Goal: Answer question/provide support: Share knowledge or assist other users

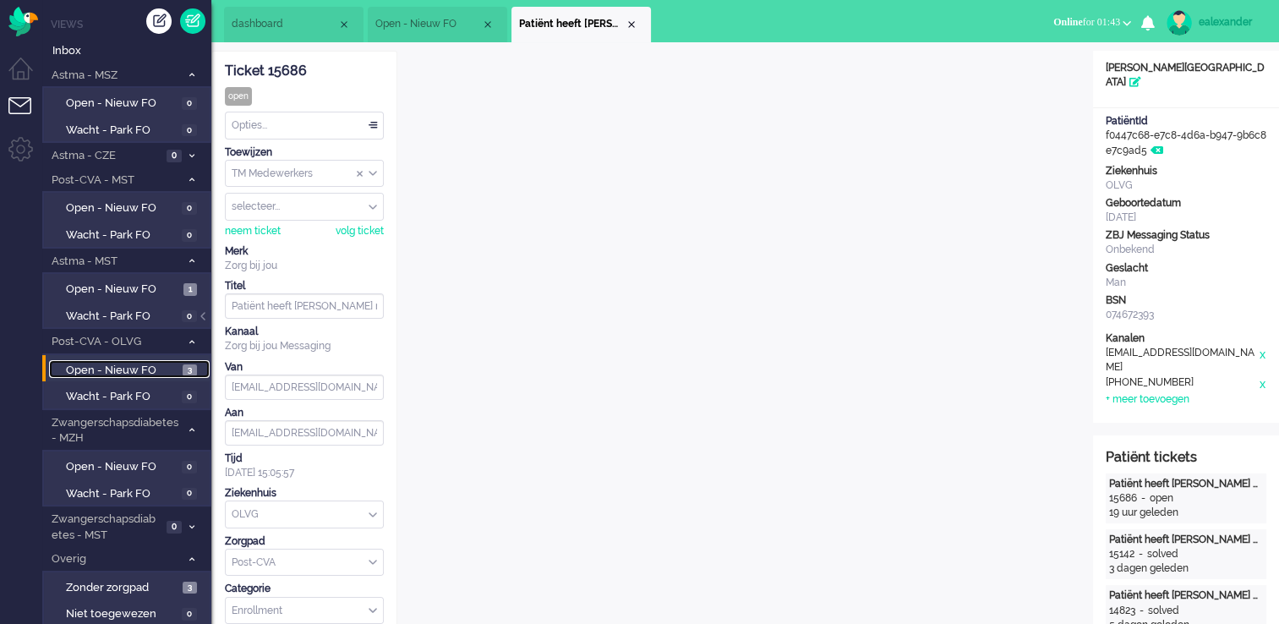
click at [177, 372] on span "Open - Nieuw FO" at bounding box center [122, 371] width 112 height 16
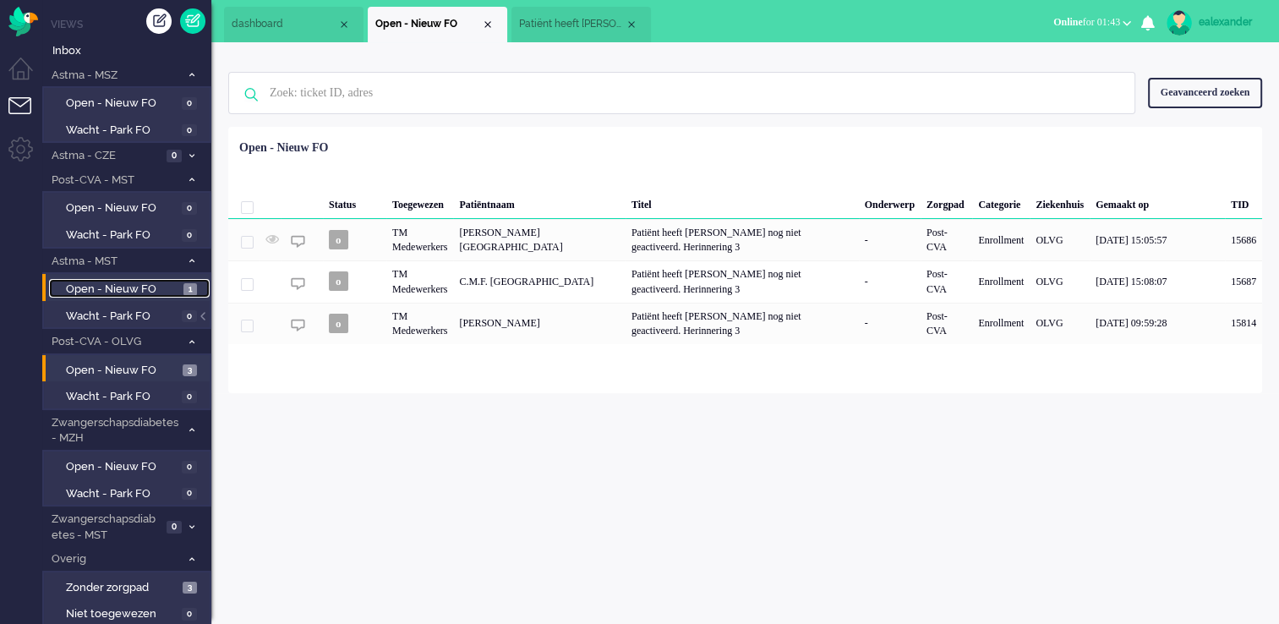
click at [170, 281] on span "Open - Nieuw FO" at bounding box center [122, 289] width 113 height 16
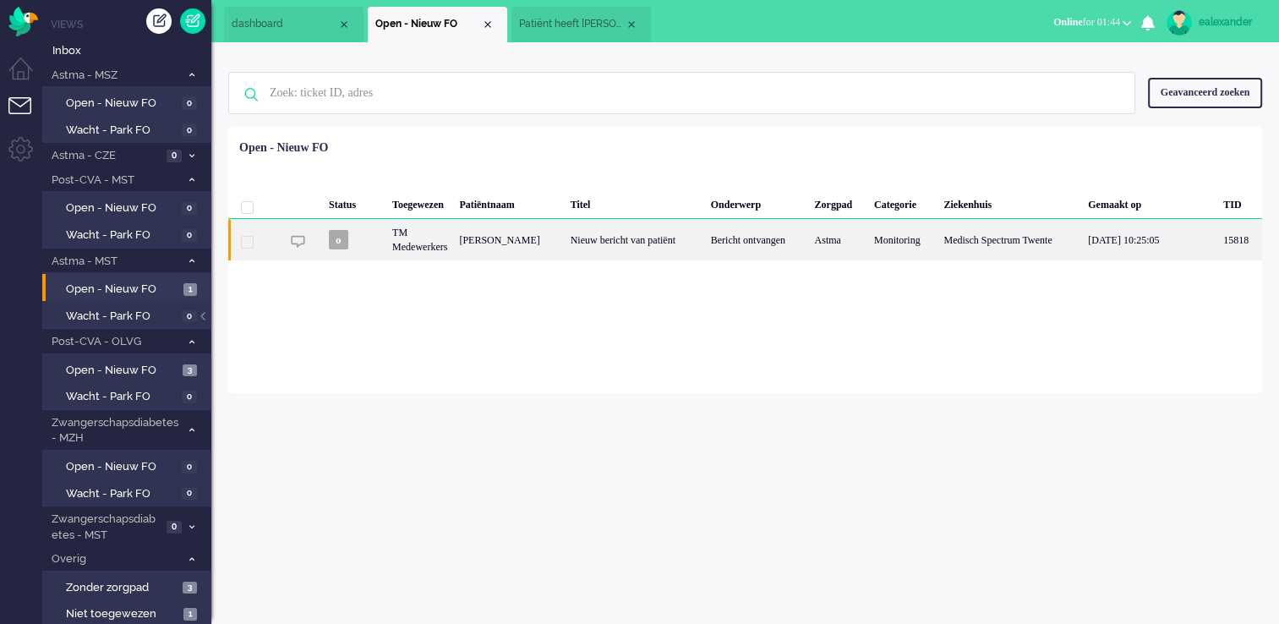
click at [631, 221] on div "Nieuw bericht van patiënt" at bounding box center [635, 239] width 140 height 41
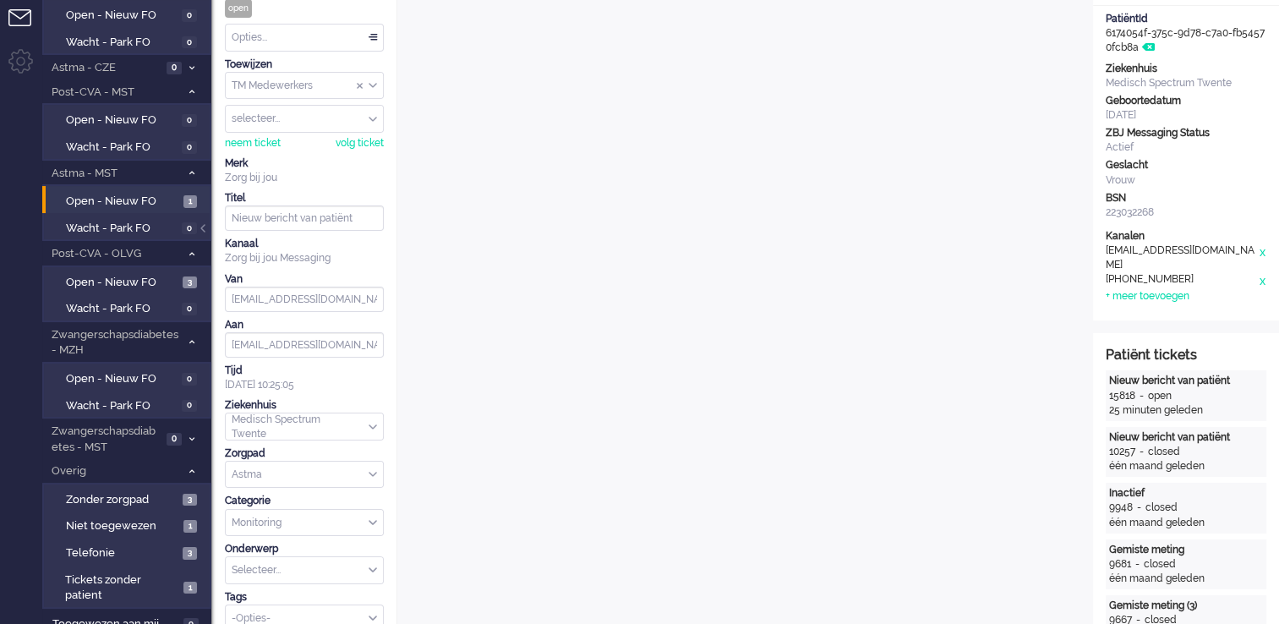
scroll to position [18, 0]
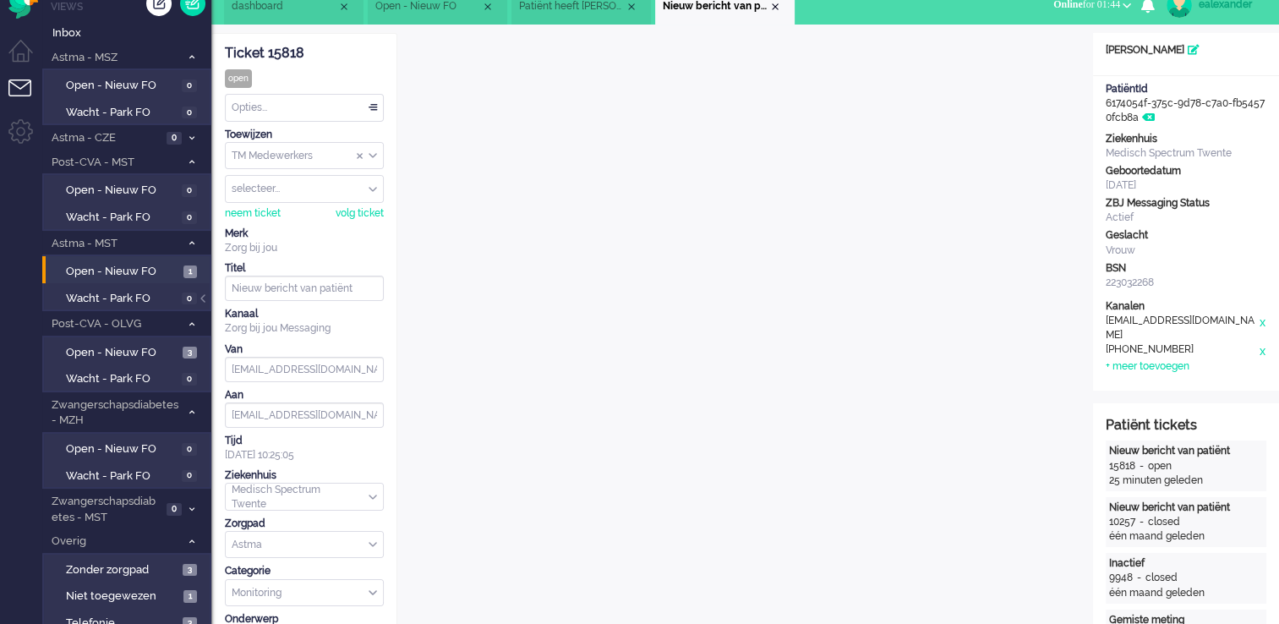
click at [376, 103] on div "Opties..." at bounding box center [304, 108] width 157 height 26
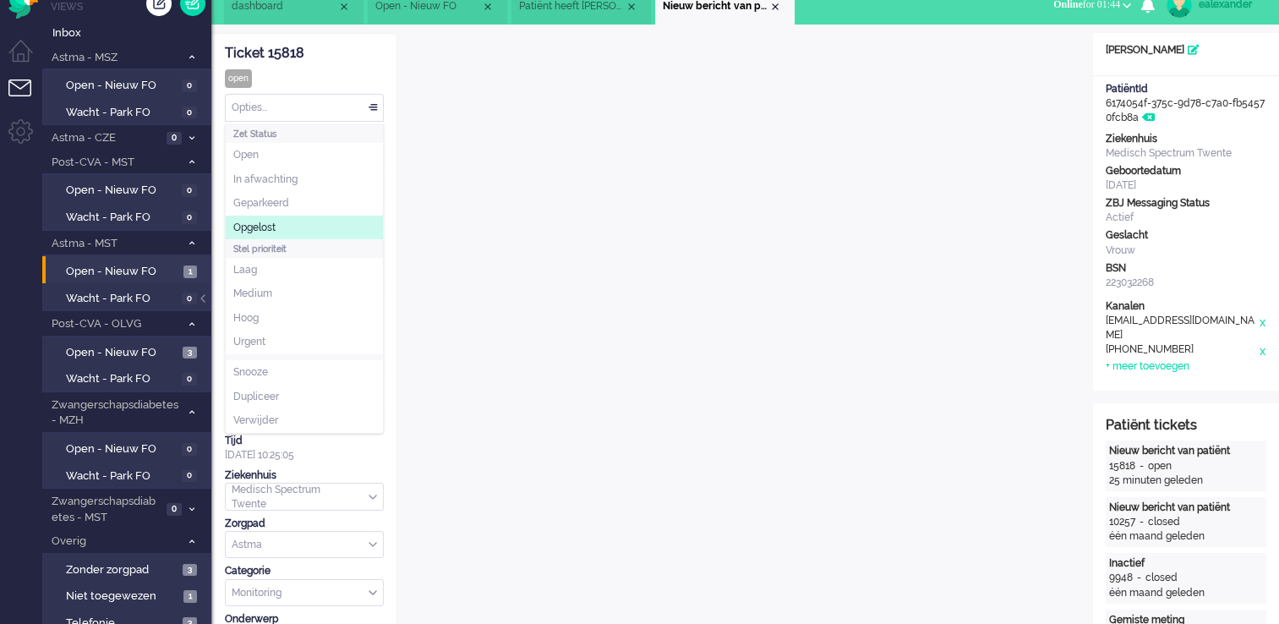
drag, startPoint x: 295, startPoint y: 226, endPoint x: 383, endPoint y: 185, distance: 96.8
click at [295, 226] on li "Opgelost" at bounding box center [304, 228] width 157 height 25
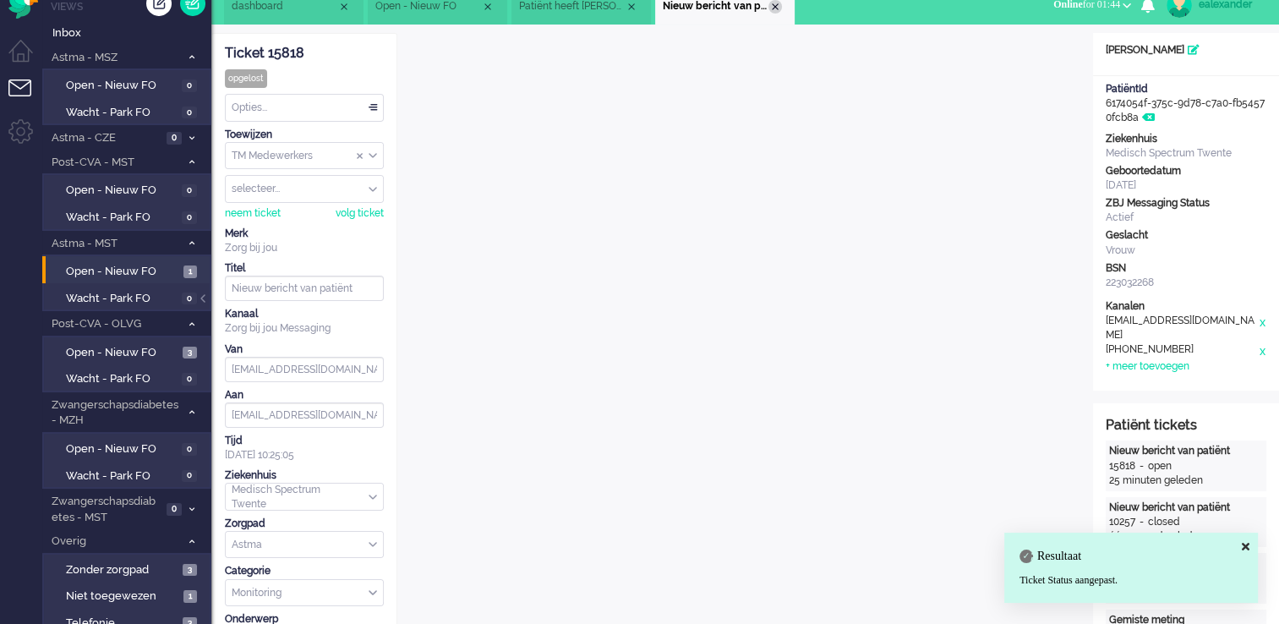
click at [780, 9] on div "Close tab" at bounding box center [775, 7] width 14 height 14
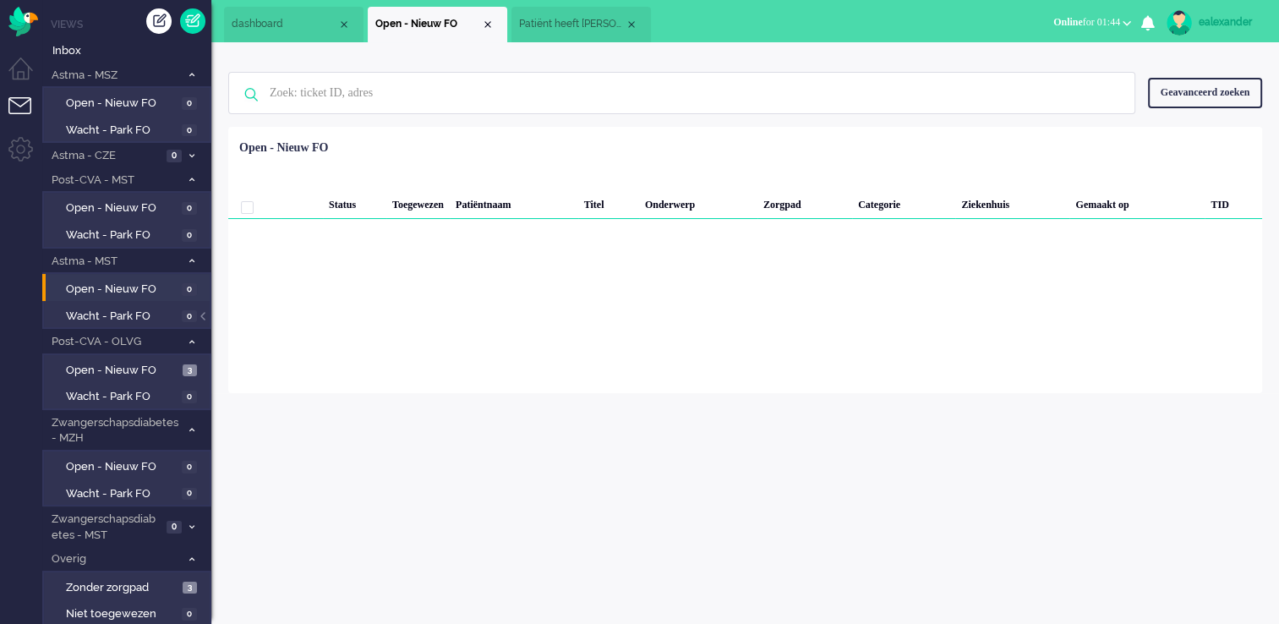
click at [585, 23] on span "Patiënt heeft [PERSON_NAME] nog niet geactiveerd. Herinnering 3" at bounding box center [572, 24] width 106 height 14
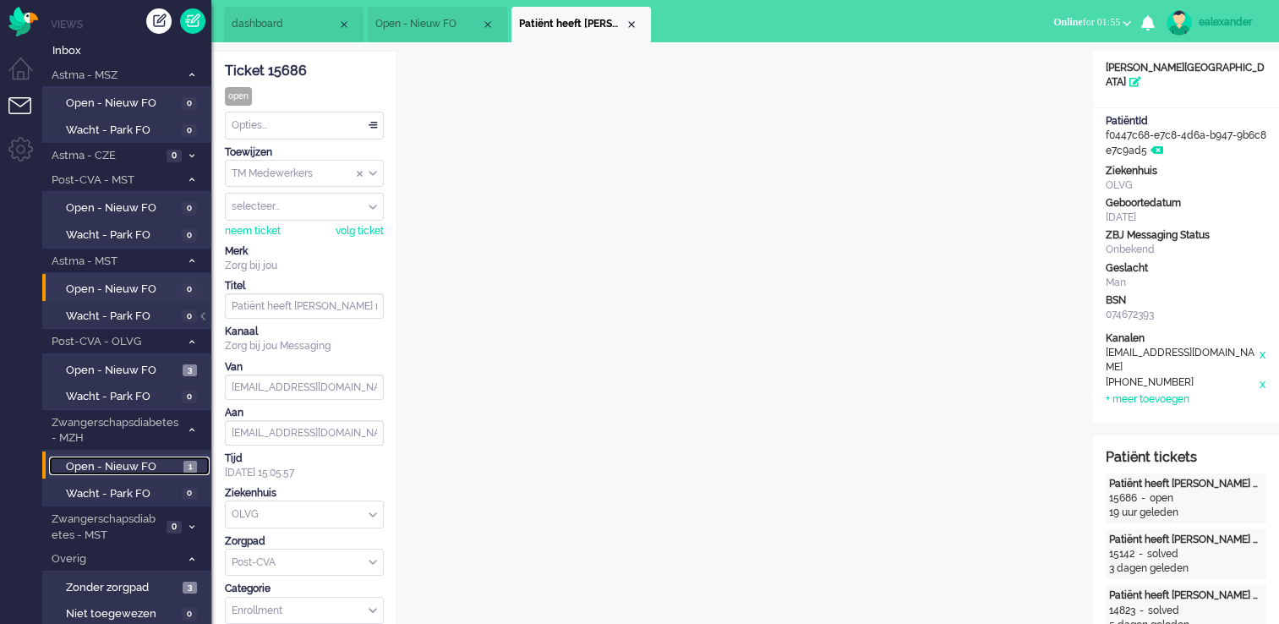
click at [123, 462] on span "Open - Nieuw FO" at bounding box center [122, 467] width 113 height 16
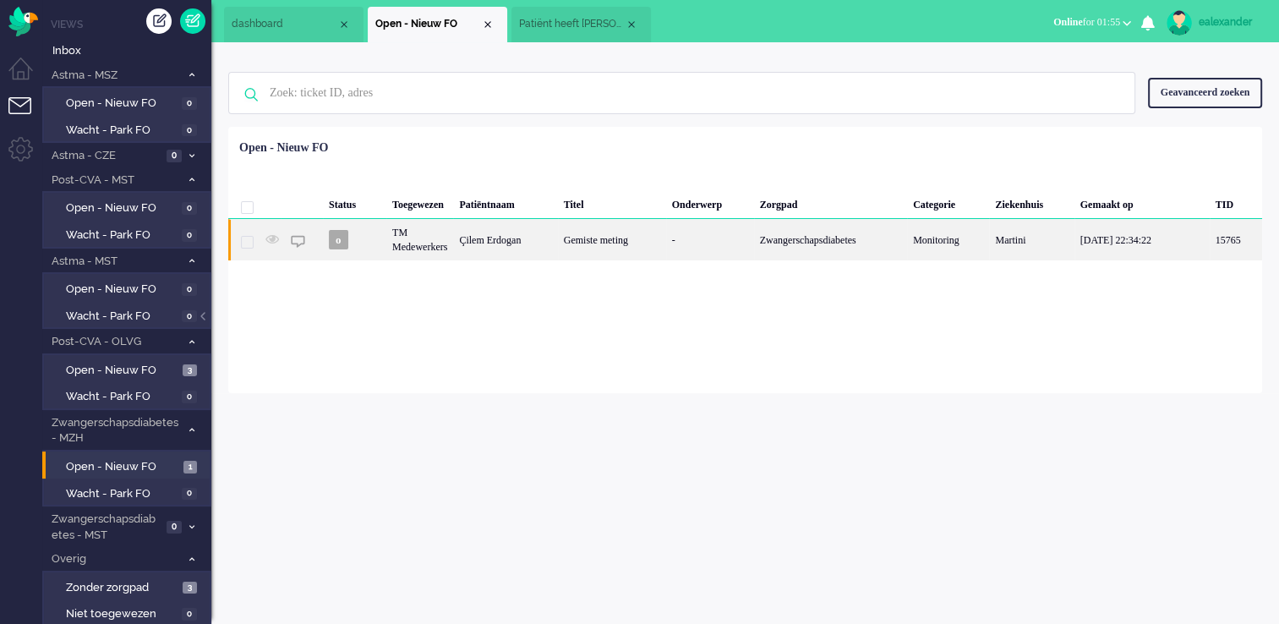
click at [690, 249] on div "-" at bounding box center [710, 239] width 88 height 41
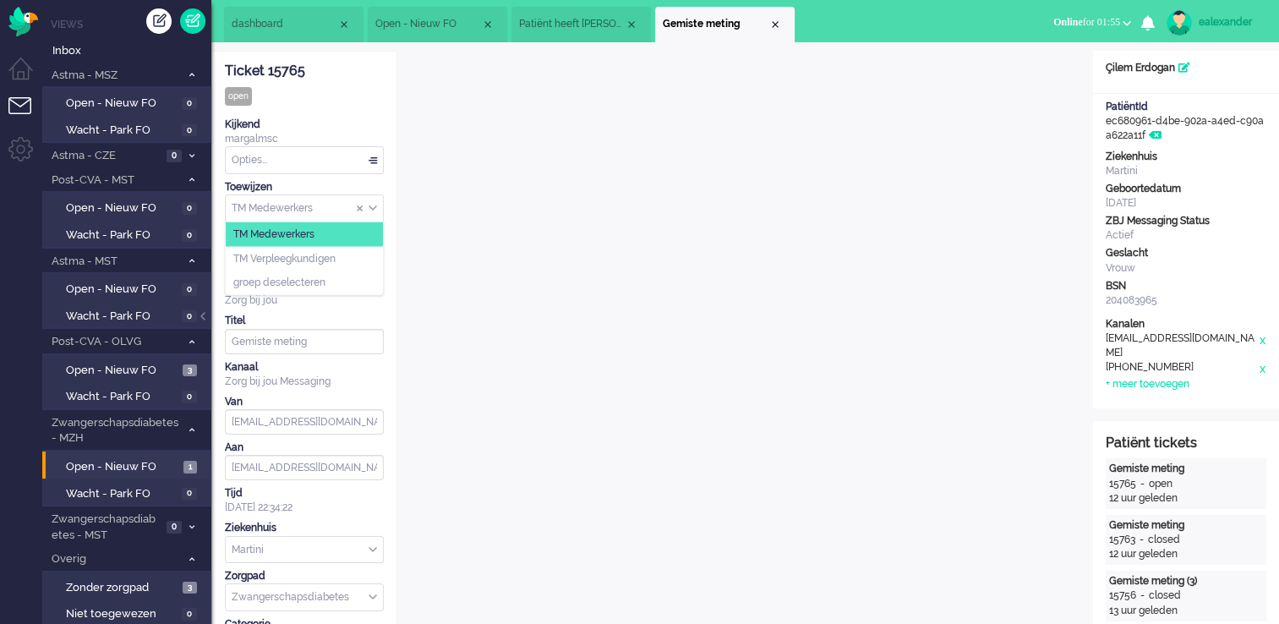
click at [376, 208] on div "TM Medewerkers" at bounding box center [304, 208] width 157 height 26
click at [359, 260] on li "TM Verpleegkundigen" at bounding box center [304, 258] width 157 height 25
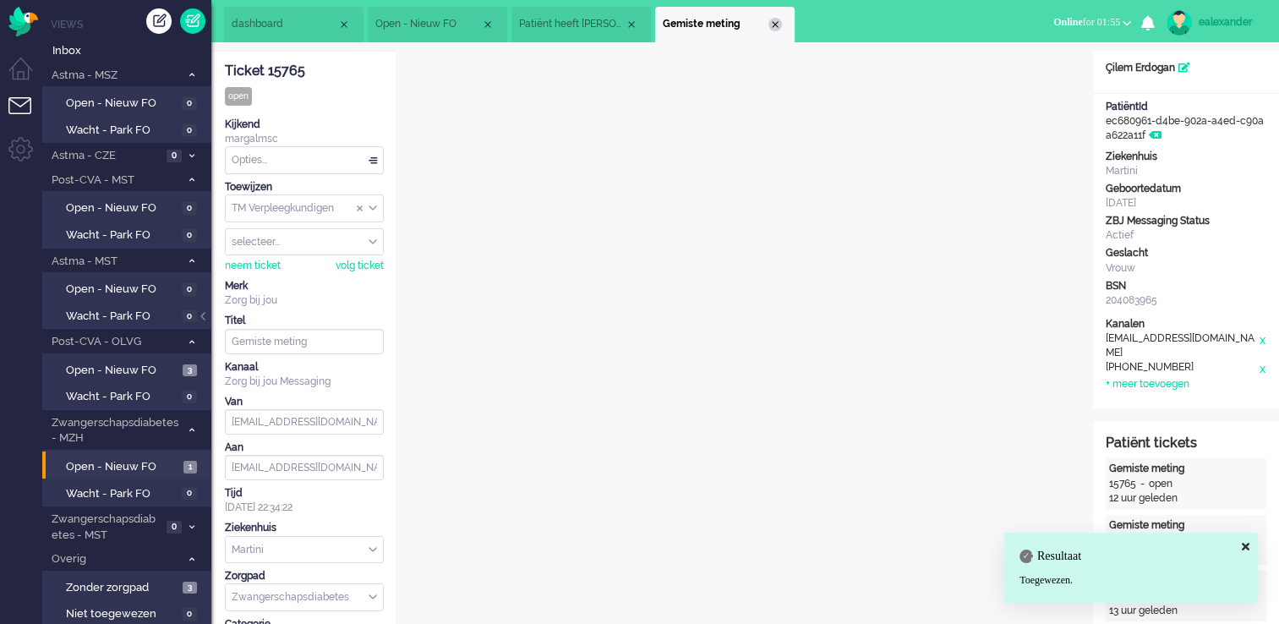
click at [780, 25] on div "Close tab" at bounding box center [775, 25] width 14 height 14
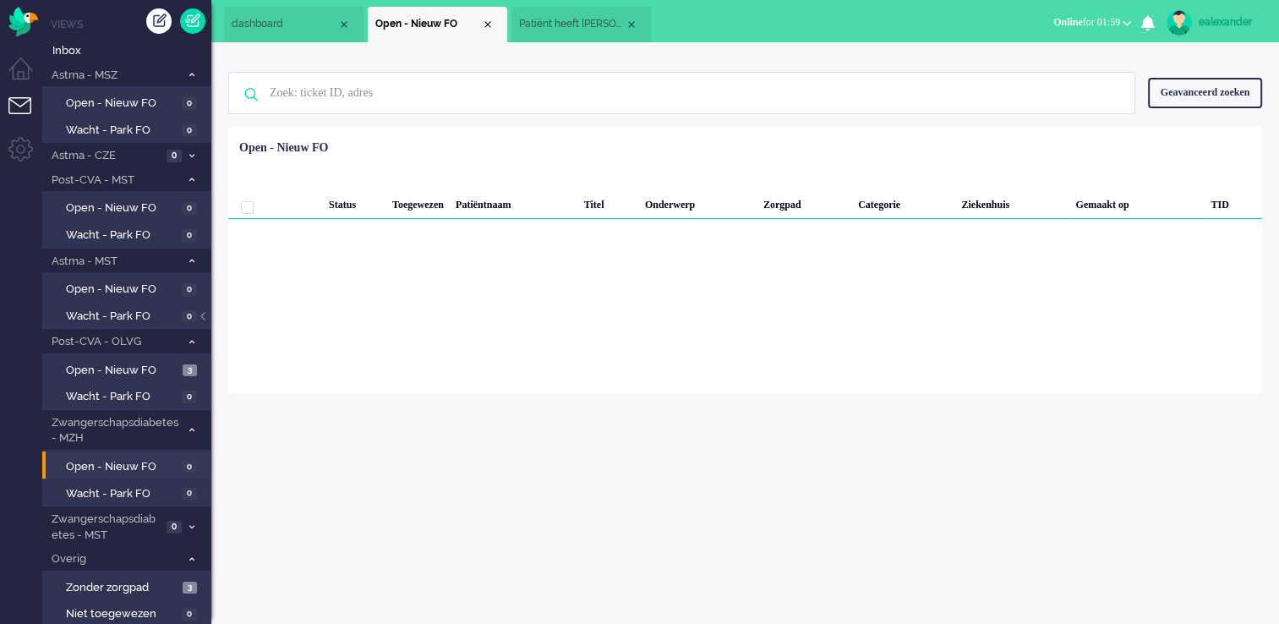
click at [591, 19] on span "Patiënt heeft [PERSON_NAME] nog niet geactiveerd. Herinnering 3" at bounding box center [572, 24] width 106 height 14
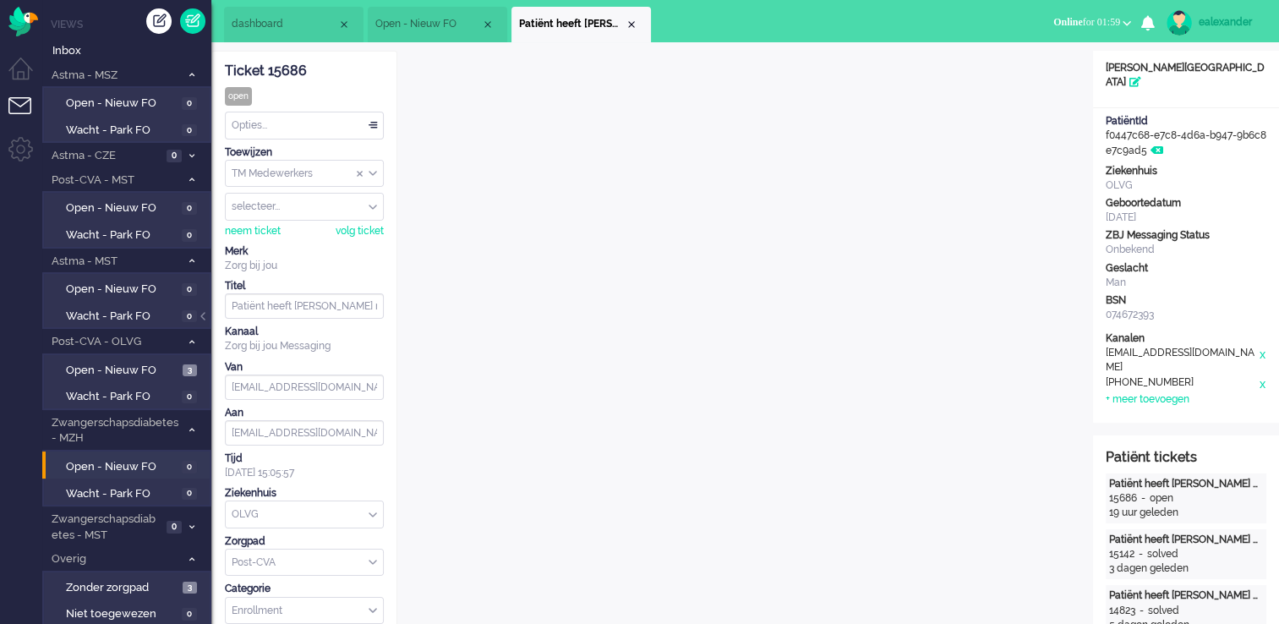
click at [377, 125] on div "Opties..." at bounding box center [304, 125] width 157 height 26
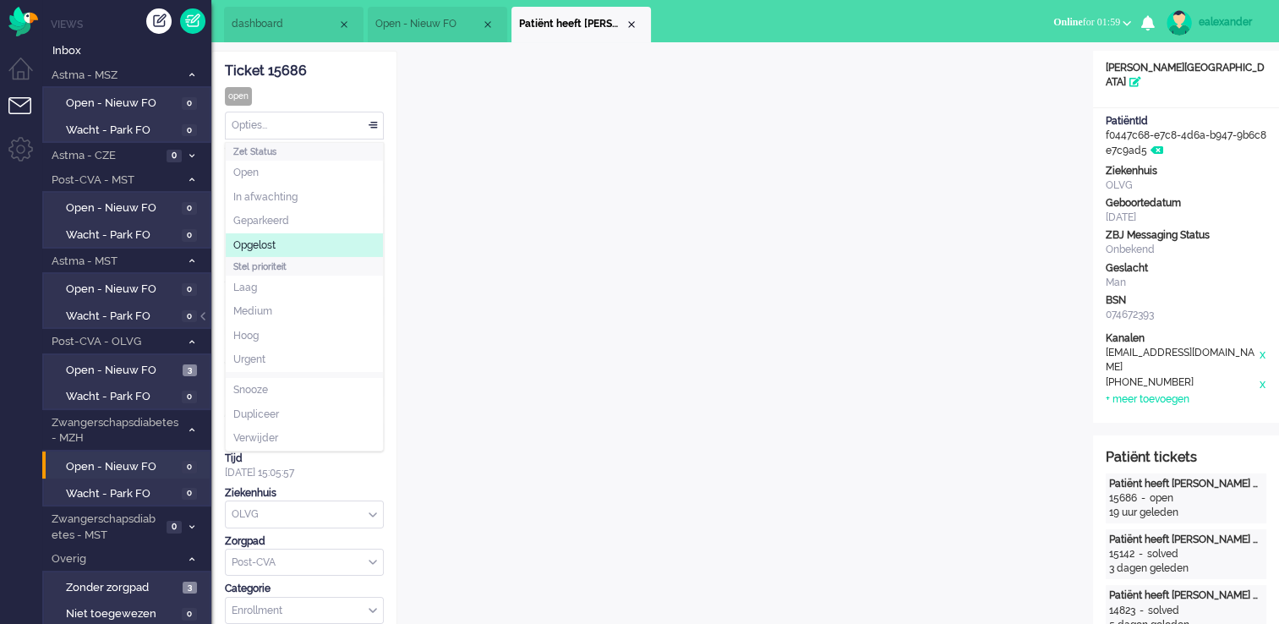
drag, startPoint x: 338, startPoint y: 245, endPoint x: 378, endPoint y: 194, distance: 64.4
click at [338, 245] on li "Opgelost" at bounding box center [304, 245] width 157 height 25
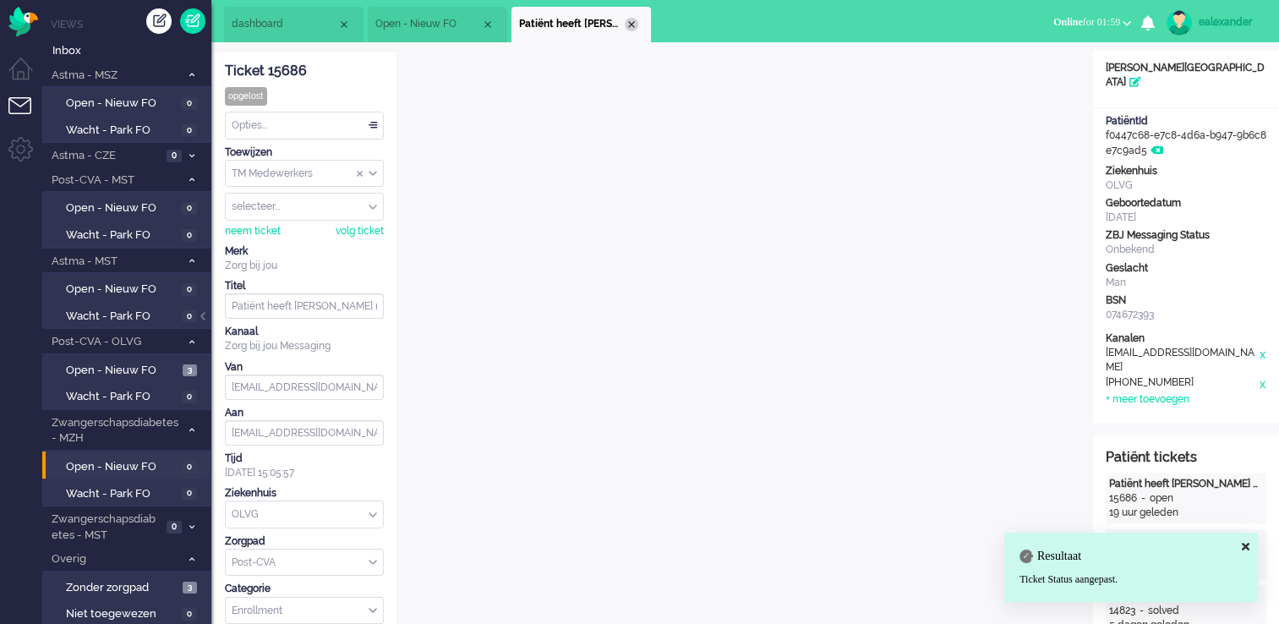
click at [628, 25] on div "Close tab" at bounding box center [632, 25] width 14 height 14
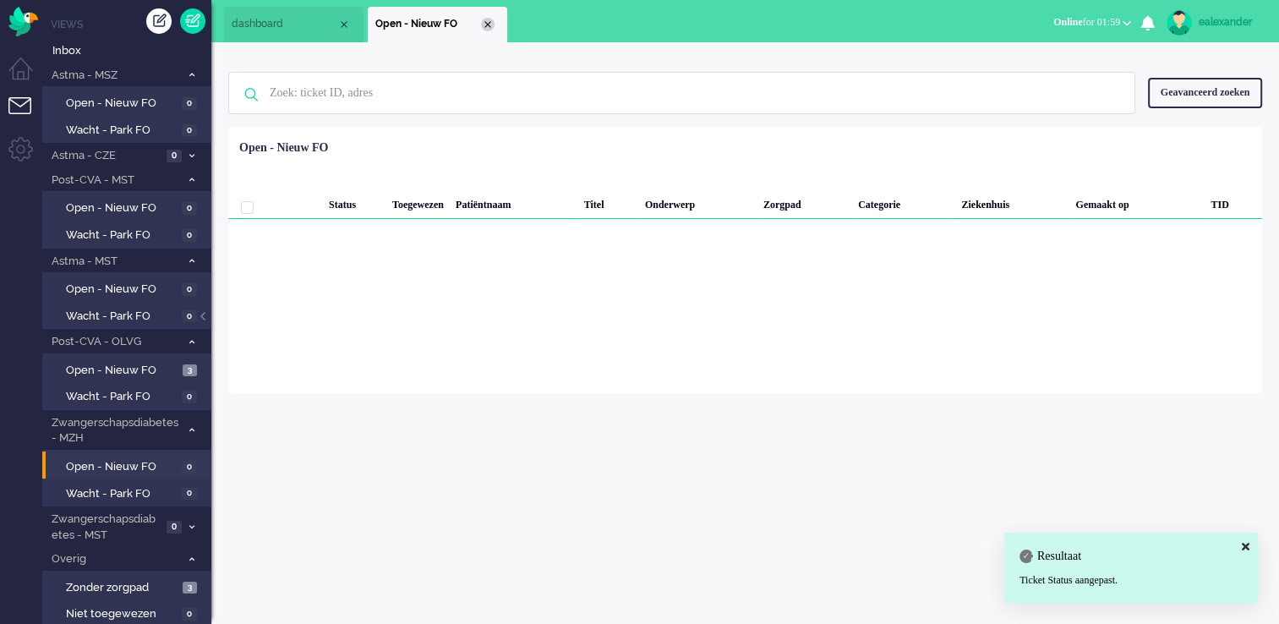
click at [486, 30] on div "Close tab" at bounding box center [488, 25] width 14 height 14
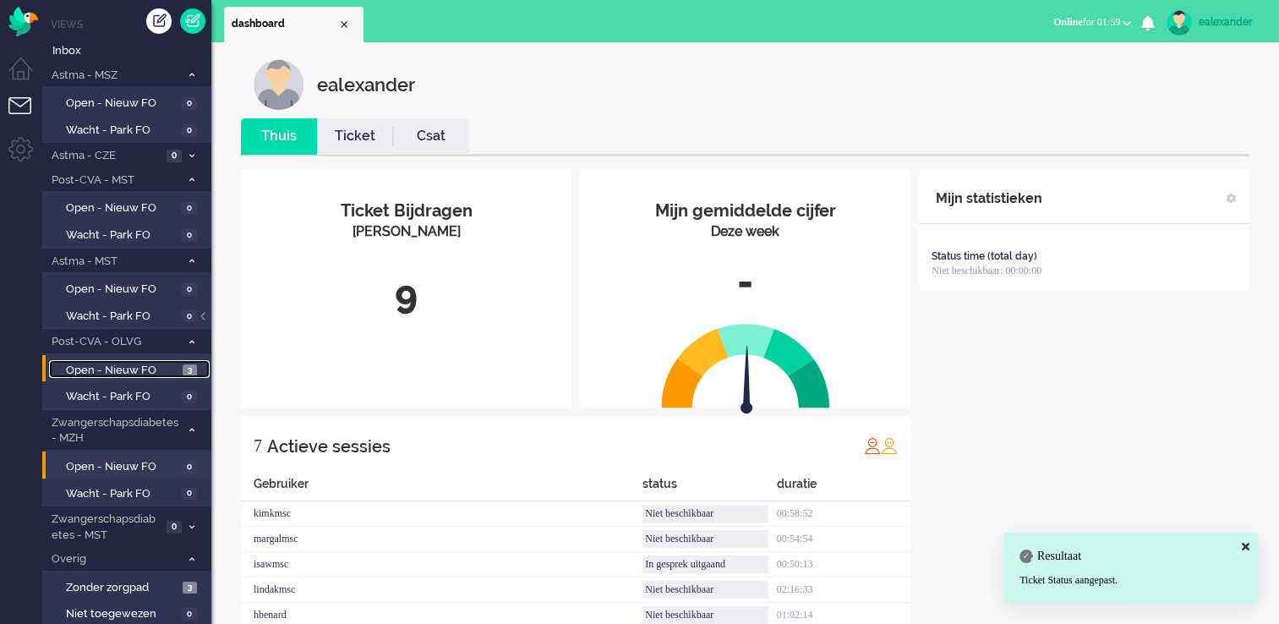
click at [138, 368] on span "Open - Nieuw FO" at bounding box center [122, 371] width 112 height 16
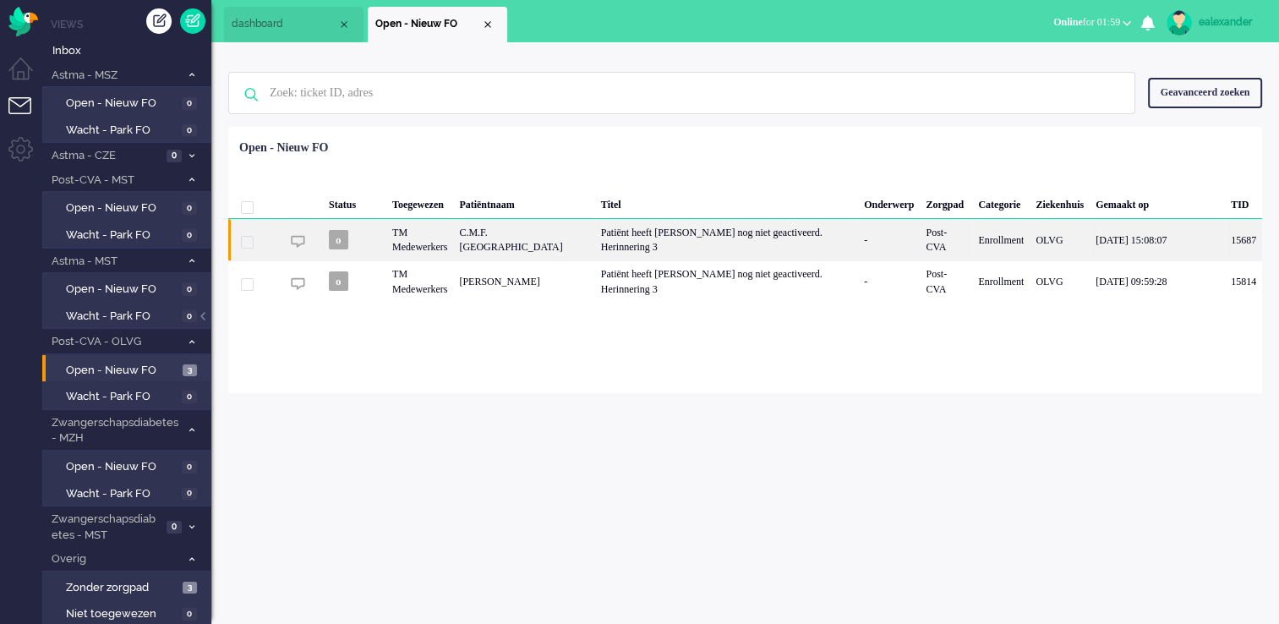
click at [642, 243] on div "Patiënt heeft [PERSON_NAME] nog niet geactiveerd. Herinnering 3" at bounding box center [726, 239] width 263 height 41
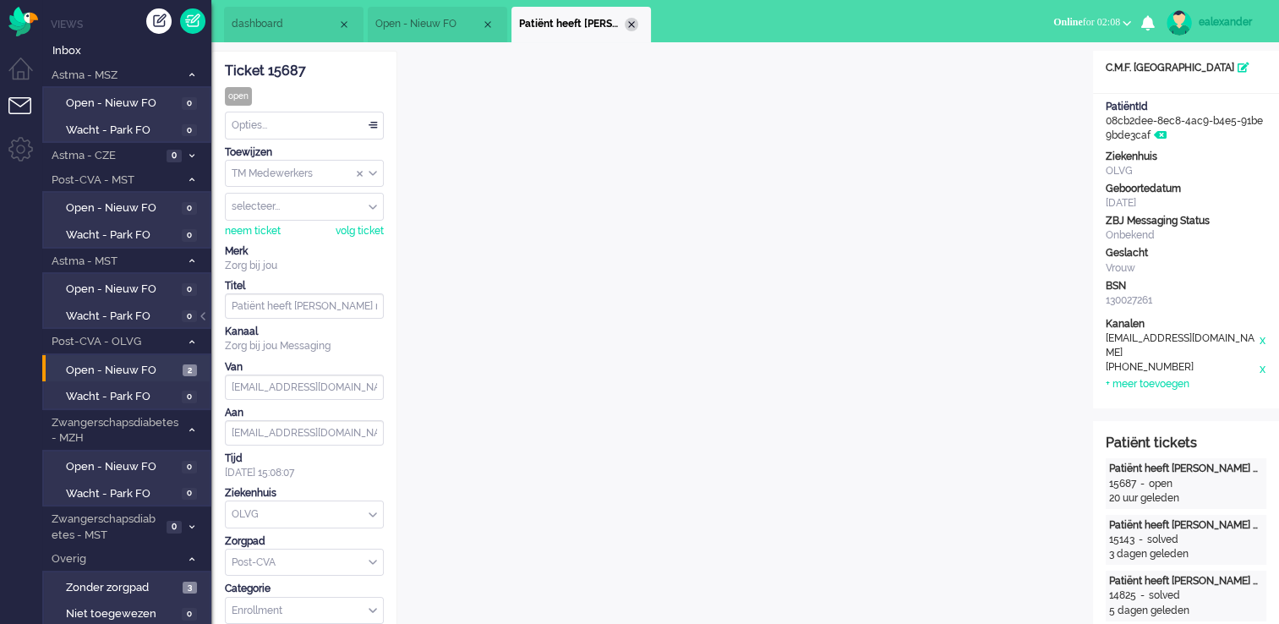
click at [632, 21] on div "Close tab" at bounding box center [632, 25] width 14 height 14
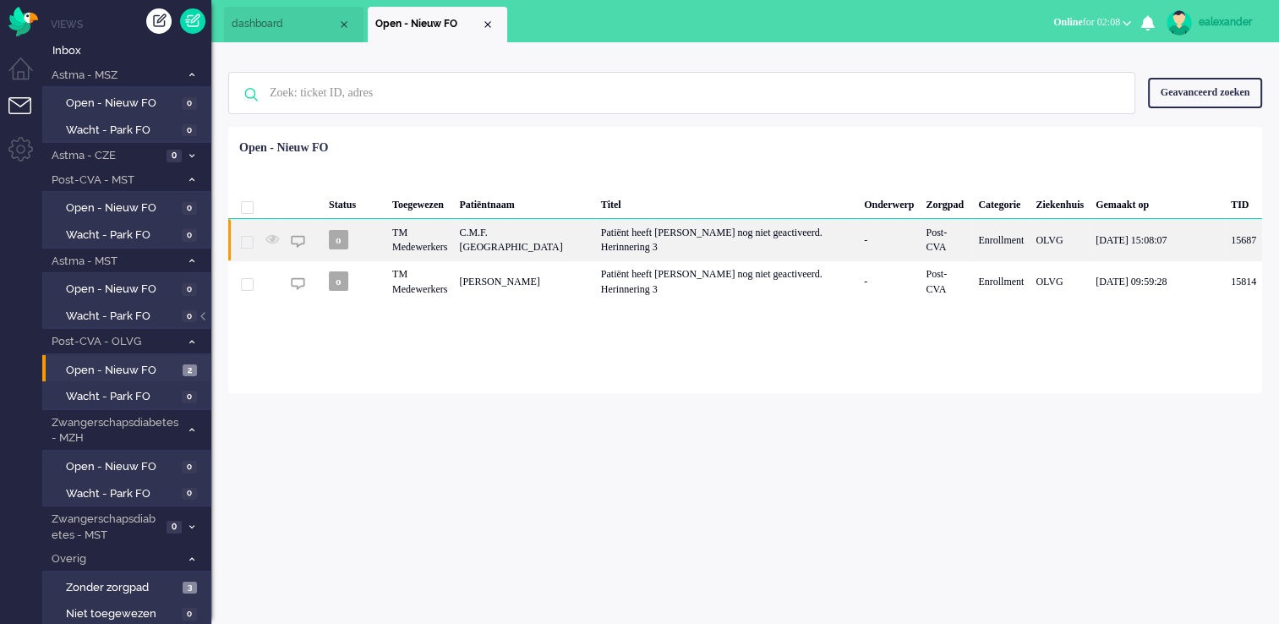
click at [657, 231] on div "Patiënt heeft [PERSON_NAME] nog niet geactiveerd. Herinnering 3" at bounding box center [726, 239] width 263 height 41
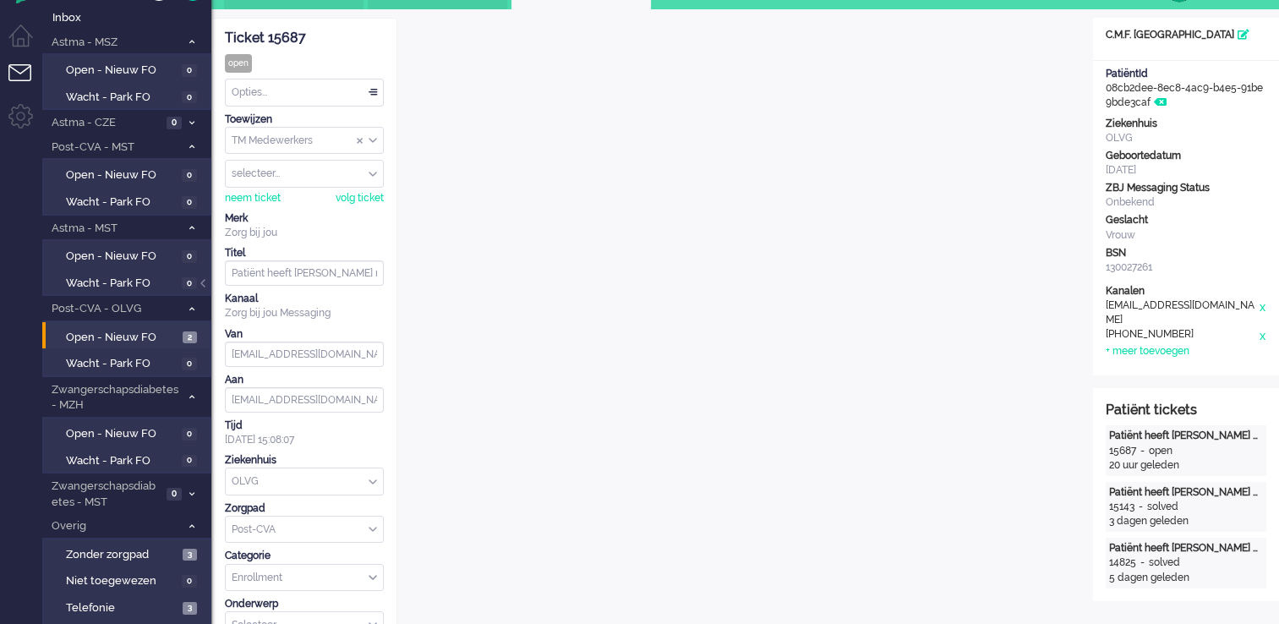
scroll to position [51, 0]
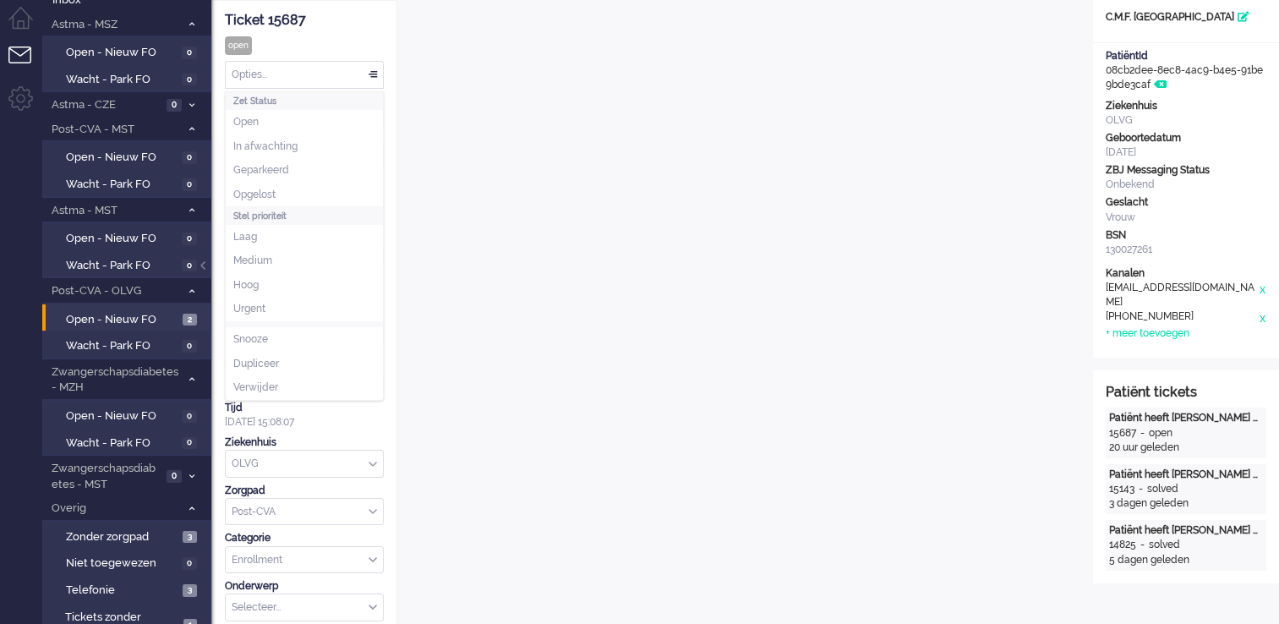
click at [368, 70] on div "Opties..." at bounding box center [304, 75] width 157 height 26
click at [322, 193] on li "Opgelost" at bounding box center [304, 195] width 157 height 25
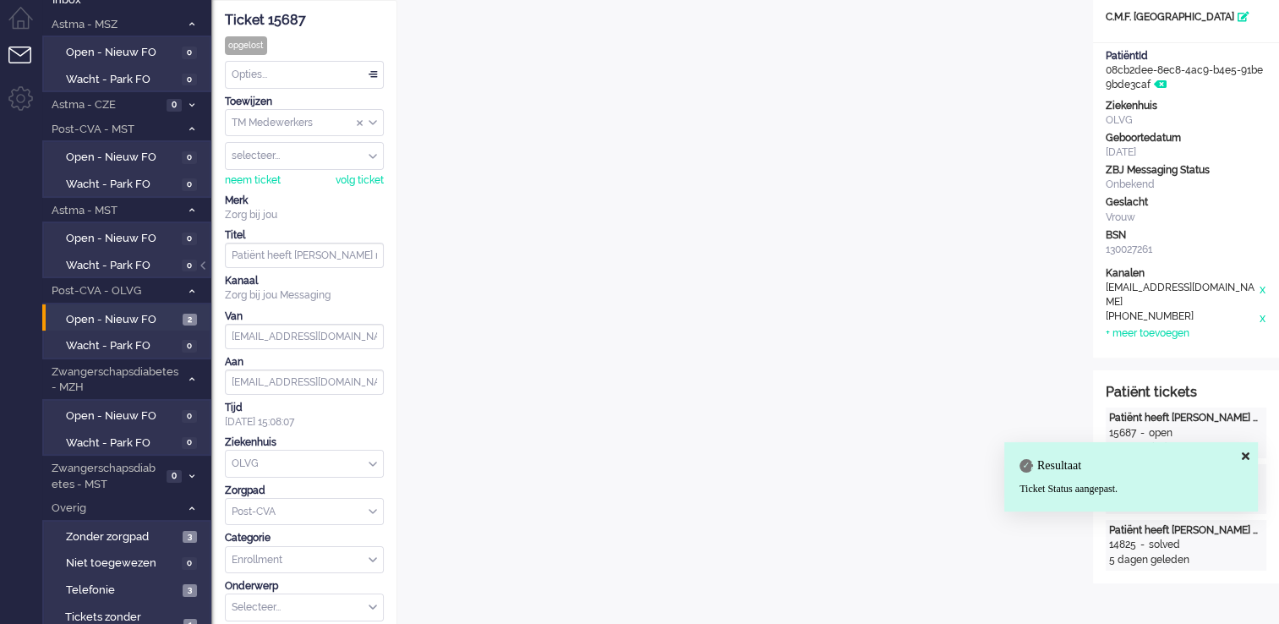
scroll to position [0, 0]
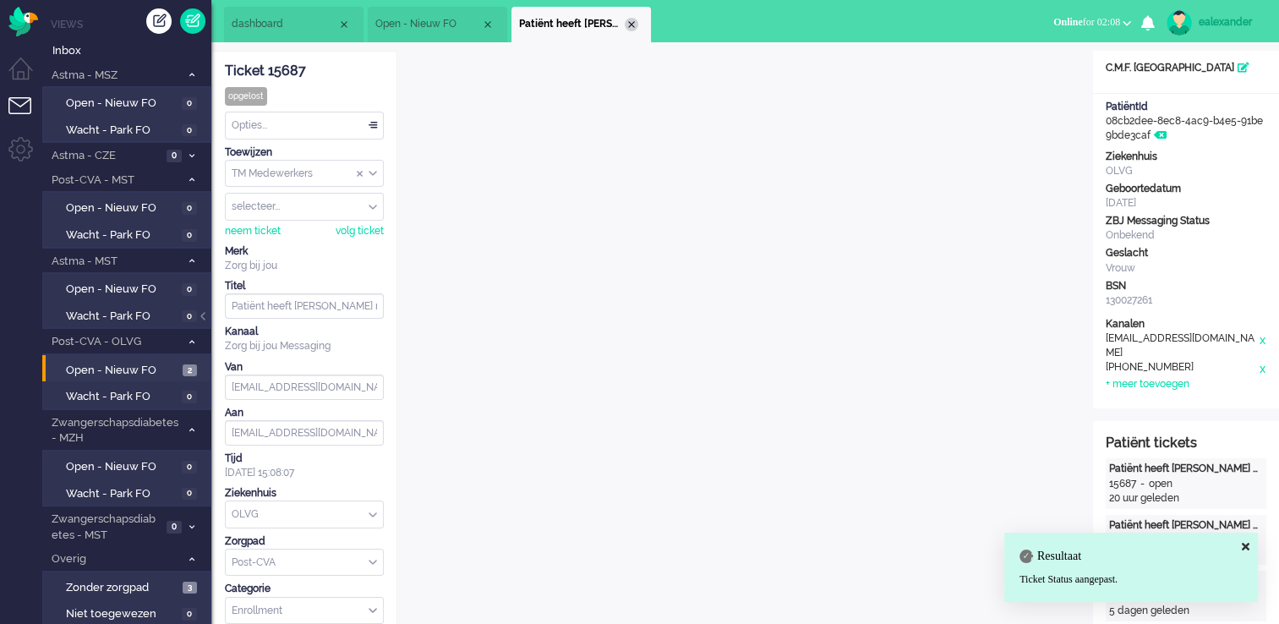
click at [626, 23] on div "Close tab" at bounding box center [632, 25] width 14 height 14
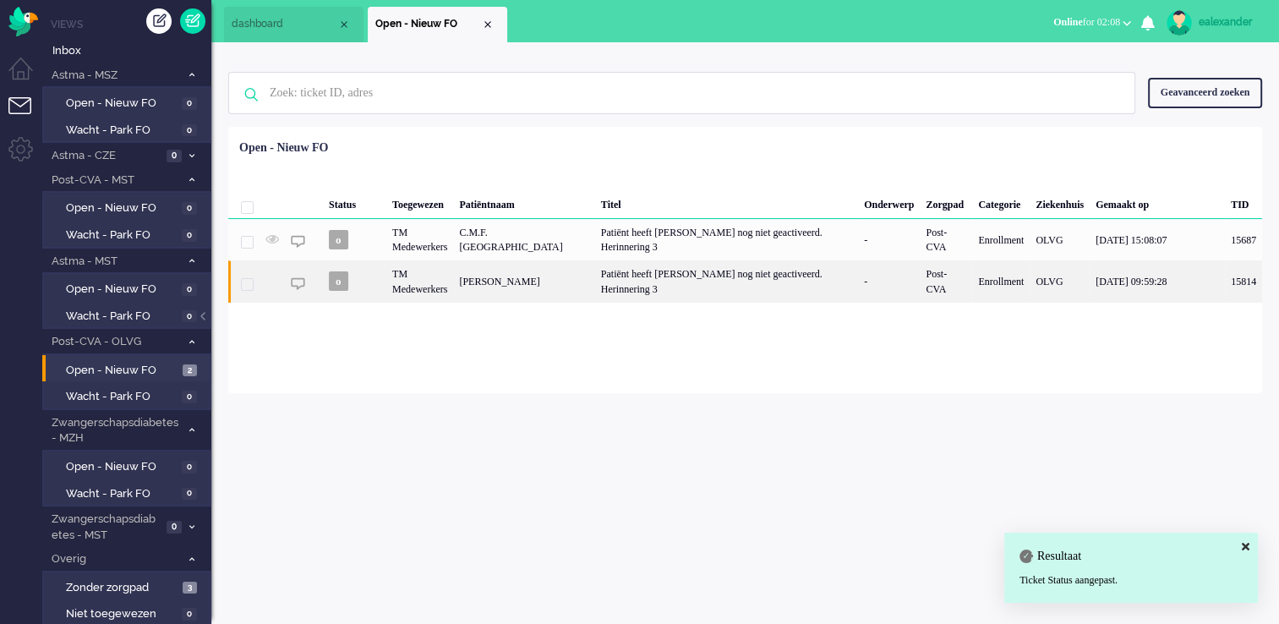
click at [714, 286] on div "Patiënt heeft [PERSON_NAME] nog niet geactiveerd. Herinnering 3" at bounding box center [726, 280] width 263 height 41
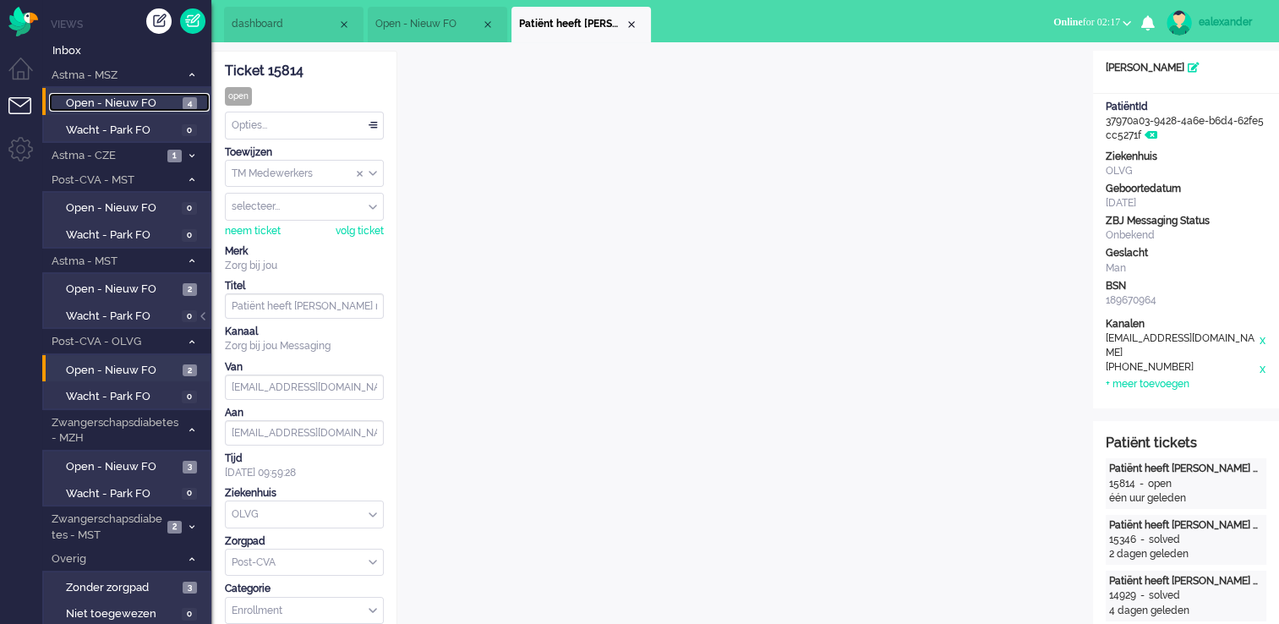
click at [176, 96] on span "Open - Nieuw FO" at bounding box center [122, 104] width 112 height 16
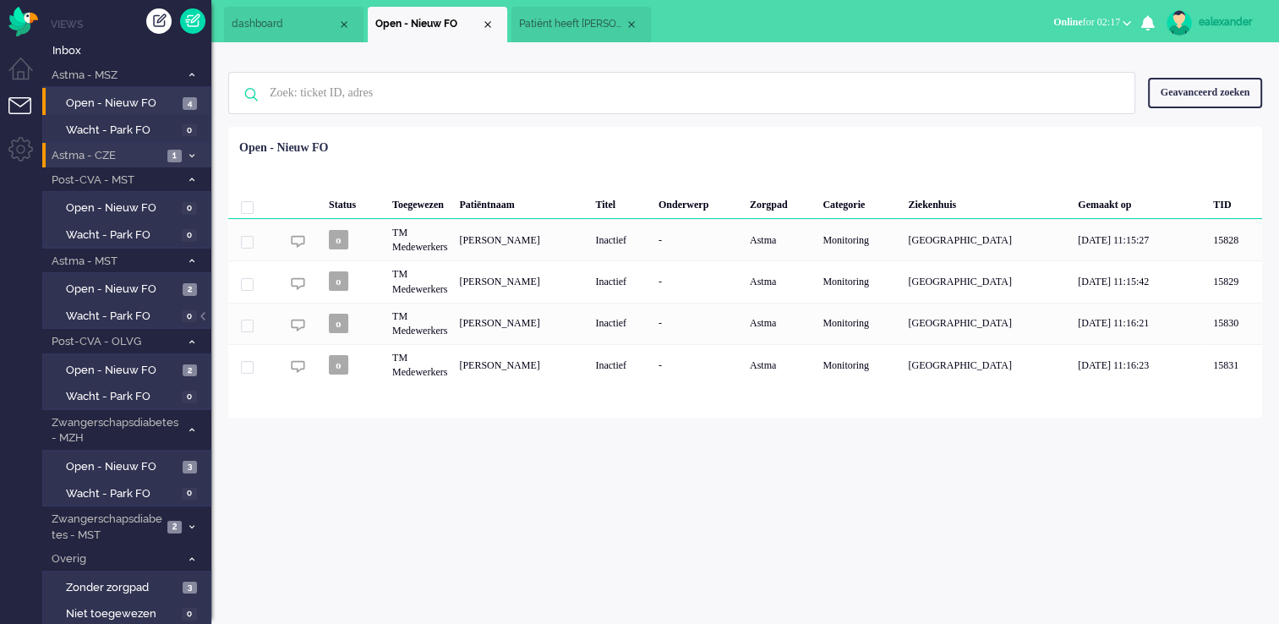
click at [165, 154] on li "Astma - CZE 1" at bounding box center [126, 155] width 169 height 25
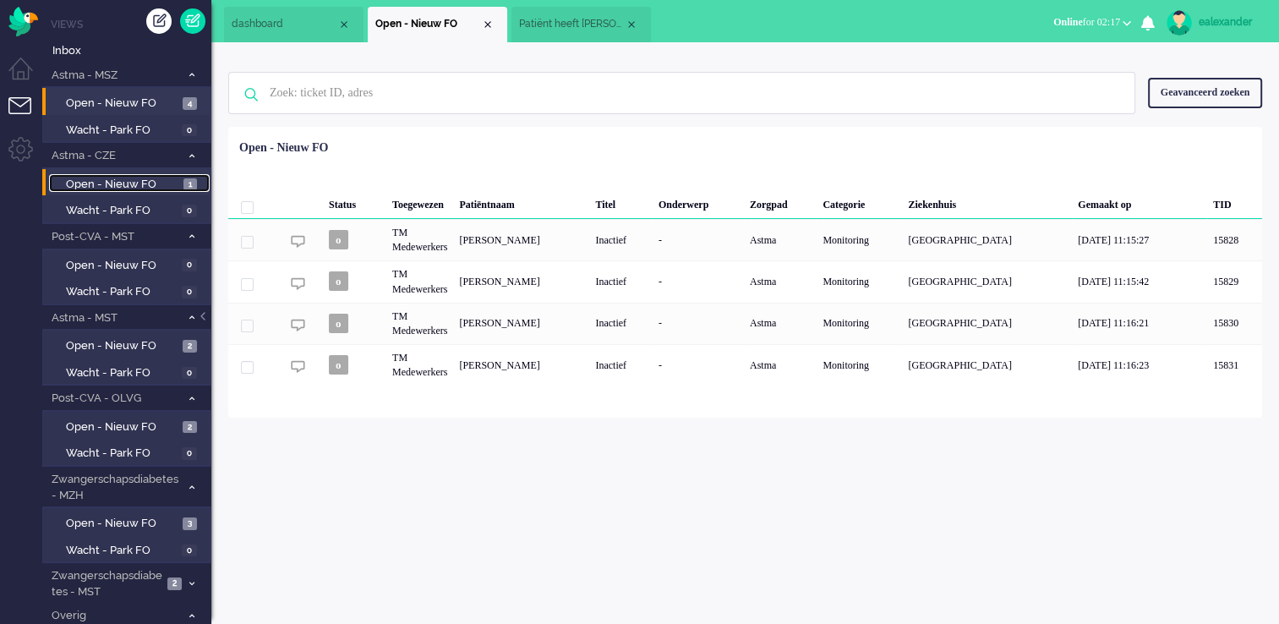
click at [167, 188] on span "Open - Nieuw FO" at bounding box center [122, 185] width 113 height 16
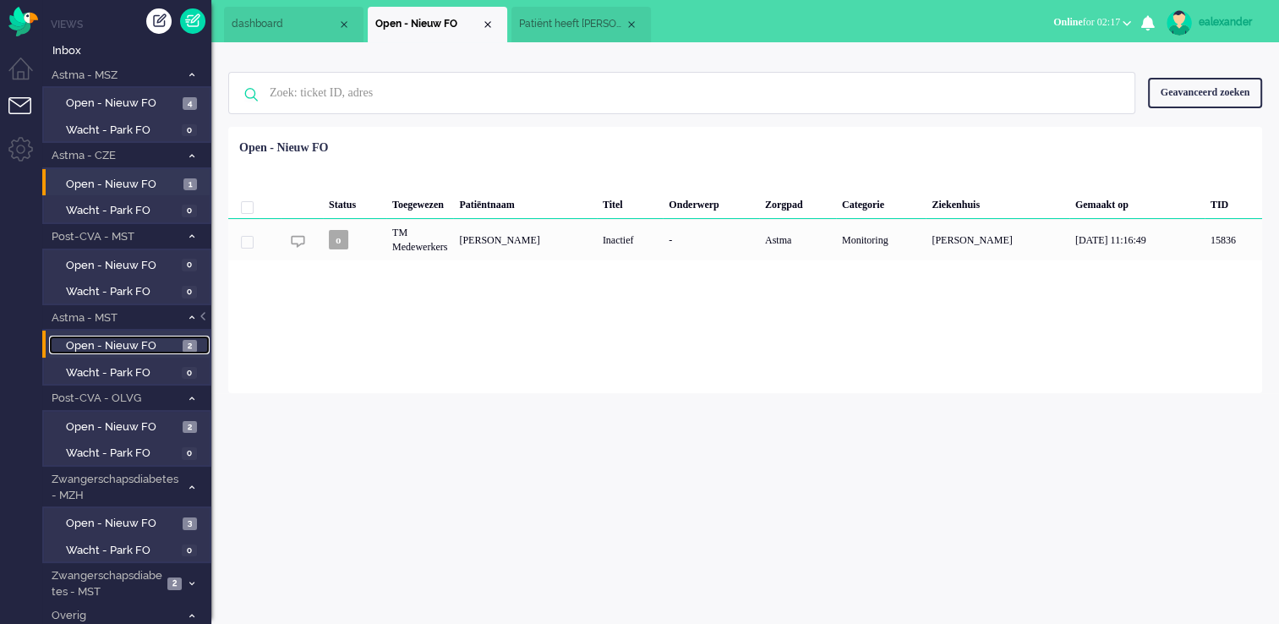
click at [171, 345] on span "Open - Nieuw FO" at bounding box center [122, 346] width 112 height 16
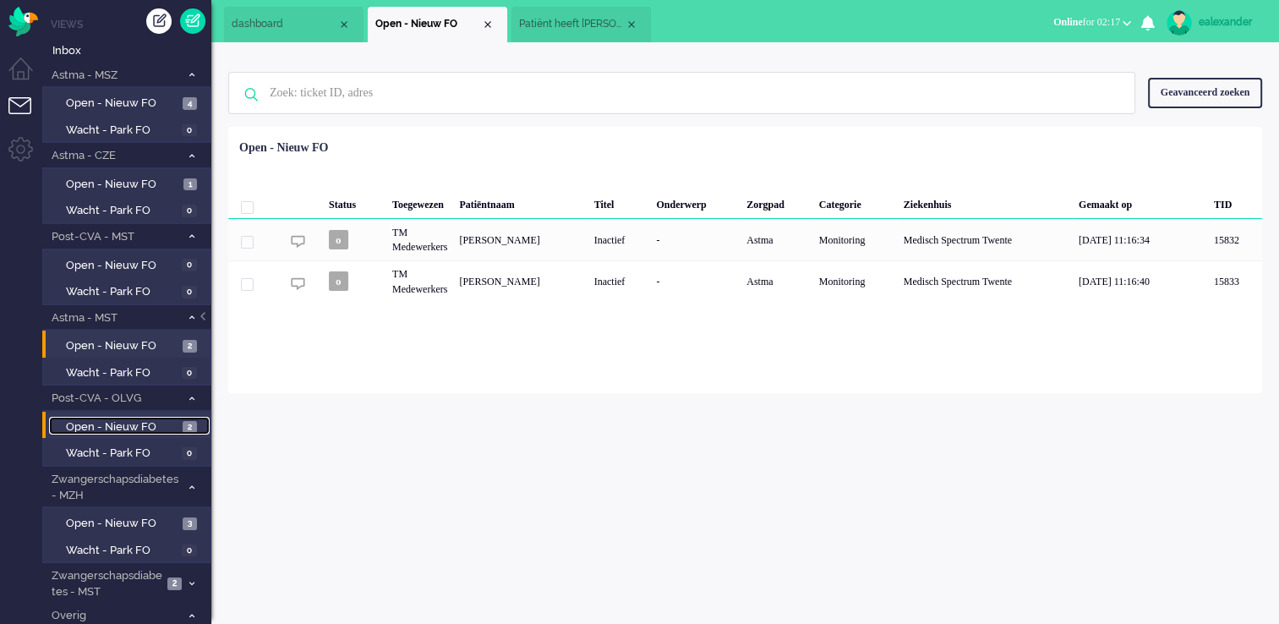
click at [159, 421] on span "Open - Nieuw FO" at bounding box center [122, 427] width 112 height 16
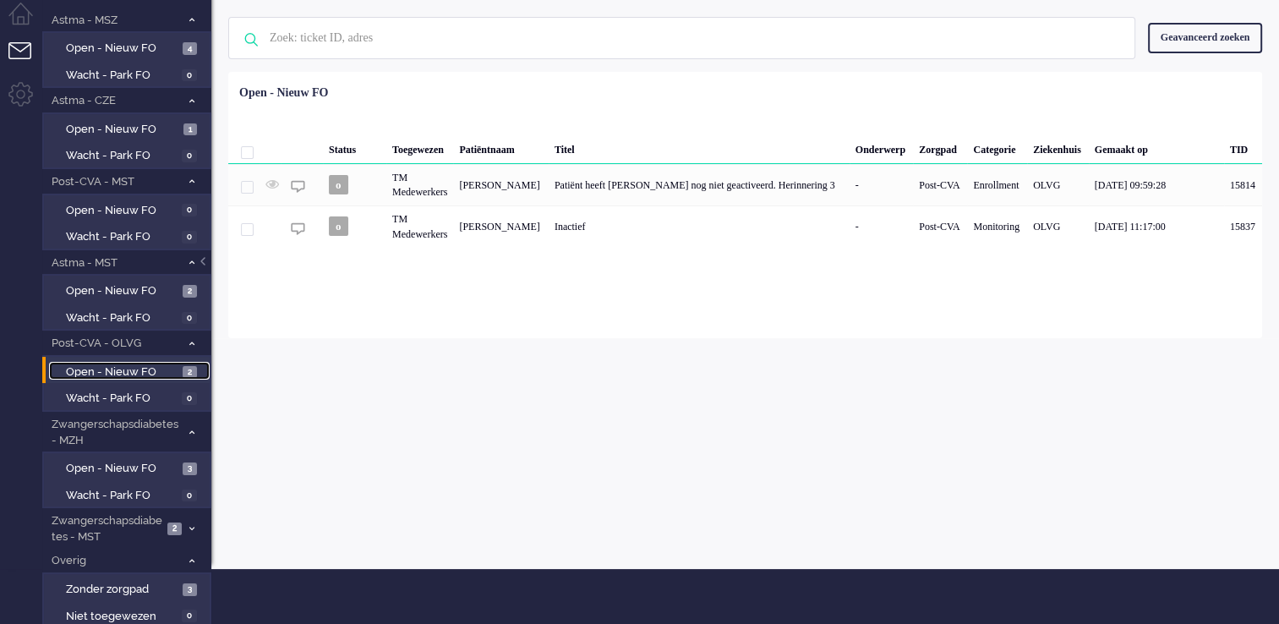
scroll to position [85, 0]
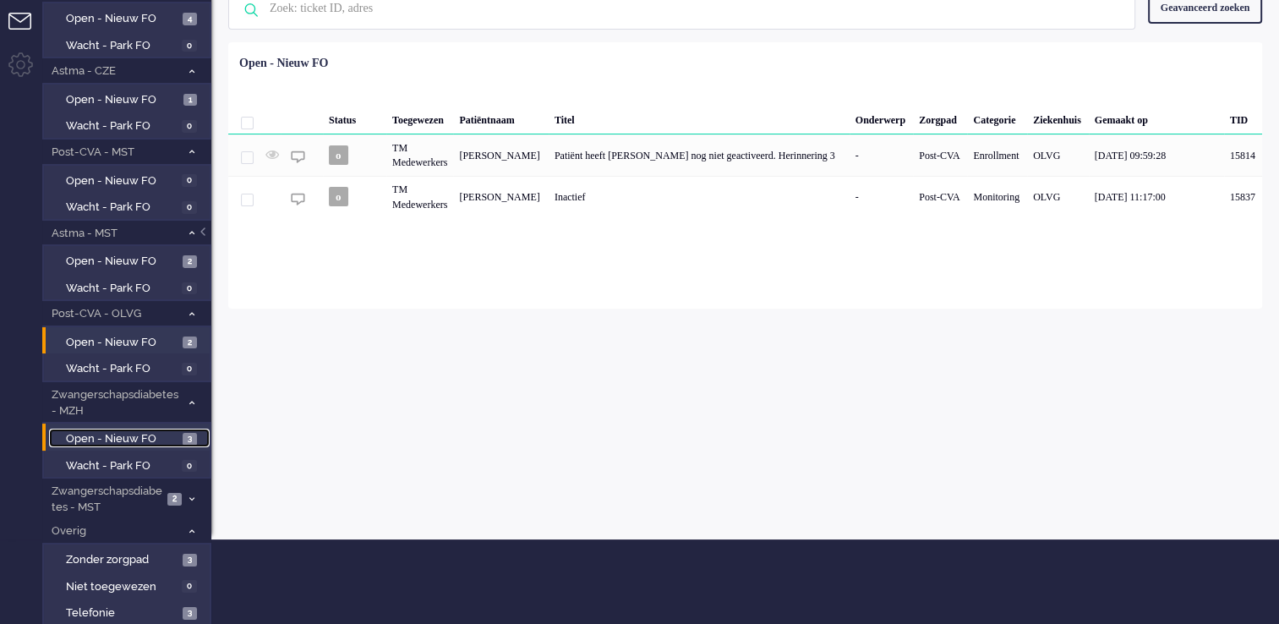
click at [154, 434] on span "Open - Nieuw FO" at bounding box center [122, 439] width 112 height 16
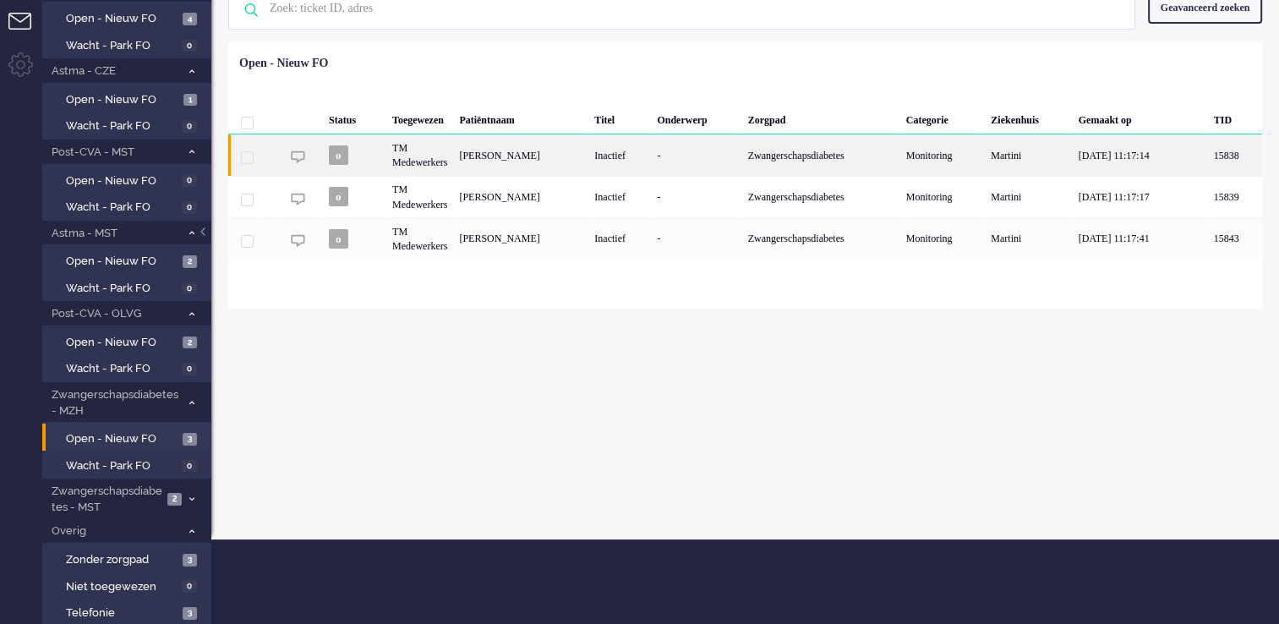
click at [609, 164] on div "Inactief" at bounding box center [619, 154] width 63 height 41
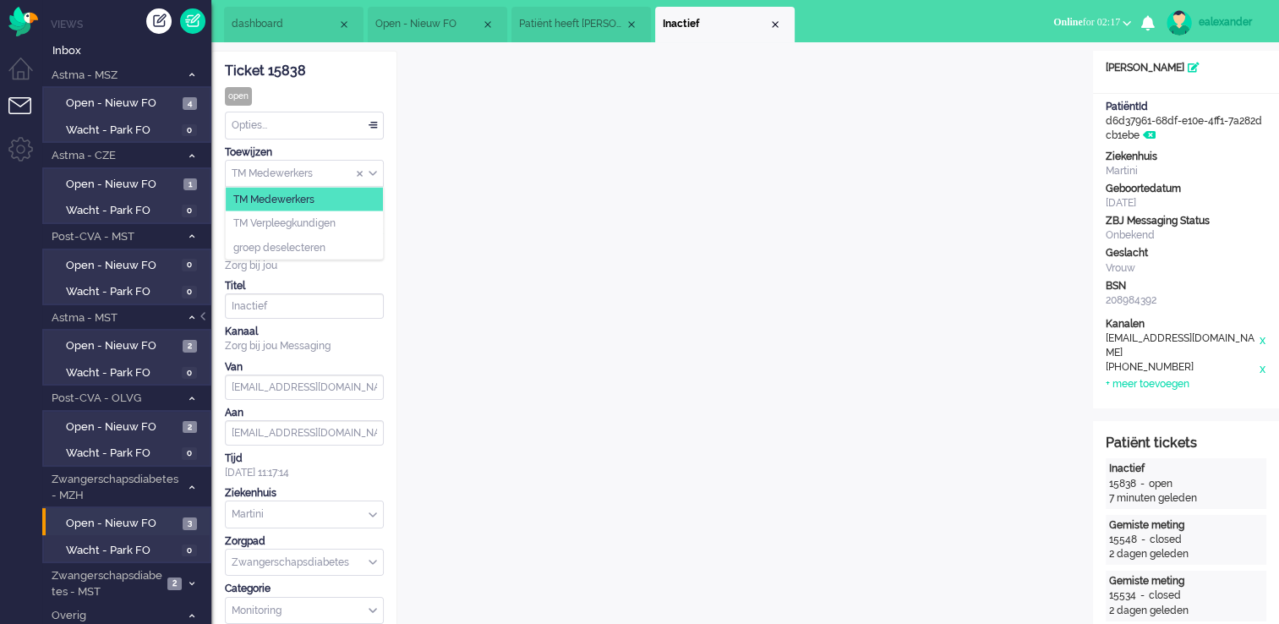
click at [379, 172] on input "Assign Group" at bounding box center [304, 174] width 157 height 26
click at [363, 228] on li "TM Verpleegkundigen" at bounding box center [304, 223] width 157 height 25
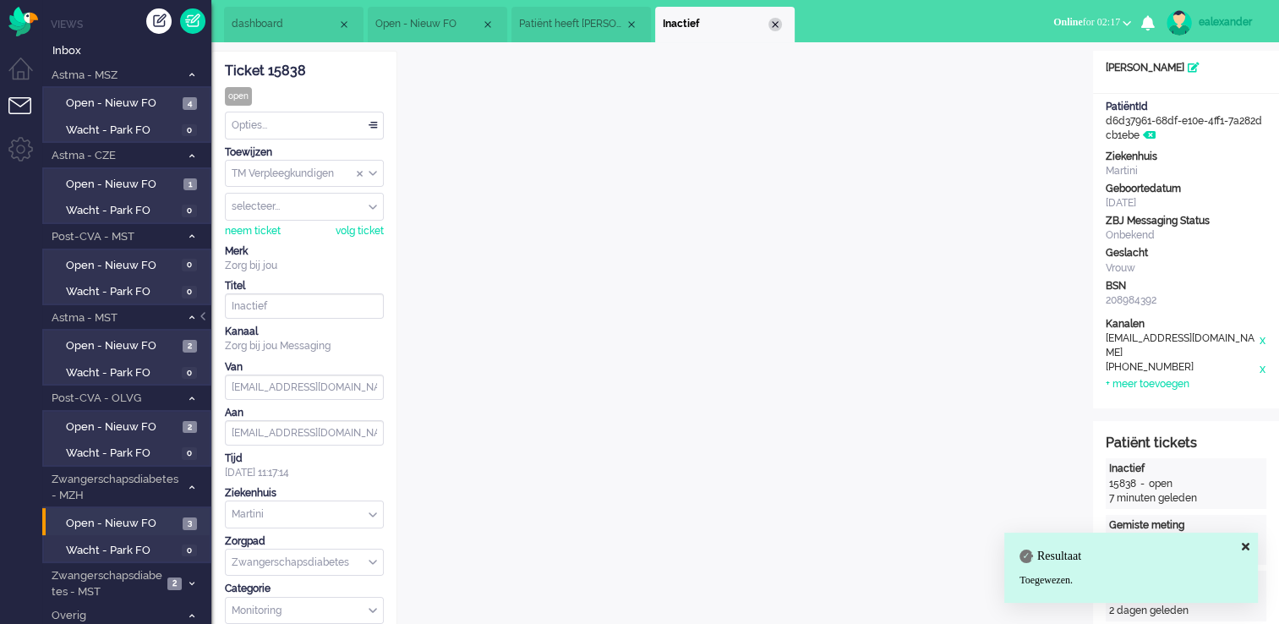
click at [779, 22] on div "Close tab" at bounding box center [775, 25] width 14 height 14
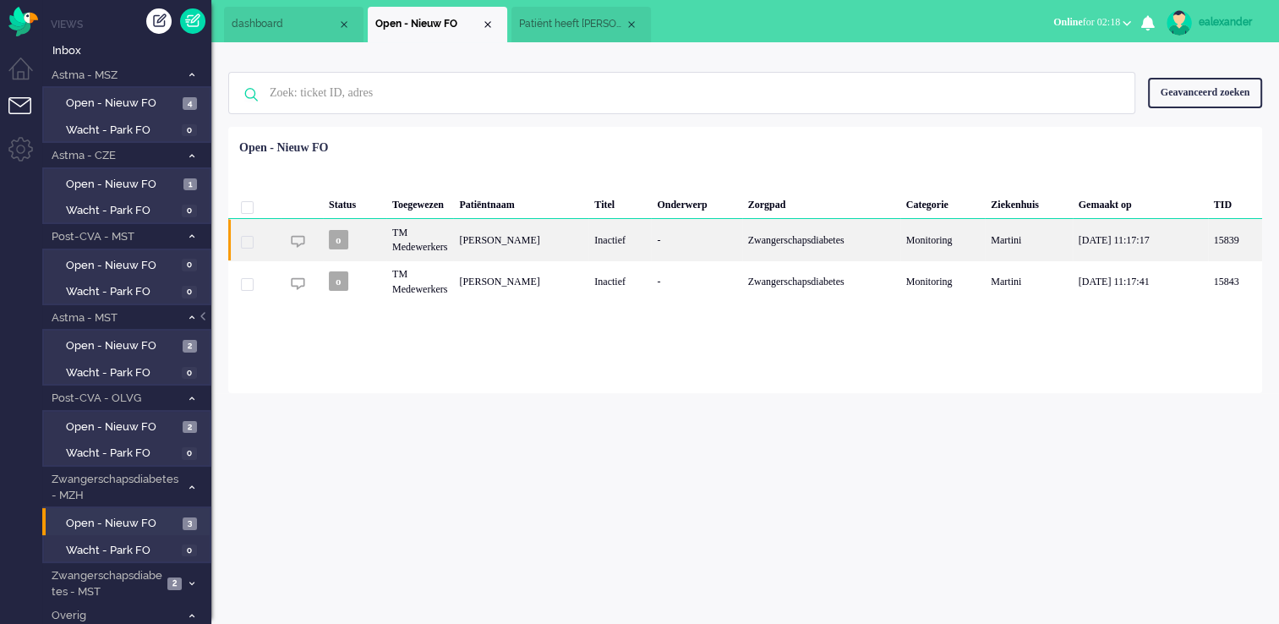
click at [557, 235] on div "[PERSON_NAME]" at bounding box center [520, 239] width 135 height 41
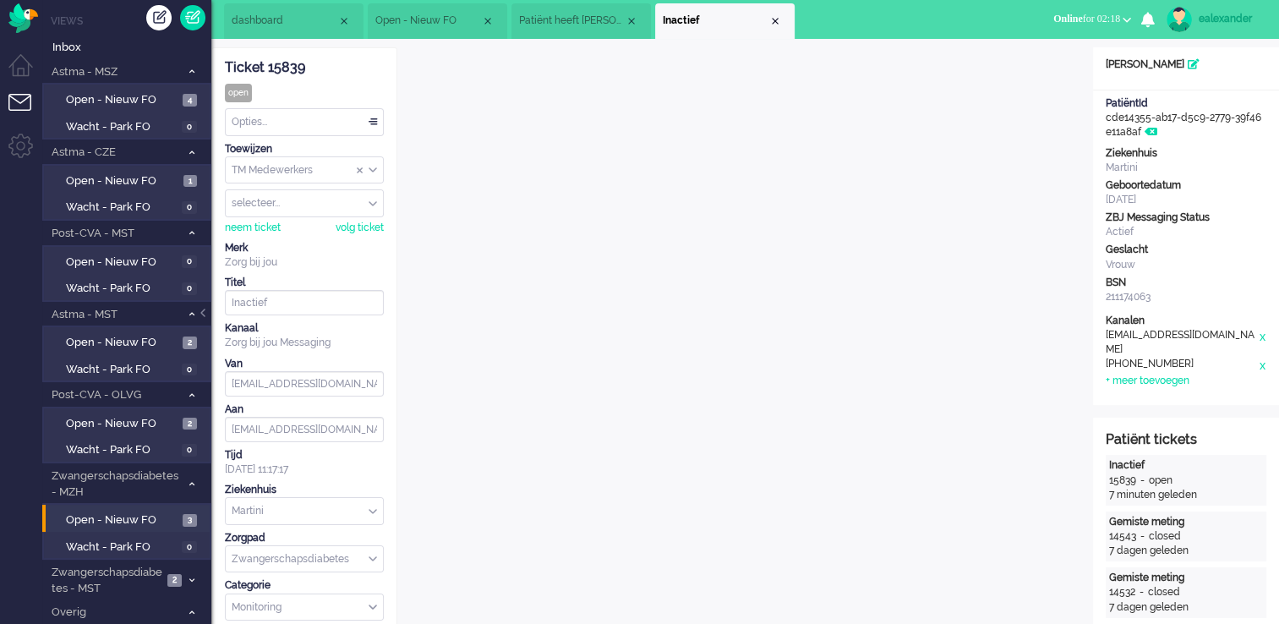
scroll to position [51, 0]
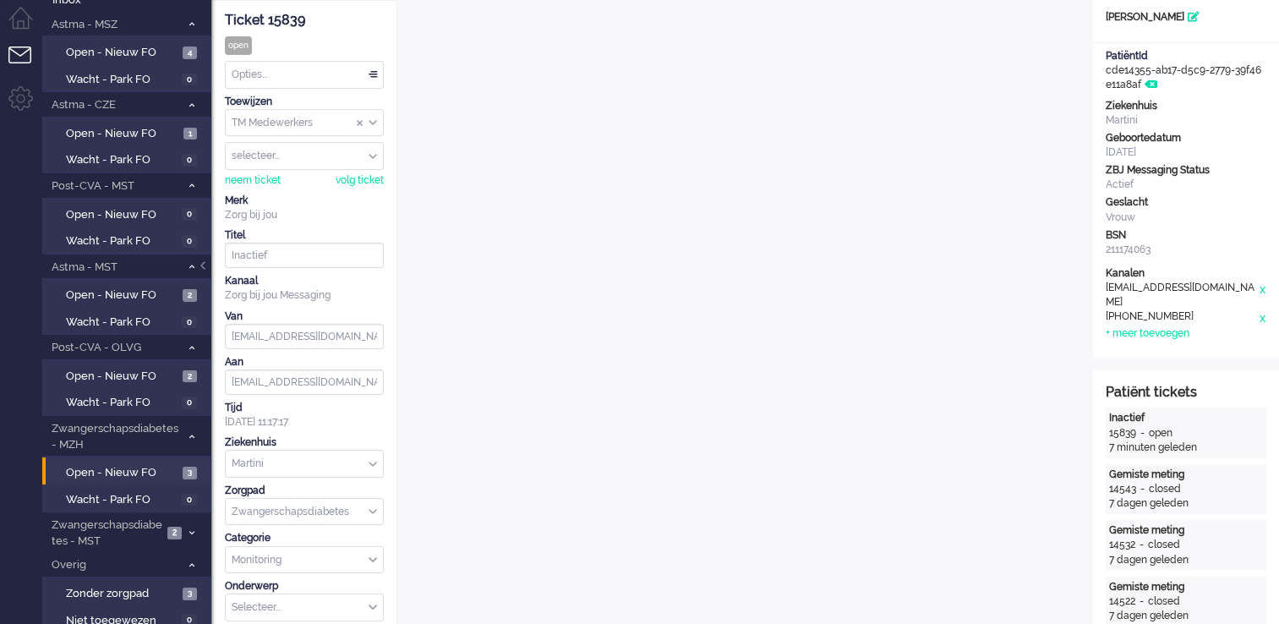
click at [377, 126] on input "Assign Group" at bounding box center [304, 123] width 157 height 26
click at [364, 177] on li "TM Verpleegkundigen" at bounding box center [304, 173] width 157 height 25
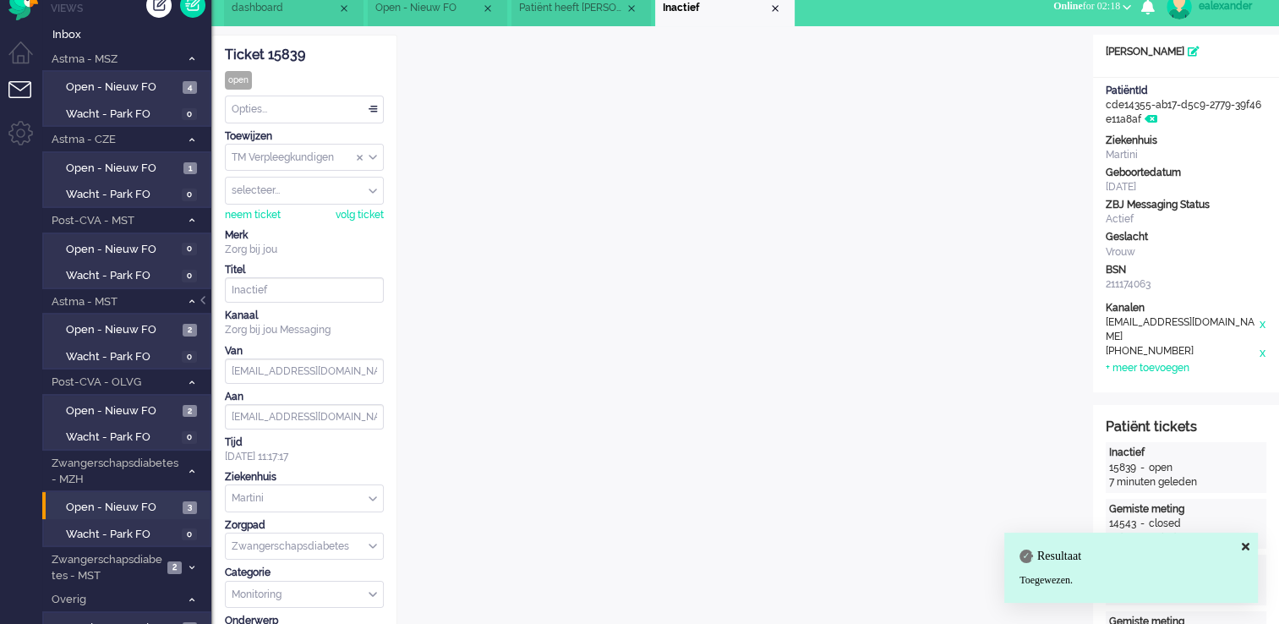
scroll to position [0, 0]
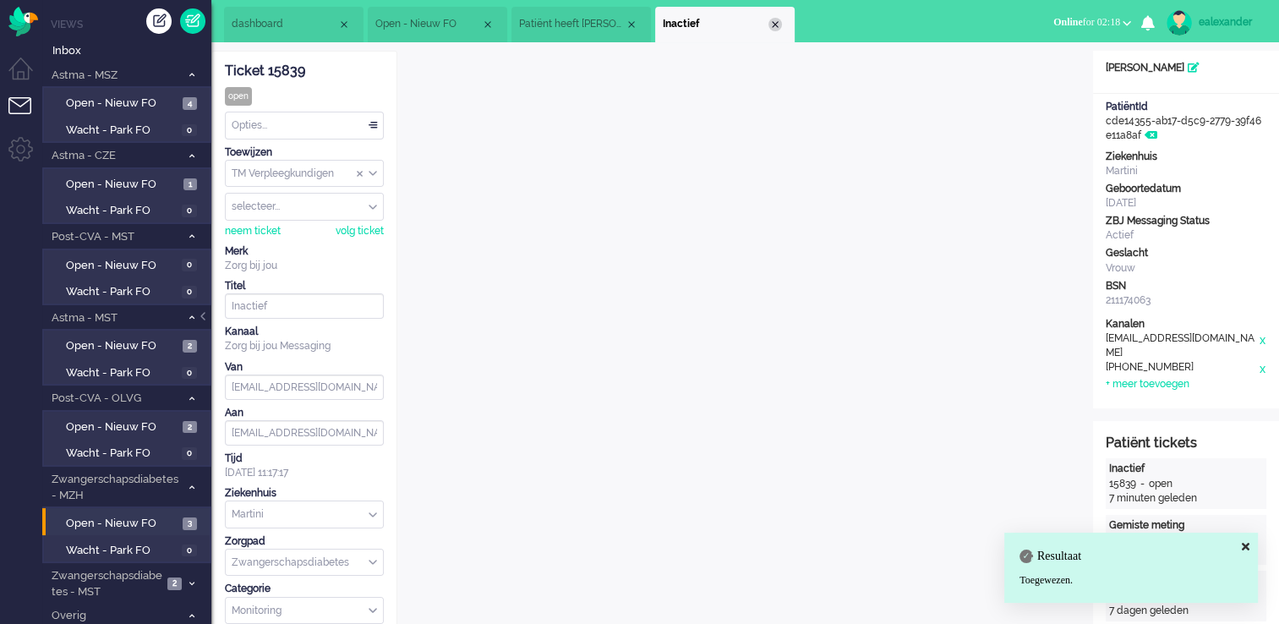
click at [773, 21] on div "Close tab" at bounding box center [775, 25] width 14 height 14
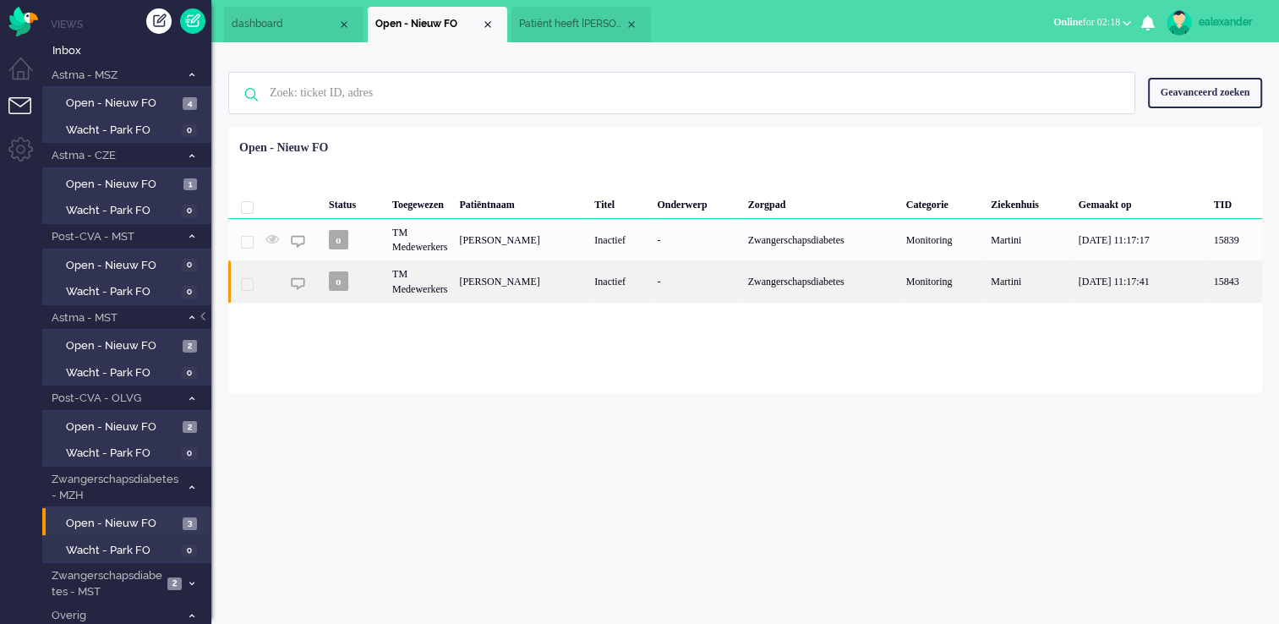
click at [588, 285] on div "[PERSON_NAME]" at bounding box center [520, 280] width 135 height 41
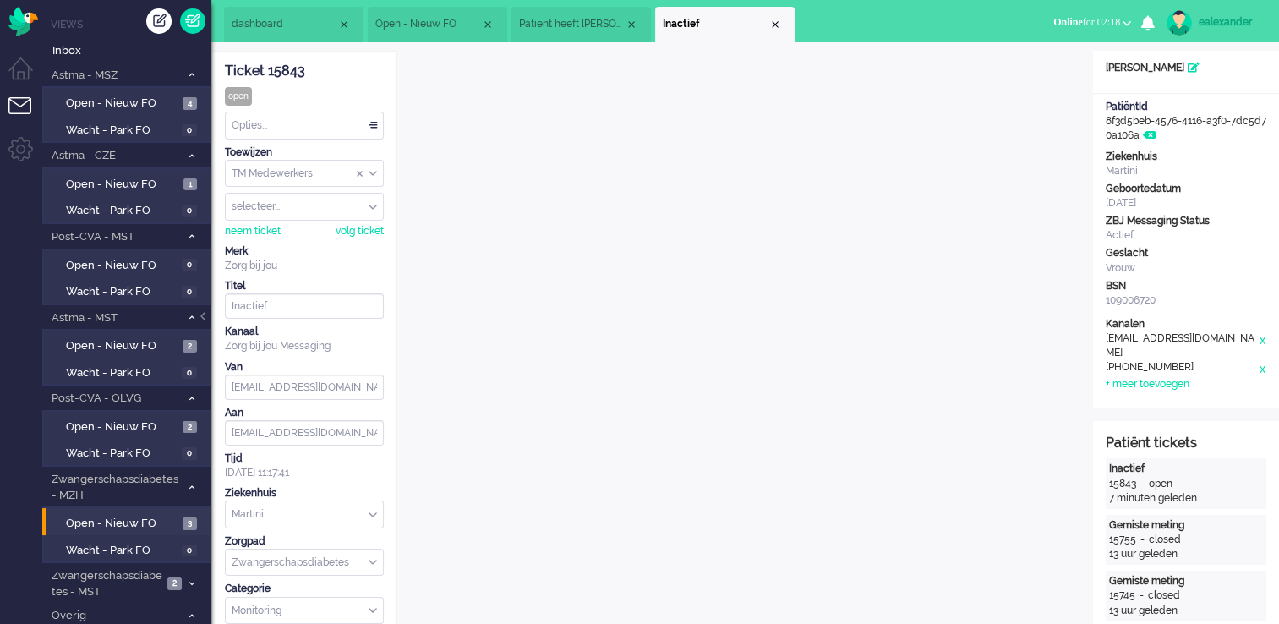
click at [377, 178] on input "Assign Group" at bounding box center [304, 174] width 157 height 26
click at [368, 220] on div "Toewijzen TM Medewerkers TM Medewerkers TM Verpleegkundigen groep deselecteren …" at bounding box center [304, 191] width 159 height 93
click at [377, 175] on input "Assign Group" at bounding box center [304, 174] width 157 height 26
click at [362, 222] on li "TM Verpleegkundigen" at bounding box center [304, 223] width 157 height 25
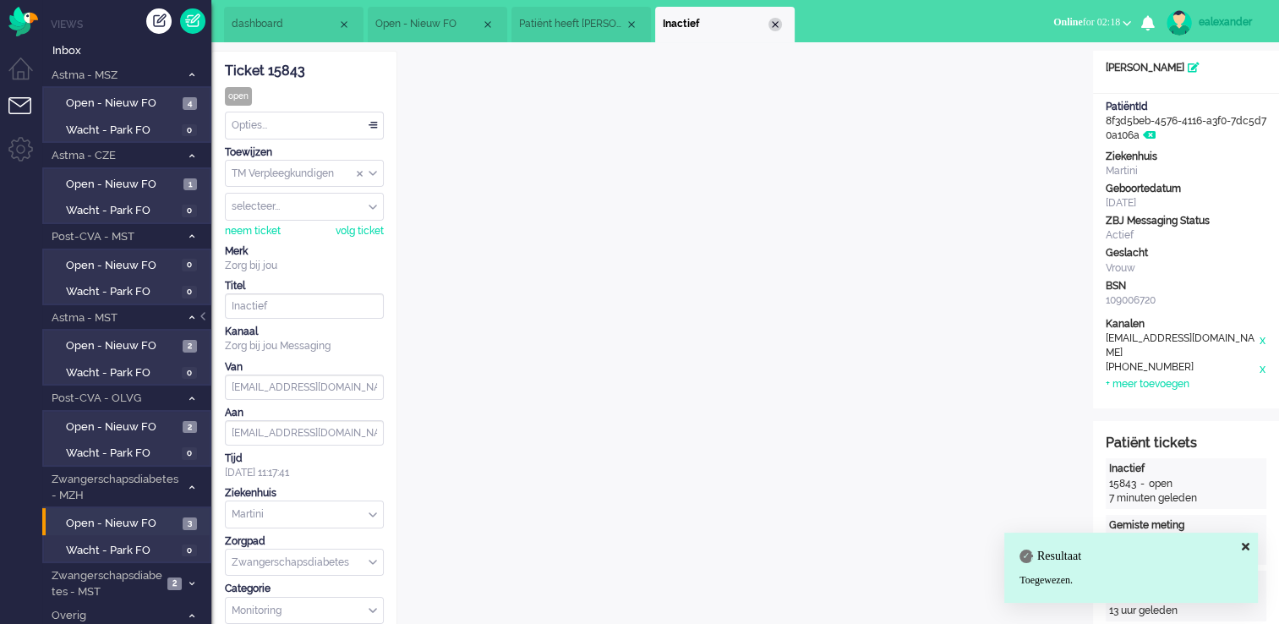
click at [778, 23] on div "Close tab" at bounding box center [775, 25] width 14 height 14
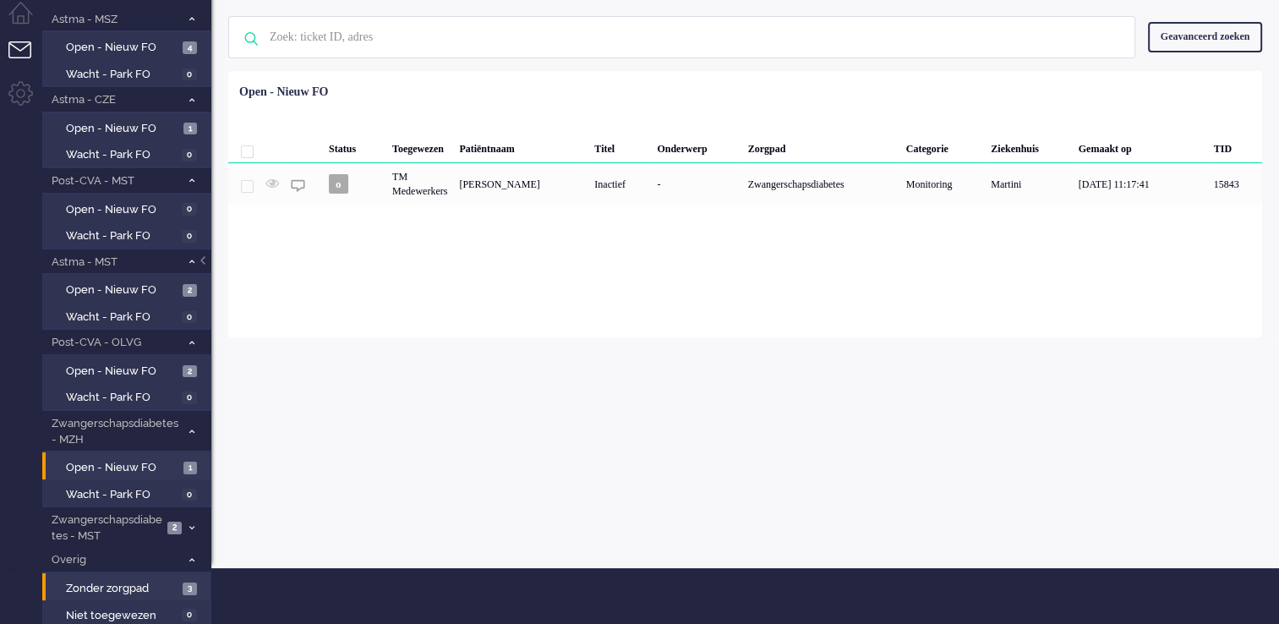
scroll to position [150, 0]
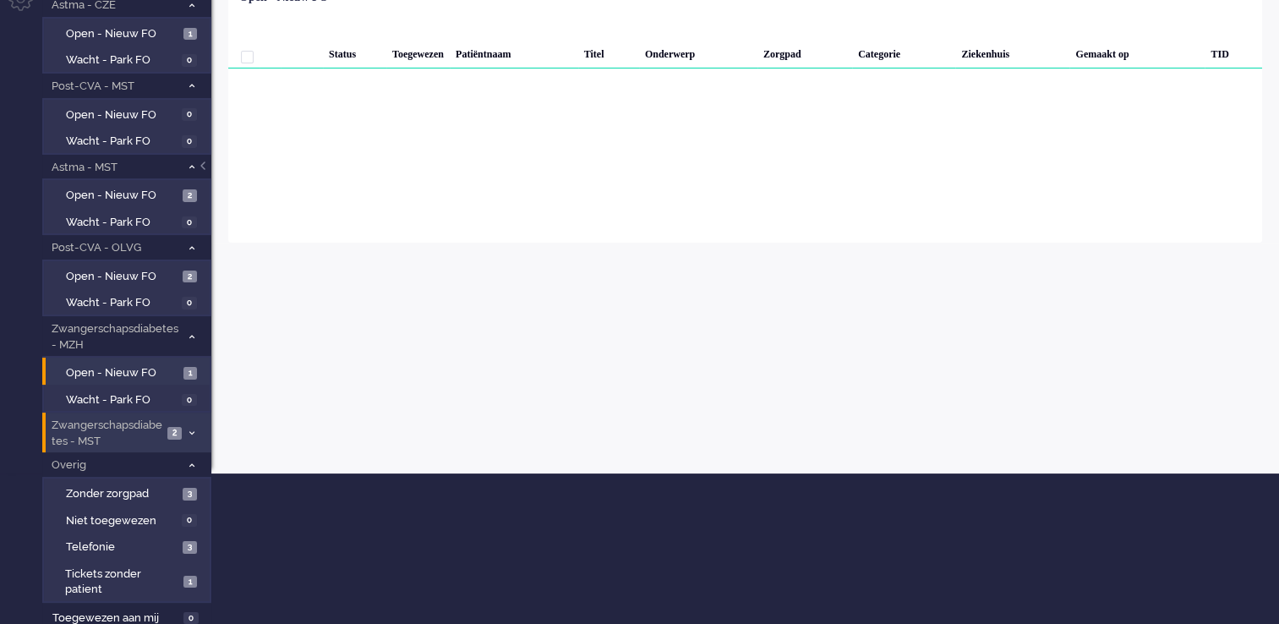
click at [180, 434] on span "2" at bounding box center [174, 433] width 14 height 13
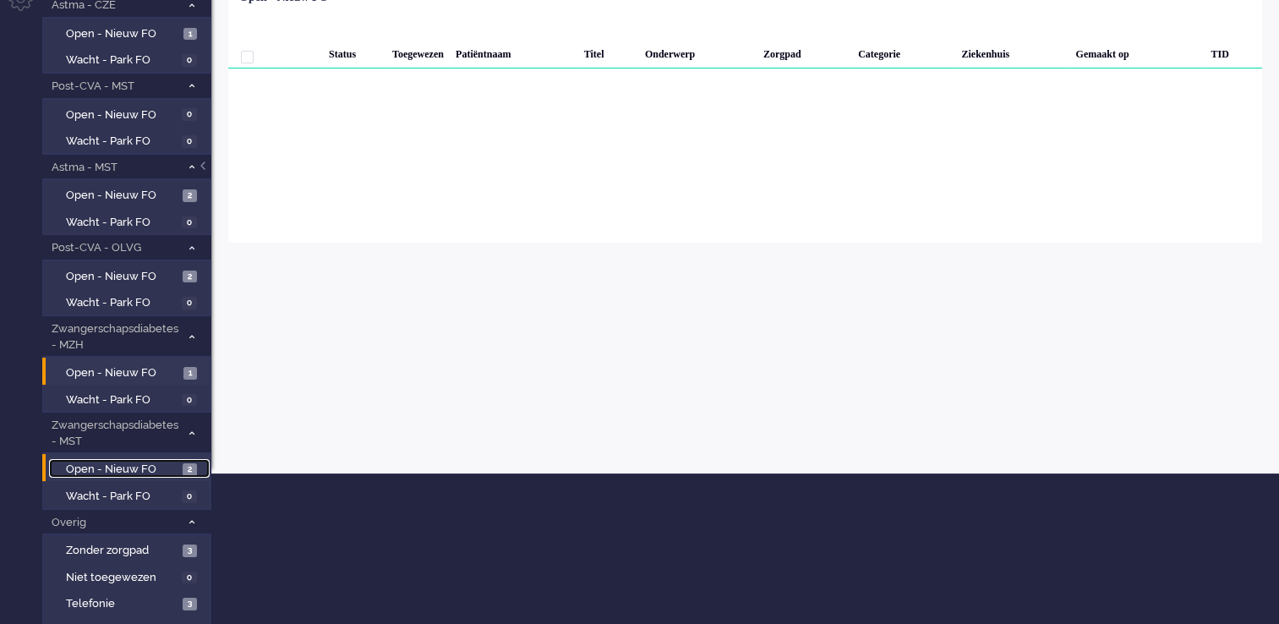
click at [176, 462] on span "Open - Nieuw FO" at bounding box center [122, 470] width 112 height 16
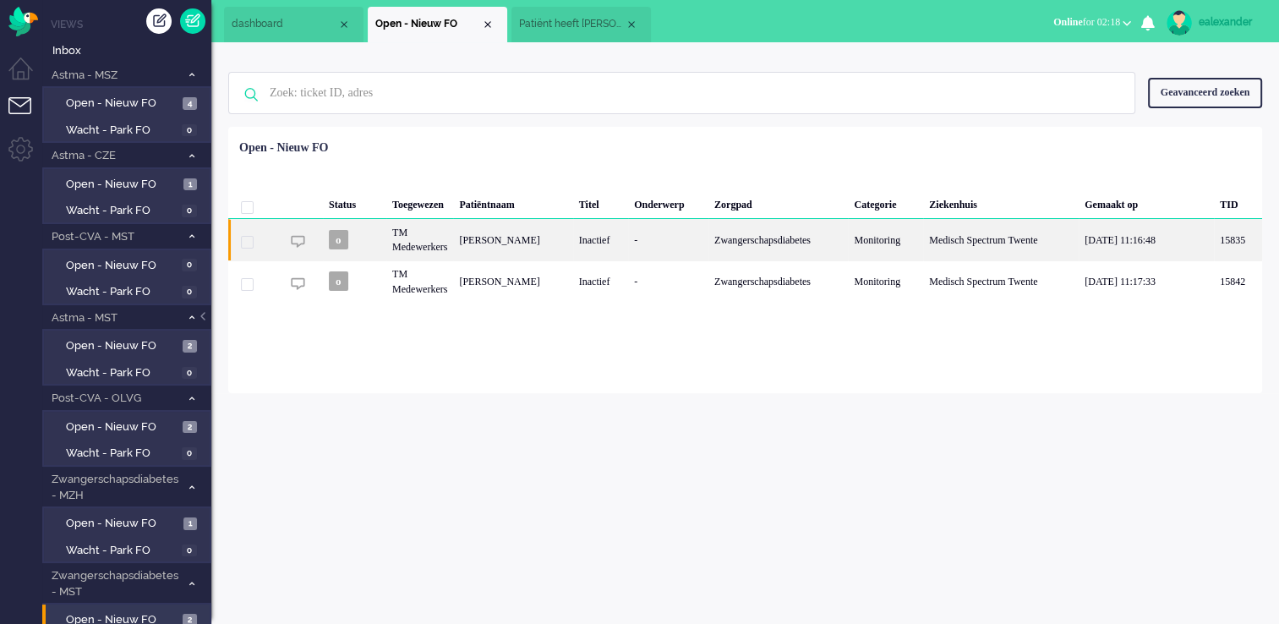
click at [572, 235] on div "[PERSON_NAME]" at bounding box center [512, 239] width 119 height 41
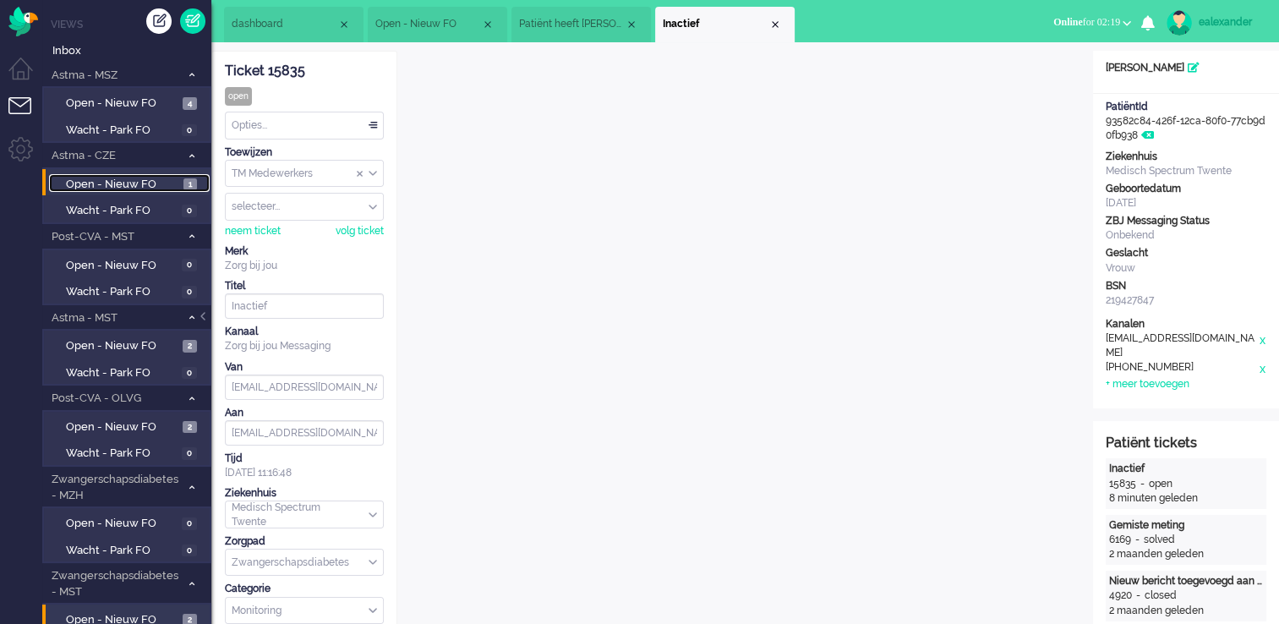
click at [123, 183] on span "Open - Nieuw FO" at bounding box center [122, 185] width 113 height 16
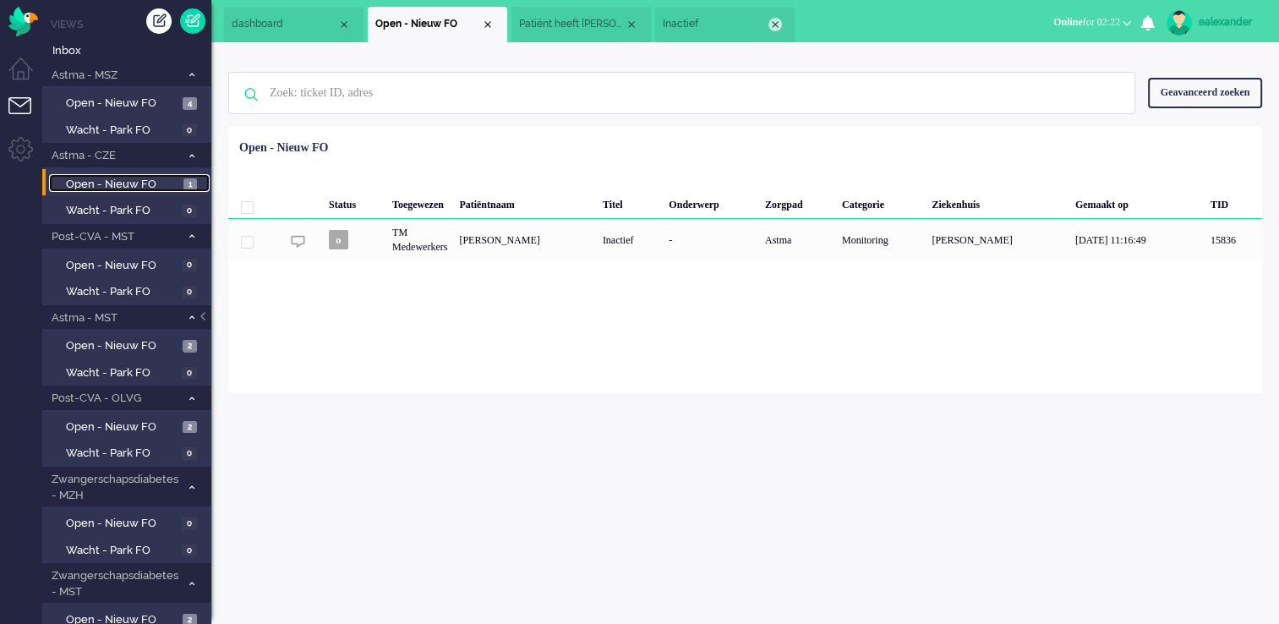
click at [774, 18] on li "Inactief" at bounding box center [724, 25] width 139 height 36
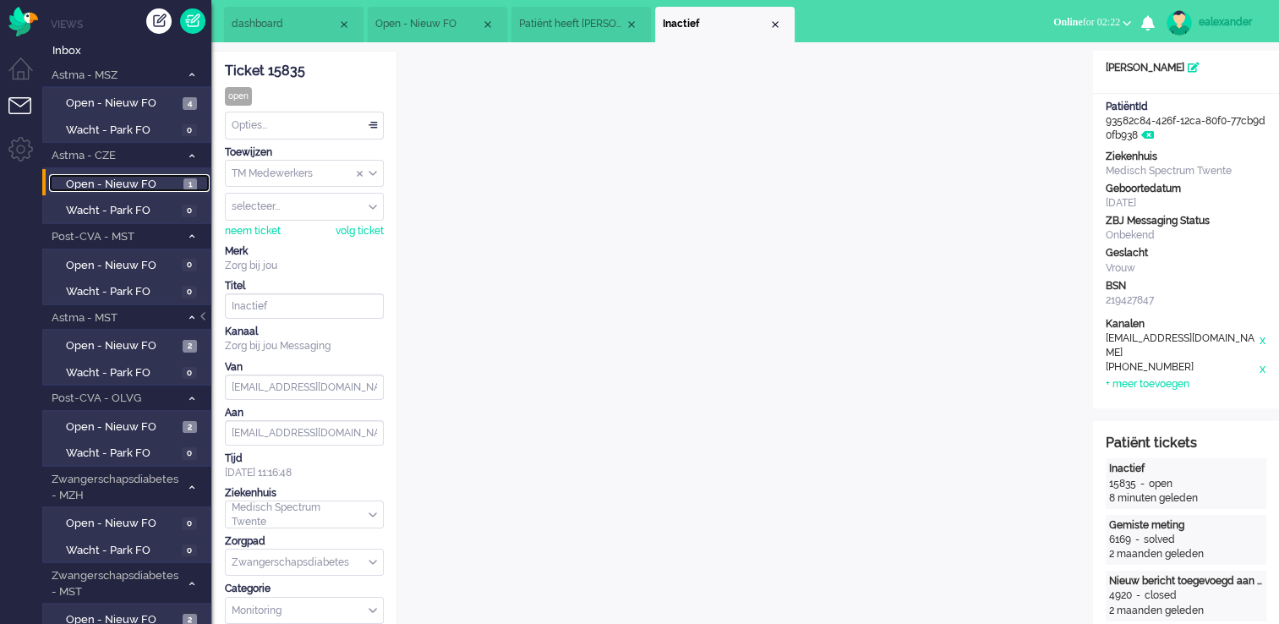
drag, startPoint x: 771, startPoint y: 21, endPoint x: 702, endPoint y: 28, distance: 68.8
click at [771, 22] on div "Close tab" at bounding box center [775, 25] width 14 height 14
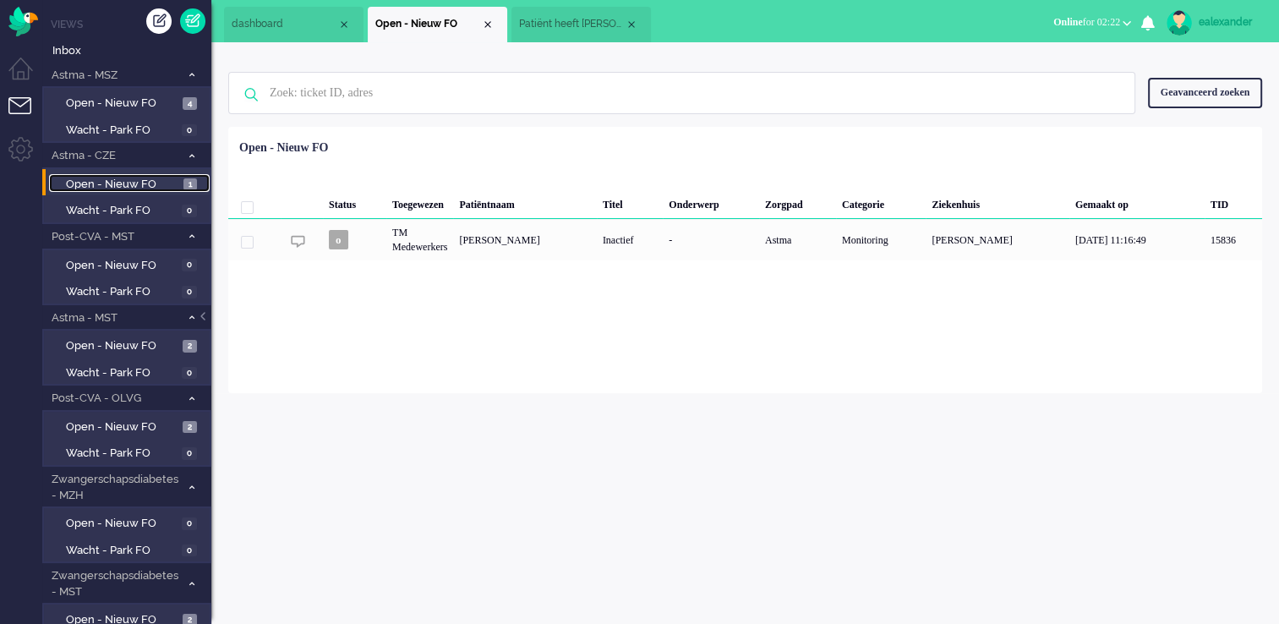
drag, startPoint x: 629, startPoint y: 25, endPoint x: 578, endPoint y: 32, distance: 51.3
click at [629, 24] on div "Close tab" at bounding box center [632, 25] width 14 height 14
click at [106, 110] on span "Open - Nieuw FO" at bounding box center [122, 104] width 112 height 16
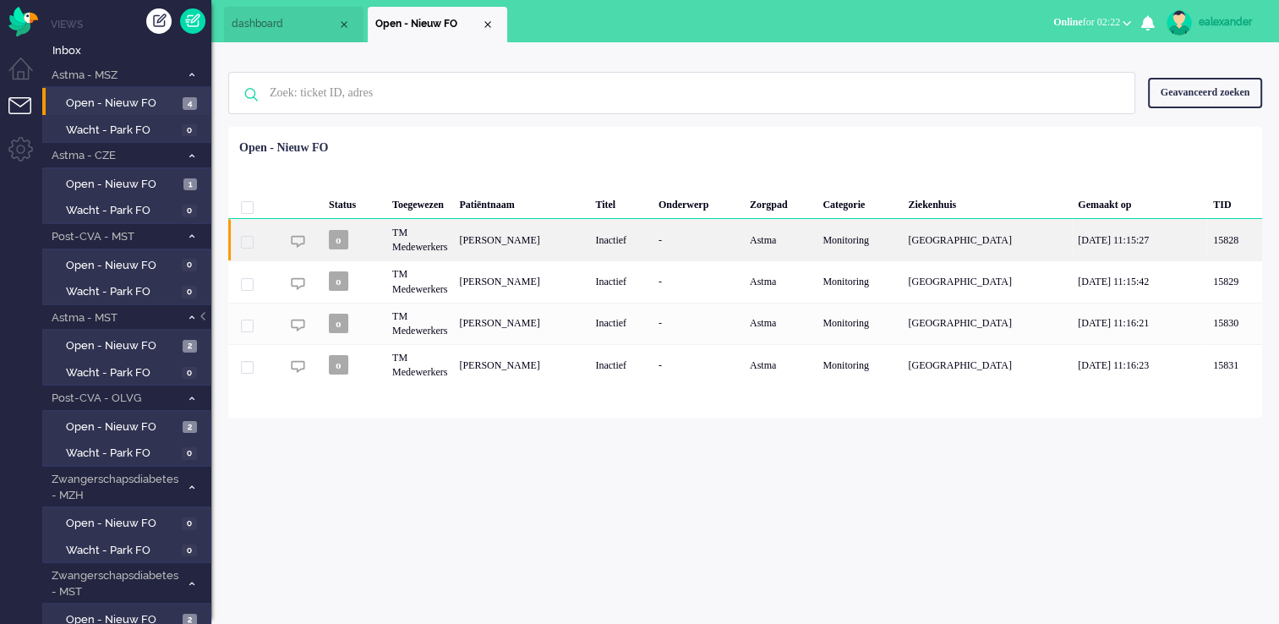
click at [589, 247] on div "[PERSON_NAME]" at bounding box center [521, 239] width 136 height 41
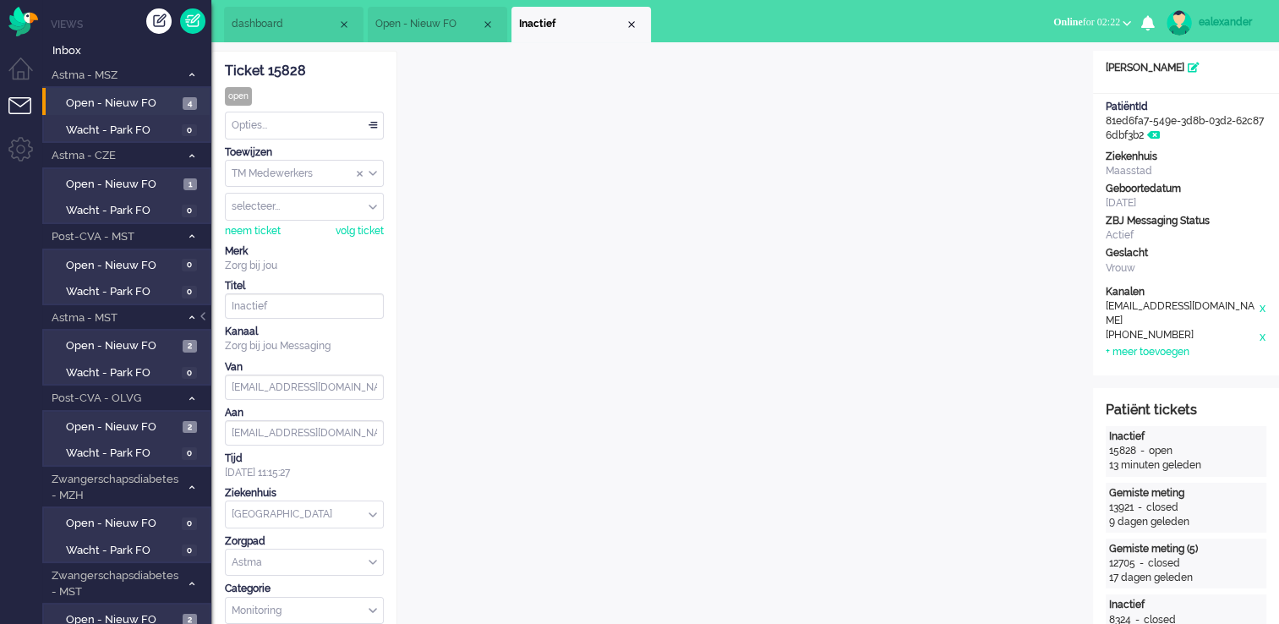
scroll to position [51, 0]
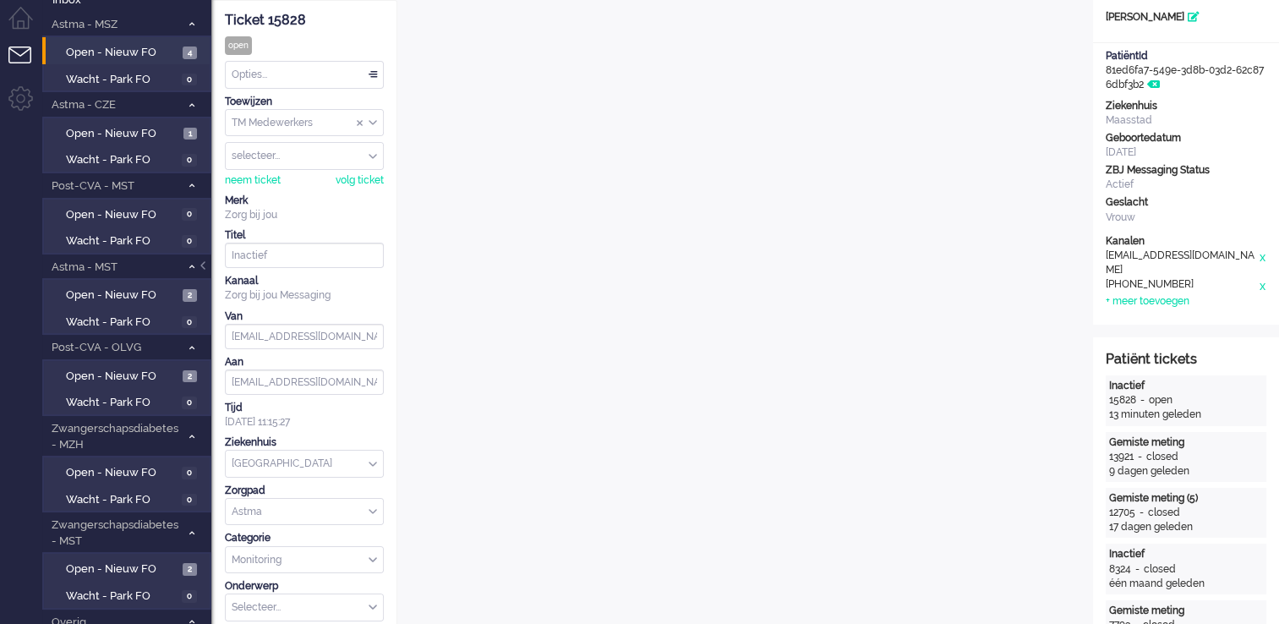
click at [372, 83] on div "Opties..." at bounding box center [304, 75] width 157 height 26
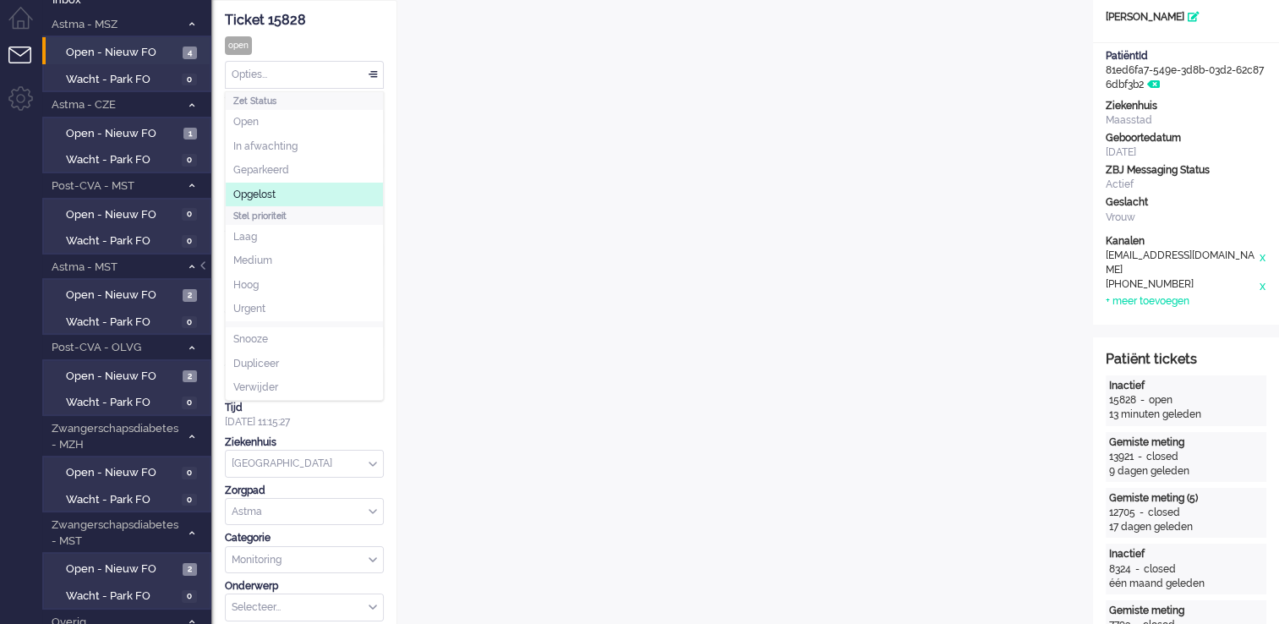
click at [333, 188] on li "Opgelost" at bounding box center [304, 195] width 157 height 25
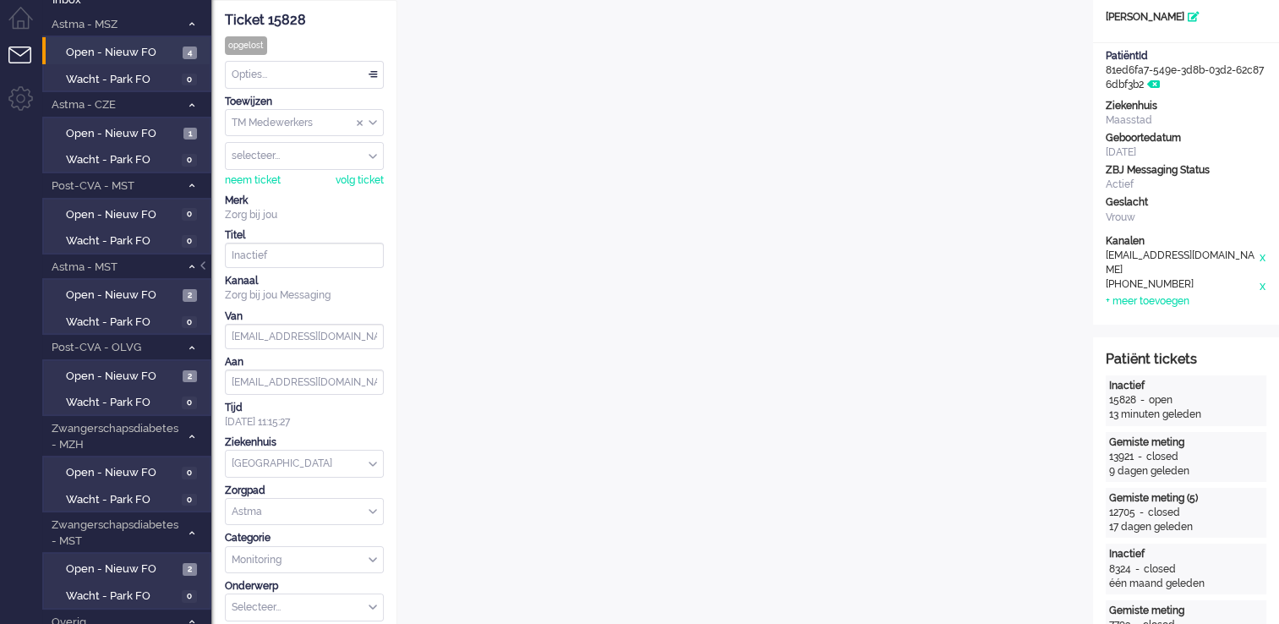
scroll to position [0, 0]
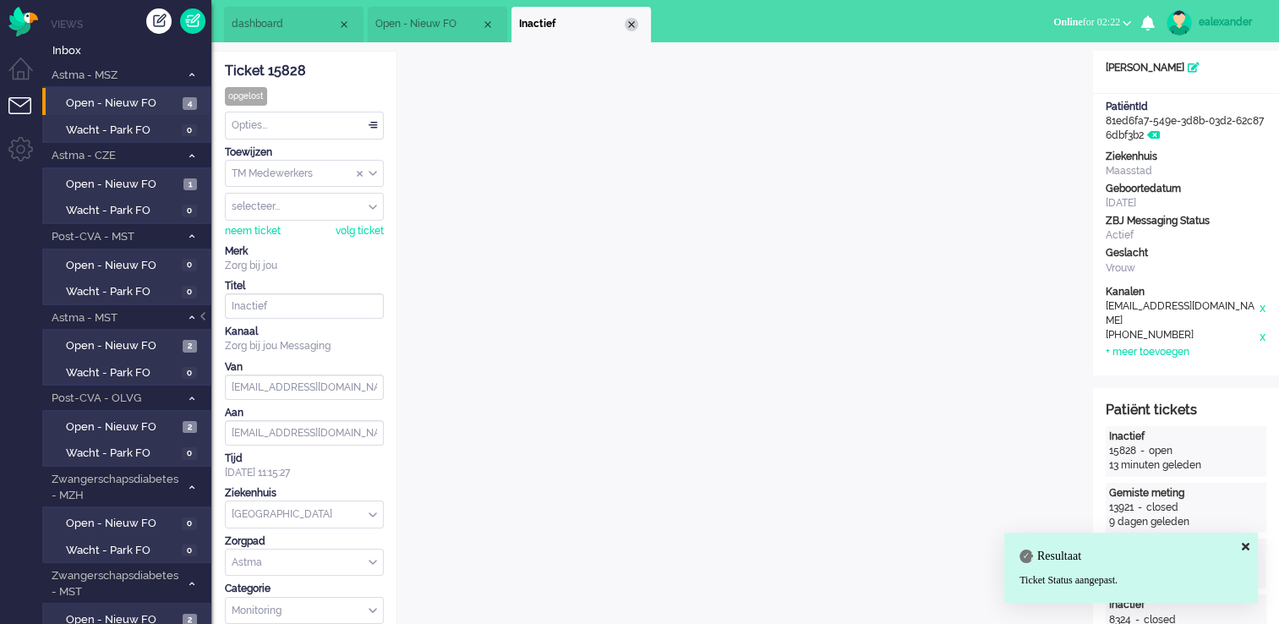
click at [634, 22] on div "Close tab" at bounding box center [632, 25] width 14 height 14
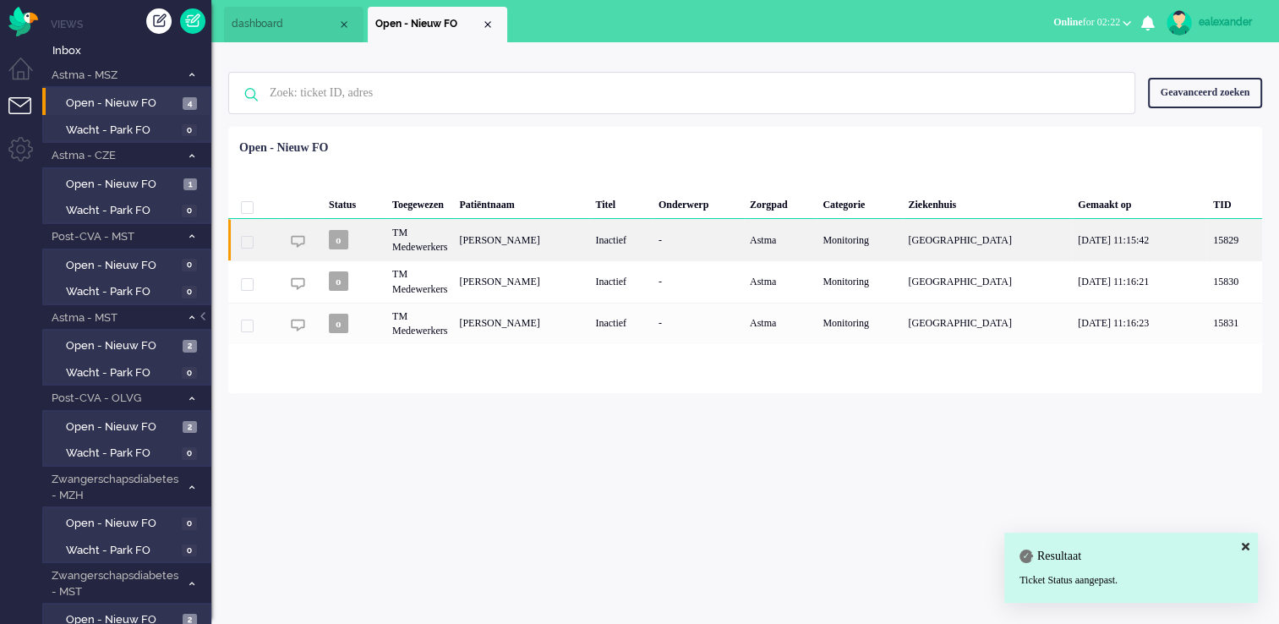
click at [724, 241] on div "-" at bounding box center [698, 239] width 91 height 41
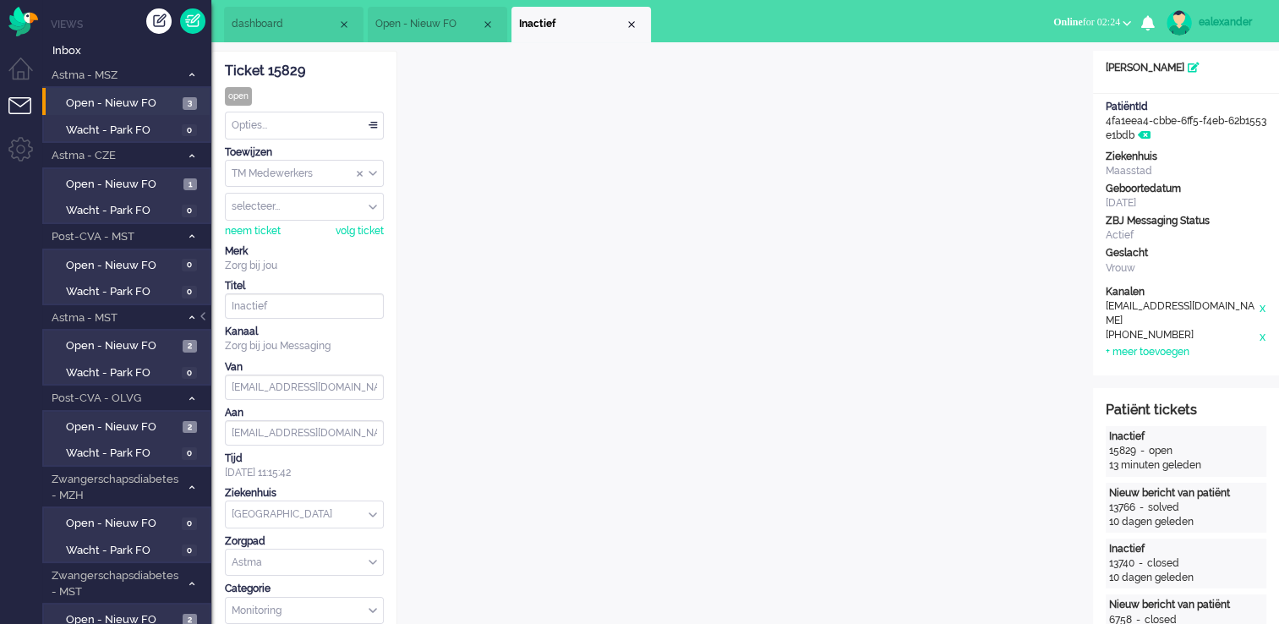
click at [336, 124] on div "Opties..." at bounding box center [304, 125] width 157 height 26
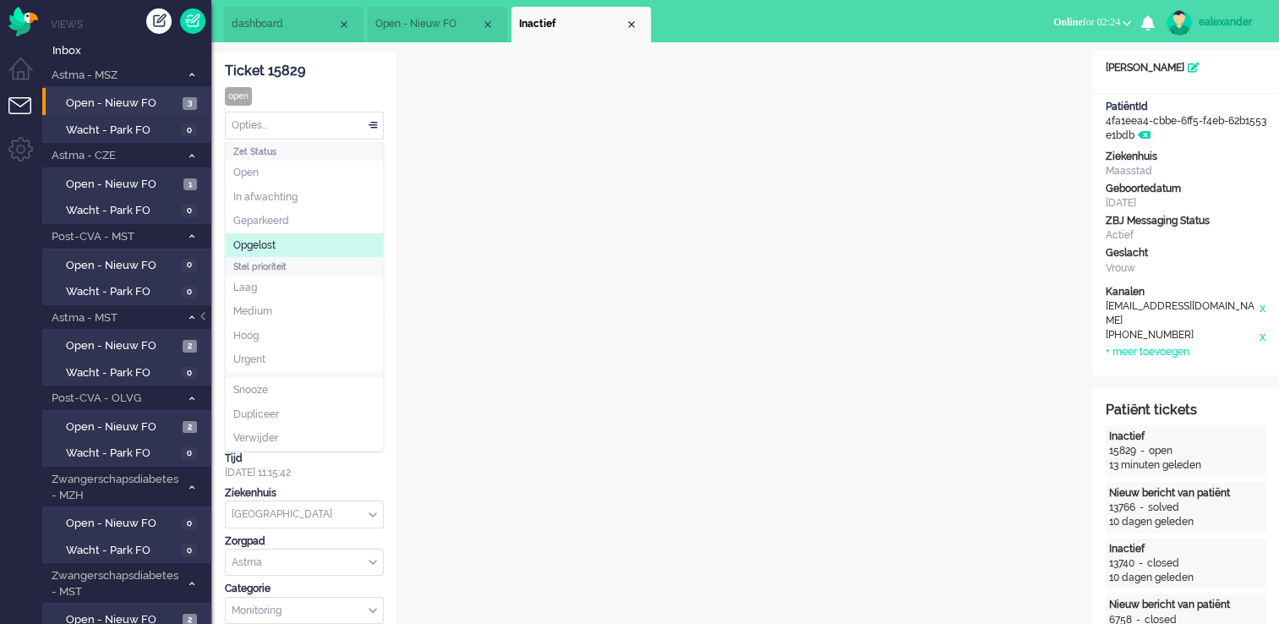
click at [314, 243] on li "Opgelost" at bounding box center [304, 245] width 157 height 25
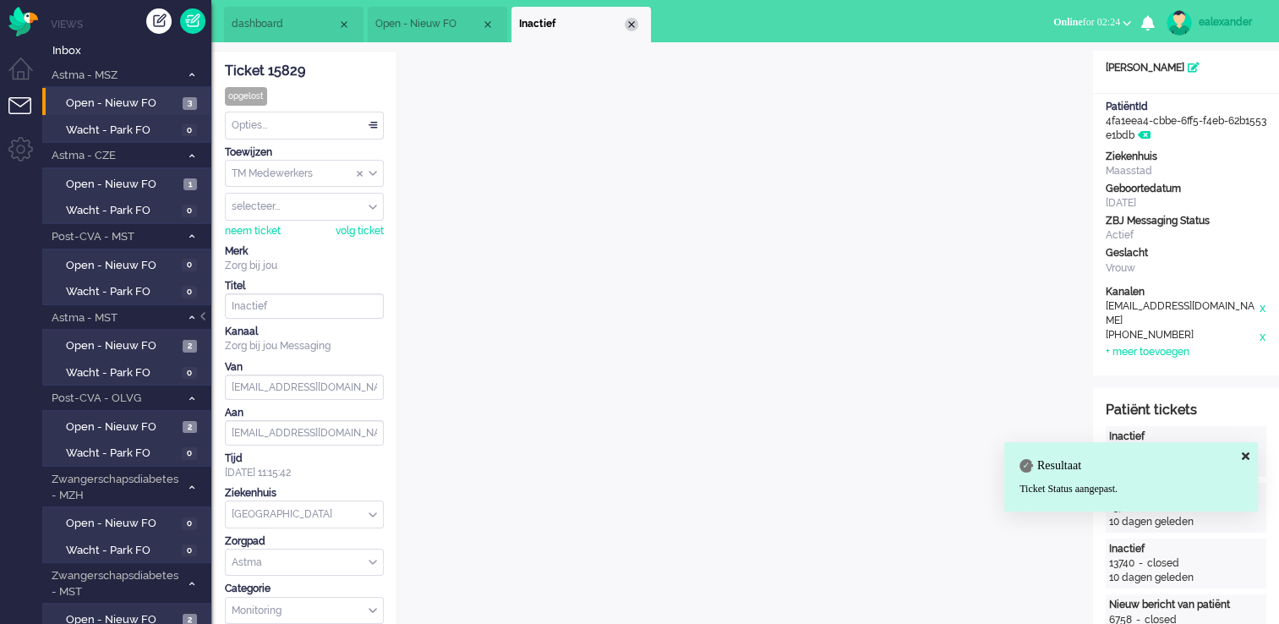
click at [631, 25] on div "Close tab" at bounding box center [632, 25] width 14 height 14
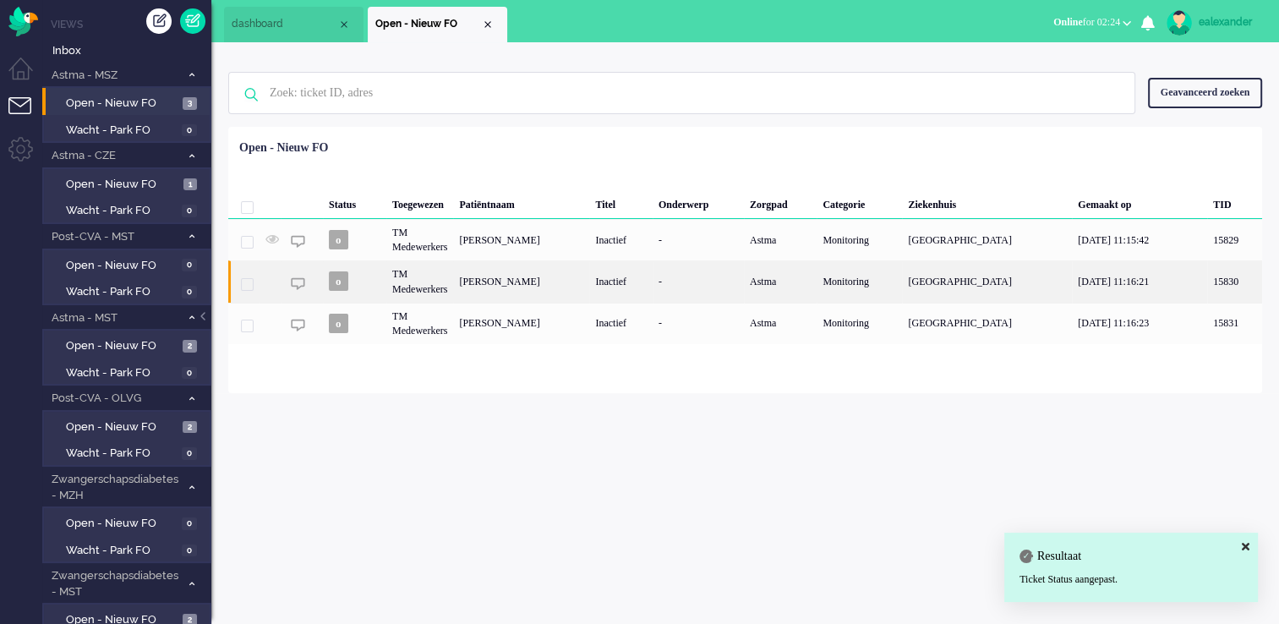
click at [548, 292] on div "[PERSON_NAME]" at bounding box center [521, 280] width 136 height 41
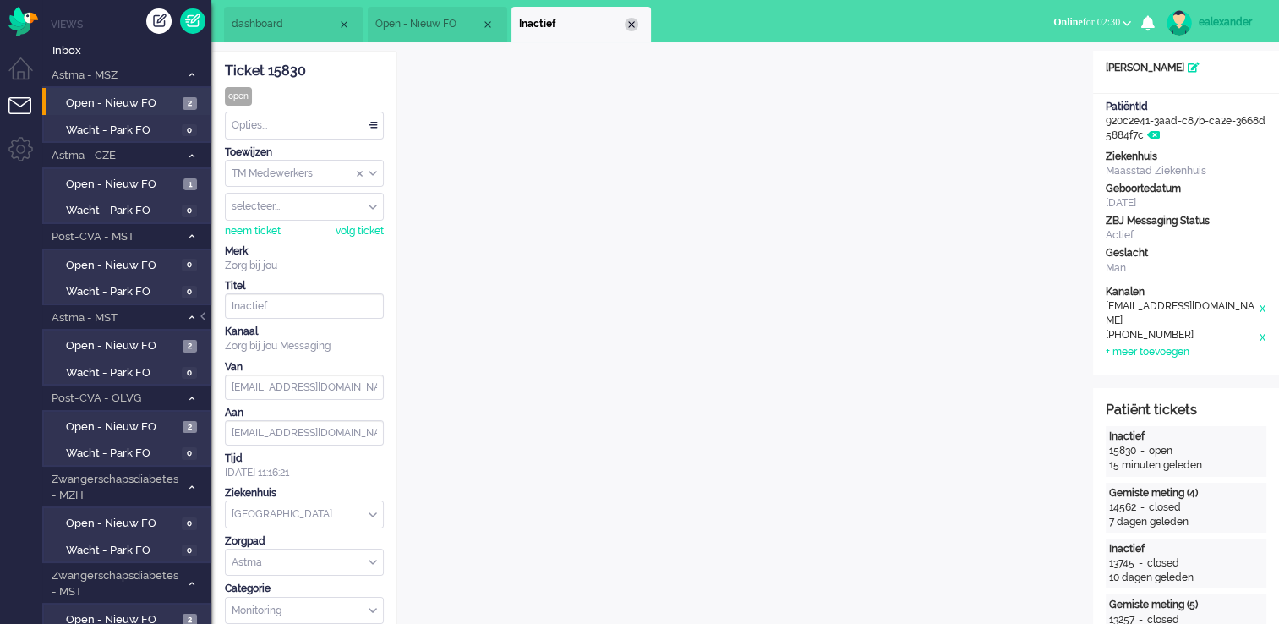
click at [629, 25] on div "Close tab" at bounding box center [632, 25] width 14 height 14
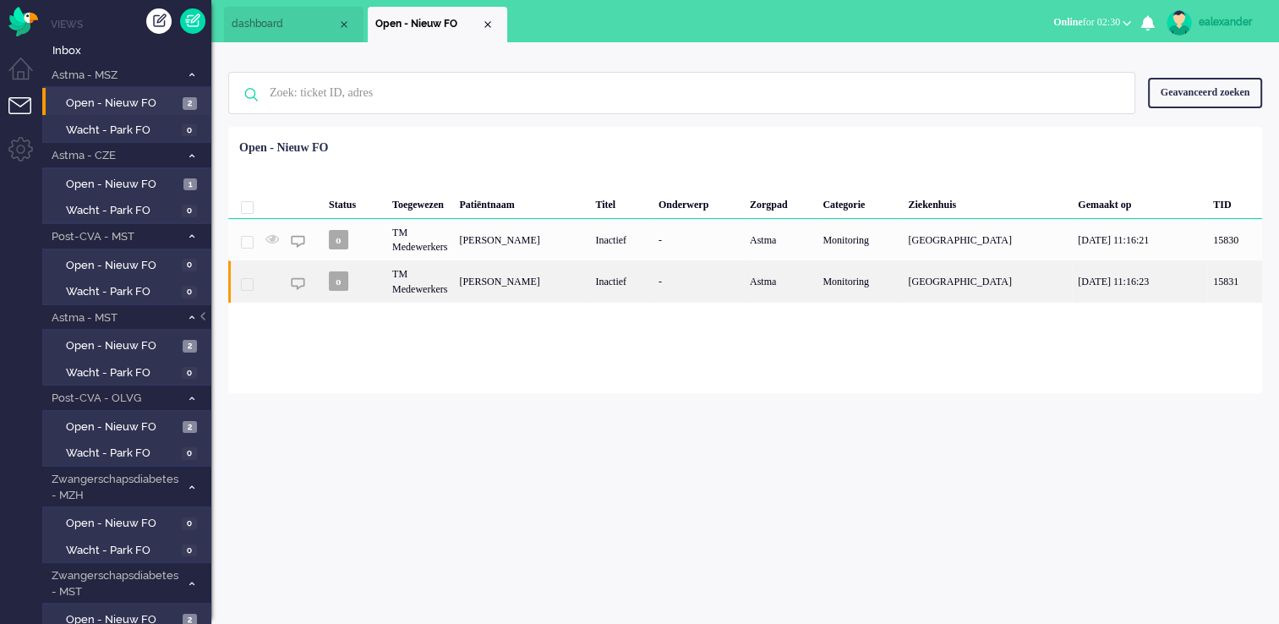
click at [577, 281] on div "[PERSON_NAME]" at bounding box center [521, 280] width 136 height 41
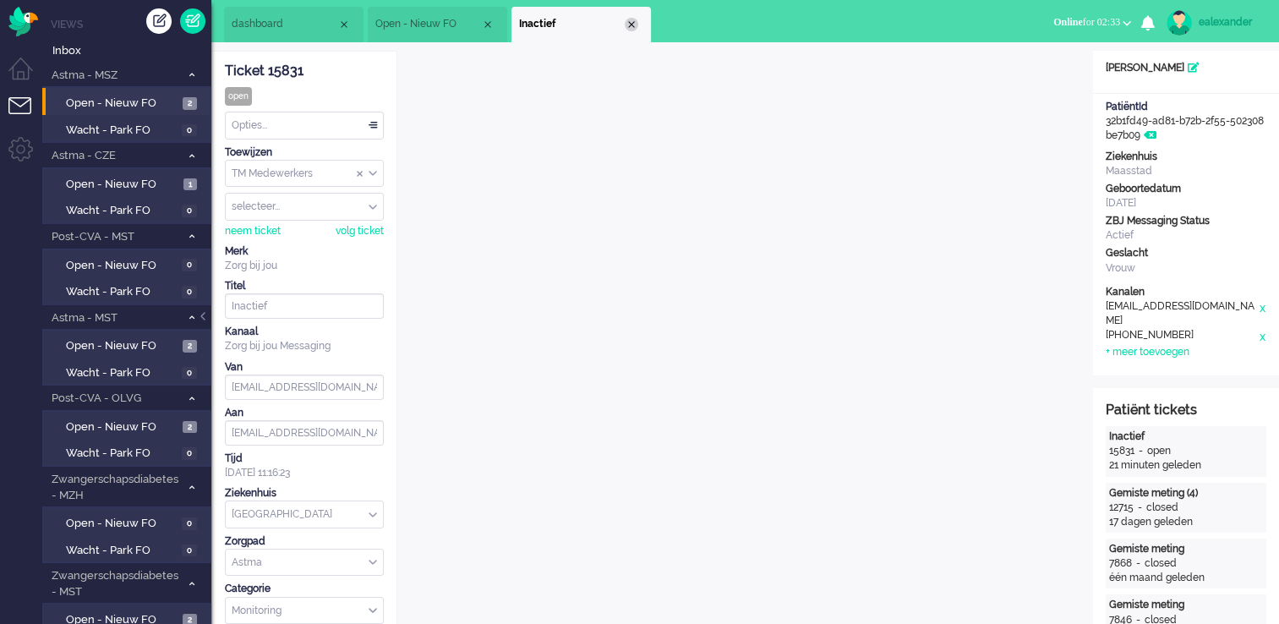
click at [633, 25] on div "Close tab" at bounding box center [632, 25] width 14 height 14
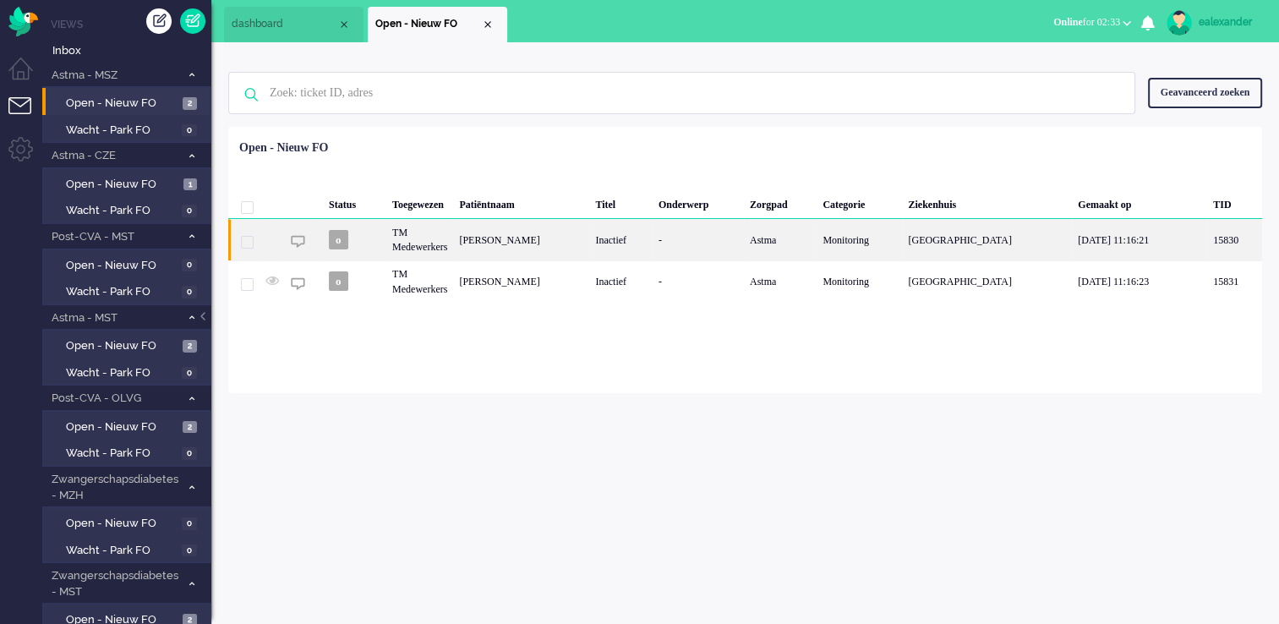
click at [483, 259] on div "[PERSON_NAME]" at bounding box center [521, 239] width 136 height 41
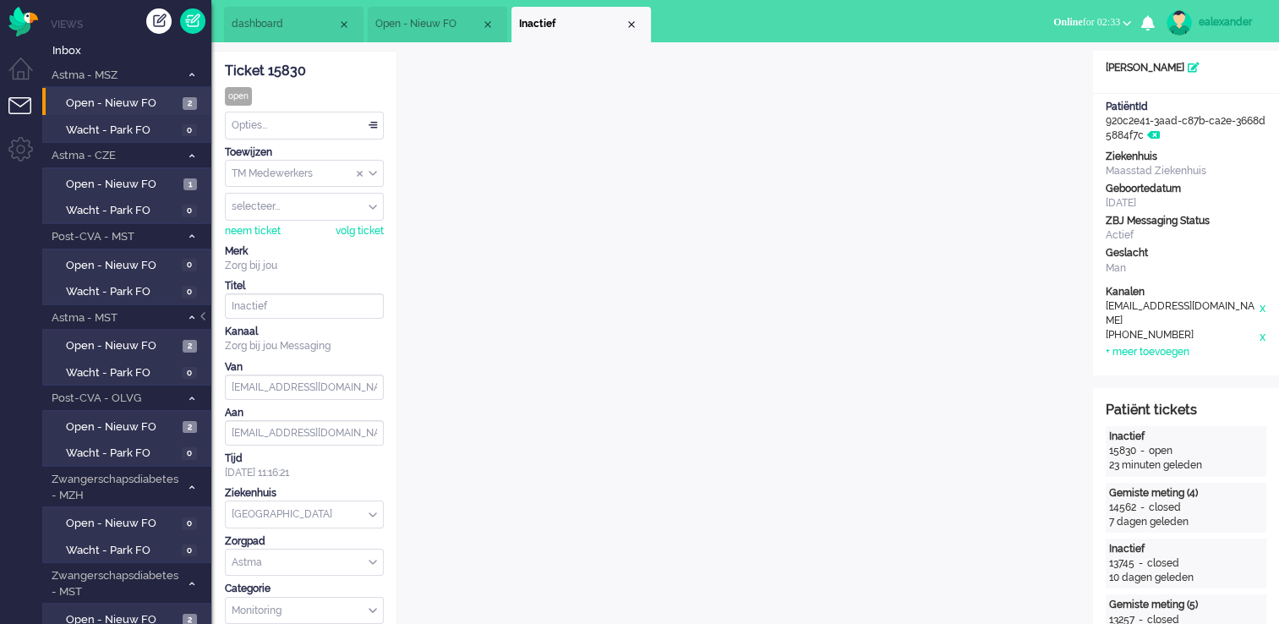
click at [423, 17] on span "Open - Nieuw FO" at bounding box center [428, 24] width 106 height 14
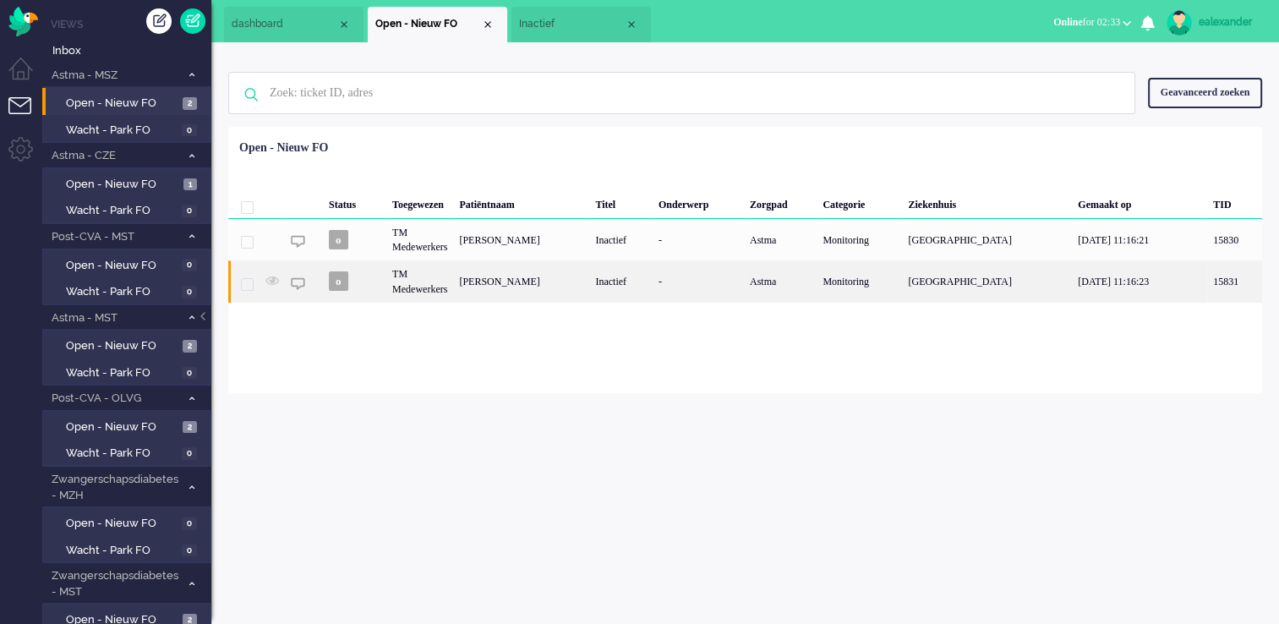
click at [538, 303] on div "Loading... Status Toegewezen Patiëntnaam Titel Onderwerp Zorgpad Categorie Ziek…" at bounding box center [745, 260] width 1034 height 266
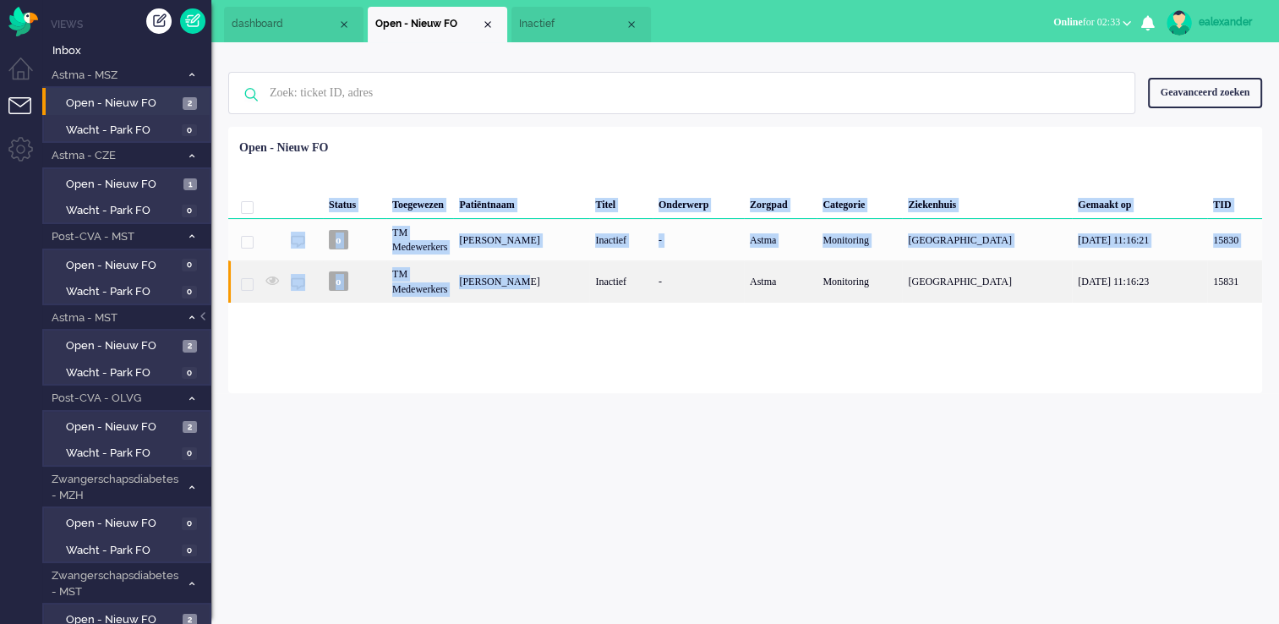
drag, startPoint x: 538, startPoint y: 300, endPoint x: 465, endPoint y: 285, distance: 75.1
click at [453, 285] on div "TM Medewerkers" at bounding box center [419, 280] width 67 height 41
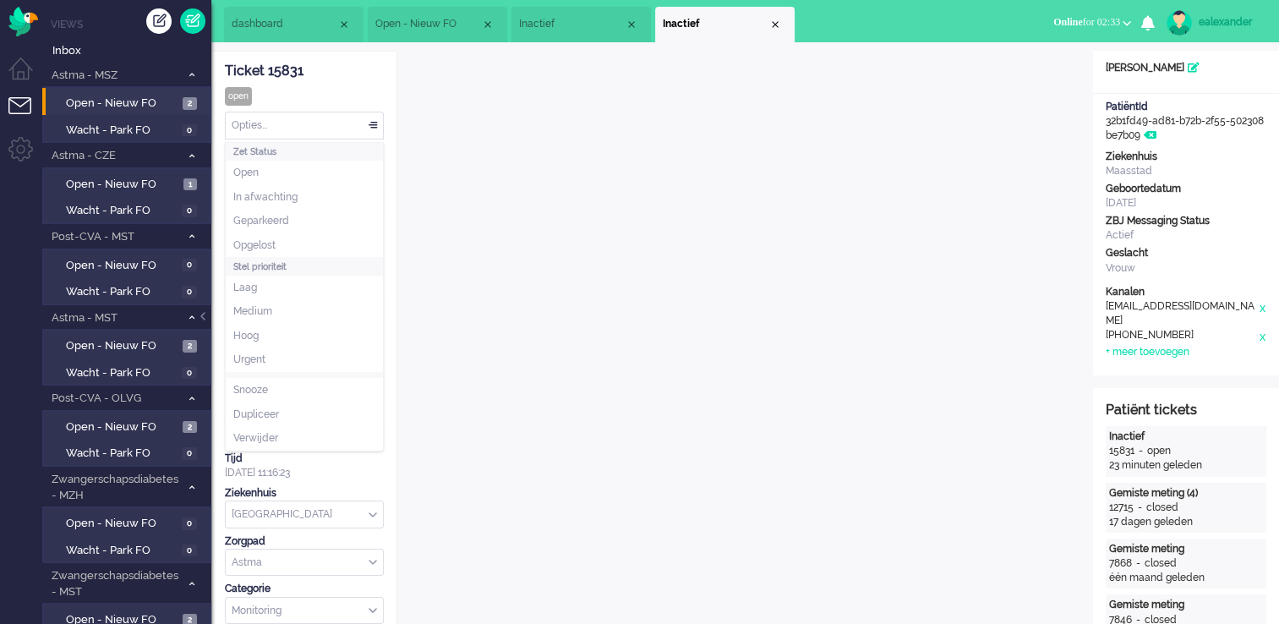
click at [380, 124] on div "Opties..." at bounding box center [304, 125] width 157 height 26
click at [335, 235] on li "Opgelost" at bounding box center [304, 245] width 157 height 25
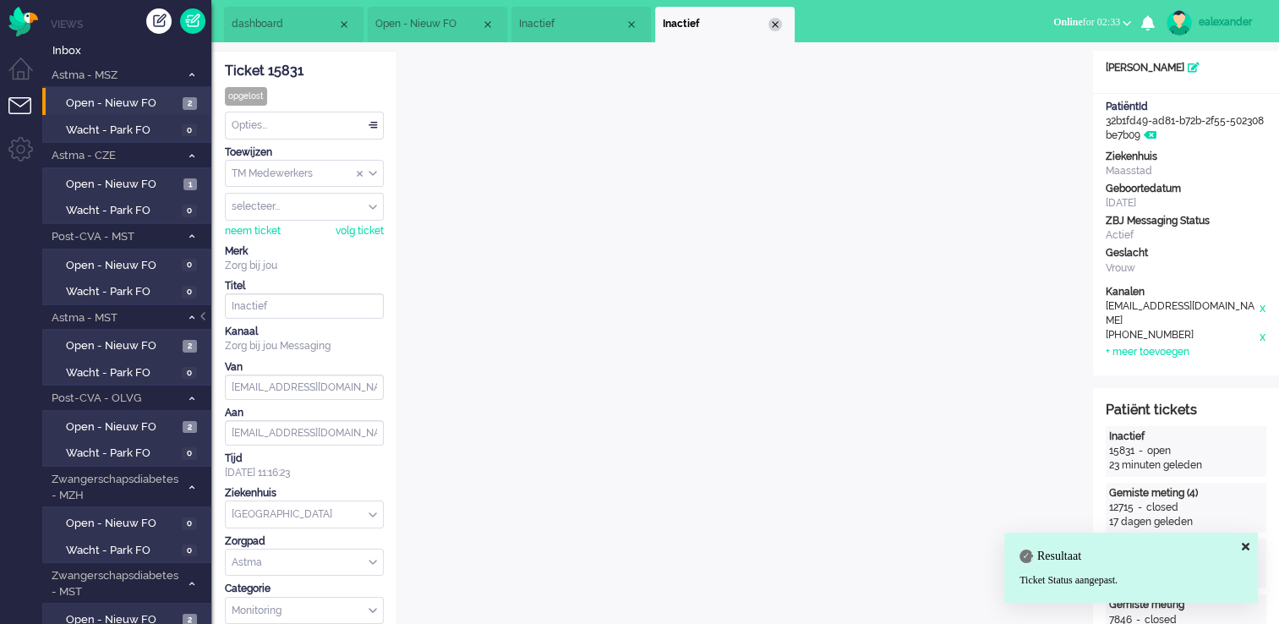
click at [774, 25] on div "Close tab" at bounding box center [775, 25] width 14 height 14
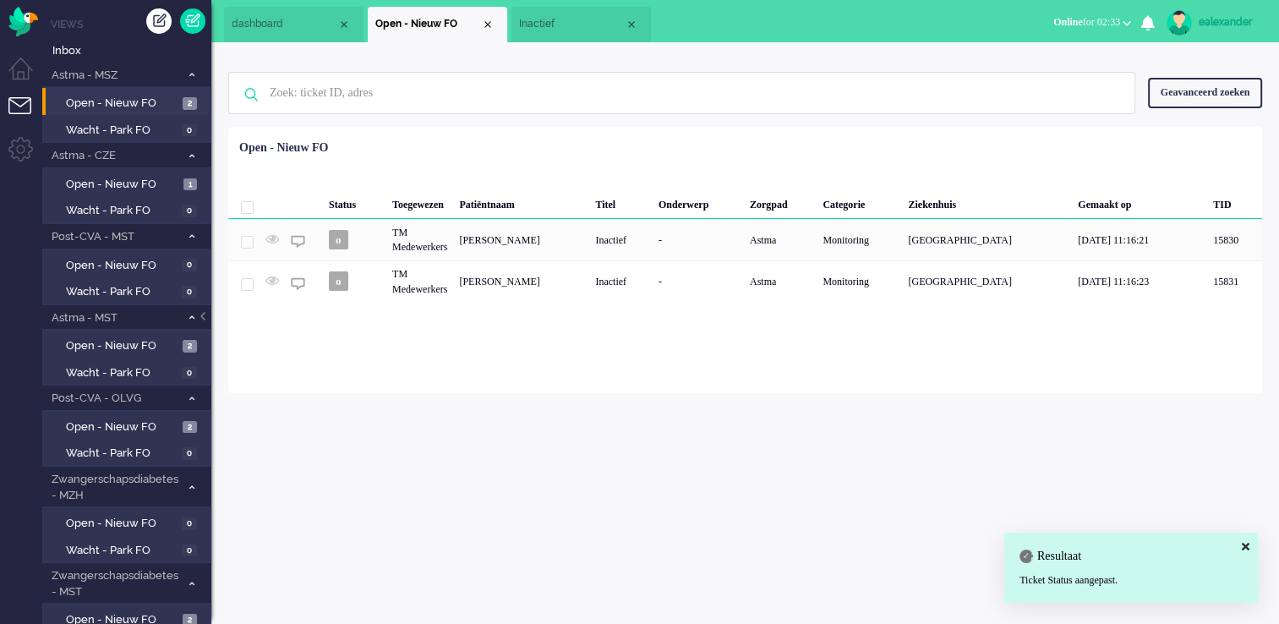
click at [527, 16] on li "Inactief" at bounding box center [580, 25] width 139 height 36
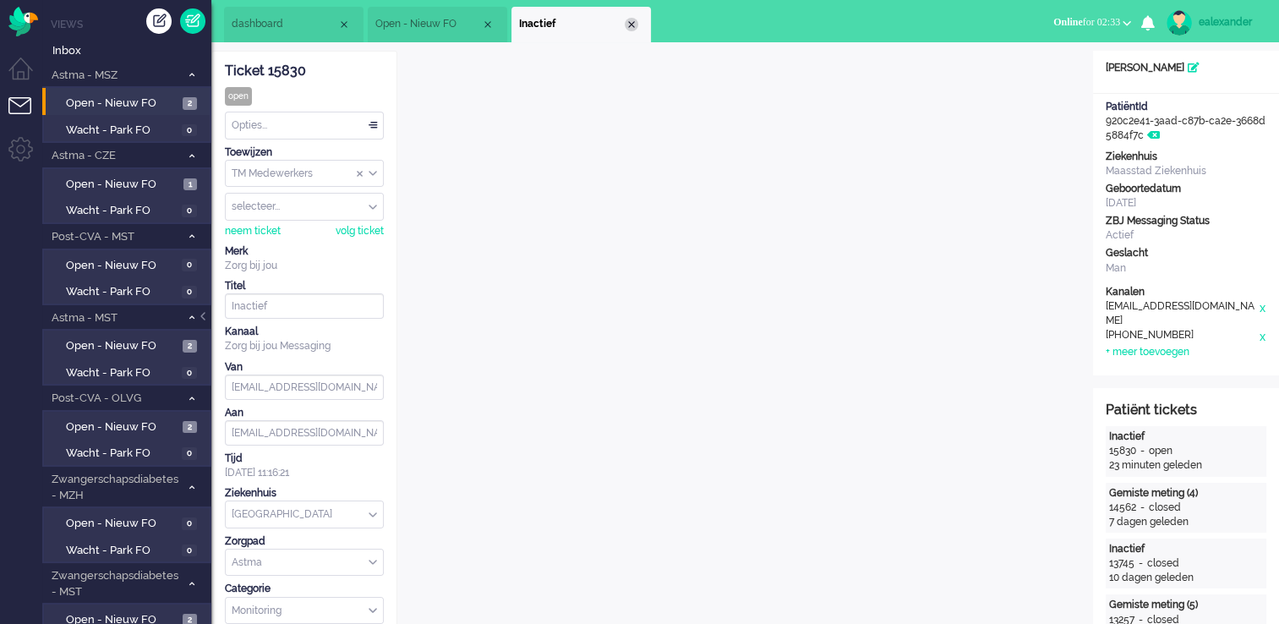
click at [632, 25] on div "Close tab" at bounding box center [632, 25] width 14 height 14
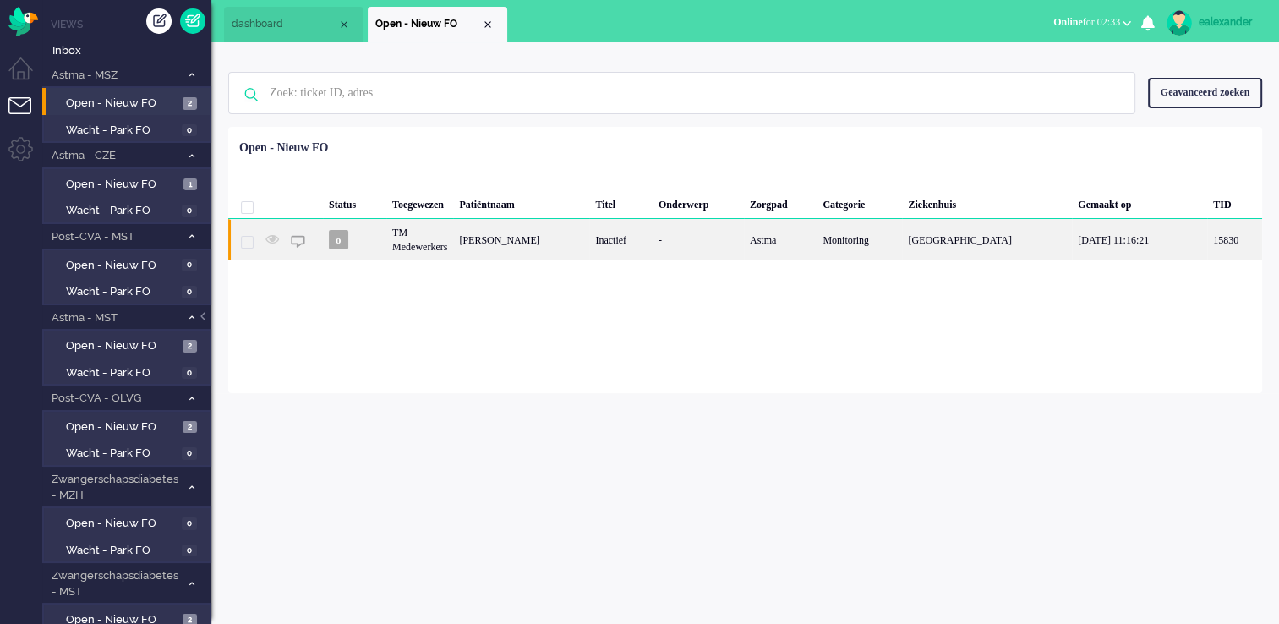
click at [535, 249] on div "[PERSON_NAME]" at bounding box center [521, 239] width 136 height 41
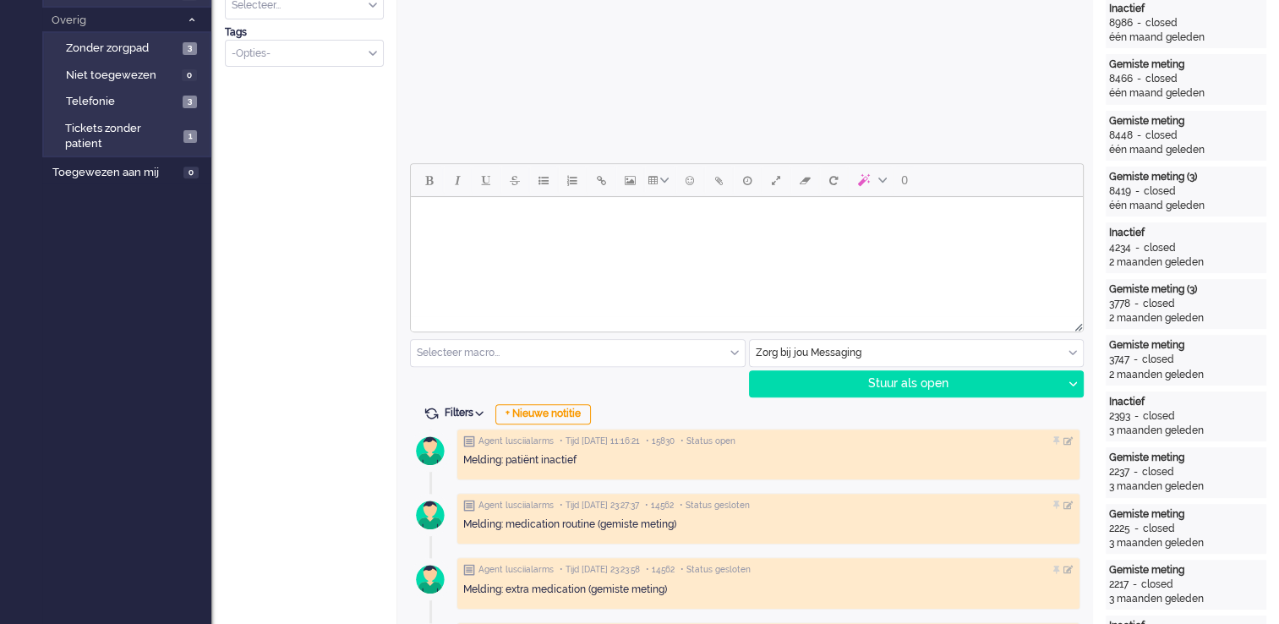
scroll to position [592, 0]
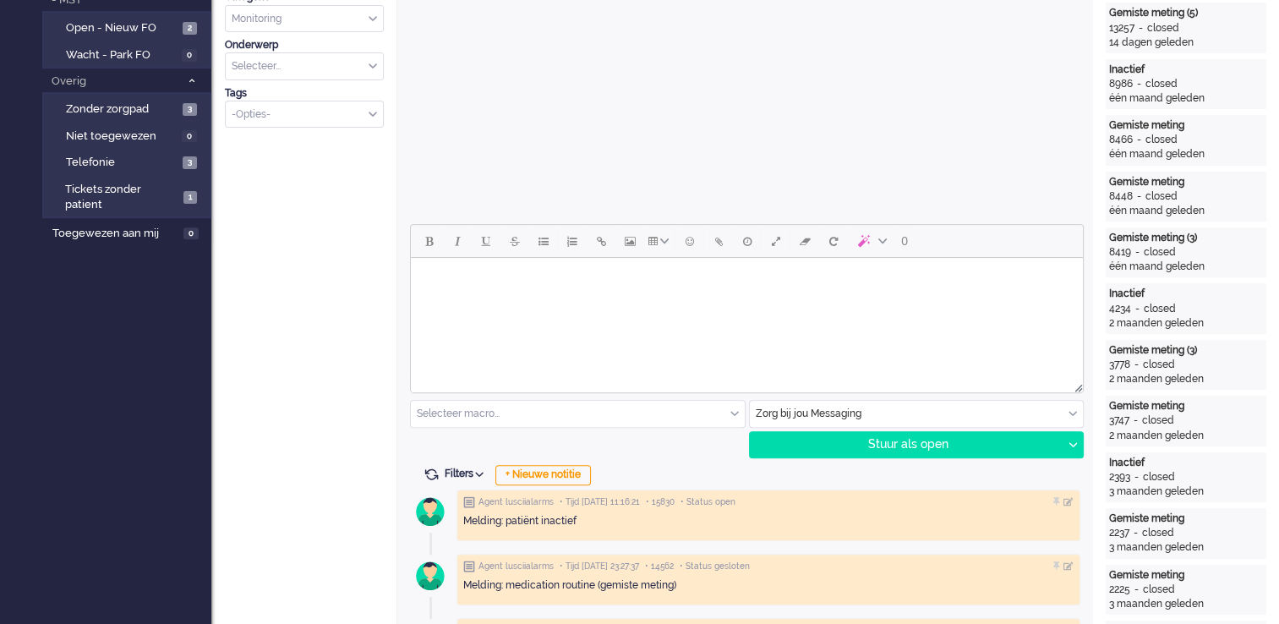
click at [772, 301] on html at bounding box center [747, 279] width 672 height 43
click at [571, 288] on body "Rich Text Area. Press ALT-0 for help." at bounding box center [747, 280] width 658 height 30
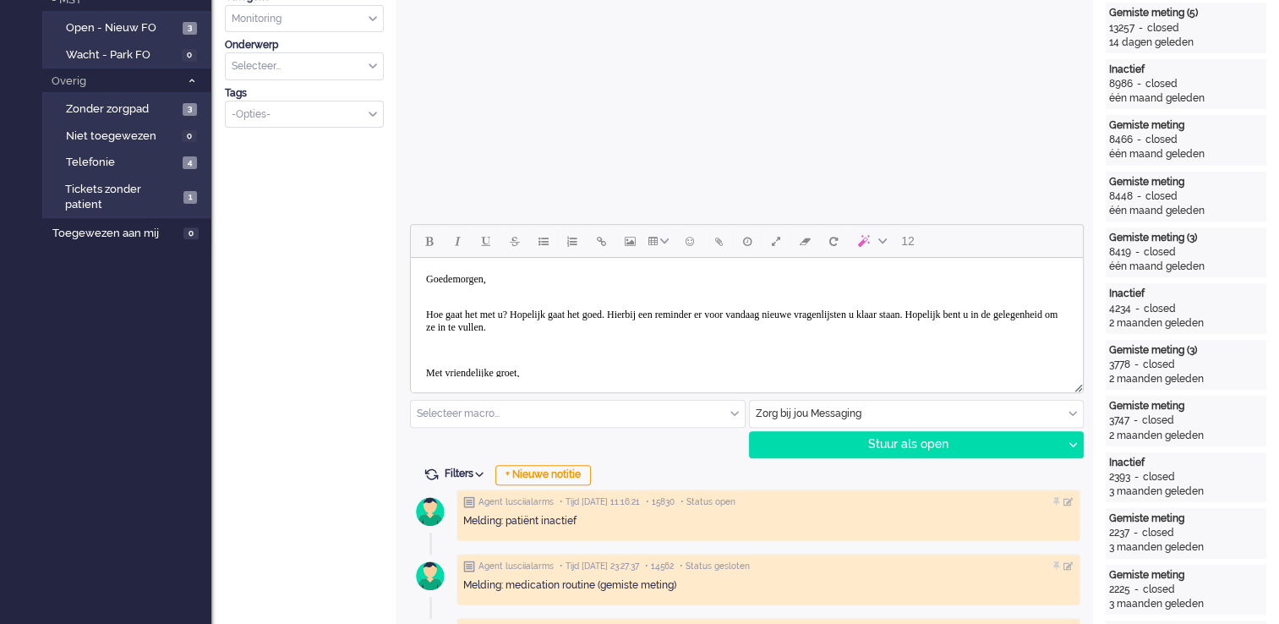
scroll to position [65, 0]
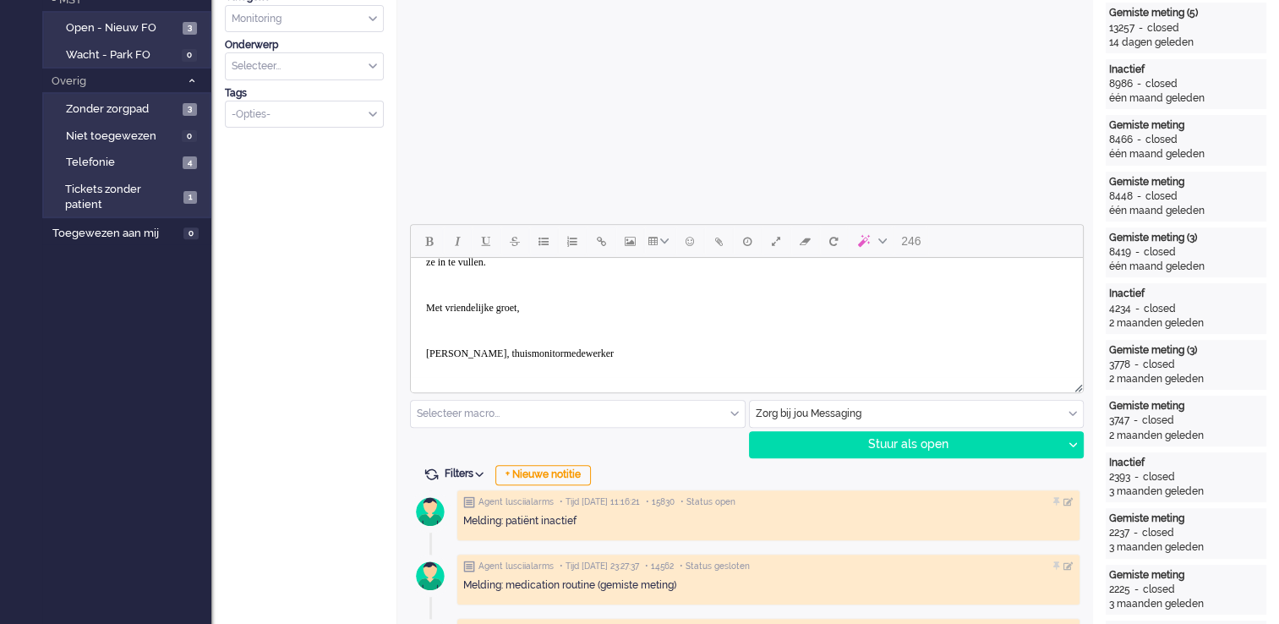
click at [572, 287] on p "Rich Text Area. Press ALT-0 for help." at bounding box center [747, 285] width 642 height 13
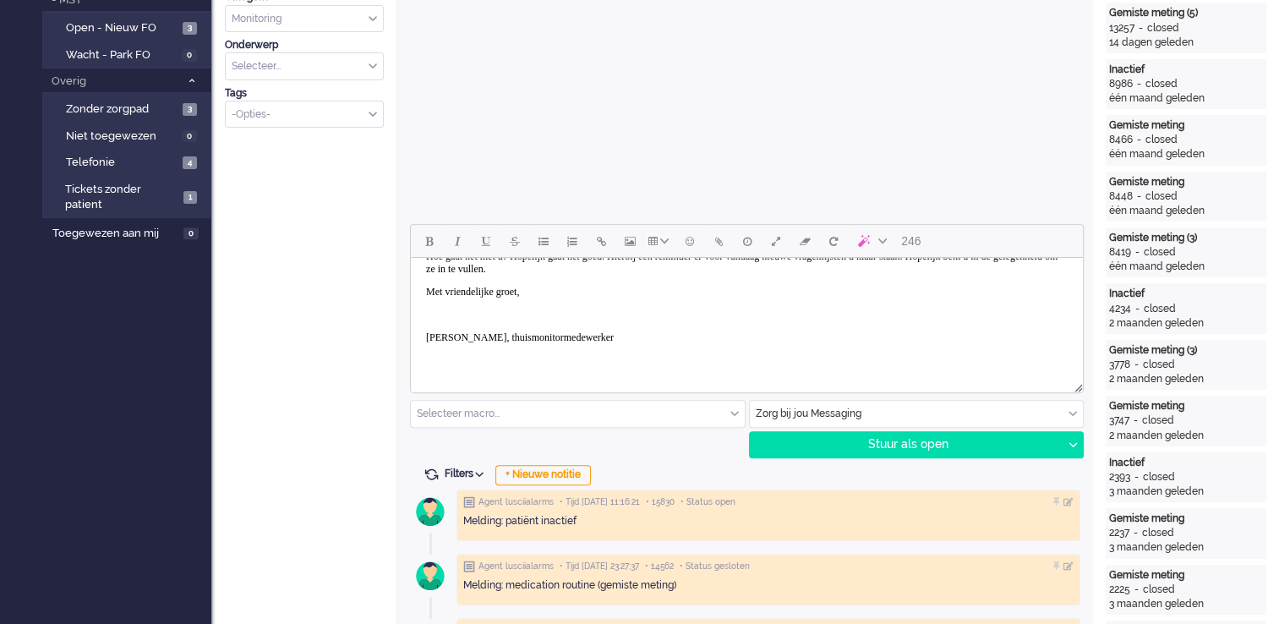
click at [553, 309] on p "Rich Text Area. Press ALT-0 for help." at bounding box center [747, 315] width 642 height 13
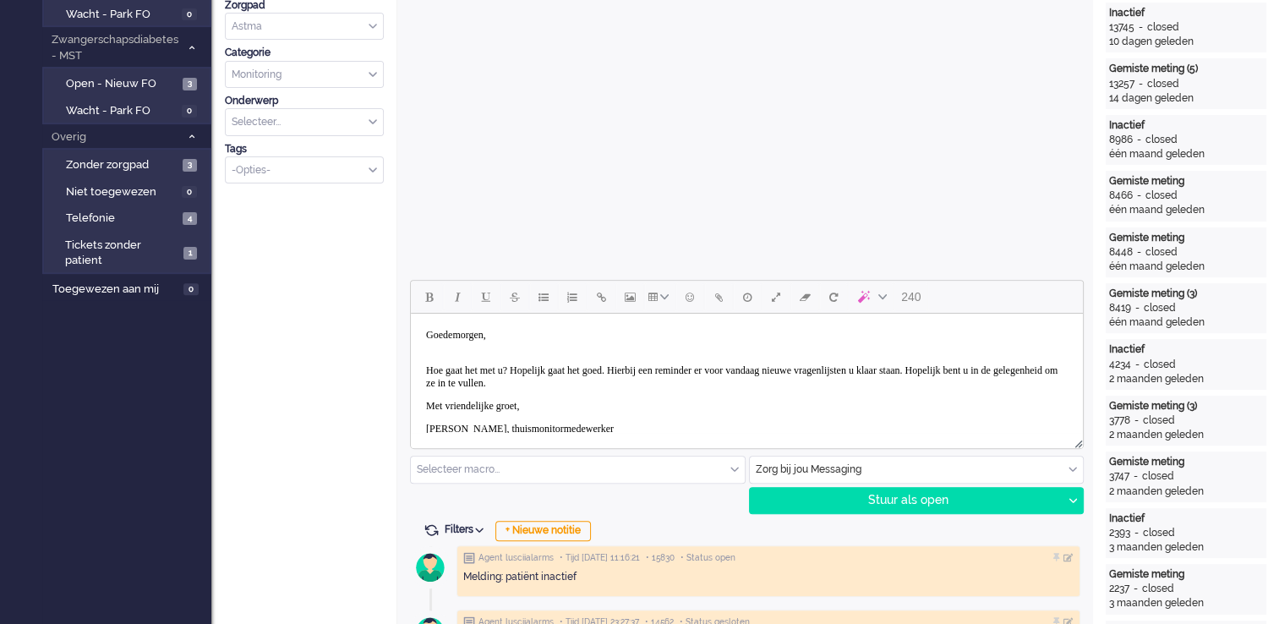
scroll to position [507, 0]
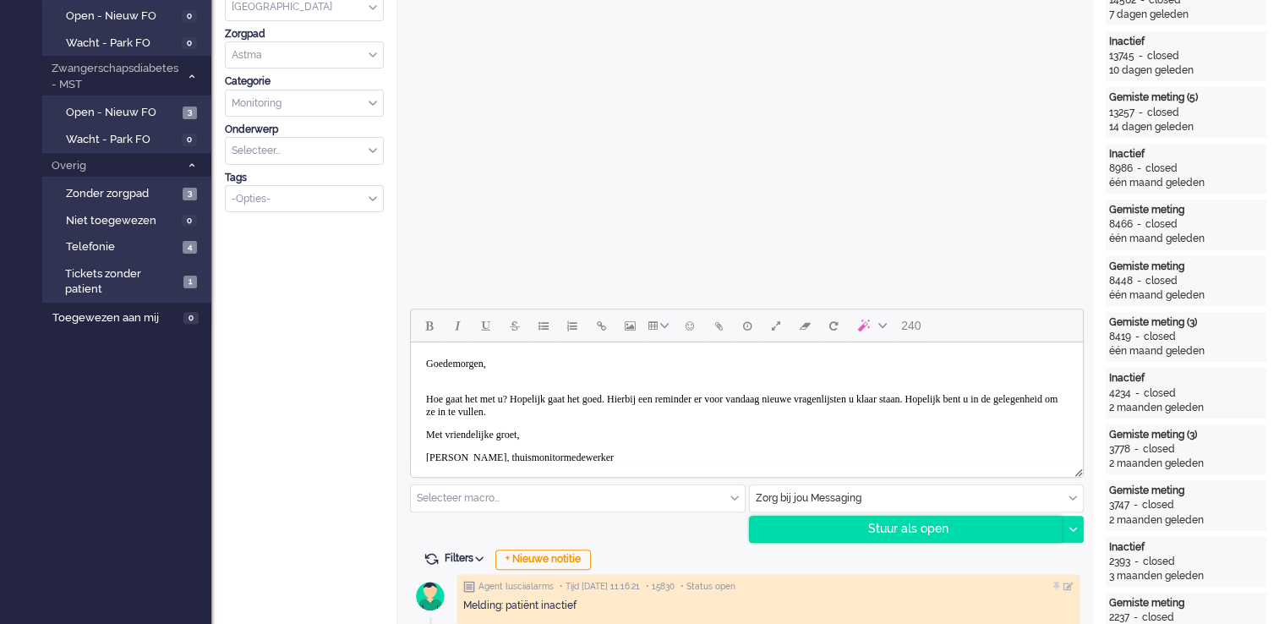
click at [920, 534] on div "Stuur als open" at bounding box center [906, 528] width 313 height 25
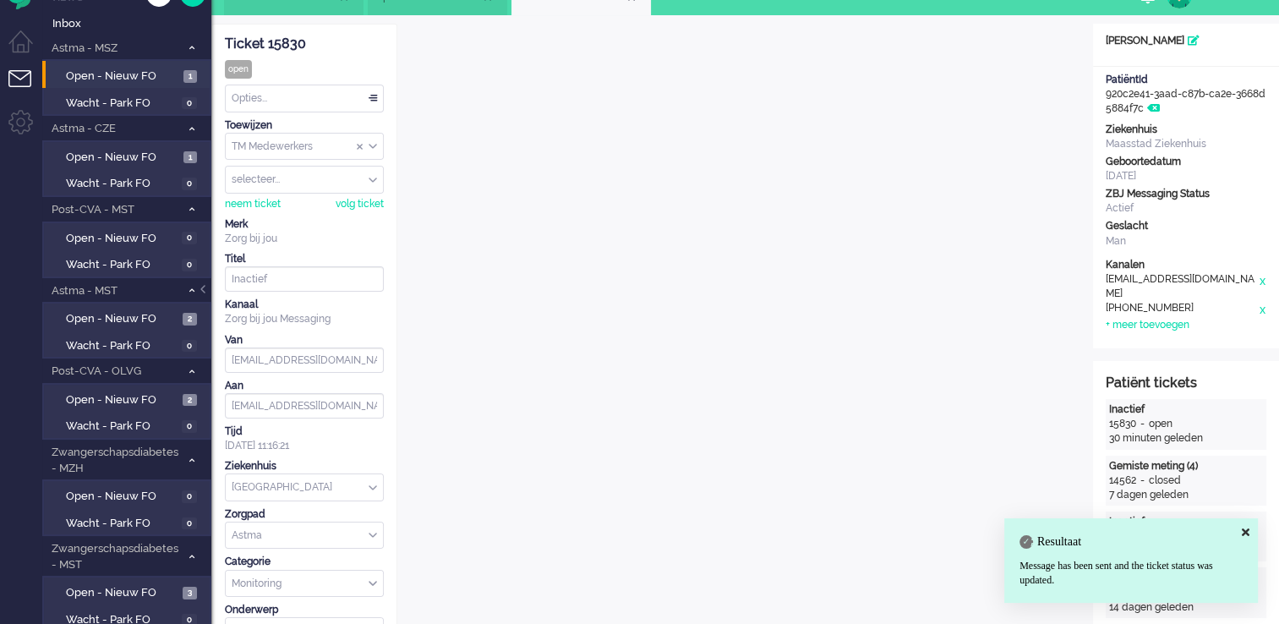
scroll to position [0, 0]
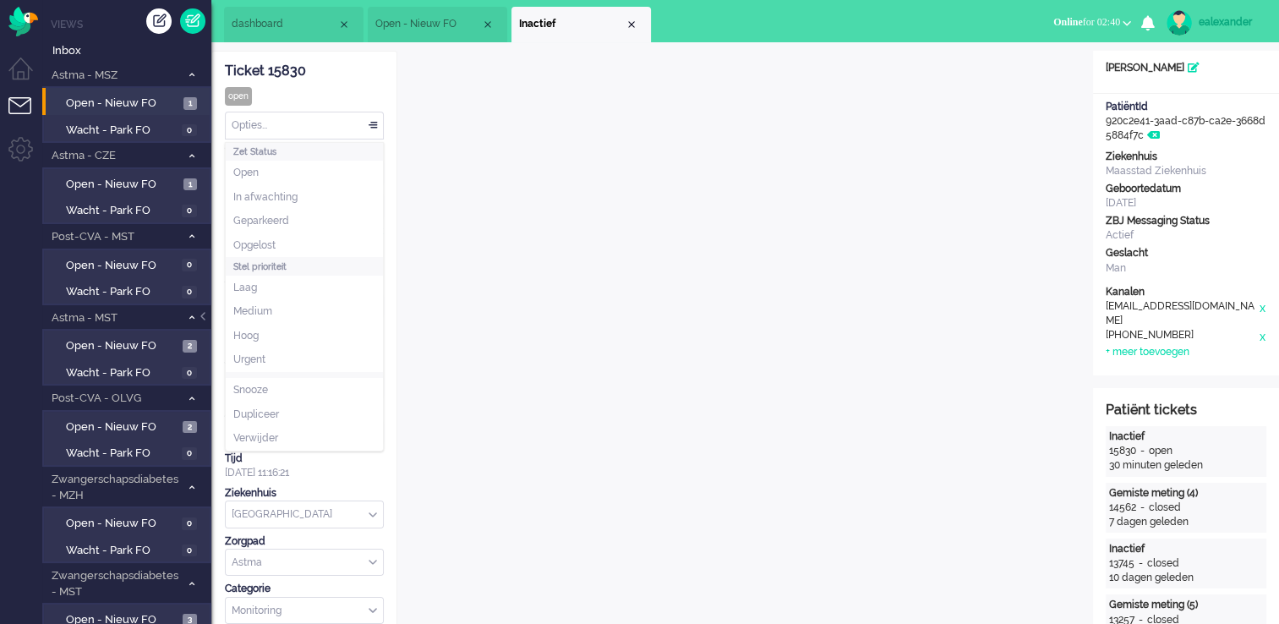
click at [358, 131] on div "Opties..." at bounding box center [304, 125] width 157 height 26
click at [322, 241] on li "Opgelost" at bounding box center [304, 245] width 157 height 25
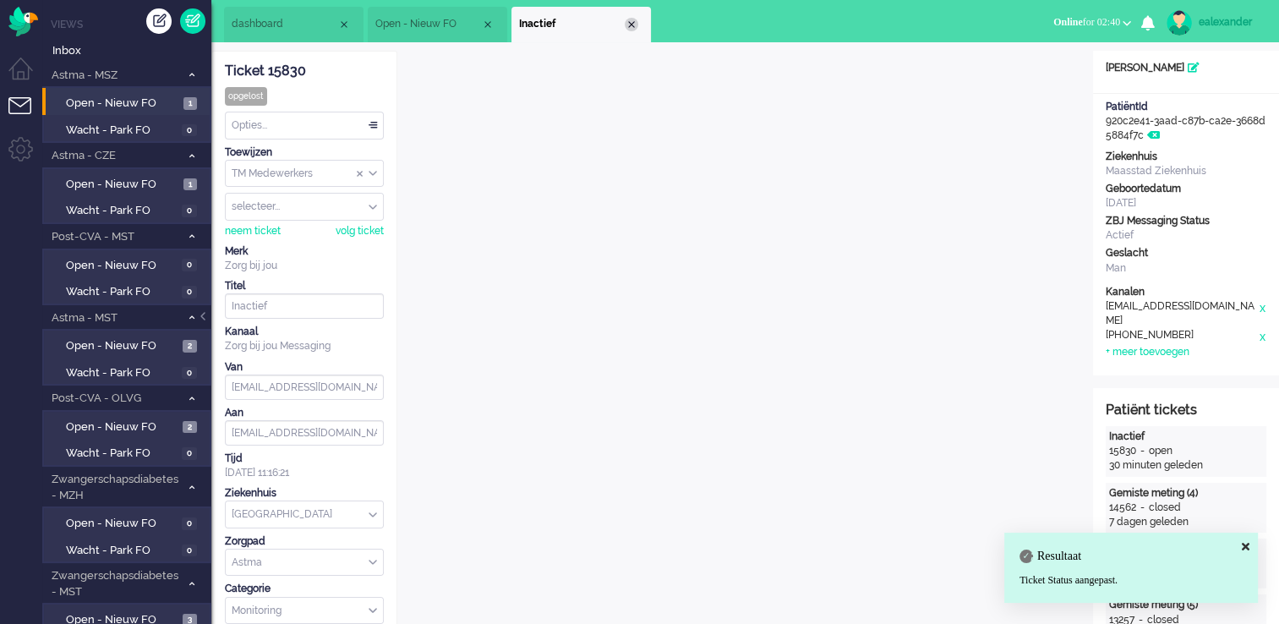
click at [632, 25] on div "Close tab" at bounding box center [632, 25] width 14 height 14
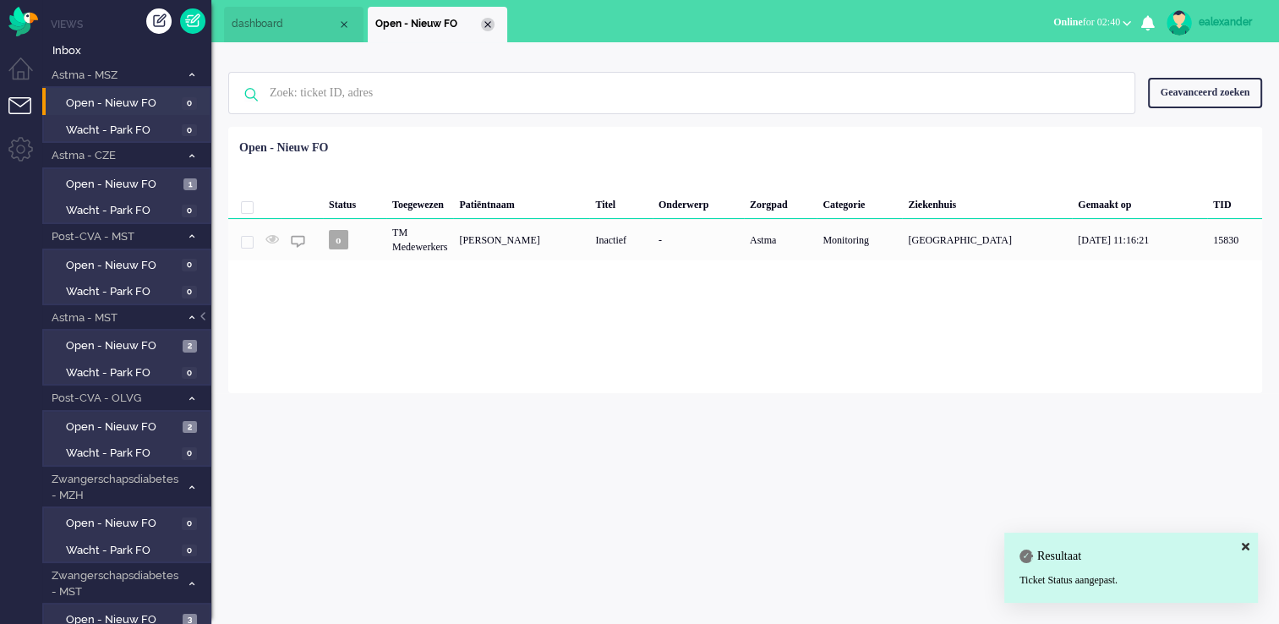
click at [490, 25] on div "Close tab" at bounding box center [488, 25] width 14 height 14
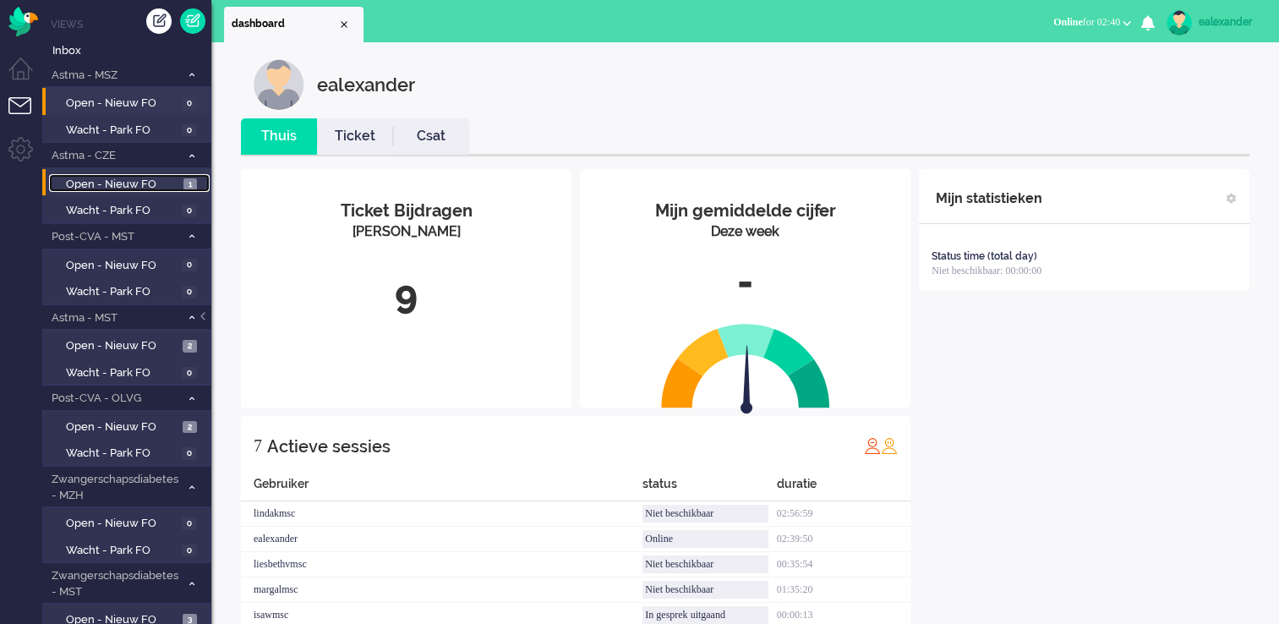
click at [179, 188] on link "Open - Nieuw FO 1" at bounding box center [129, 183] width 161 height 19
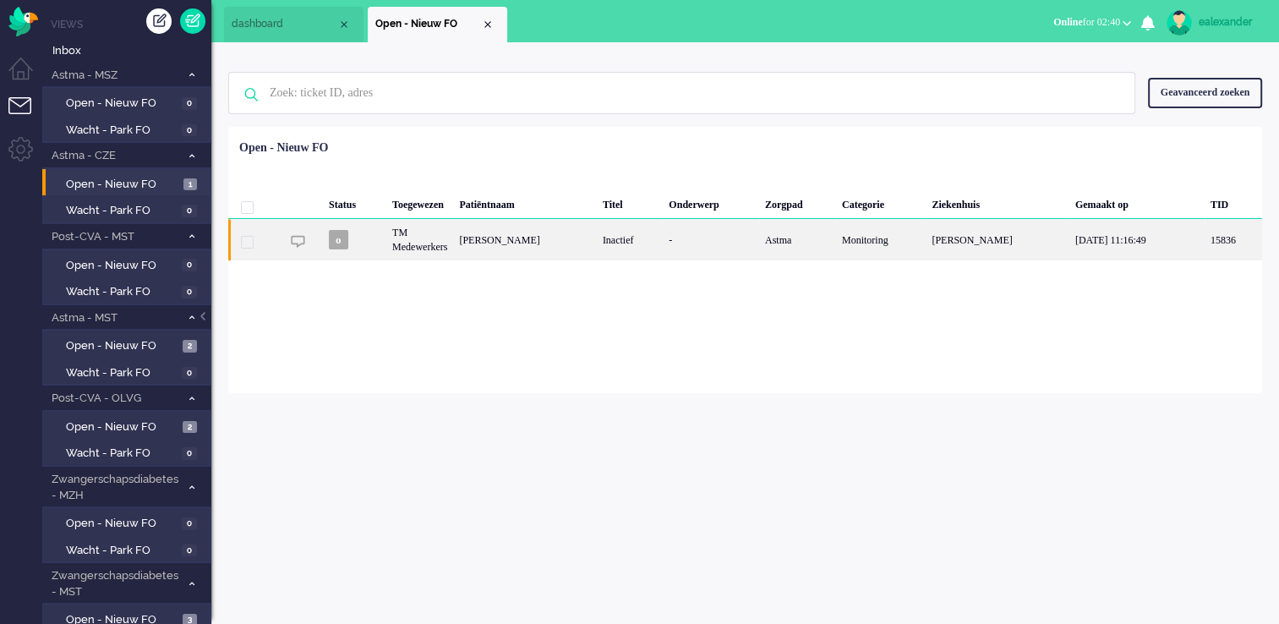
click at [636, 230] on div "Inactief" at bounding box center [630, 239] width 66 height 41
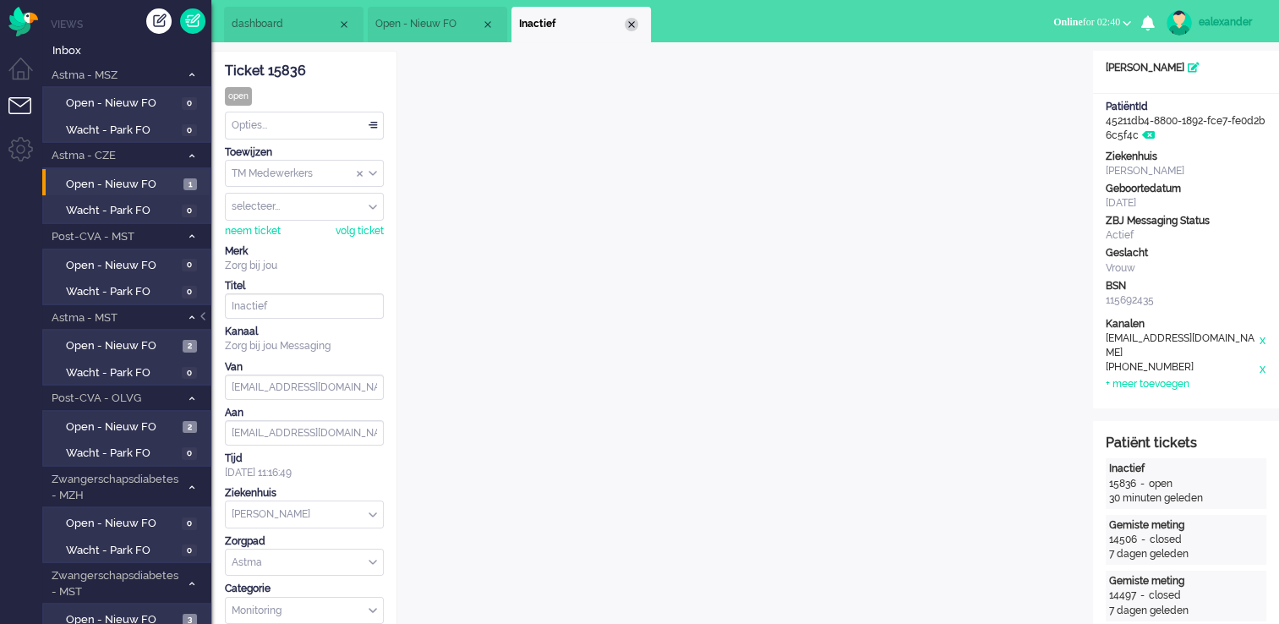
click at [631, 28] on div "Close tab" at bounding box center [632, 25] width 14 height 14
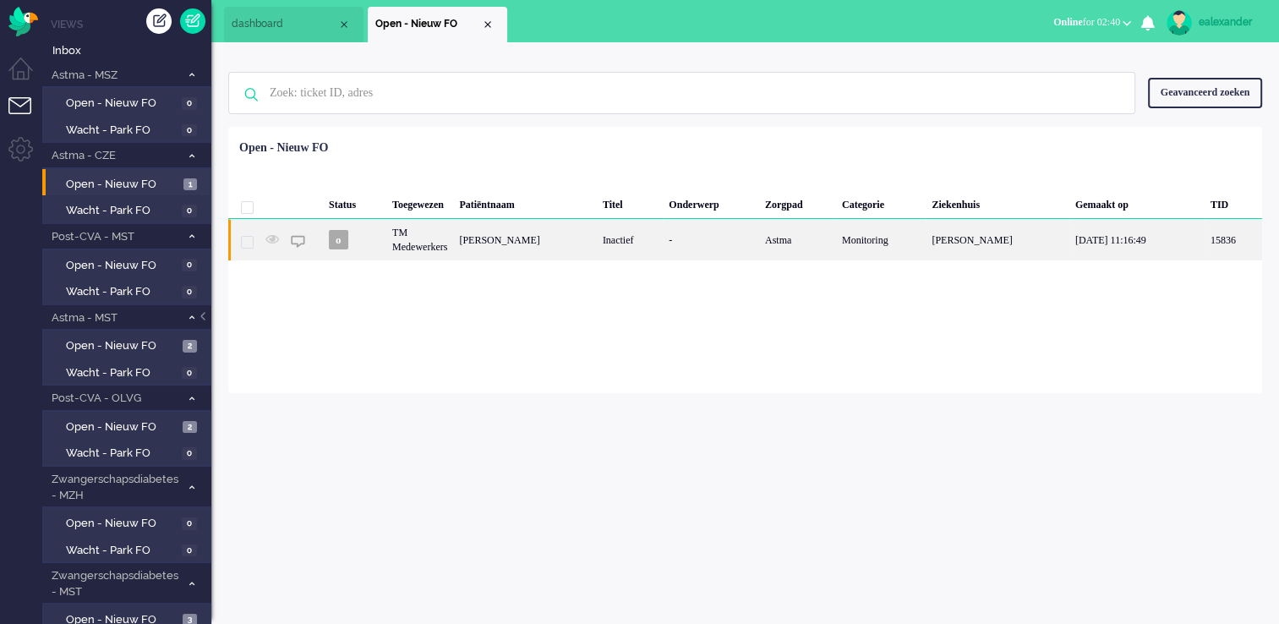
click at [489, 251] on div "[PERSON_NAME]" at bounding box center [524, 239] width 143 height 41
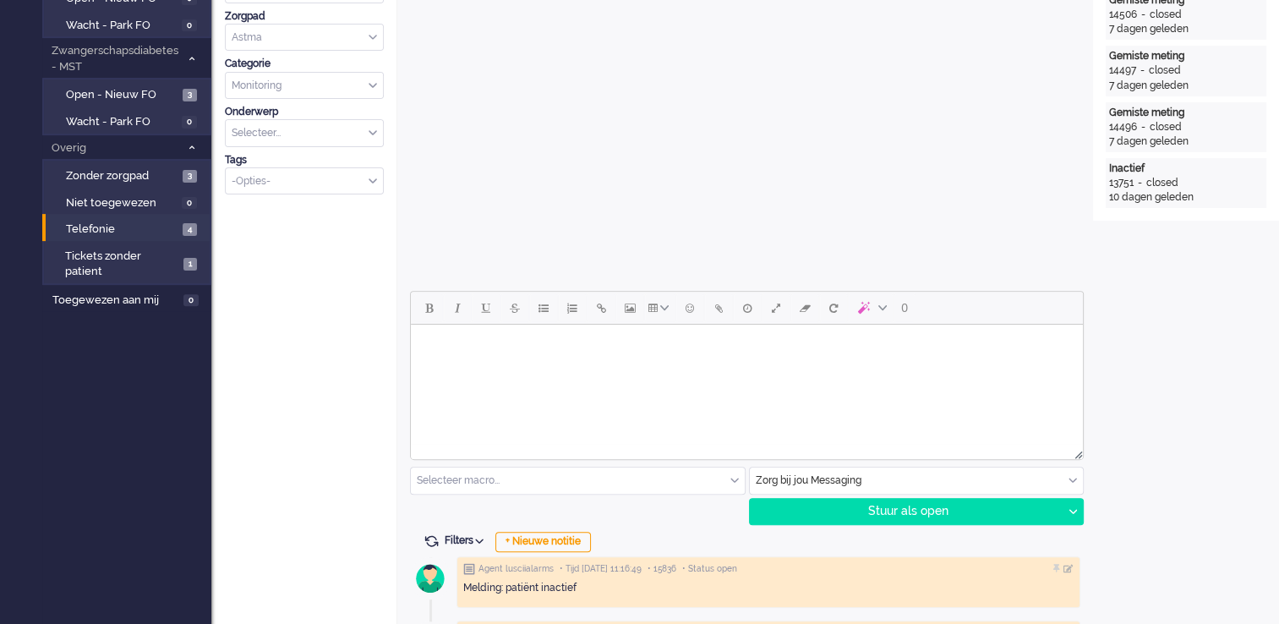
click at [176, 224] on span "Telefonie" at bounding box center [122, 229] width 112 height 16
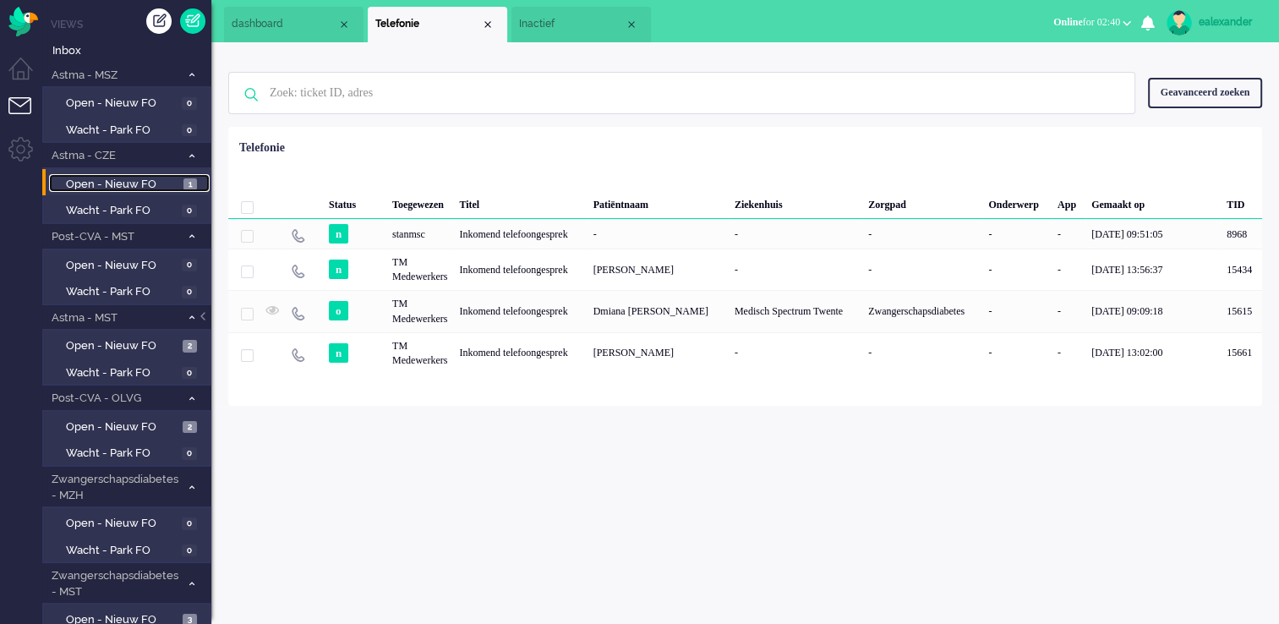
click at [143, 187] on span "Open - Nieuw FO" at bounding box center [122, 185] width 113 height 16
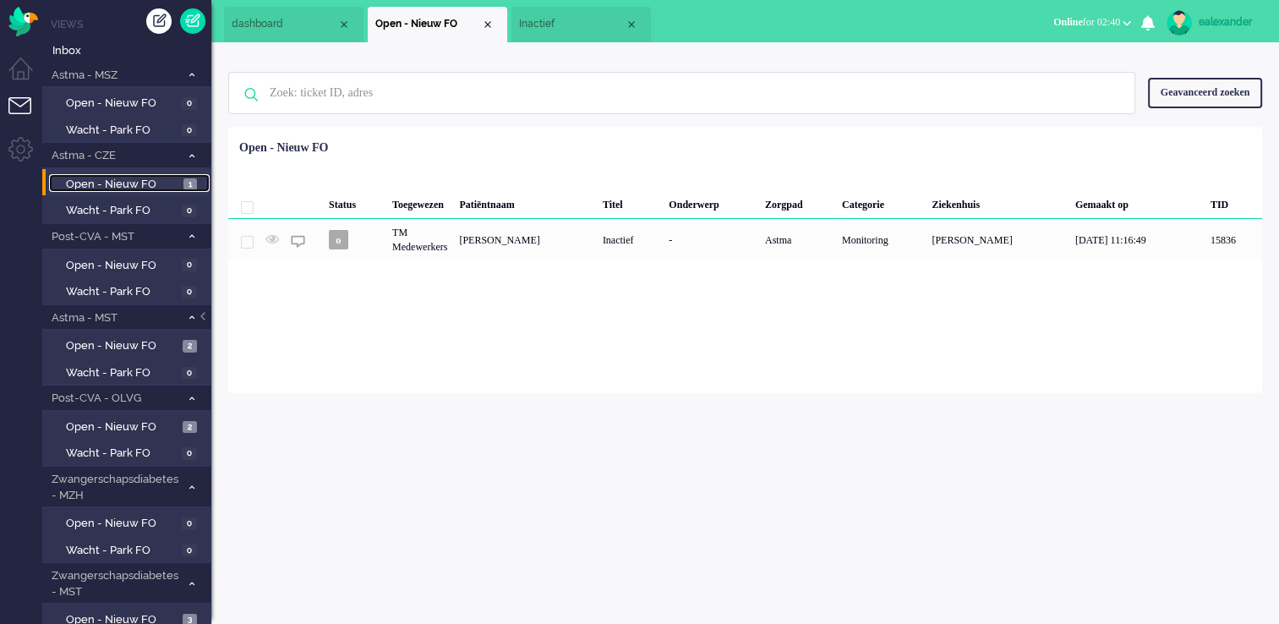
click at [590, 41] on li "Inactief" at bounding box center [580, 25] width 139 height 36
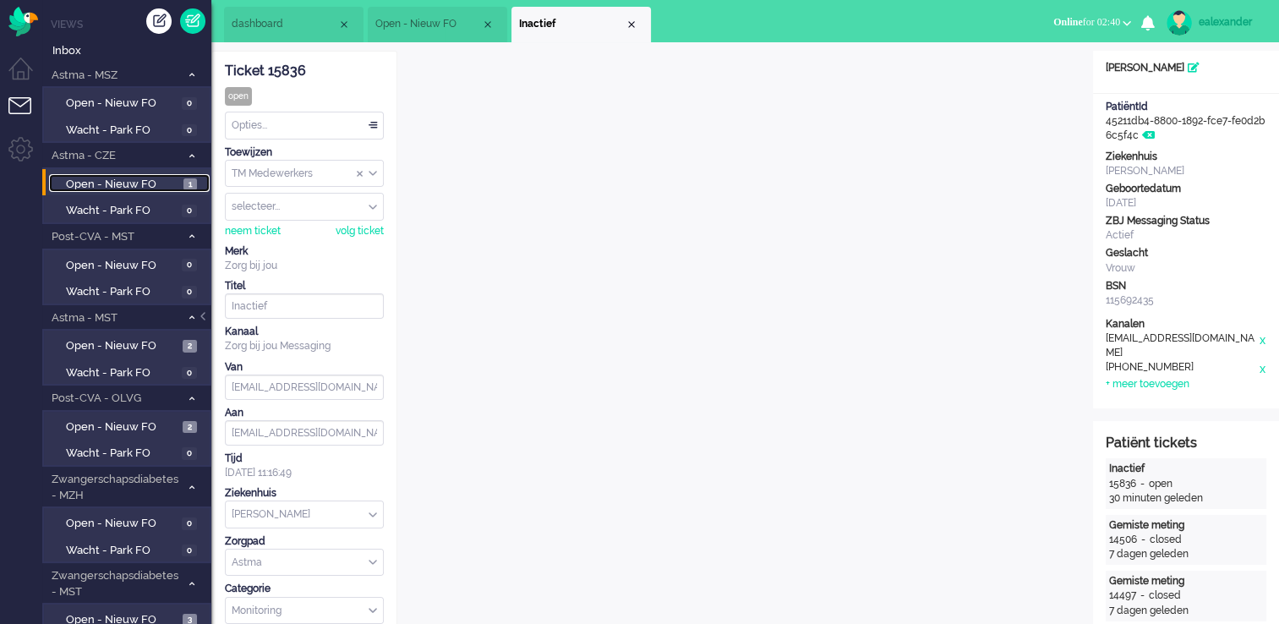
drag, startPoint x: 634, startPoint y: 23, endPoint x: 629, endPoint y: 36, distance: 13.7
click at [633, 24] on div "Close tab" at bounding box center [632, 25] width 14 height 14
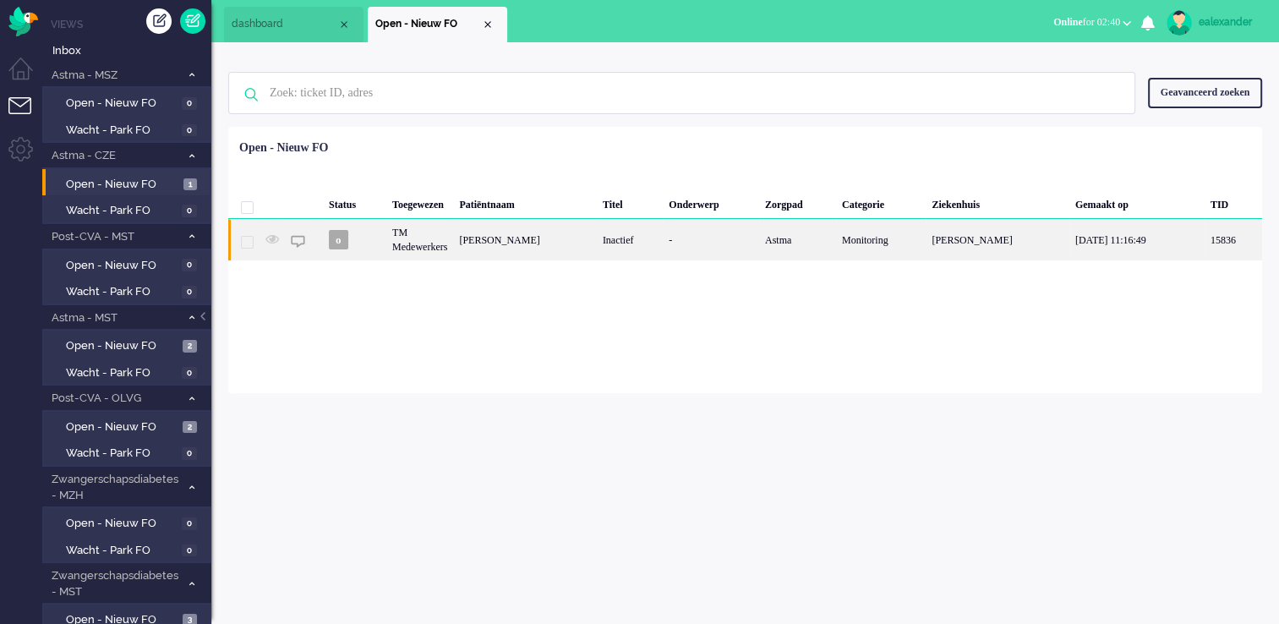
click at [575, 249] on div "[PERSON_NAME]" at bounding box center [524, 239] width 143 height 41
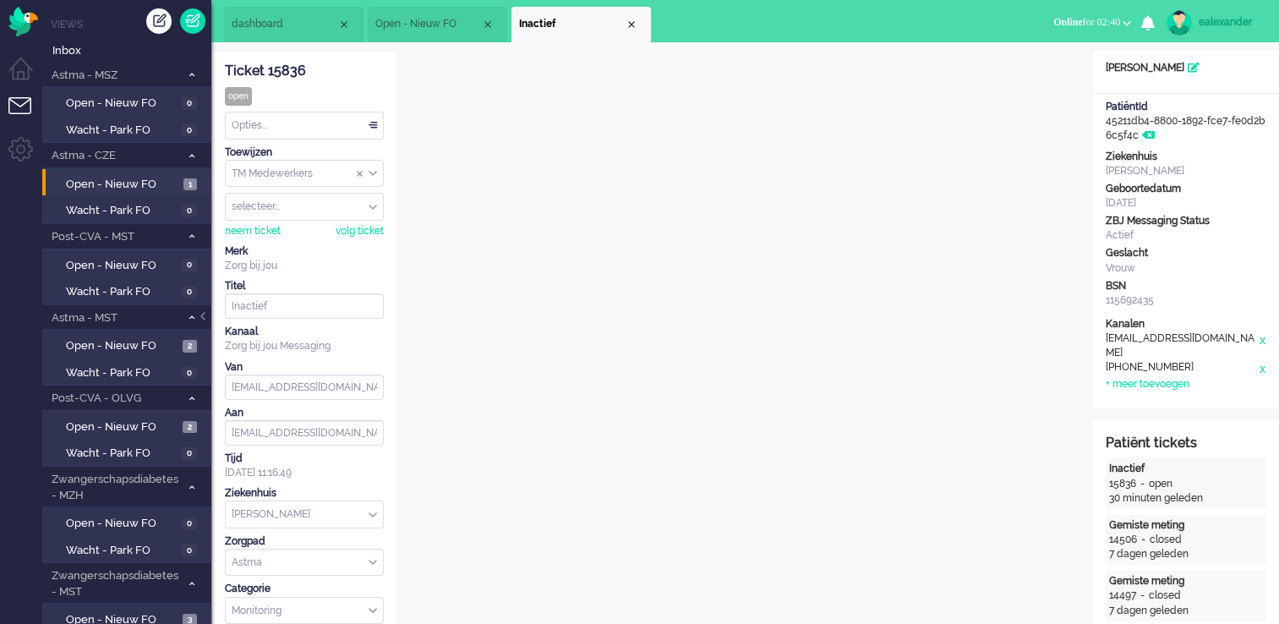
scroll to position [51, 0]
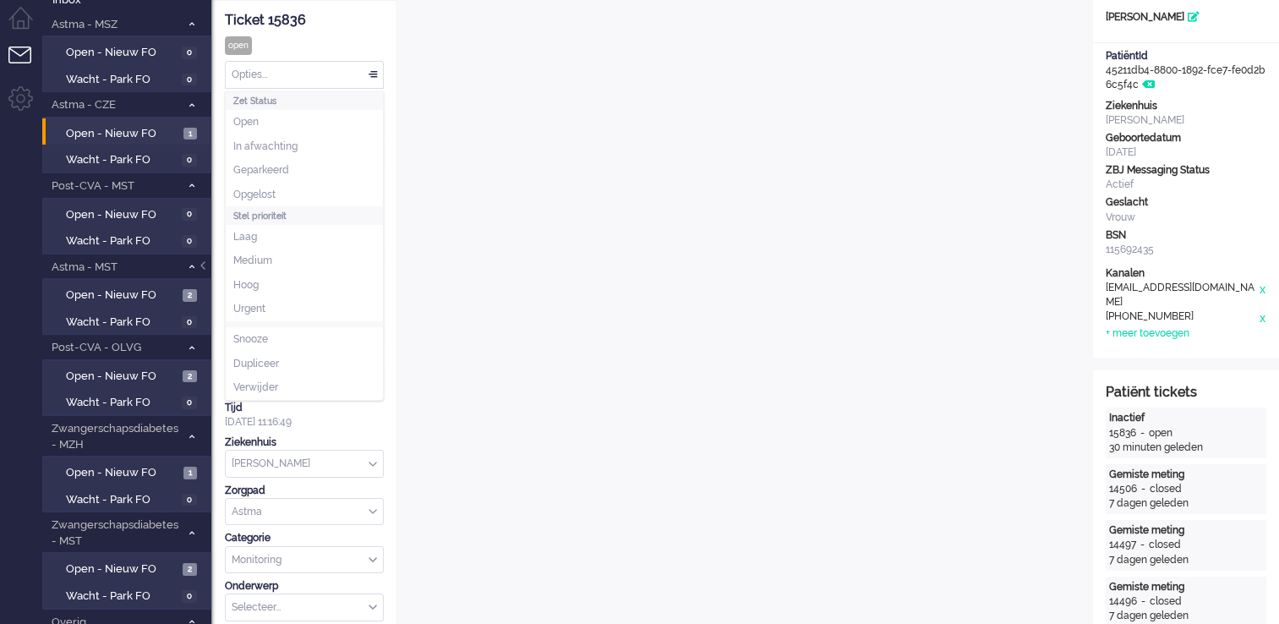
click at [362, 78] on div "Opties..." at bounding box center [304, 75] width 157 height 26
click at [322, 198] on li "Opgelost" at bounding box center [304, 195] width 157 height 25
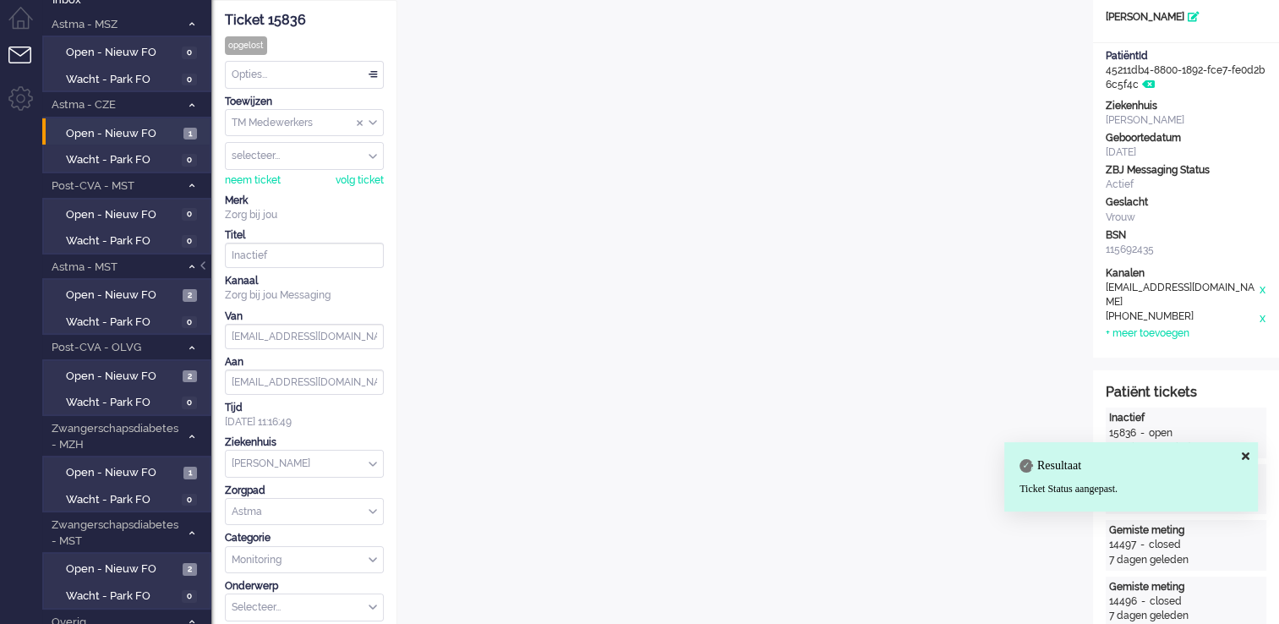
scroll to position [0, 0]
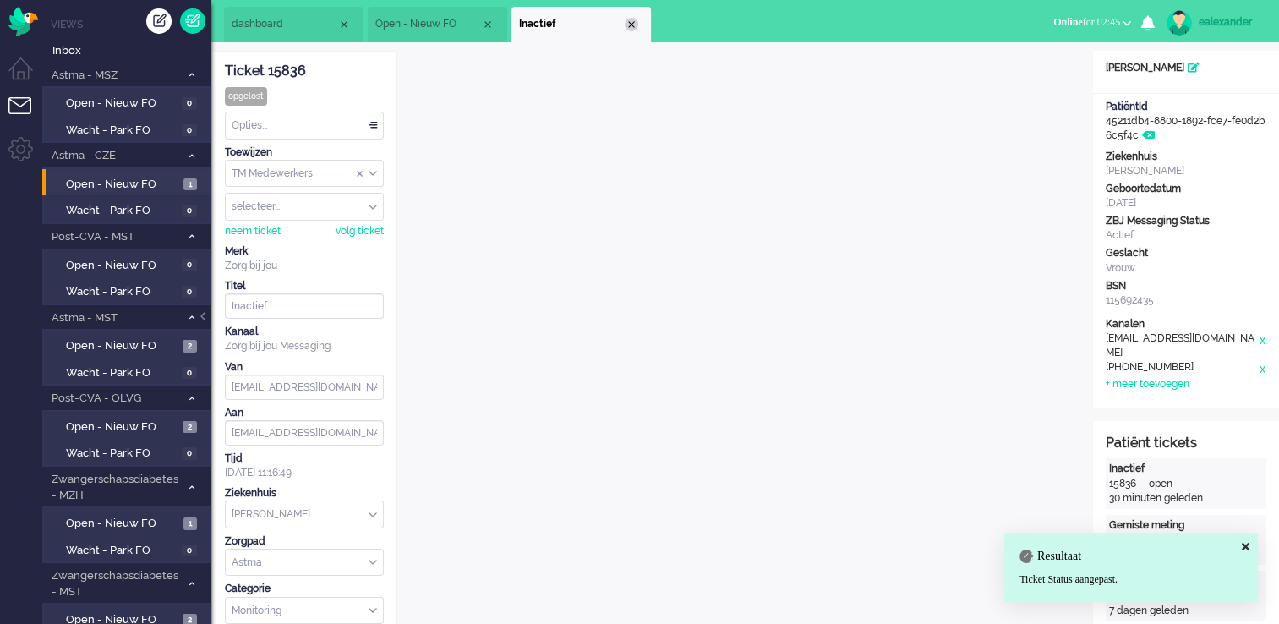
click at [629, 26] on div "Close tab" at bounding box center [632, 25] width 14 height 14
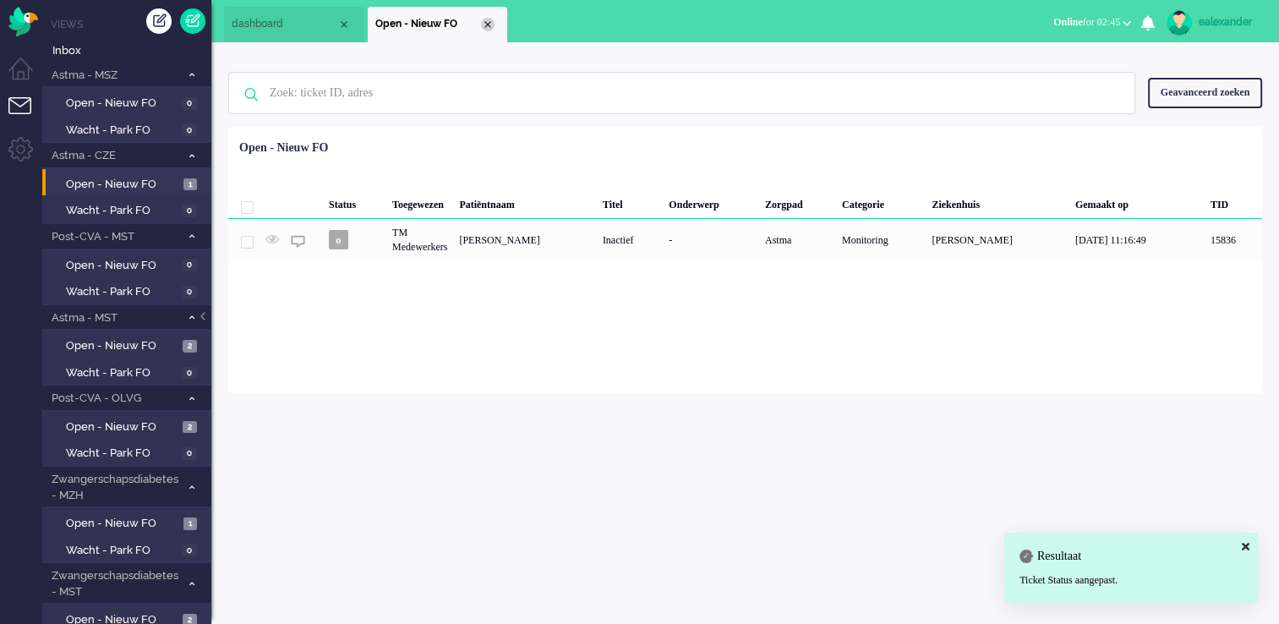
click at [491, 25] on div "Close tab" at bounding box center [488, 25] width 14 height 14
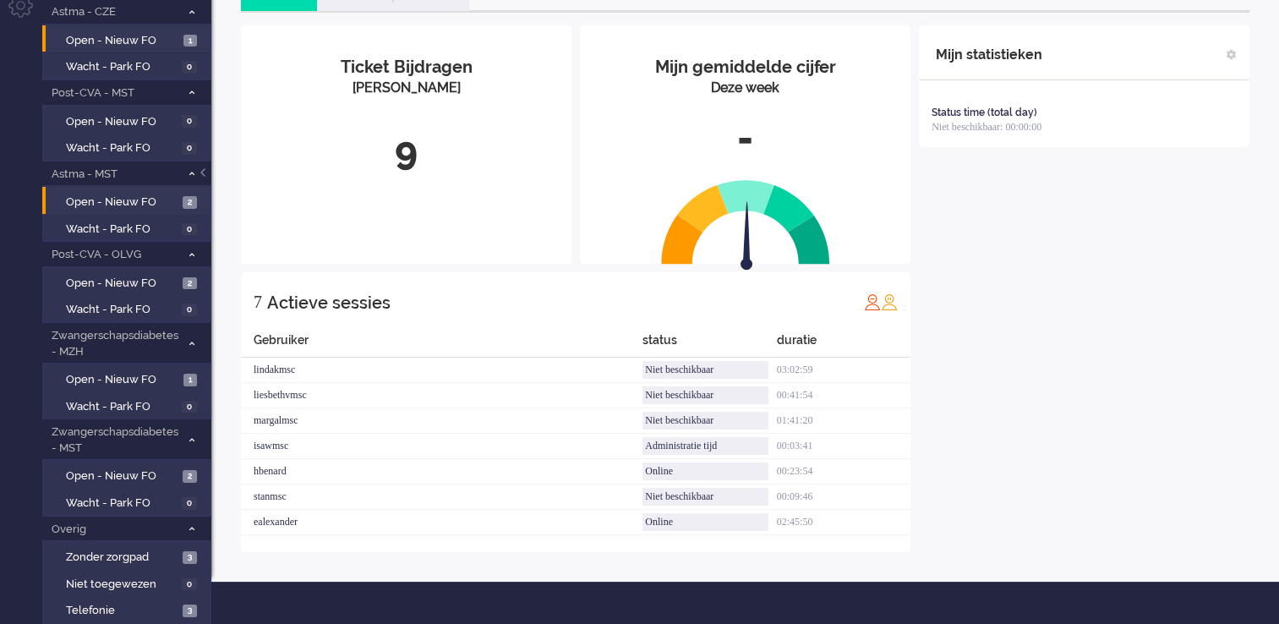
scroll to position [169, 0]
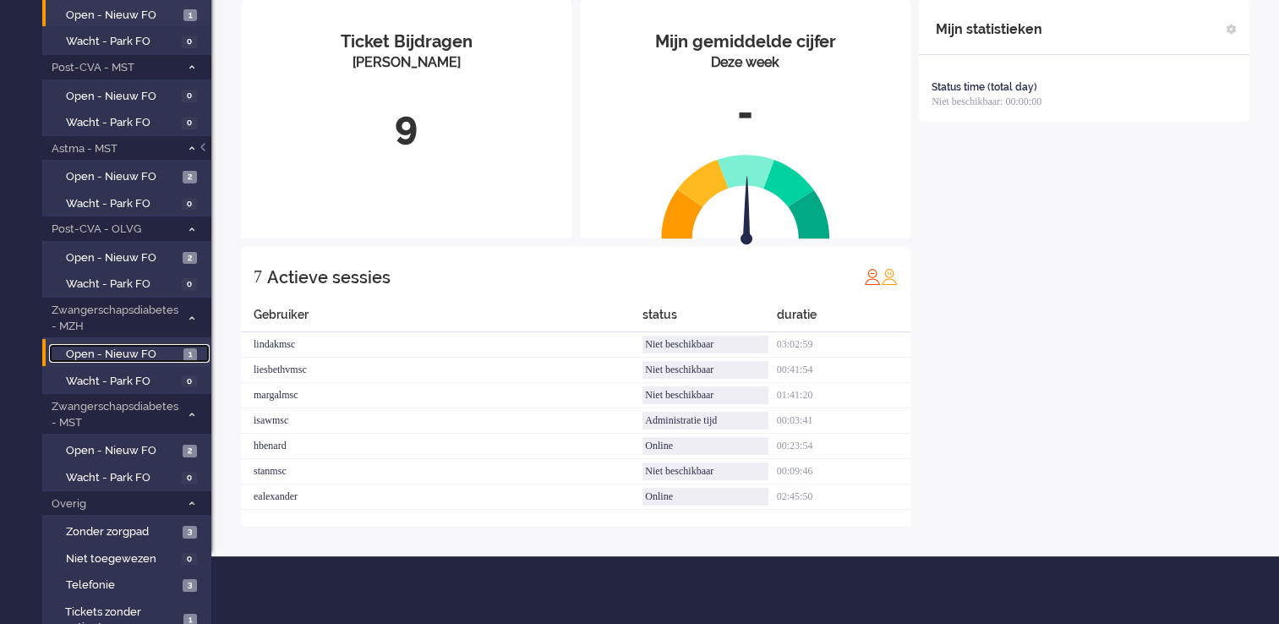
click at [146, 347] on span "Open - Nieuw FO" at bounding box center [122, 355] width 113 height 16
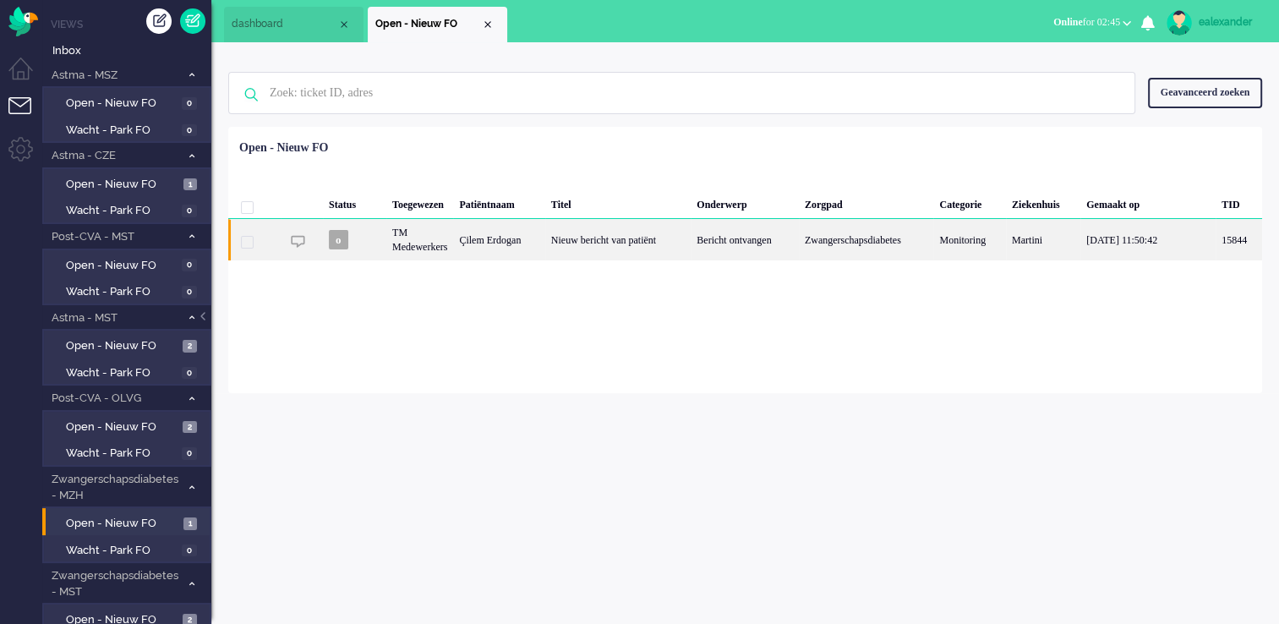
click at [602, 243] on div "Nieuw bericht van patiënt" at bounding box center [617, 239] width 145 height 41
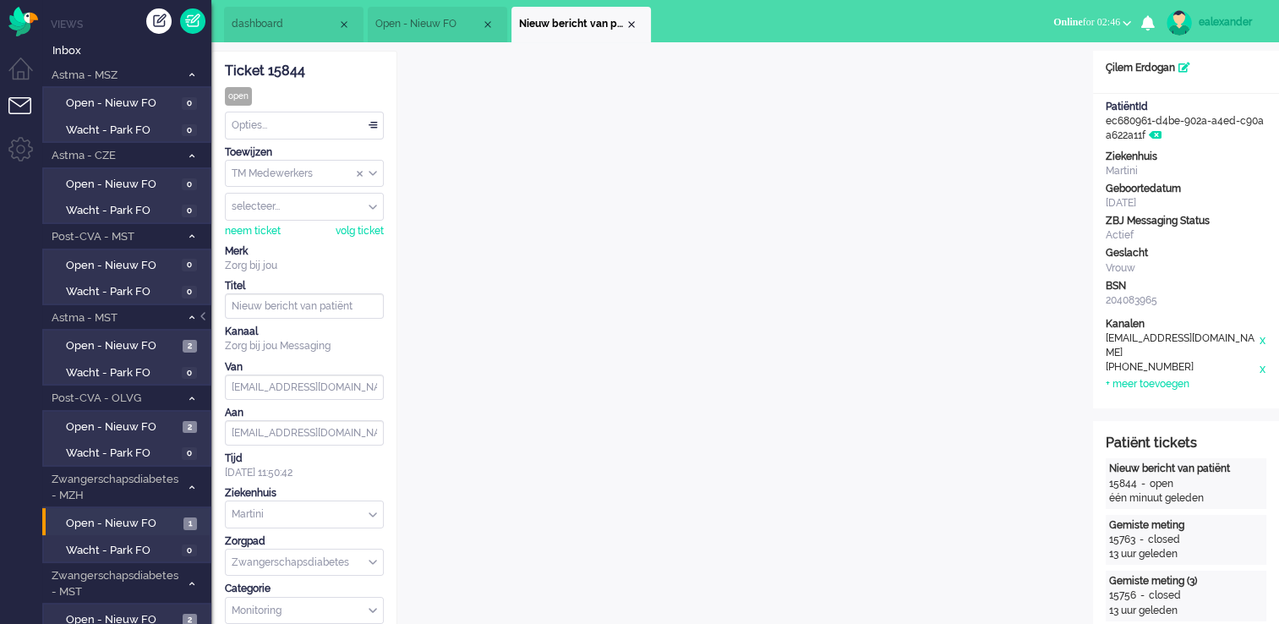
click at [369, 126] on div "Opties..." at bounding box center [304, 125] width 157 height 26
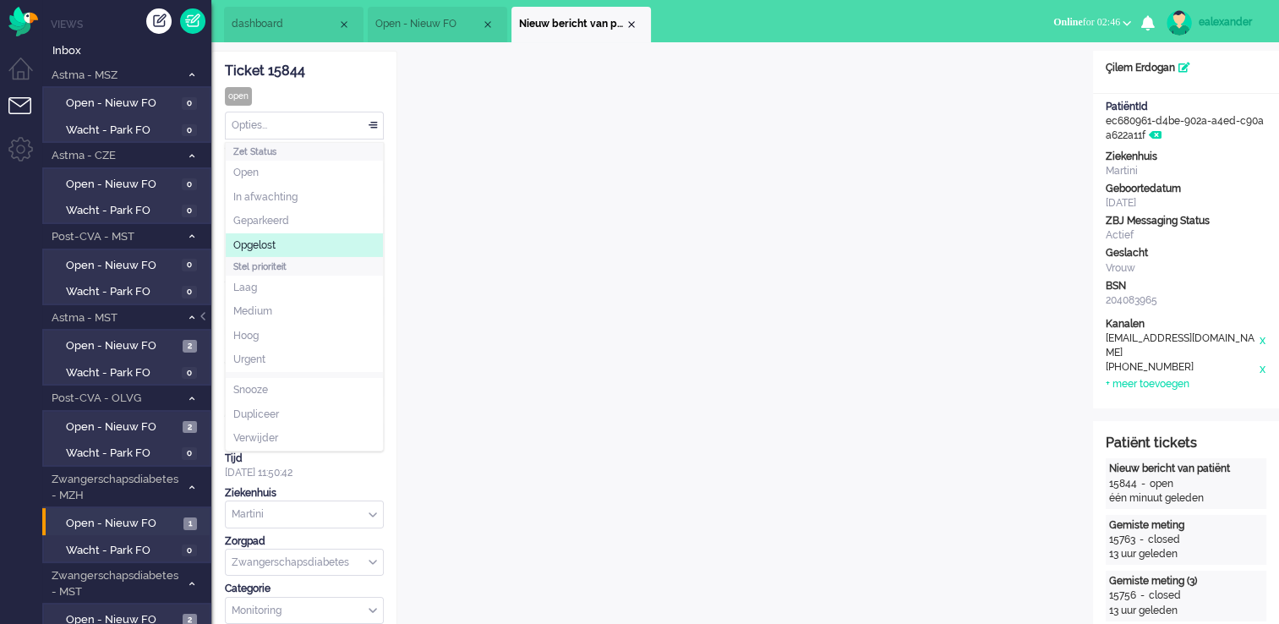
click at [316, 241] on li "Opgelost" at bounding box center [304, 245] width 157 height 25
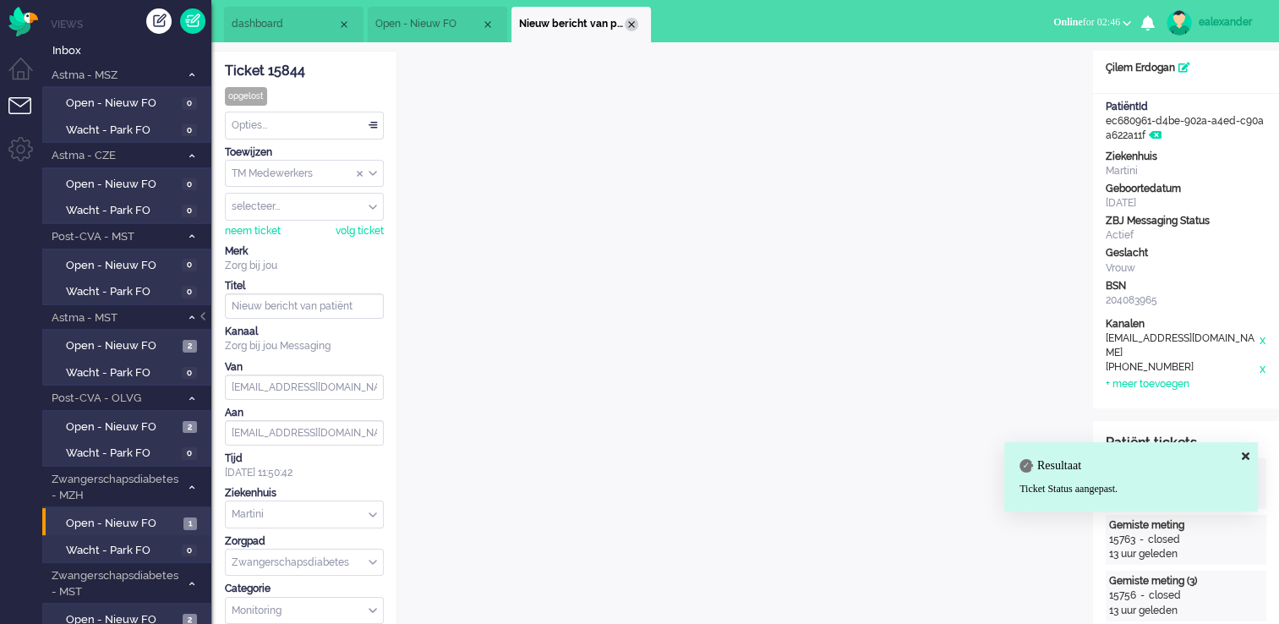
click at [632, 25] on div "Close tab" at bounding box center [632, 25] width 14 height 14
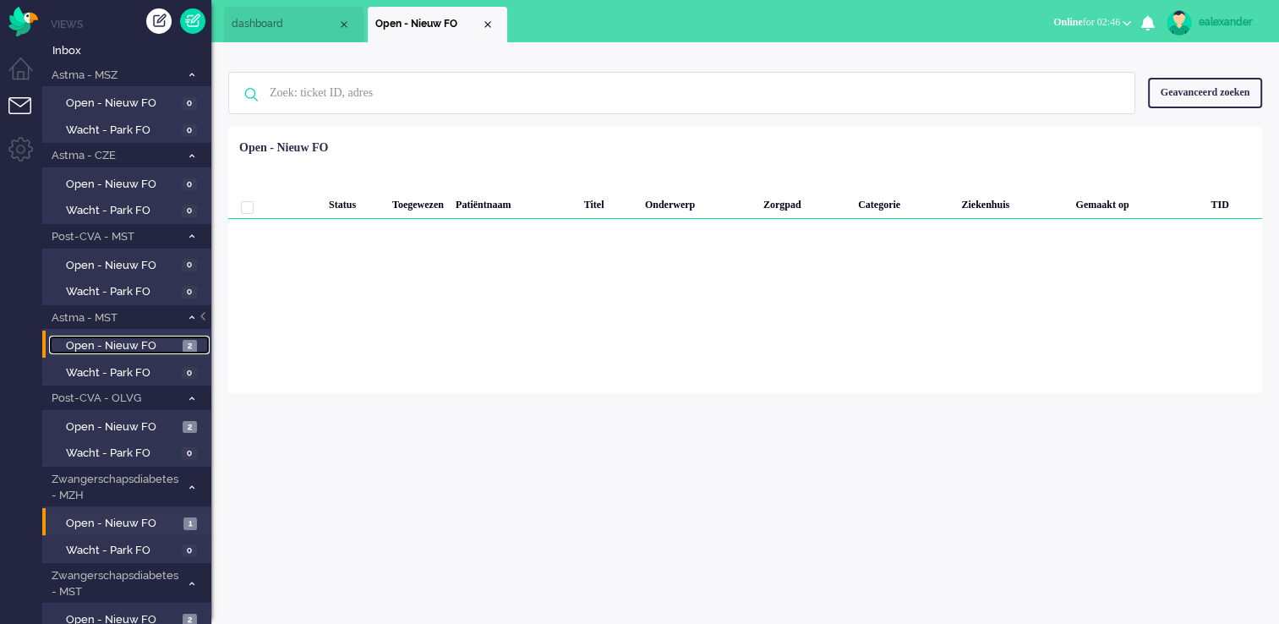
click at [177, 338] on span "Open - Nieuw FO" at bounding box center [122, 346] width 112 height 16
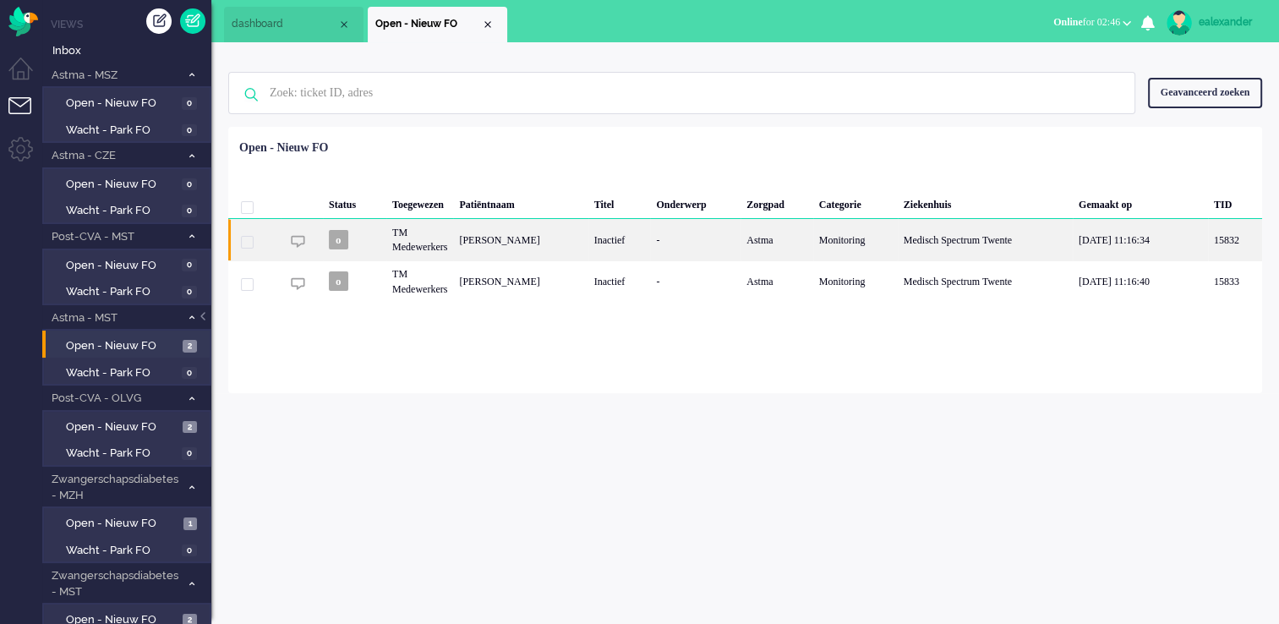
click at [587, 242] on div "[PERSON_NAME]" at bounding box center [520, 239] width 134 height 41
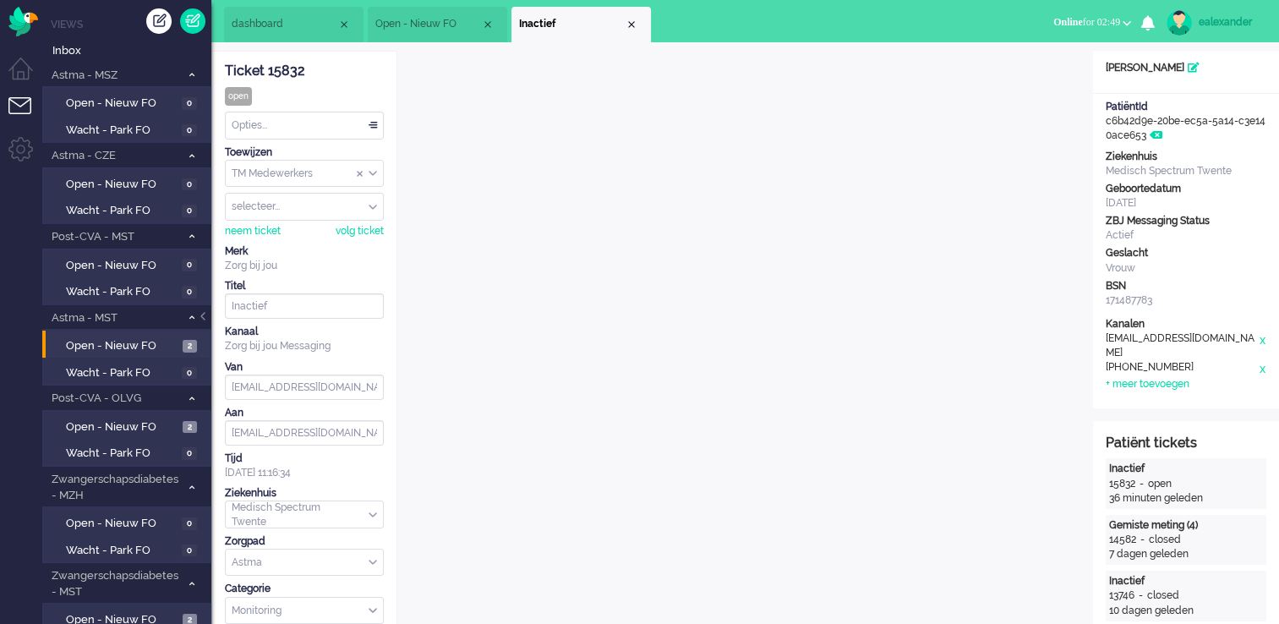
click at [375, 134] on div "Opties..." at bounding box center [304, 125] width 157 height 26
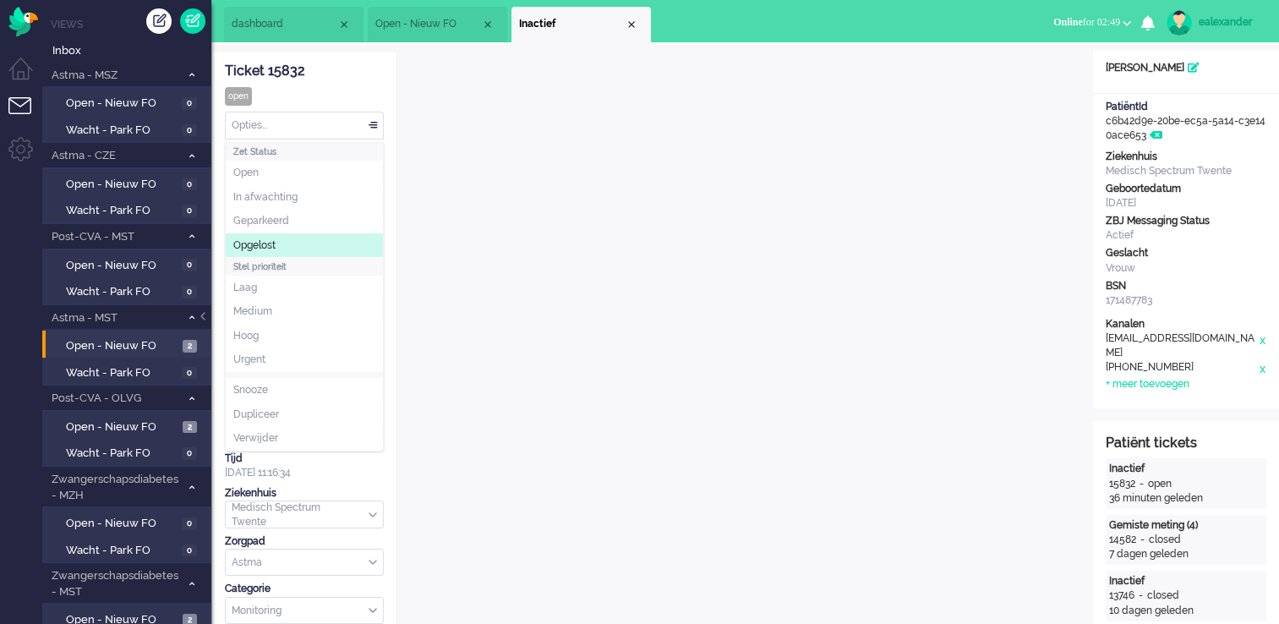
click at [308, 235] on li "Opgelost" at bounding box center [304, 245] width 157 height 25
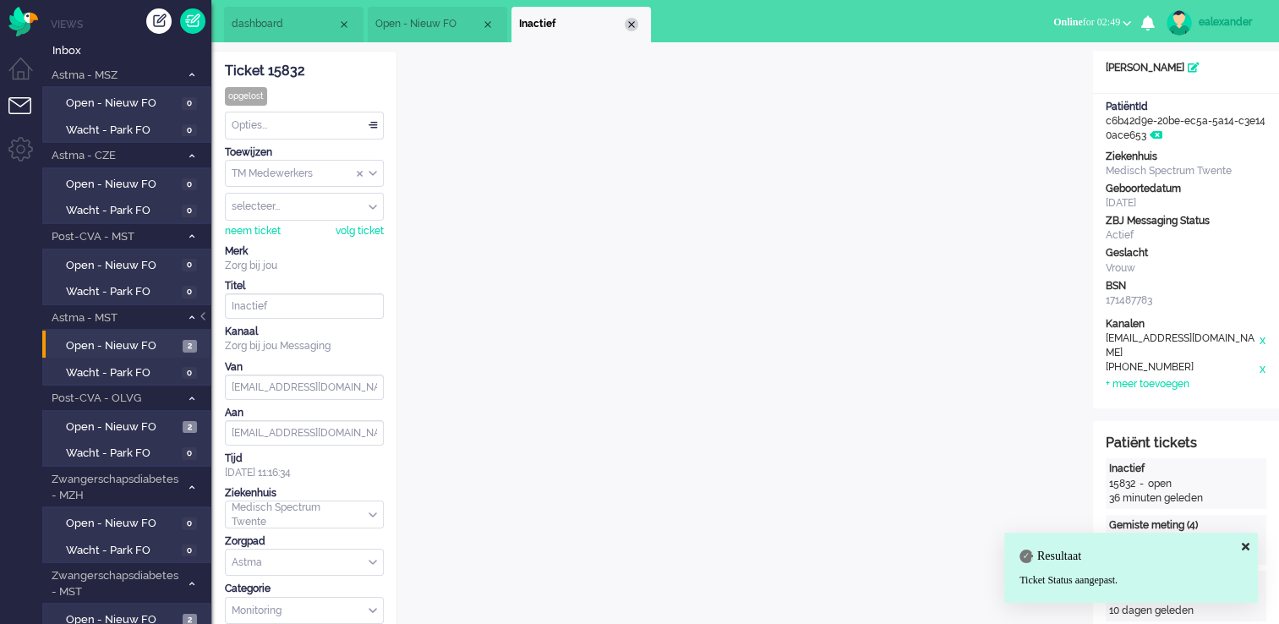
click at [636, 25] on div "Close tab" at bounding box center [632, 25] width 14 height 14
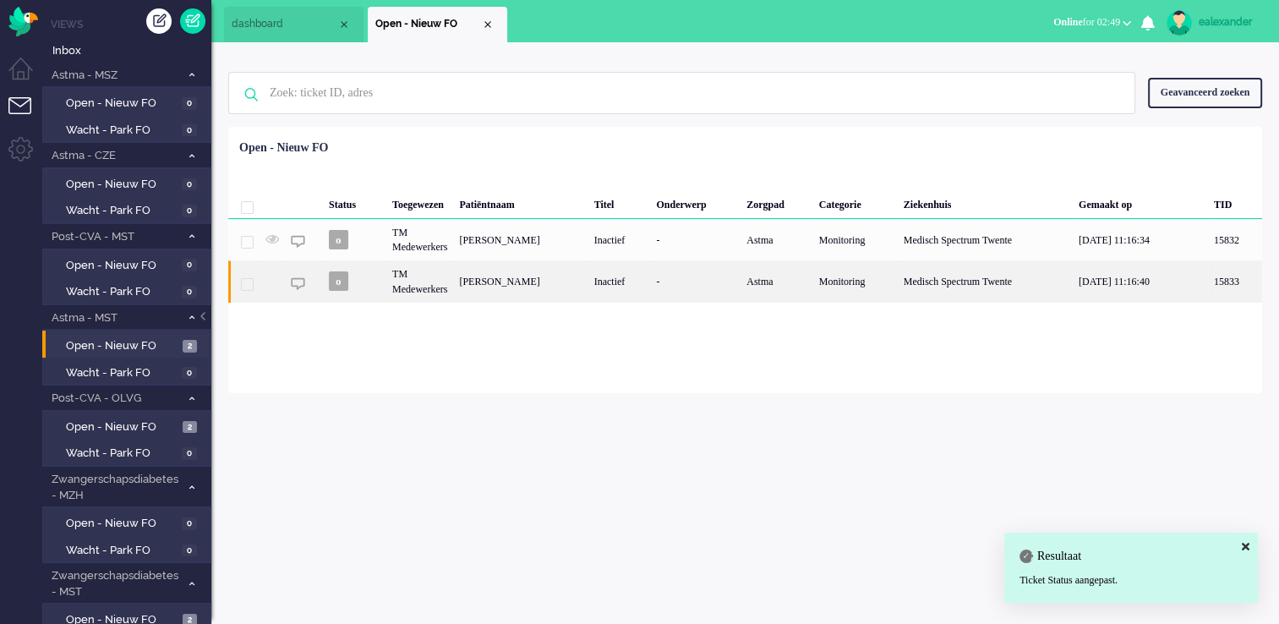
click at [549, 285] on div "[PERSON_NAME]" at bounding box center [520, 280] width 134 height 41
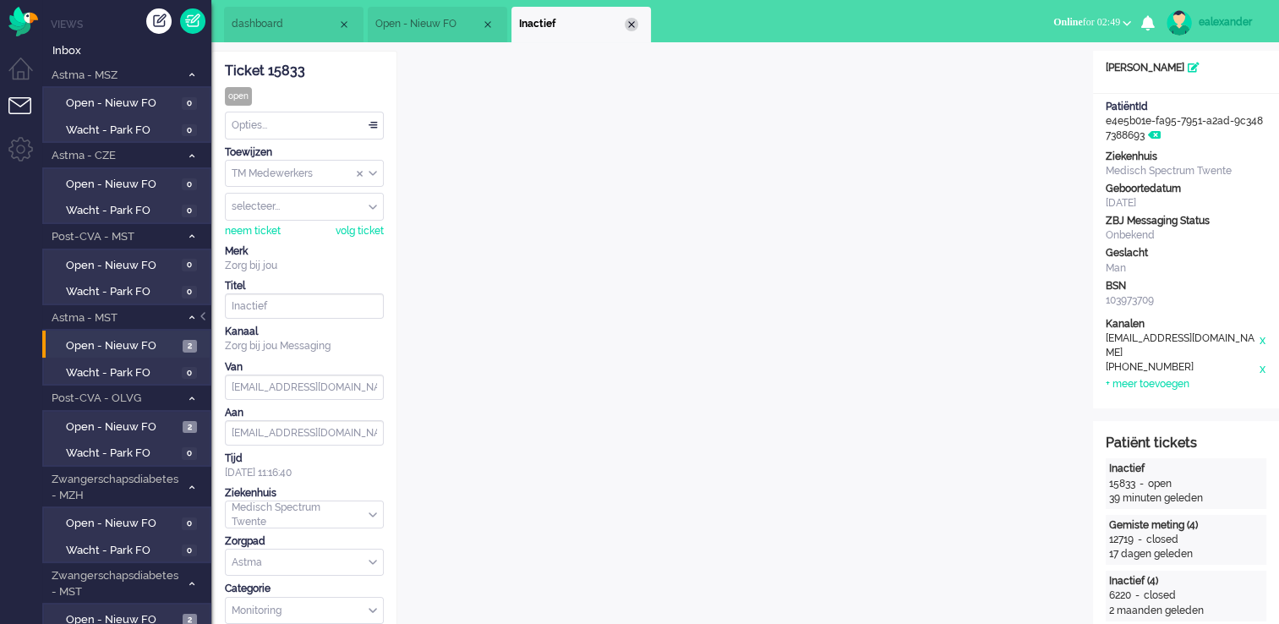
click at [633, 22] on div "Close tab" at bounding box center [632, 25] width 14 height 14
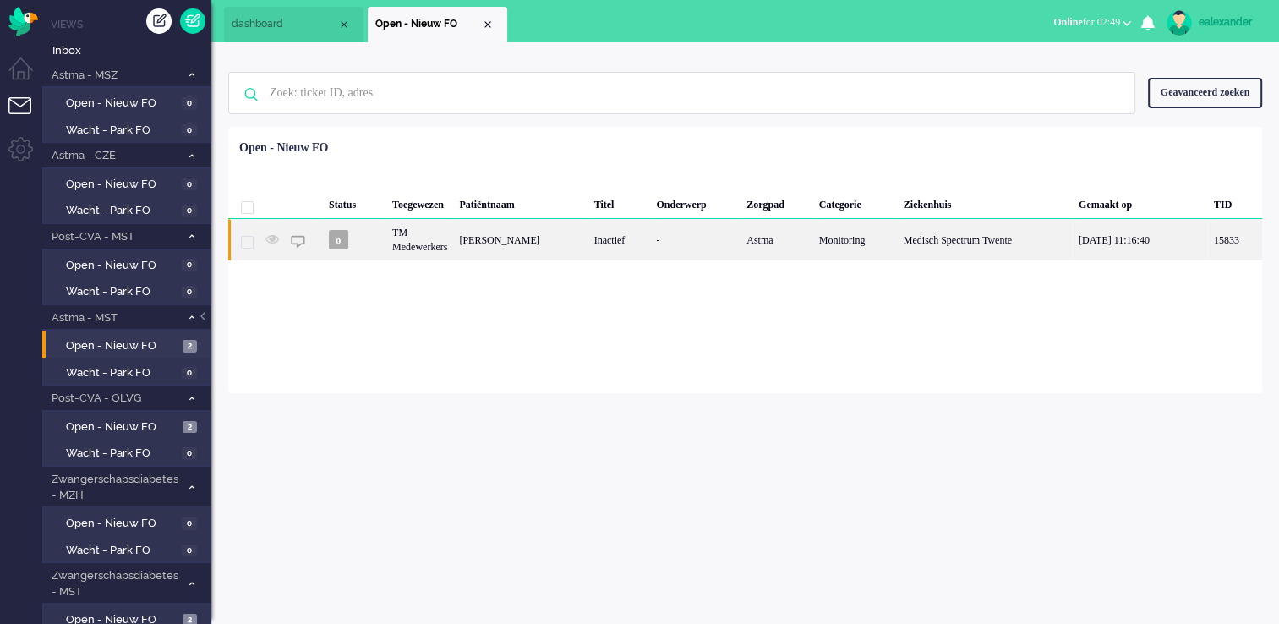
click at [587, 238] on div "[PERSON_NAME]" at bounding box center [520, 239] width 134 height 41
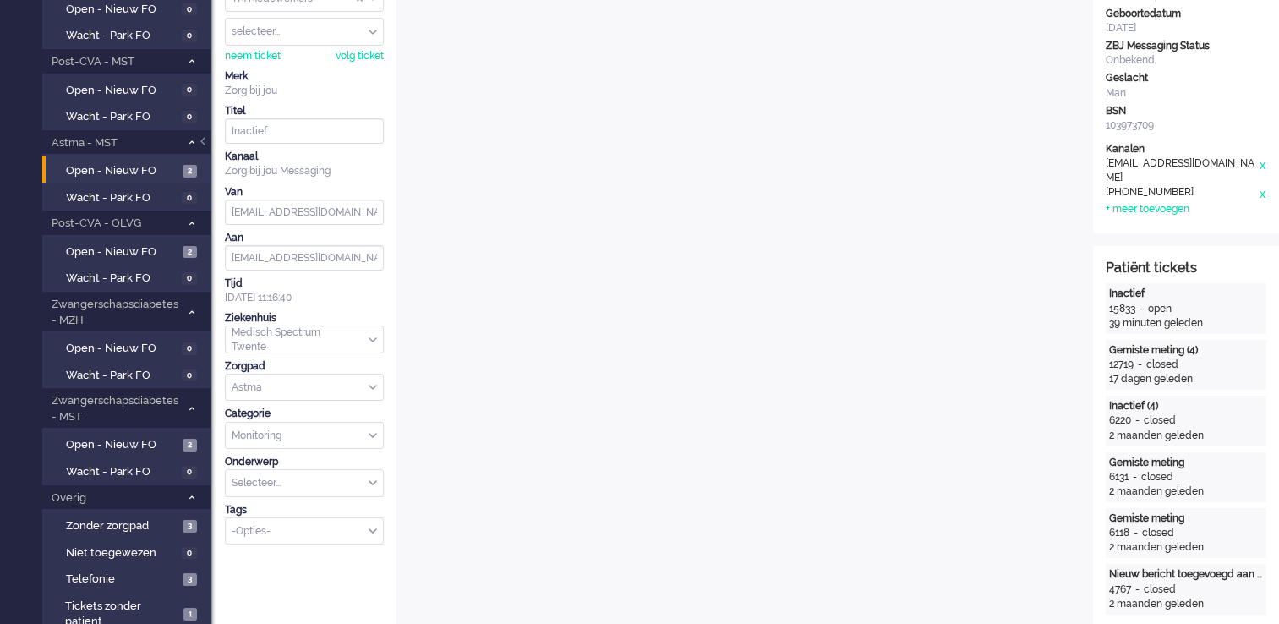
scroll to position [18, 0]
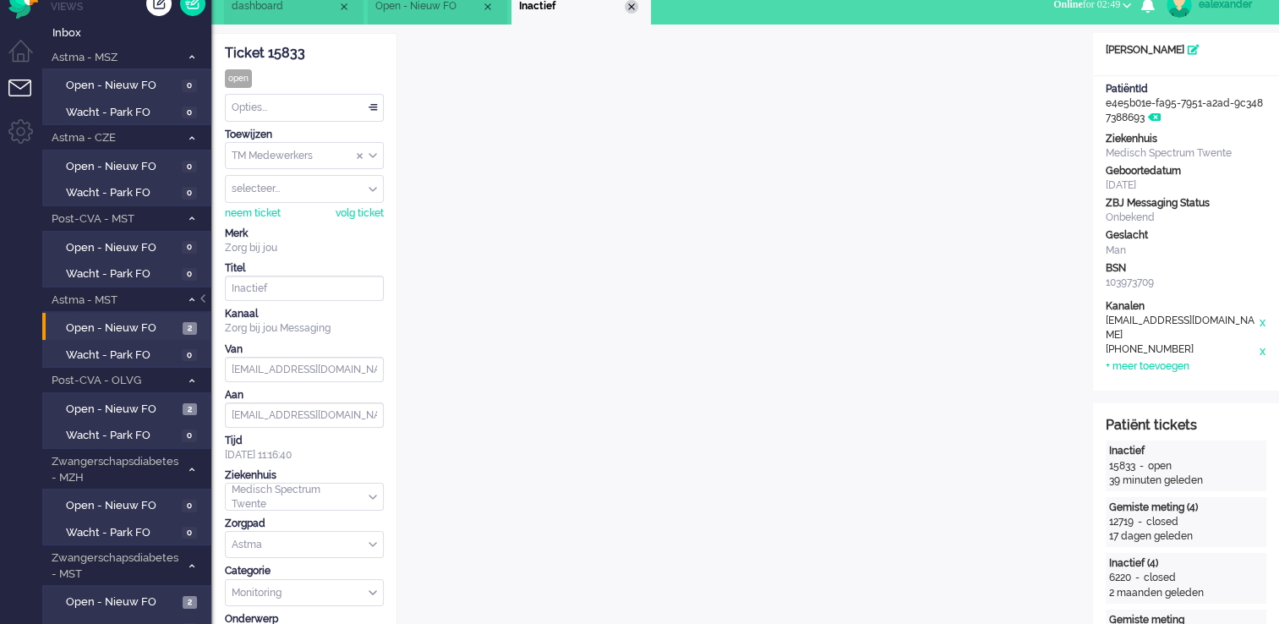
click at [635, 10] on div "Close tab" at bounding box center [632, 7] width 14 height 14
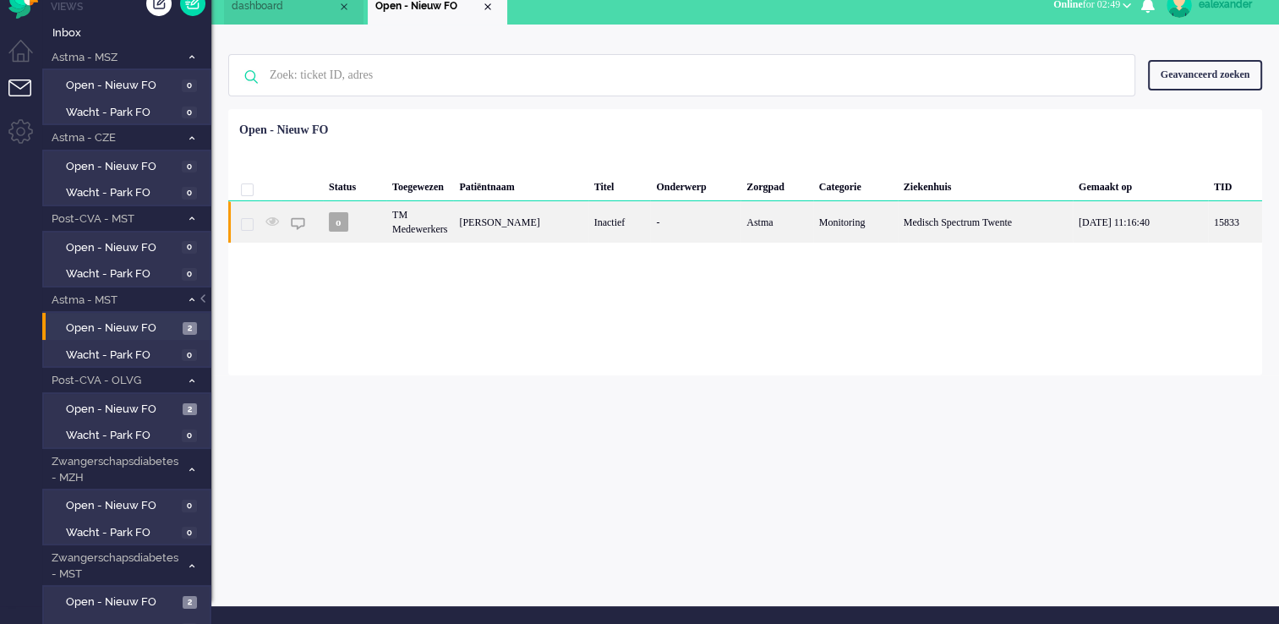
click at [523, 208] on div "[PERSON_NAME]" at bounding box center [520, 221] width 134 height 41
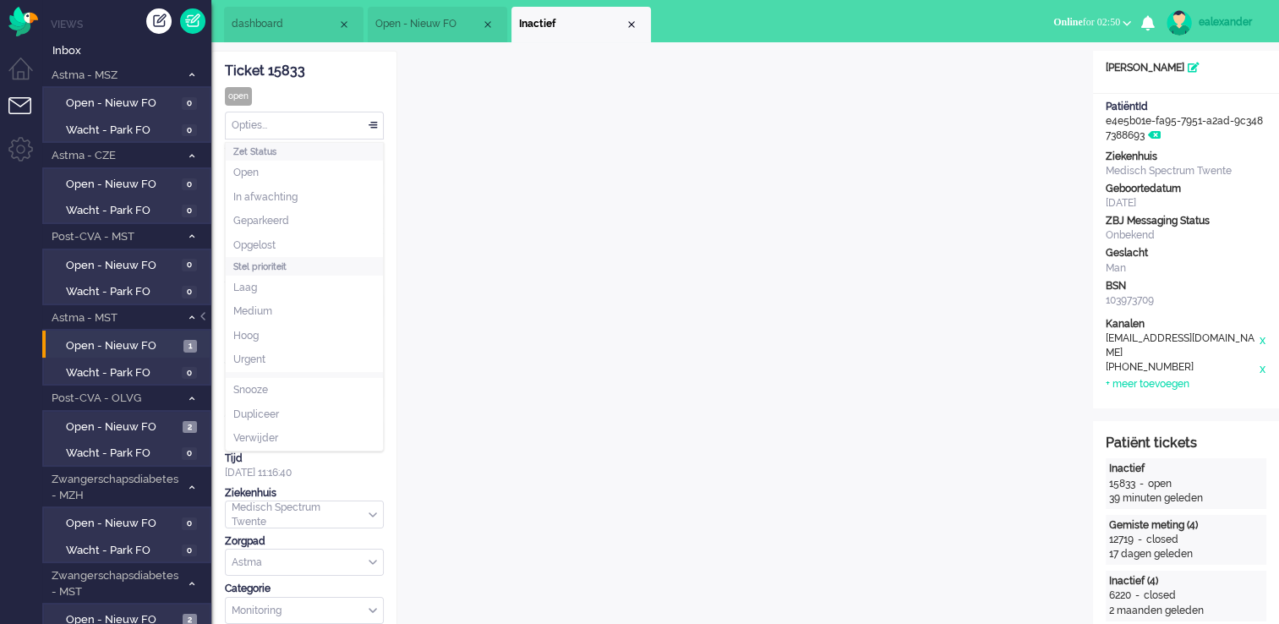
click at [358, 119] on div "Opties..." at bounding box center [304, 125] width 157 height 26
click at [306, 245] on li "Opgelost" at bounding box center [304, 245] width 157 height 25
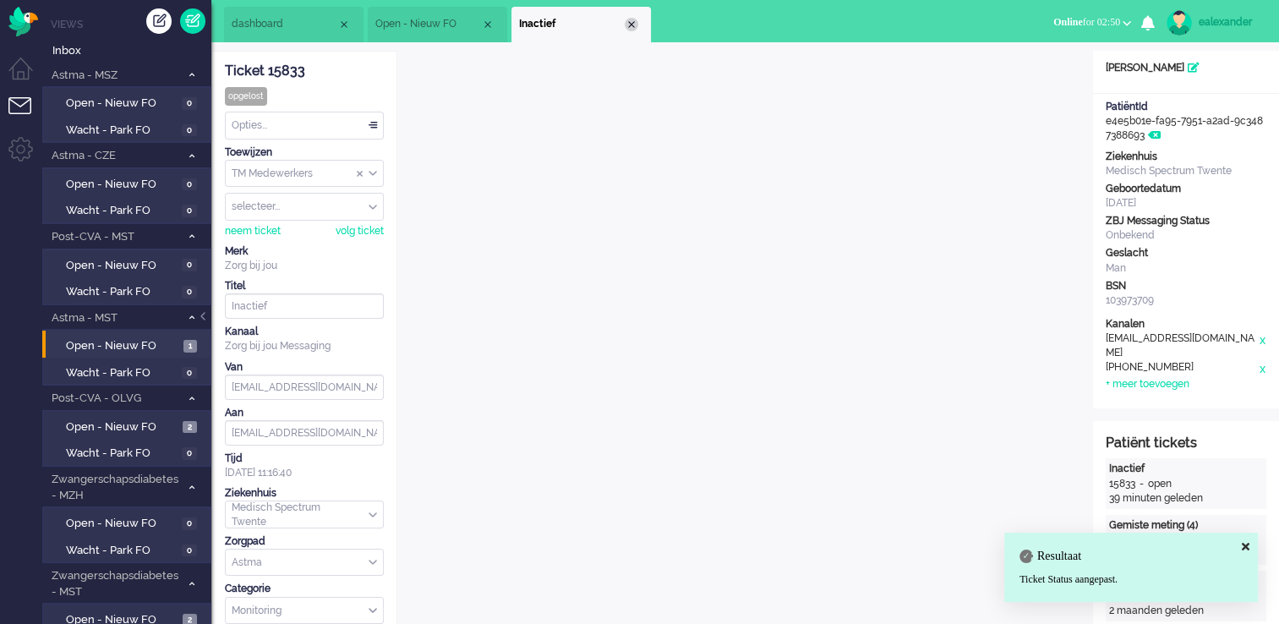
click at [627, 22] on div "Close tab" at bounding box center [632, 25] width 14 height 14
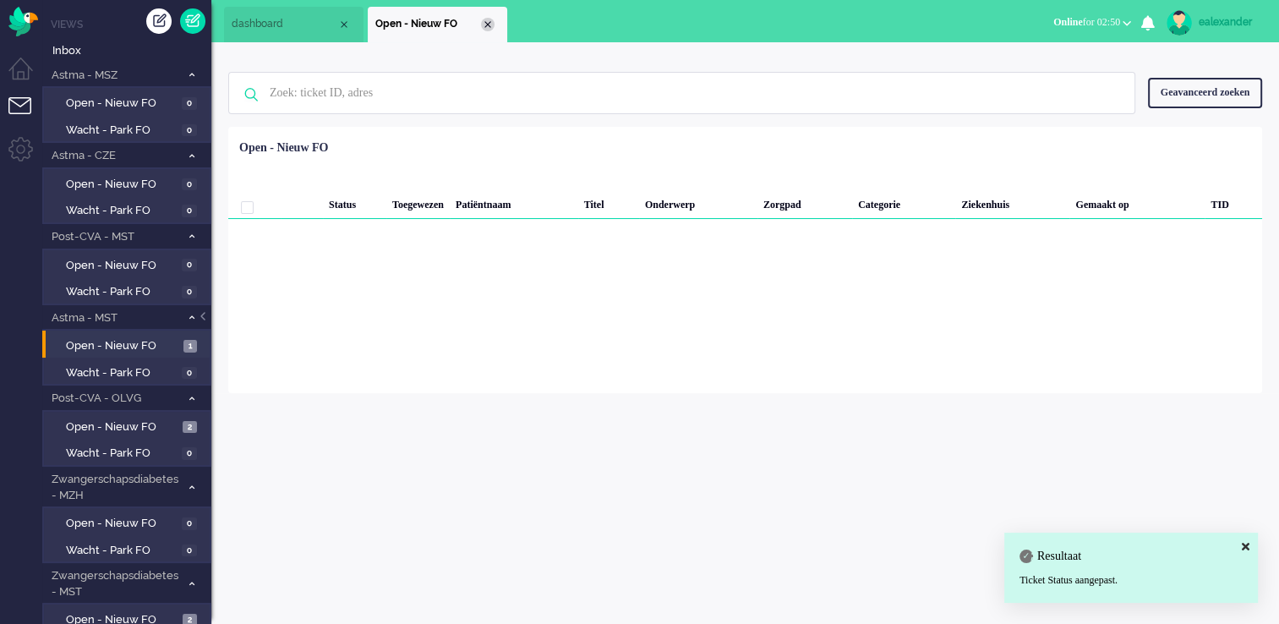
click at [486, 25] on div "Close tab" at bounding box center [488, 25] width 14 height 14
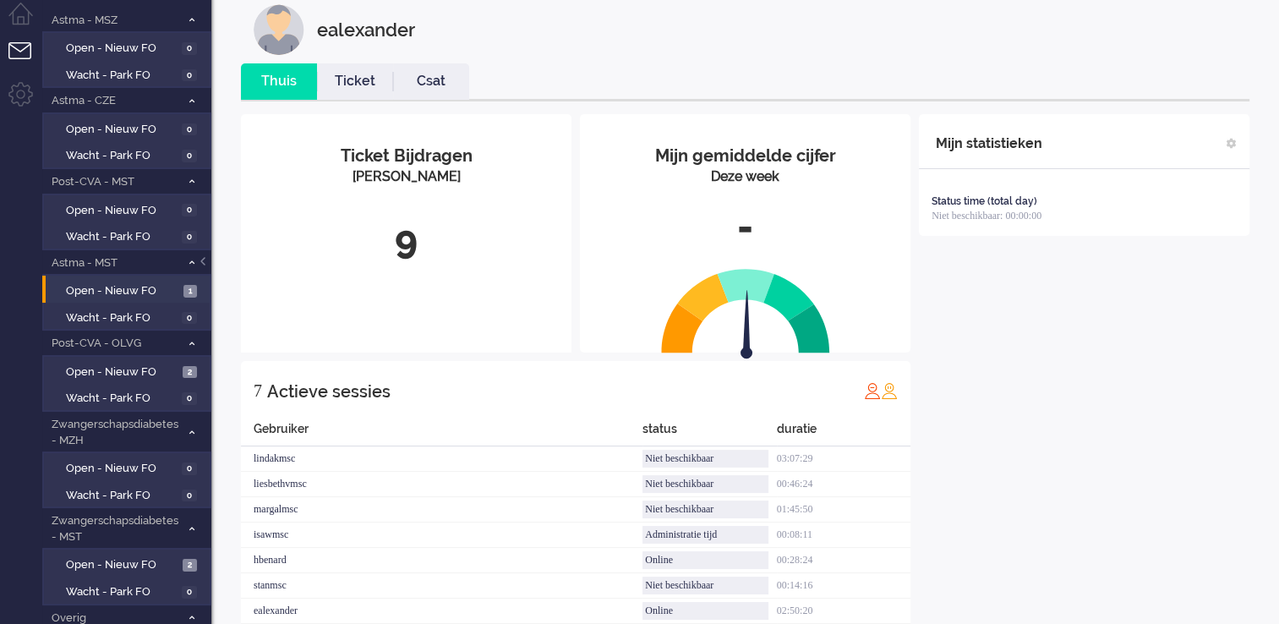
scroll to position [85, 0]
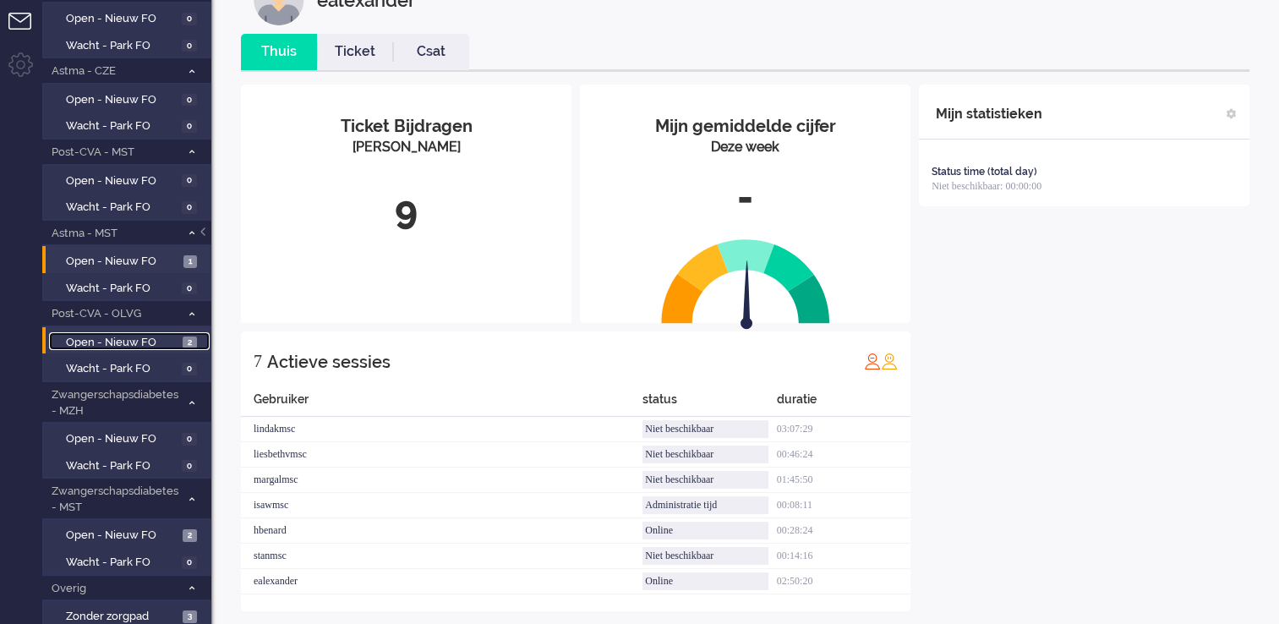
click at [151, 337] on span "Open - Nieuw FO" at bounding box center [122, 343] width 112 height 16
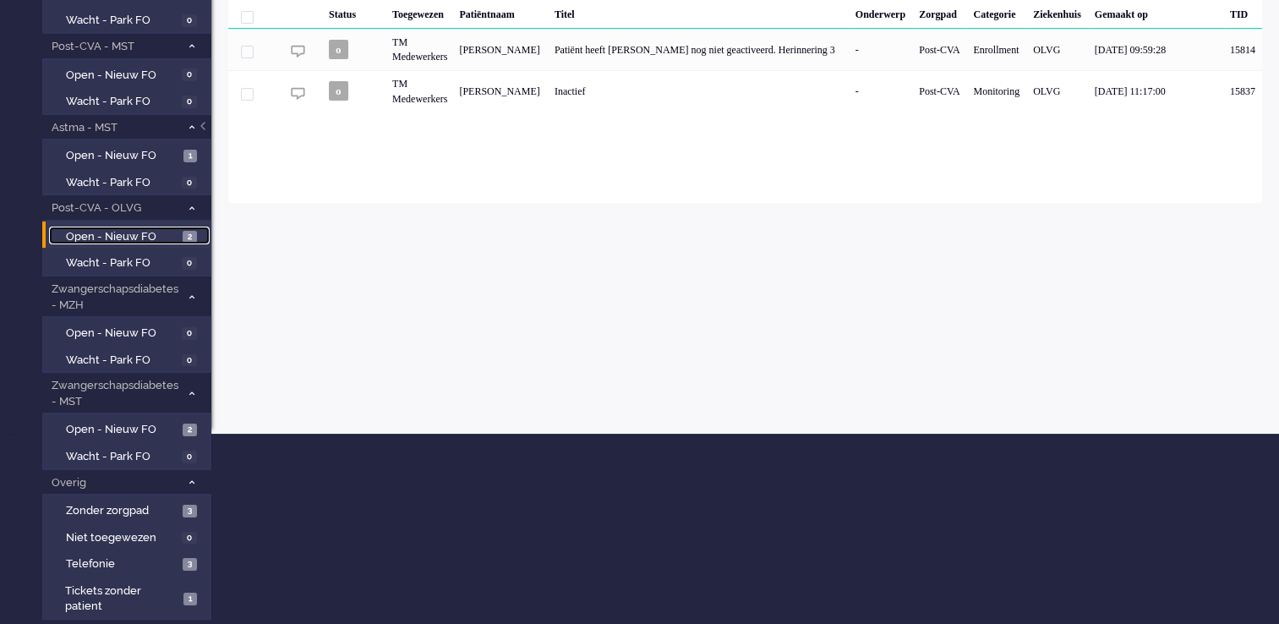
scroll to position [206, 0]
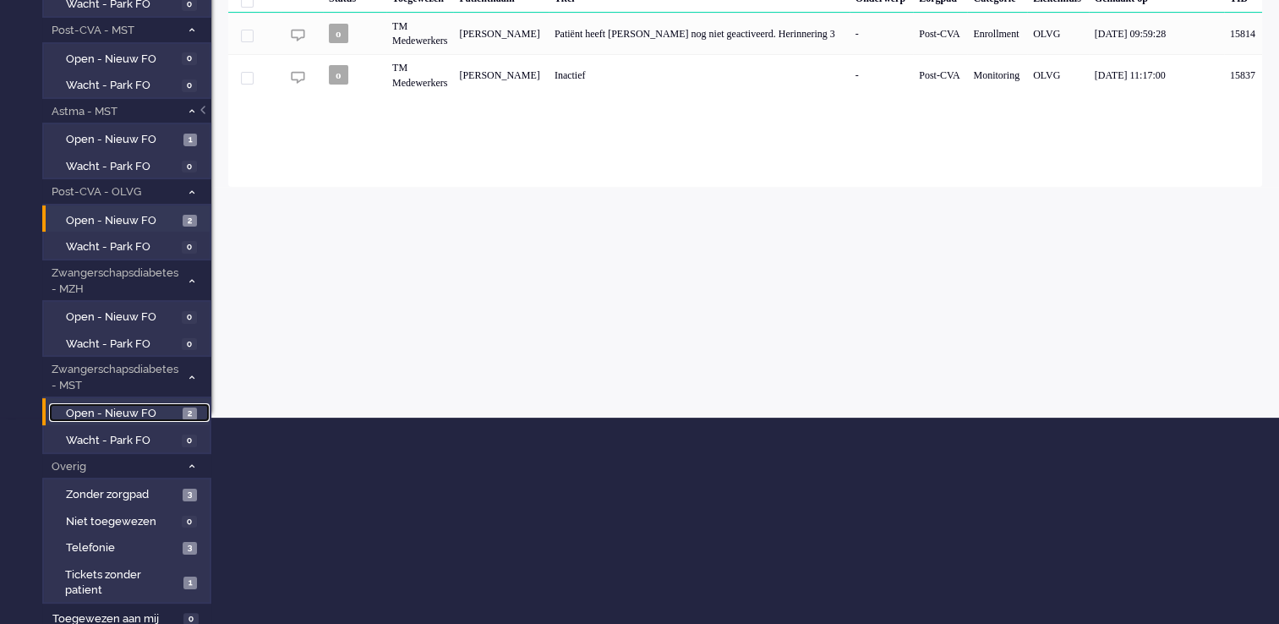
click at [137, 406] on span "Open - Nieuw FO" at bounding box center [122, 414] width 112 height 16
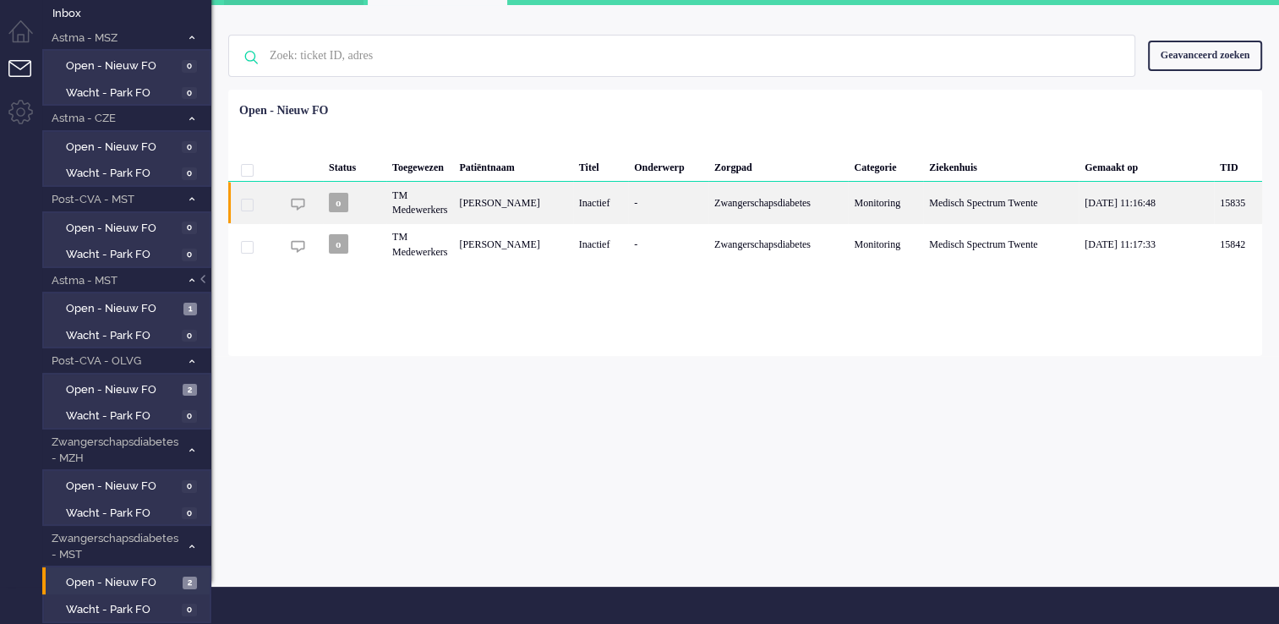
click at [628, 211] on div "Inactief" at bounding box center [600, 202] width 55 height 41
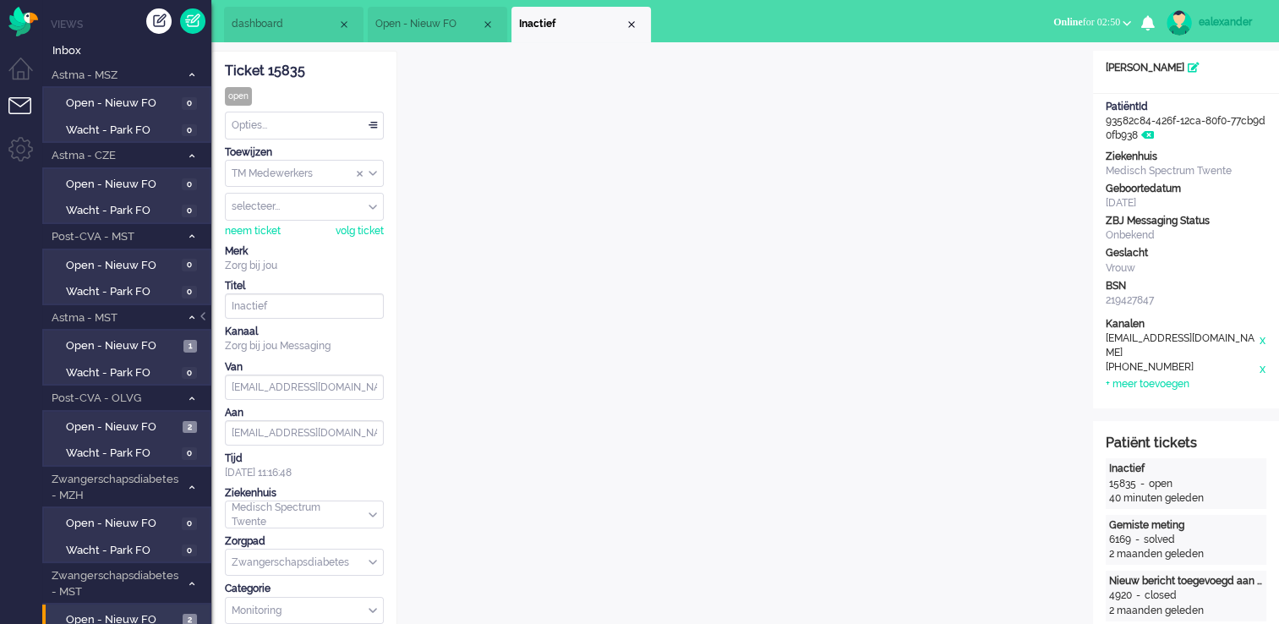
scroll to position [51, 0]
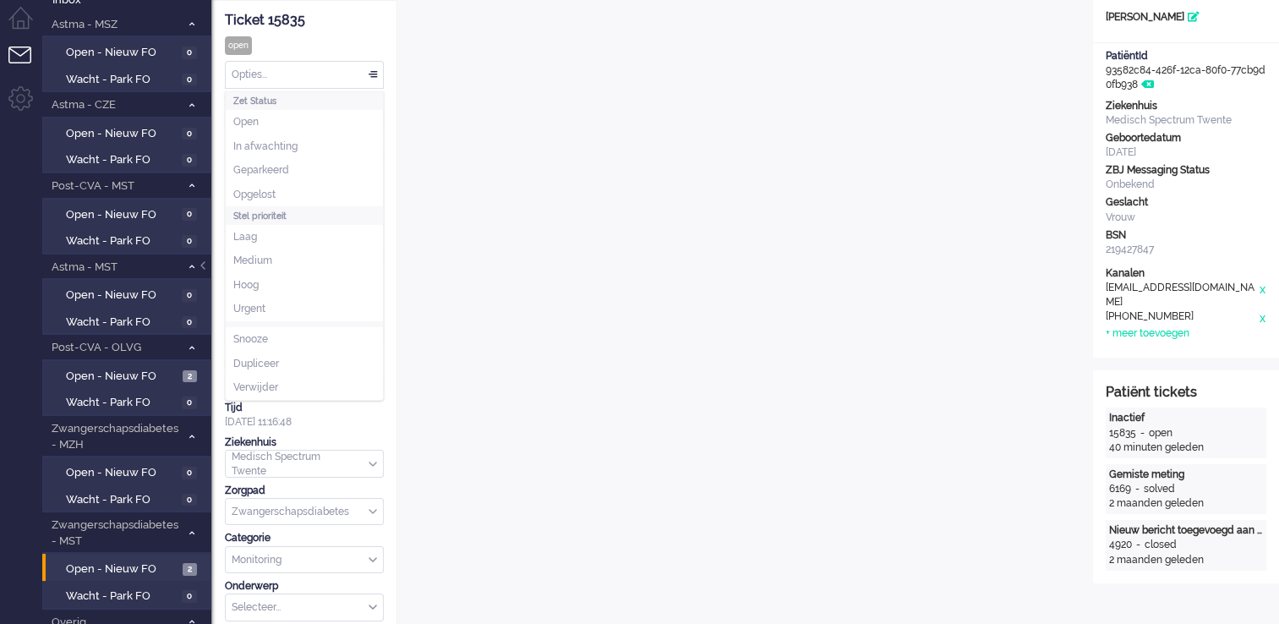
drag, startPoint x: 365, startPoint y: 74, endPoint x: 350, endPoint y: 130, distance: 58.6
click at [366, 79] on div "Opties..." at bounding box center [304, 75] width 157 height 26
click at [330, 195] on li "Opgelost" at bounding box center [304, 195] width 157 height 25
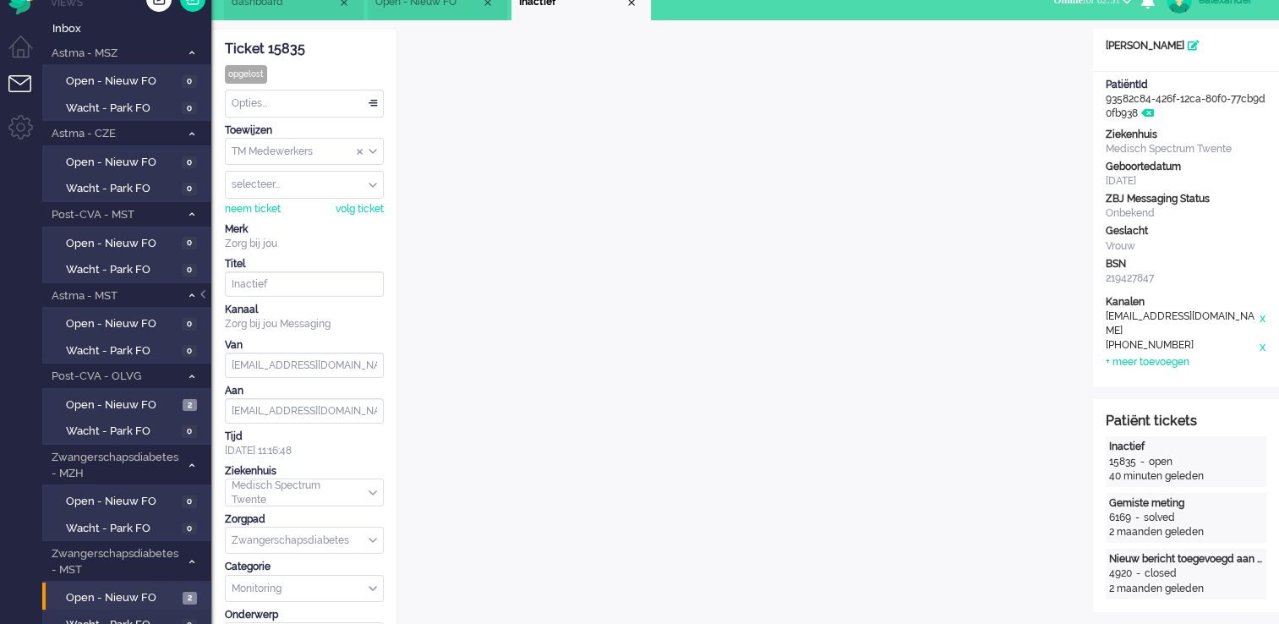
scroll to position [0, 0]
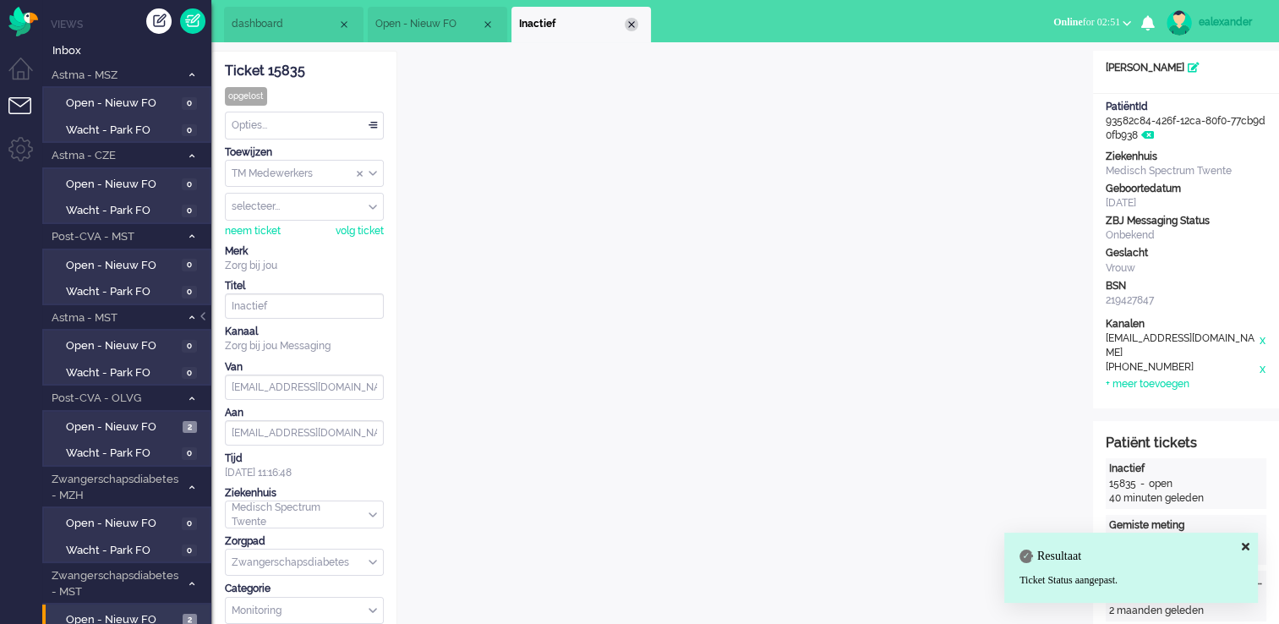
click at [629, 27] on div "Close tab" at bounding box center [632, 25] width 14 height 14
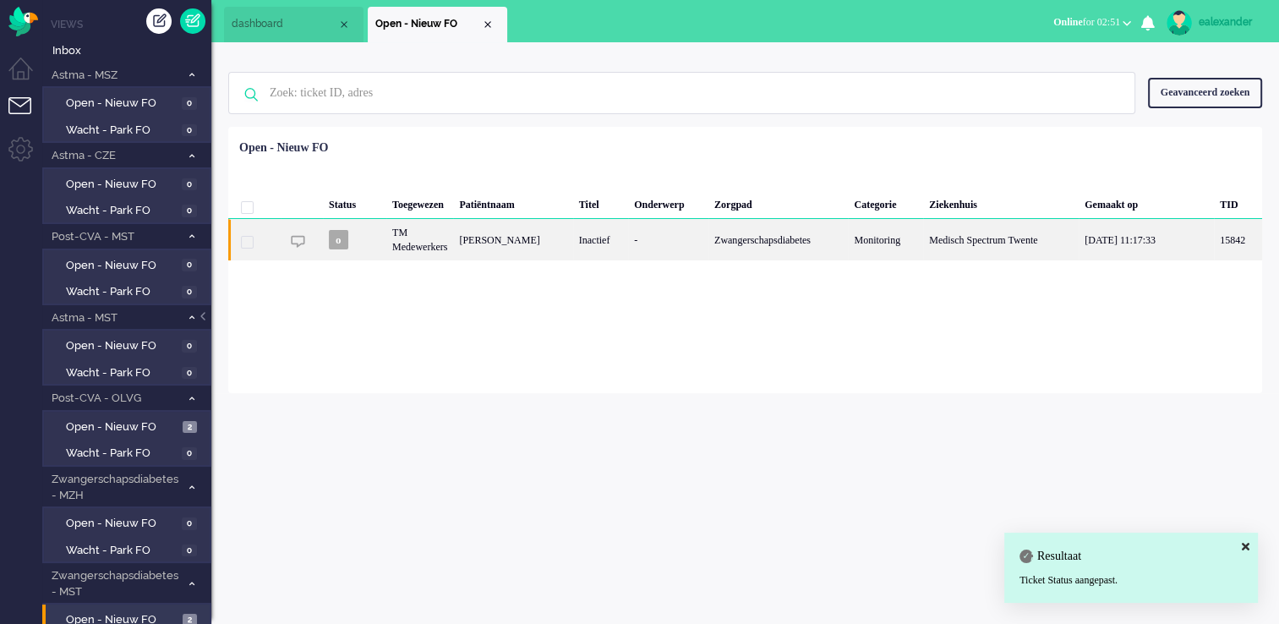
click at [532, 234] on div "[PERSON_NAME]" at bounding box center [512, 239] width 119 height 41
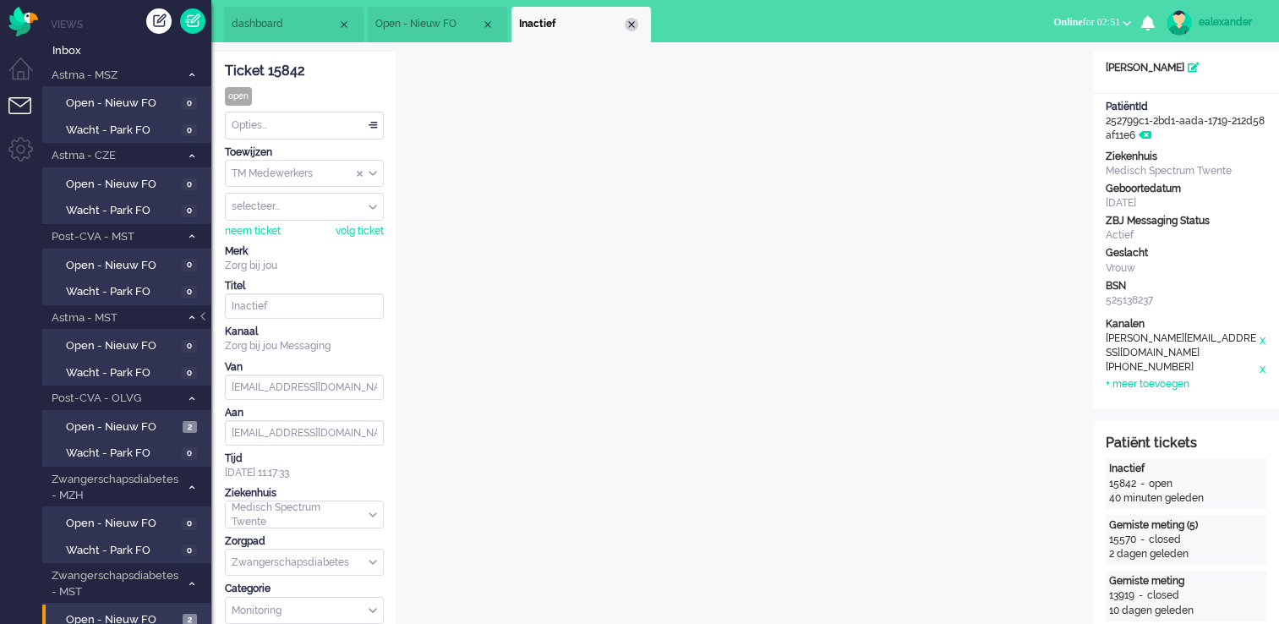
click at [629, 19] on div "Close tab" at bounding box center [632, 25] width 14 height 14
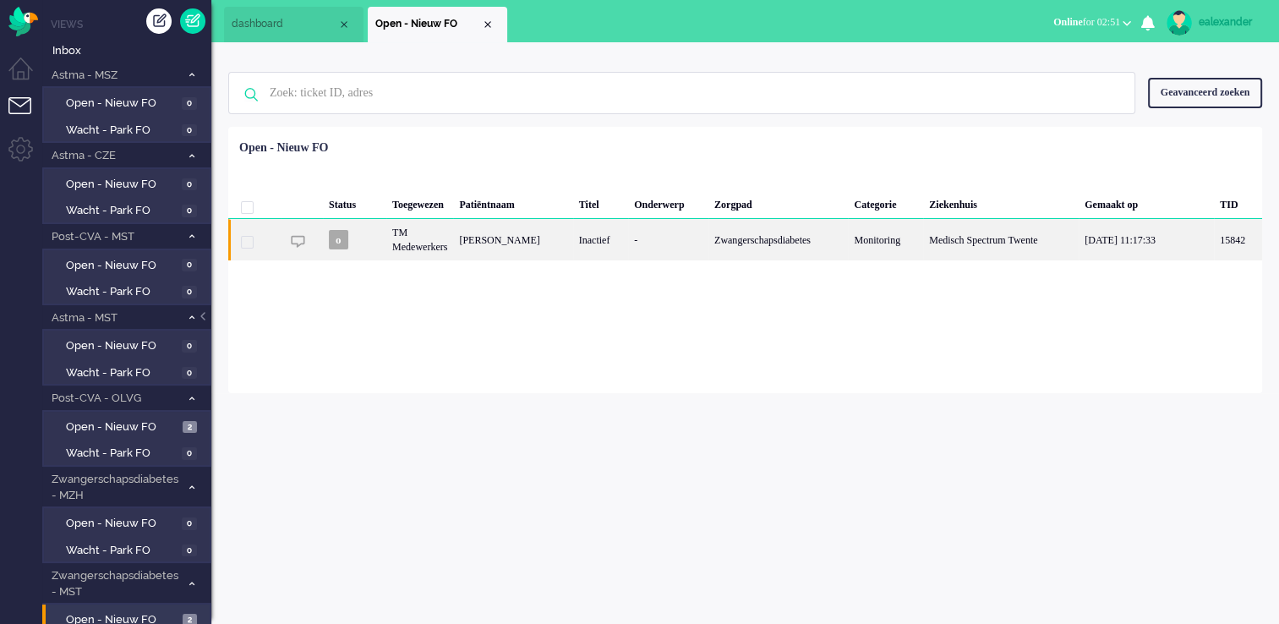
click at [572, 234] on div "[PERSON_NAME]" at bounding box center [512, 239] width 119 height 41
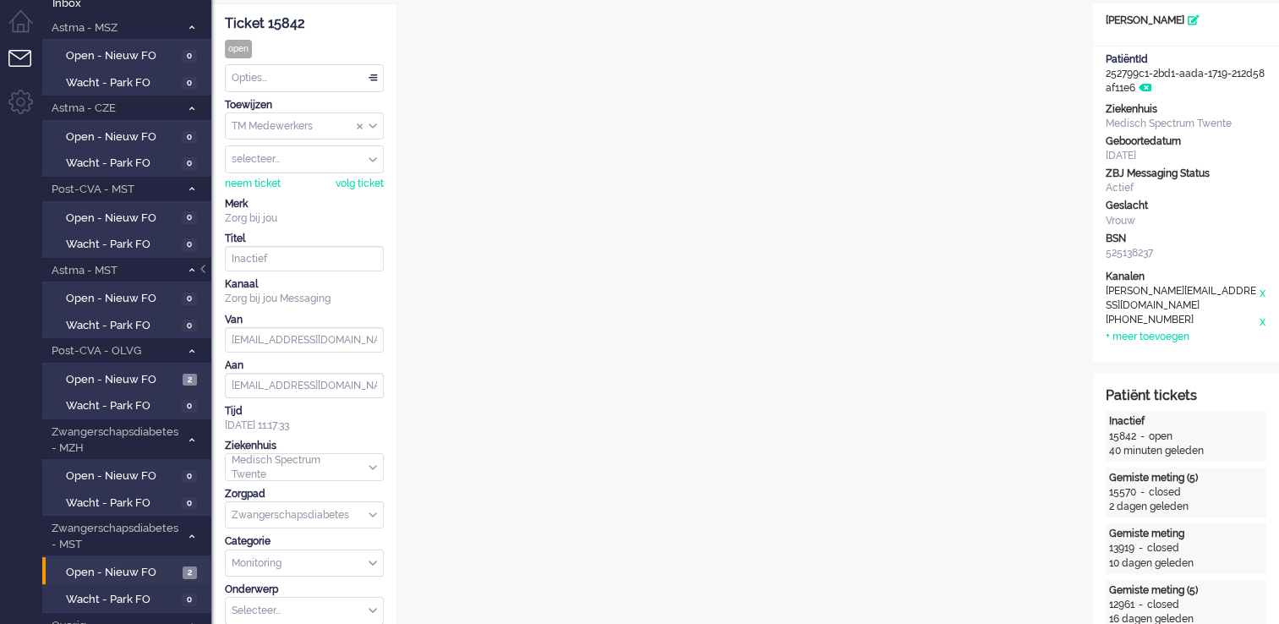
scroll to position [18, 0]
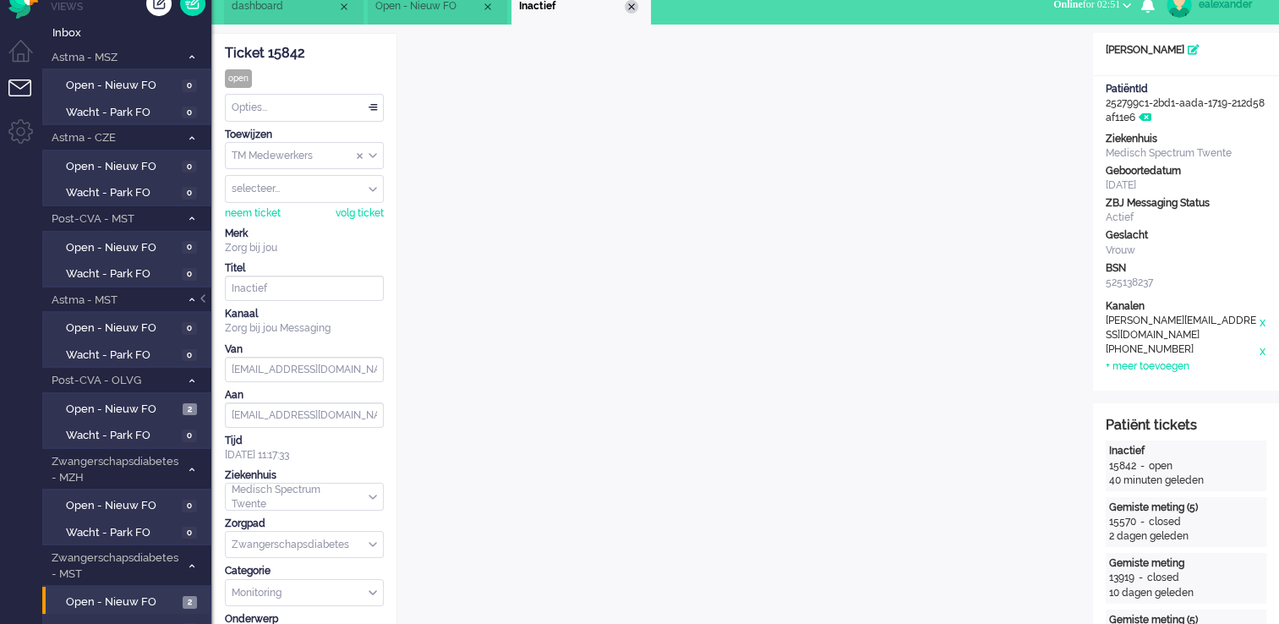
click at [636, 10] on div "Close tab" at bounding box center [632, 7] width 14 height 14
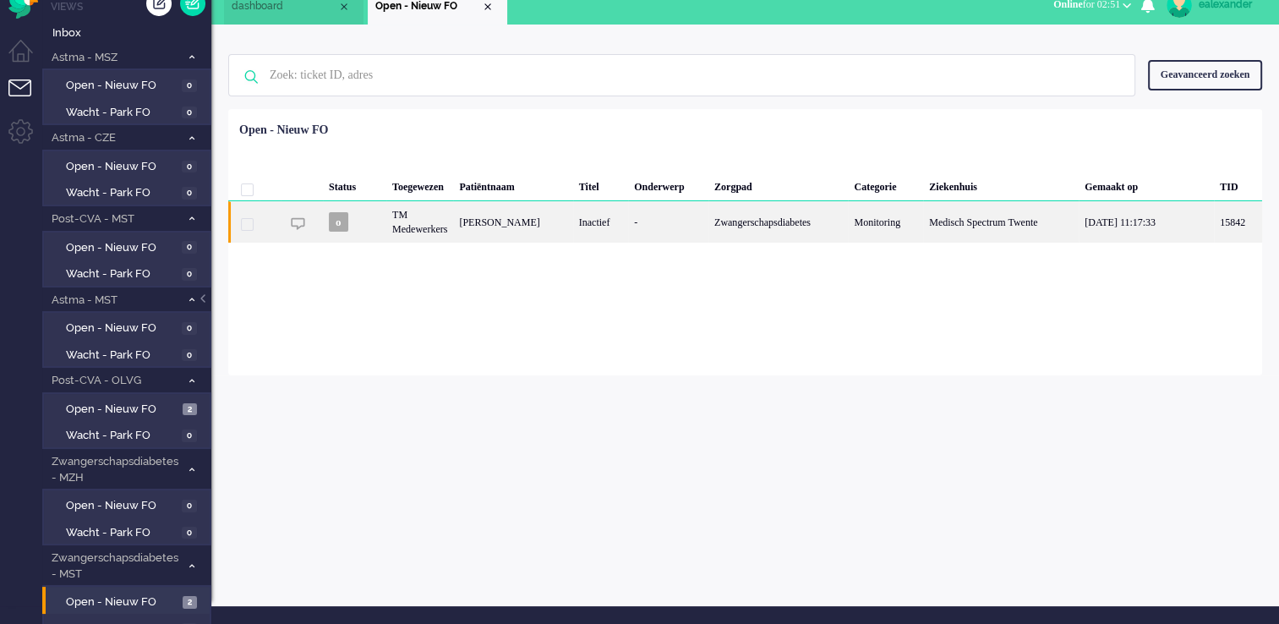
click at [560, 231] on div "[PERSON_NAME]" at bounding box center [512, 221] width 119 height 41
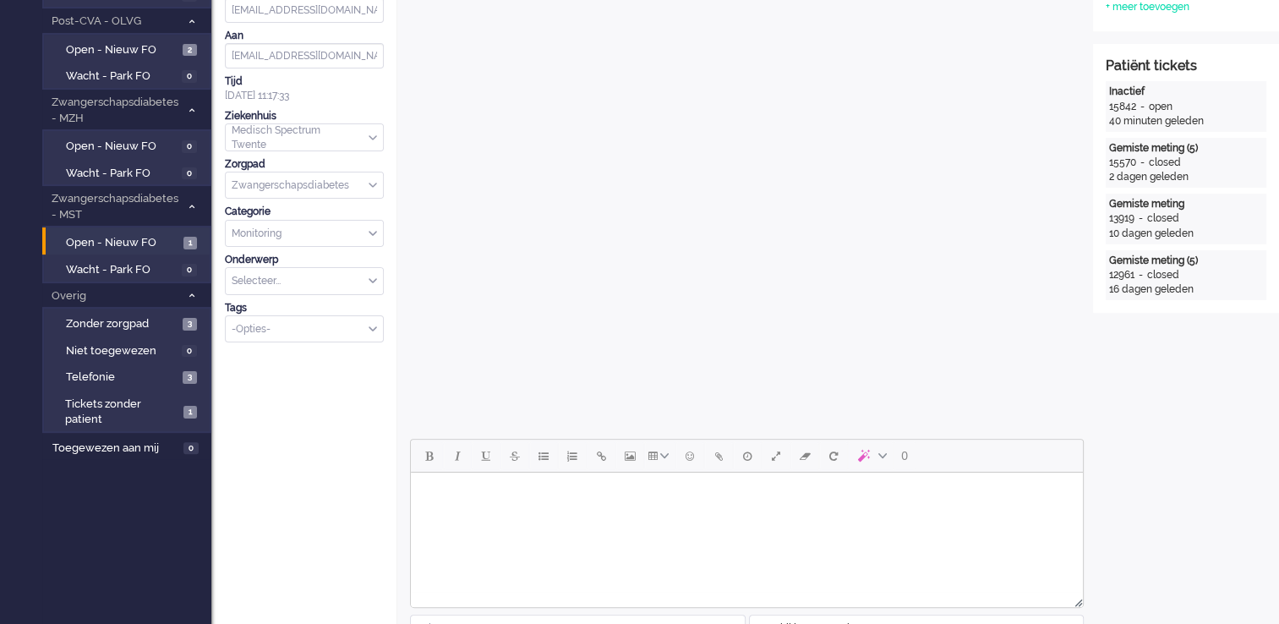
scroll to position [507, 0]
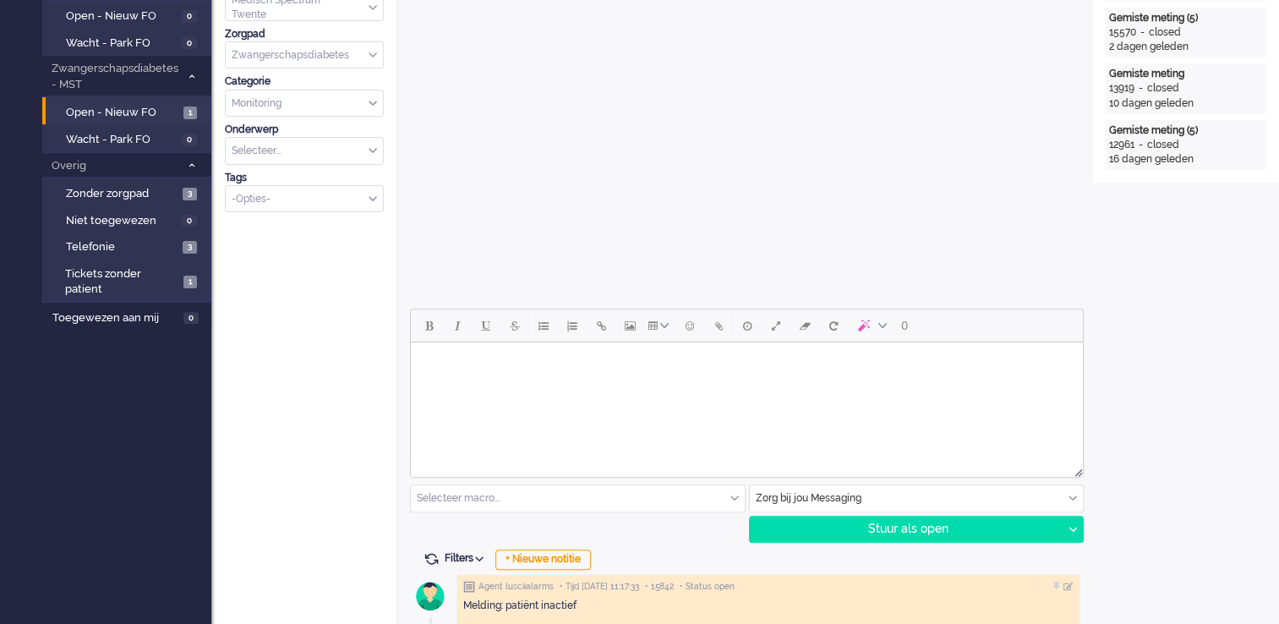
click at [713, 384] on html at bounding box center [747, 363] width 672 height 43
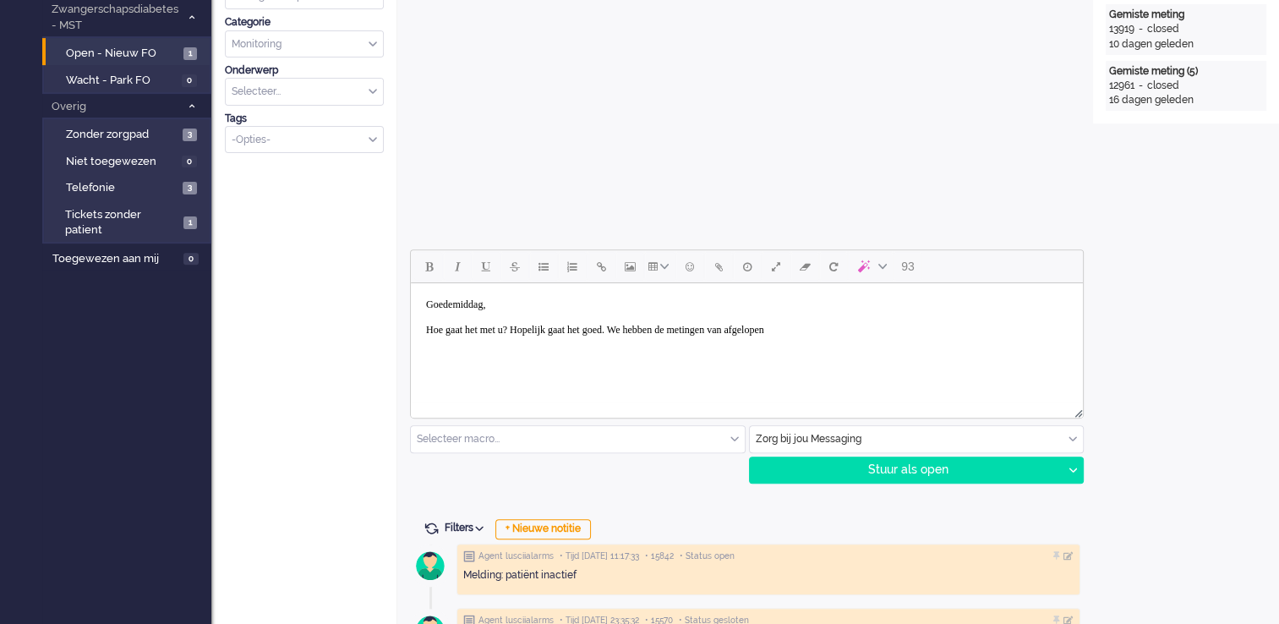
scroll to position [676, 0]
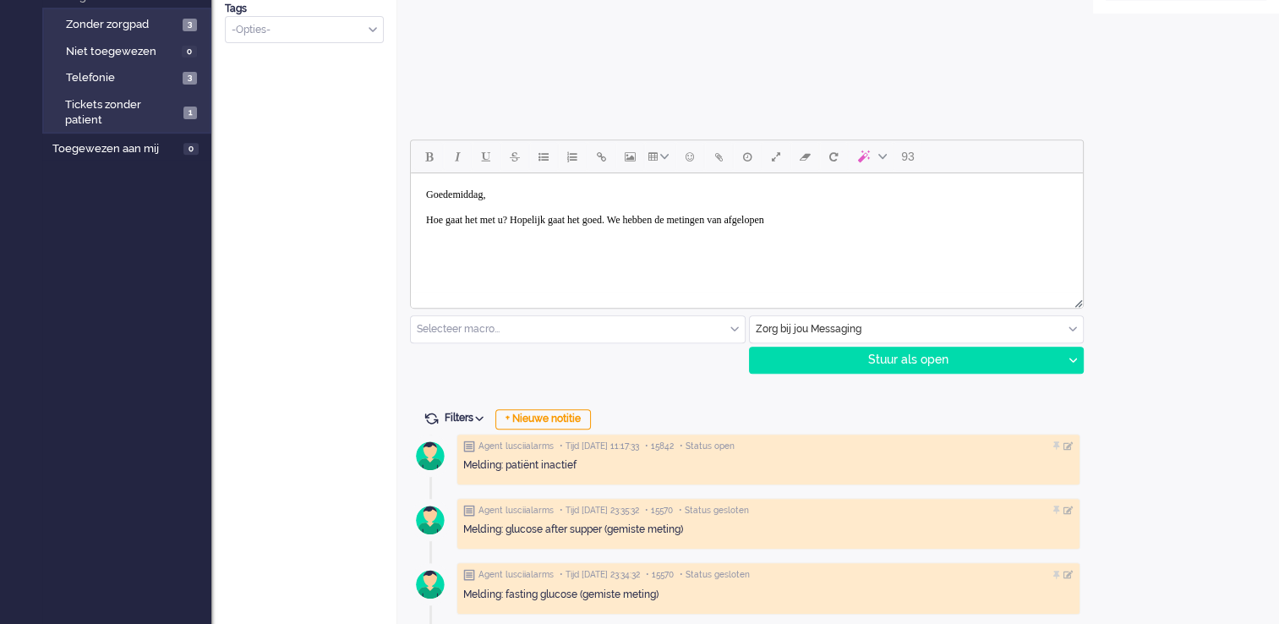
click at [883, 217] on body "Goedemiddag, [PERSON_NAME] gaat het met u? Hopelijk gaat het goed. We hebben de…" at bounding box center [747, 207] width 658 height 55
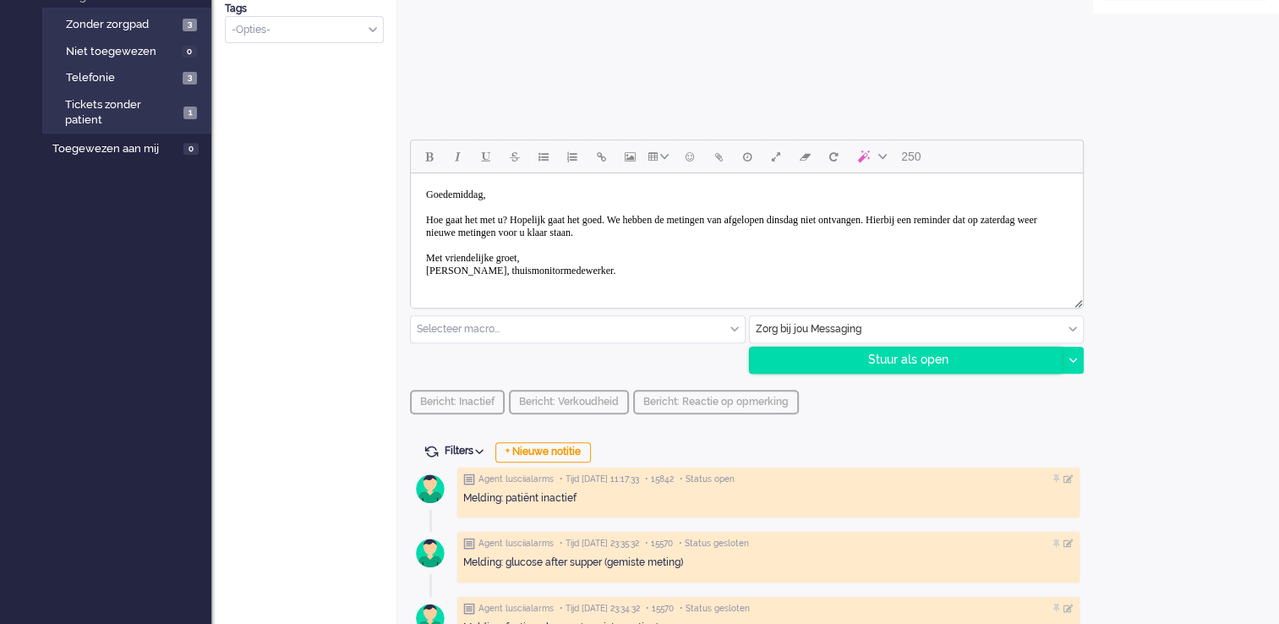
click at [931, 367] on div "Stuur als open" at bounding box center [906, 359] width 313 height 25
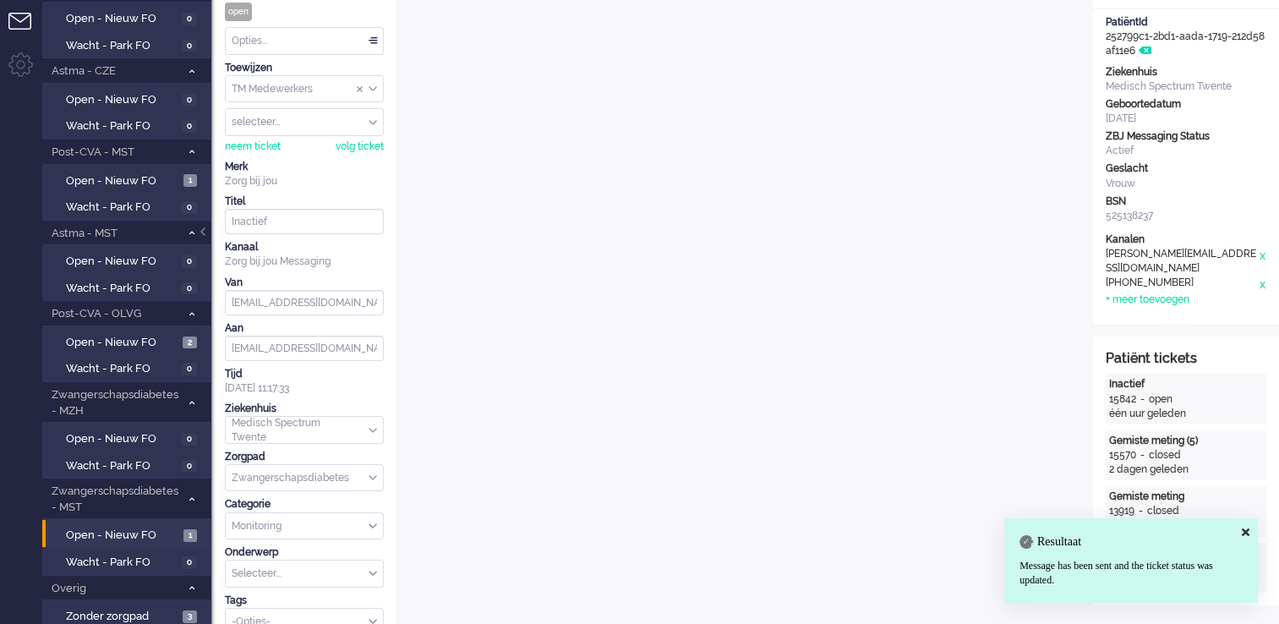
scroll to position [0, 0]
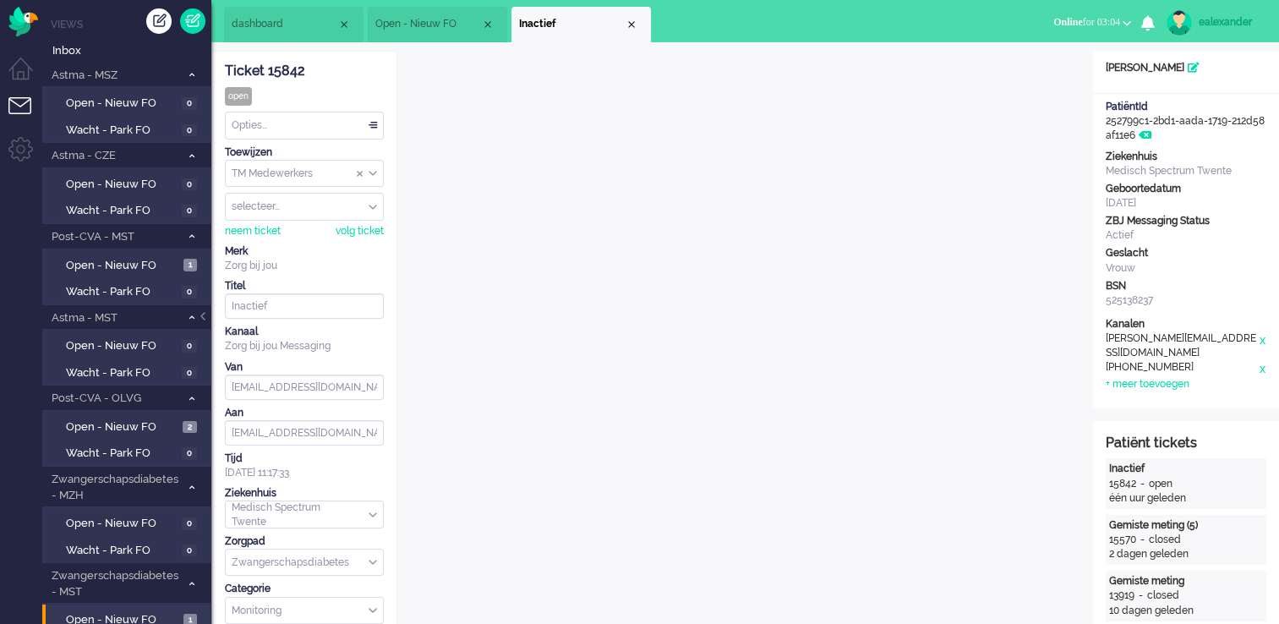
click at [366, 120] on div "Opties..." at bounding box center [304, 125] width 157 height 26
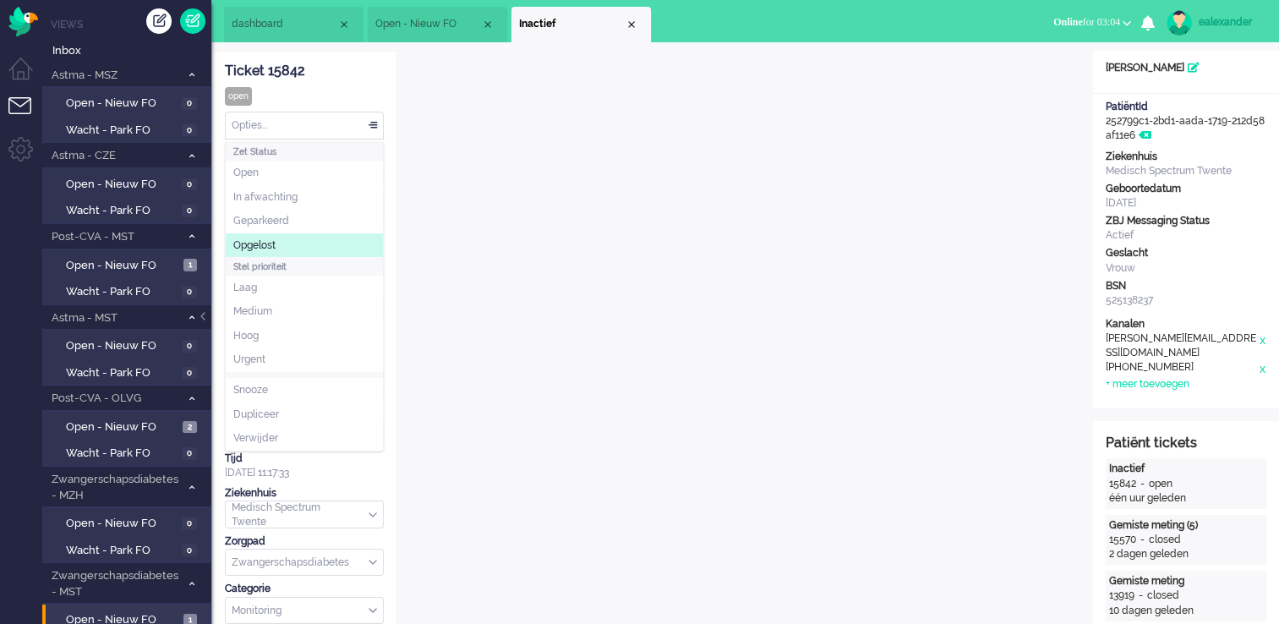
drag, startPoint x: 324, startPoint y: 251, endPoint x: 352, endPoint y: 215, distance: 45.8
click at [325, 251] on li "Opgelost" at bounding box center [304, 245] width 157 height 25
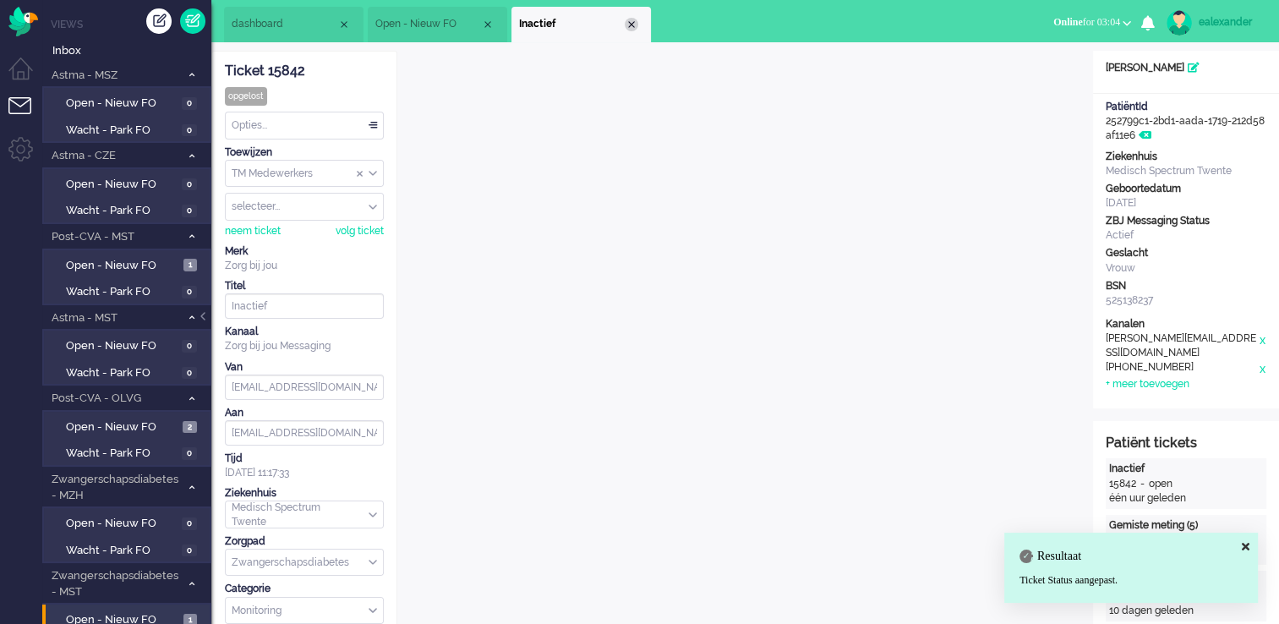
click at [631, 23] on div "Close tab" at bounding box center [632, 25] width 14 height 14
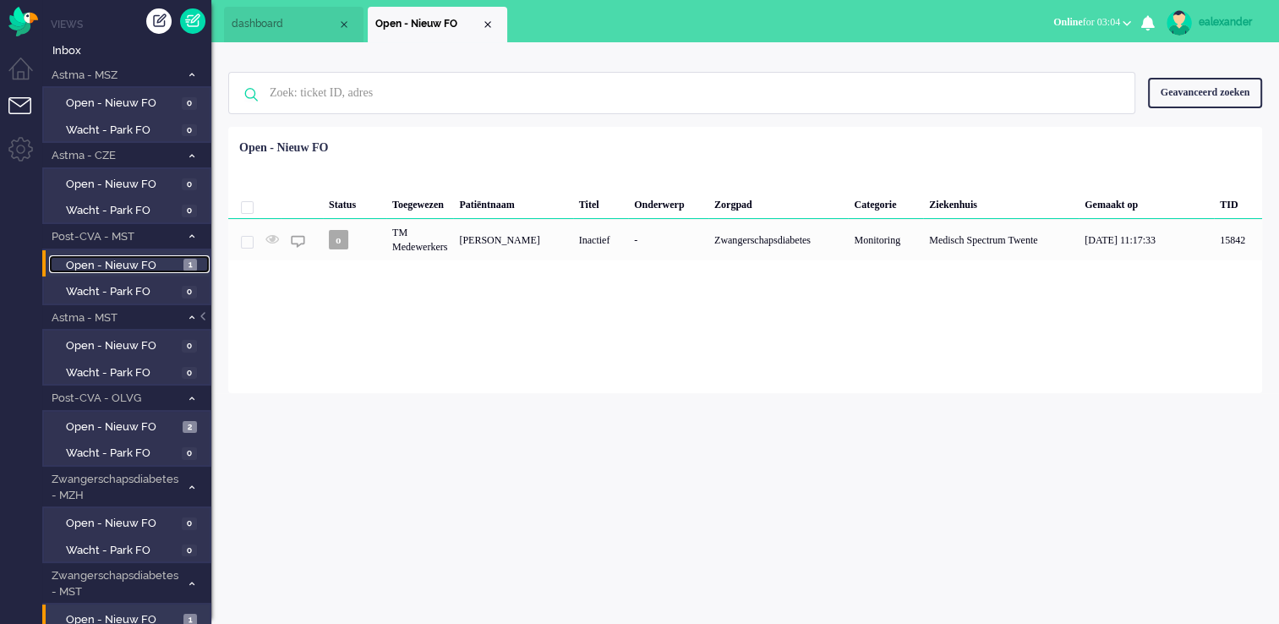
click at [162, 266] on span "Open - Nieuw FO" at bounding box center [122, 266] width 113 height 16
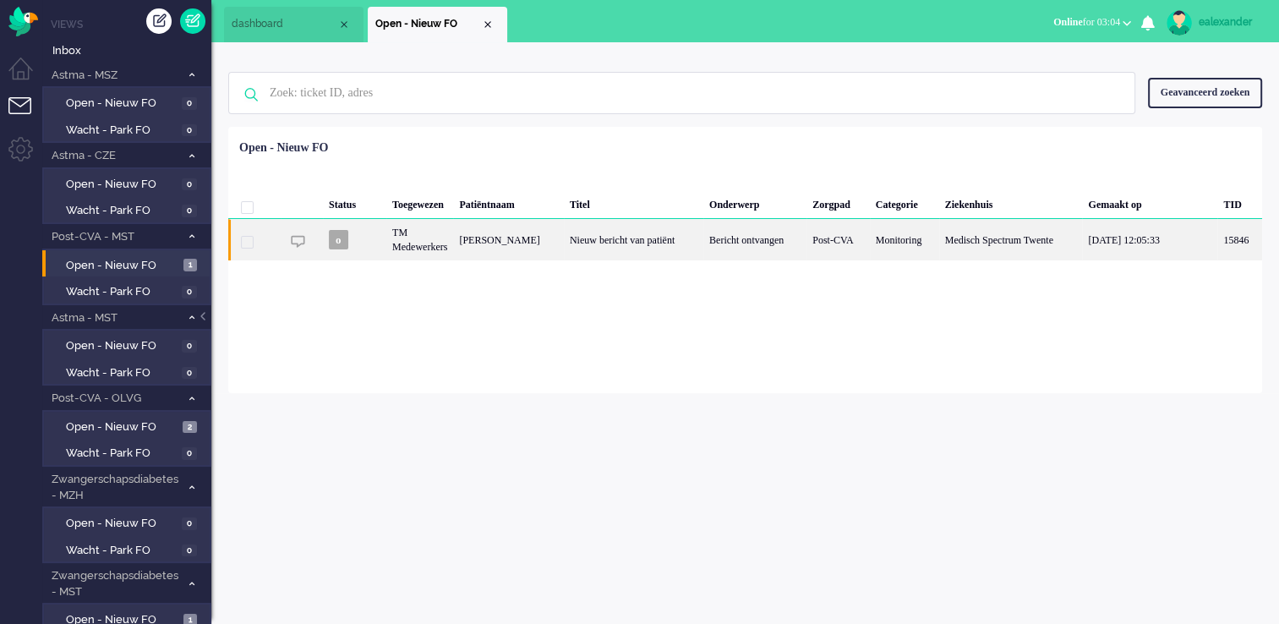
click at [564, 255] on div "[PERSON_NAME]" at bounding box center [508, 239] width 111 height 41
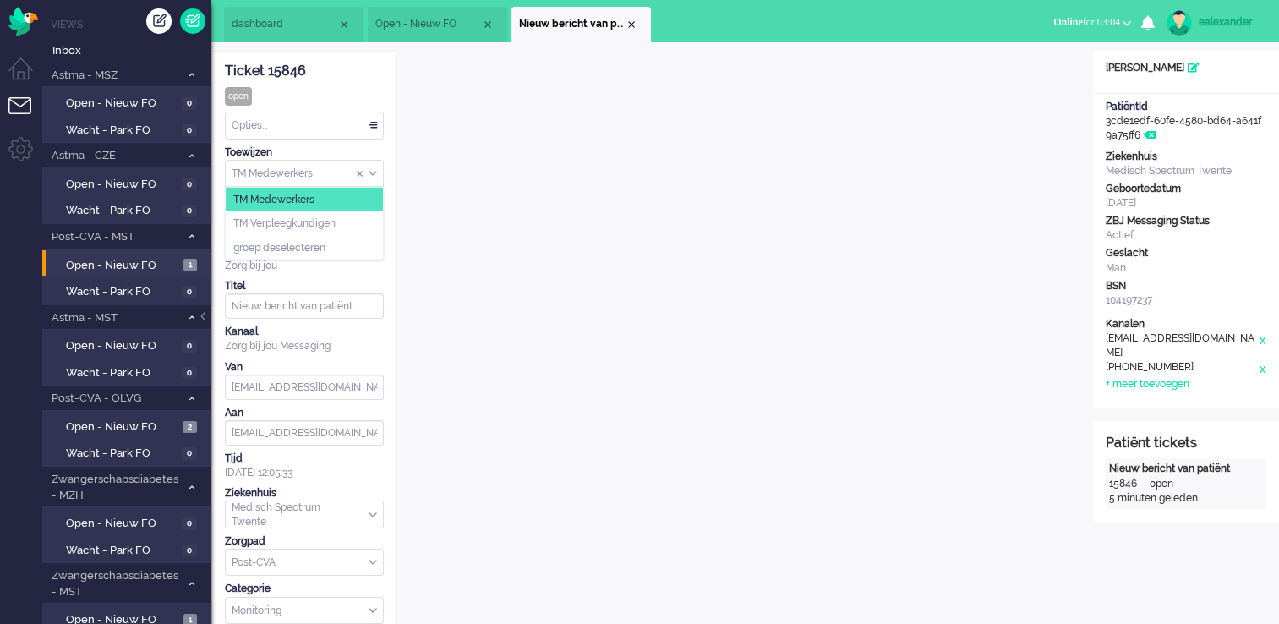
click at [378, 178] on input "Assign Group" at bounding box center [304, 174] width 157 height 26
click at [374, 220] on li "TM Verpleegkundigen" at bounding box center [304, 223] width 157 height 25
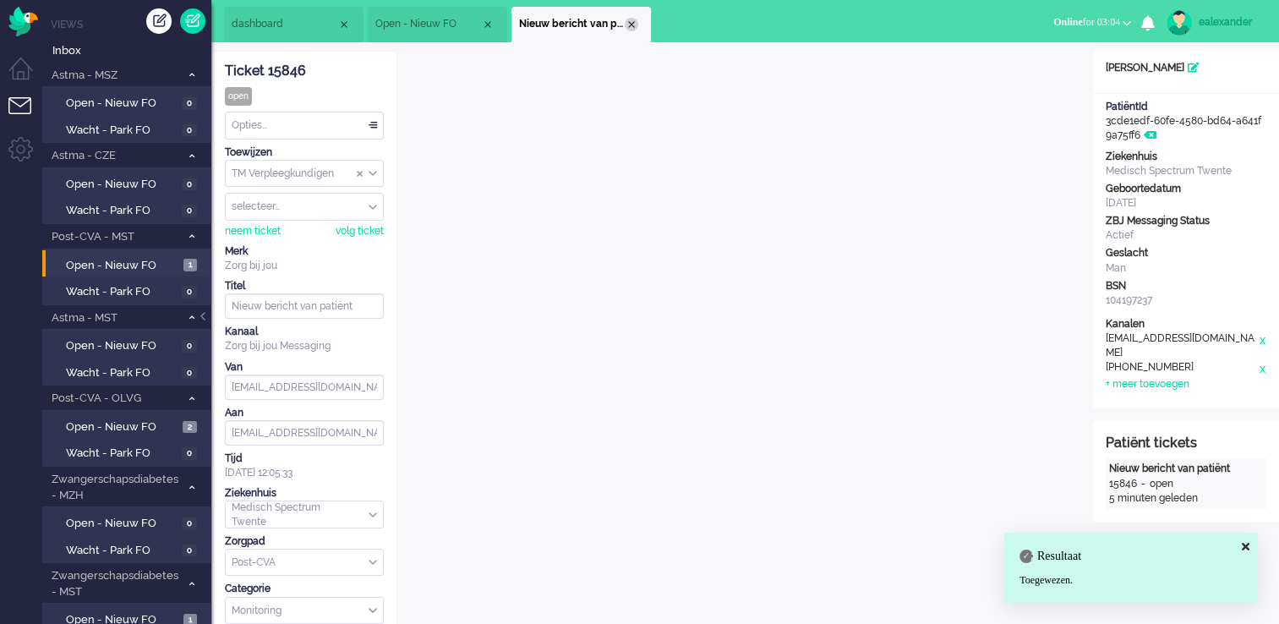
click at [629, 23] on div "Close tab" at bounding box center [632, 25] width 14 height 14
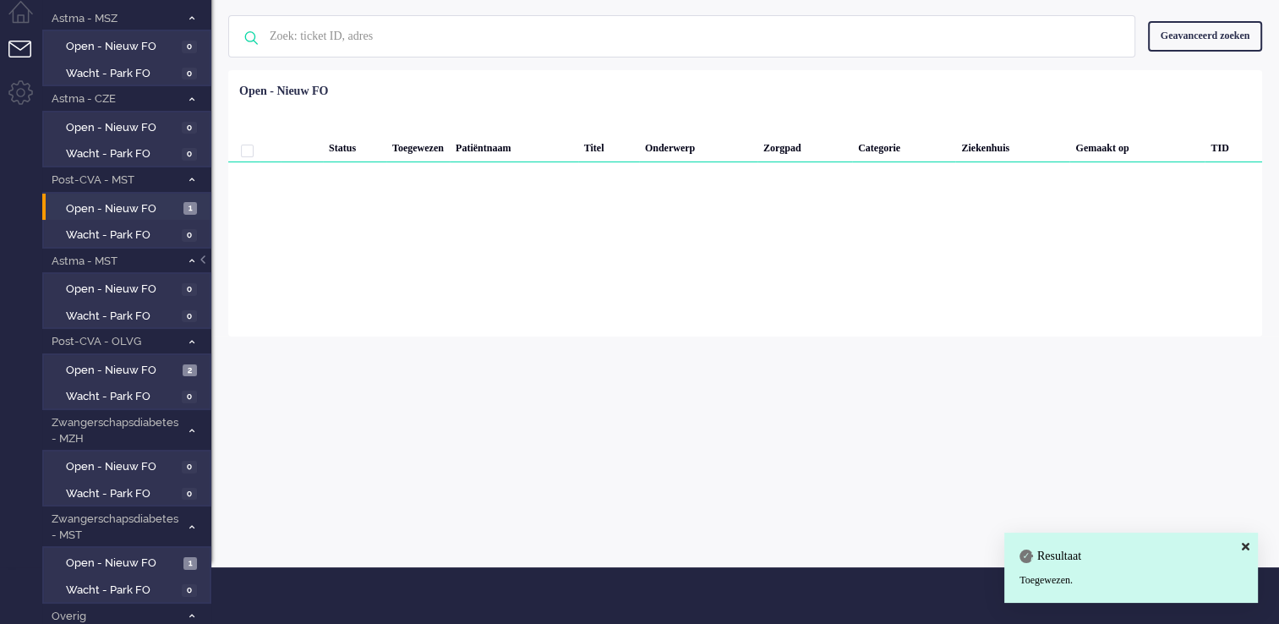
scroll to position [85, 0]
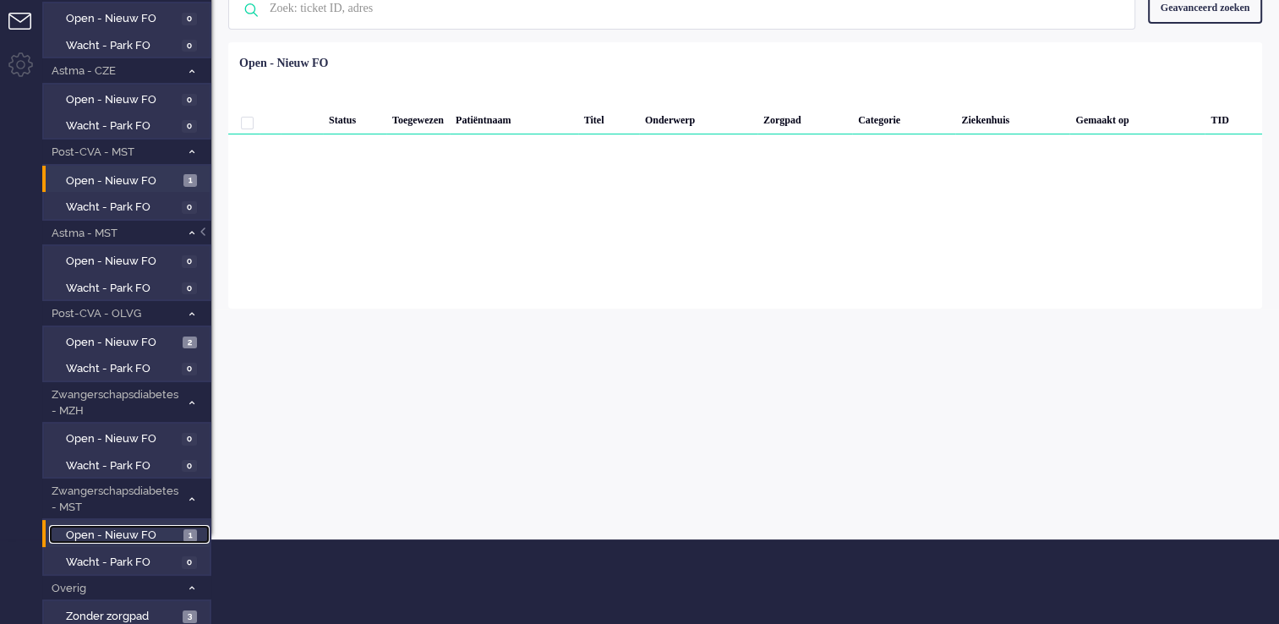
drag, startPoint x: 186, startPoint y: 533, endPoint x: 185, endPoint y: 523, distance: 9.3
click at [186, 530] on span "1" at bounding box center [190, 535] width 14 height 13
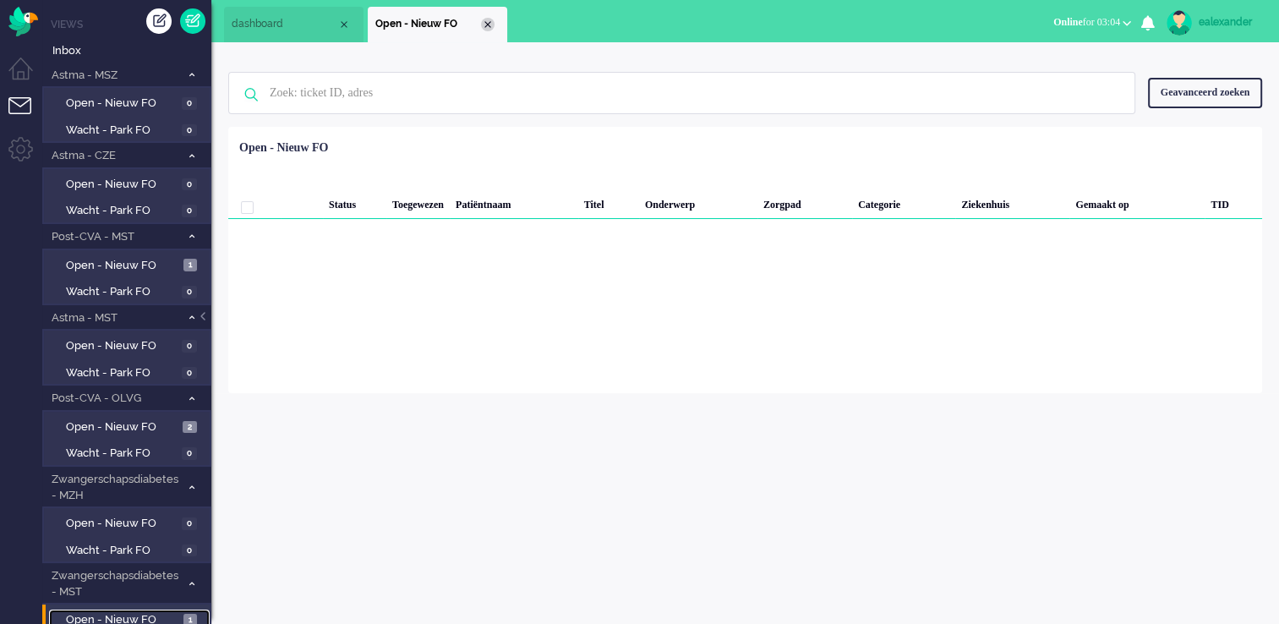
click at [483, 19] on div "Close tab" at bounding box center [488, 25] width 14 height 14
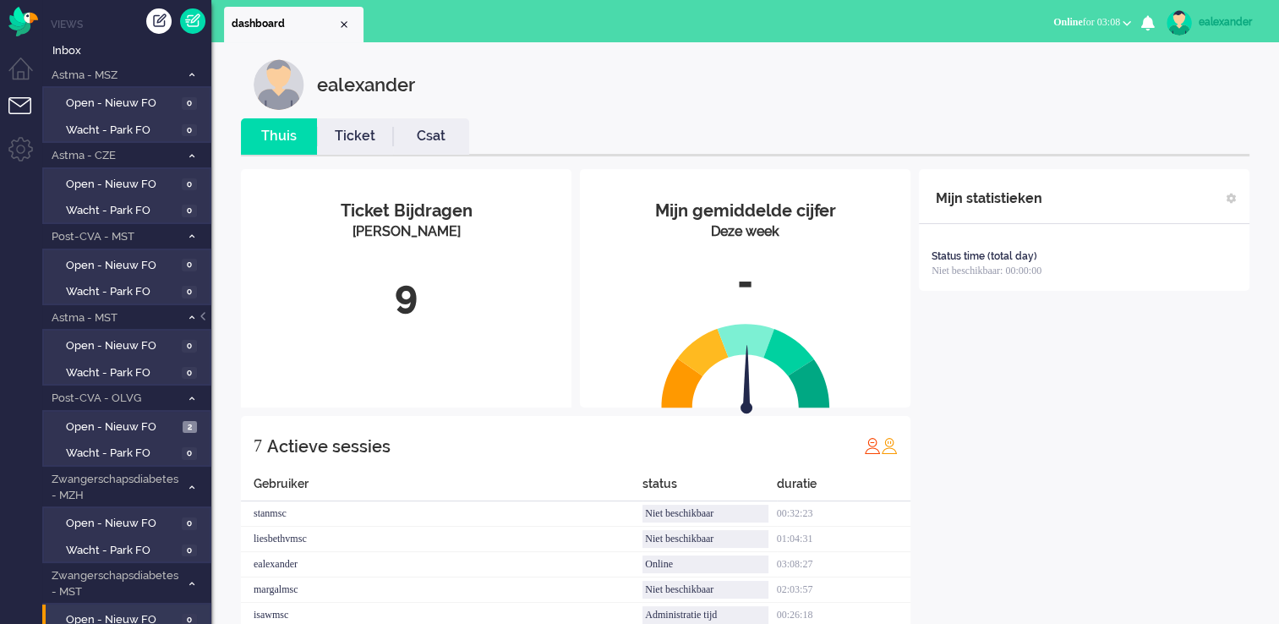
click at [1097, 0] on ul "Niet beschikbaar Online Outbound pending Online for 03:08 Niet beschikbaar Onli…" at bounding box center [1161, 21] width 236 height 42
click at [1095, 20] on span "Online for 03:08" at bounding box center [1086, 22] width 67 height 12
click at [1066, 56] on label "Niet beschikbaar" at bounding box center [1061, 57] width 134 height 14
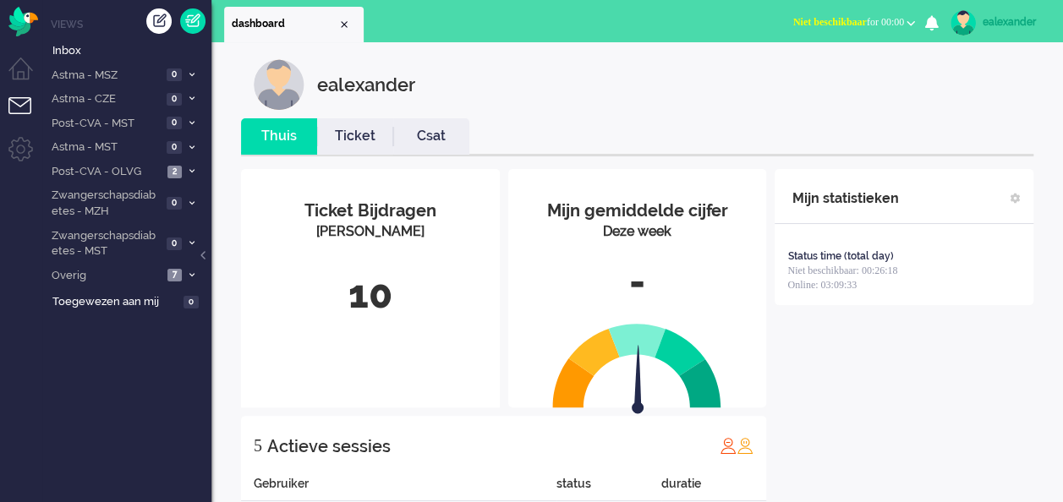
click at [894, 13] on button "Niet beschikbaar for 00:00" at bounding box center [854, 22] width 142 height 25
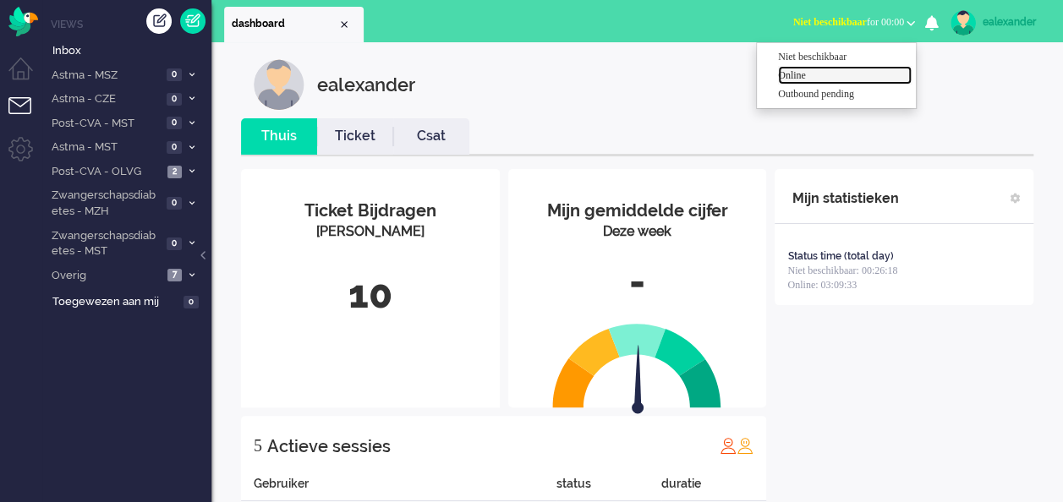
click at [837, 81] on label "Online" at bounding box center [845, 75] width 134 height 14
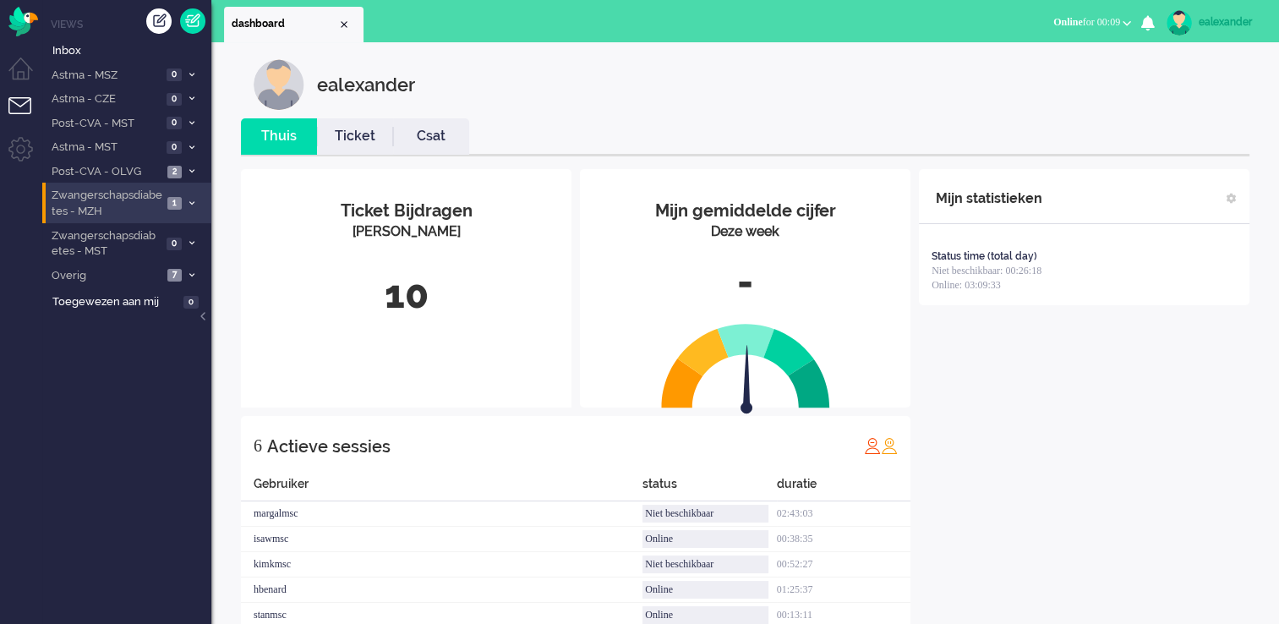
click at [188, 209] on li "Zwangerschapsdiabetes - MZH 1" at bounding box center [126, 203] width 169 height 40
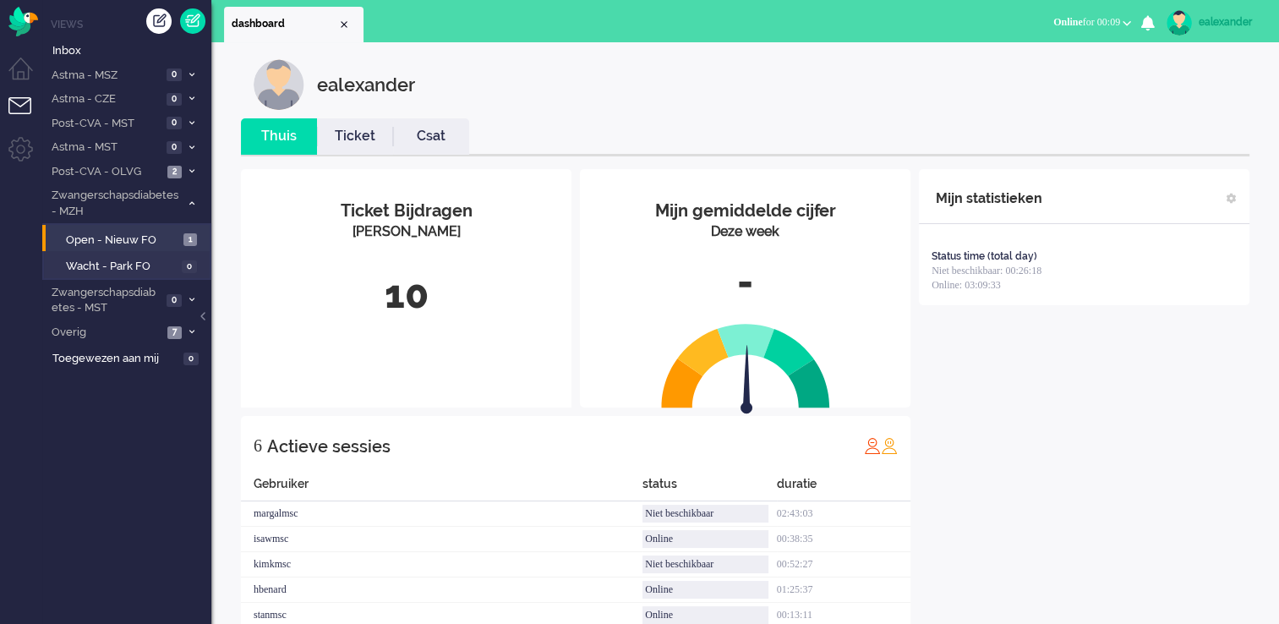
click at [190, 248] on li "Open - Nieuw FO 1" at bounding box center [125, 238] width 167 height 27
click at [178, 242] on span "Open - Nieuw FO" at bounding box center [122, 240] width 113 height 16
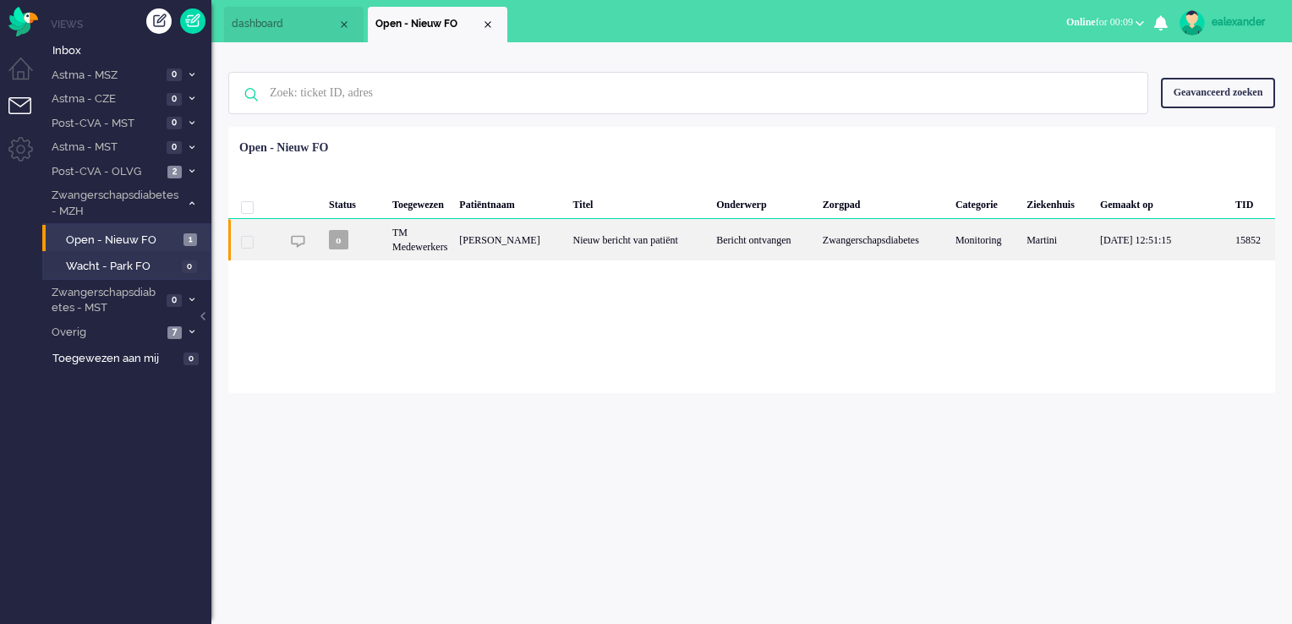
click at [699, 249] on div "Nieuw bericht van patiënt" at bounding box center [639, 239] width 144 height 41
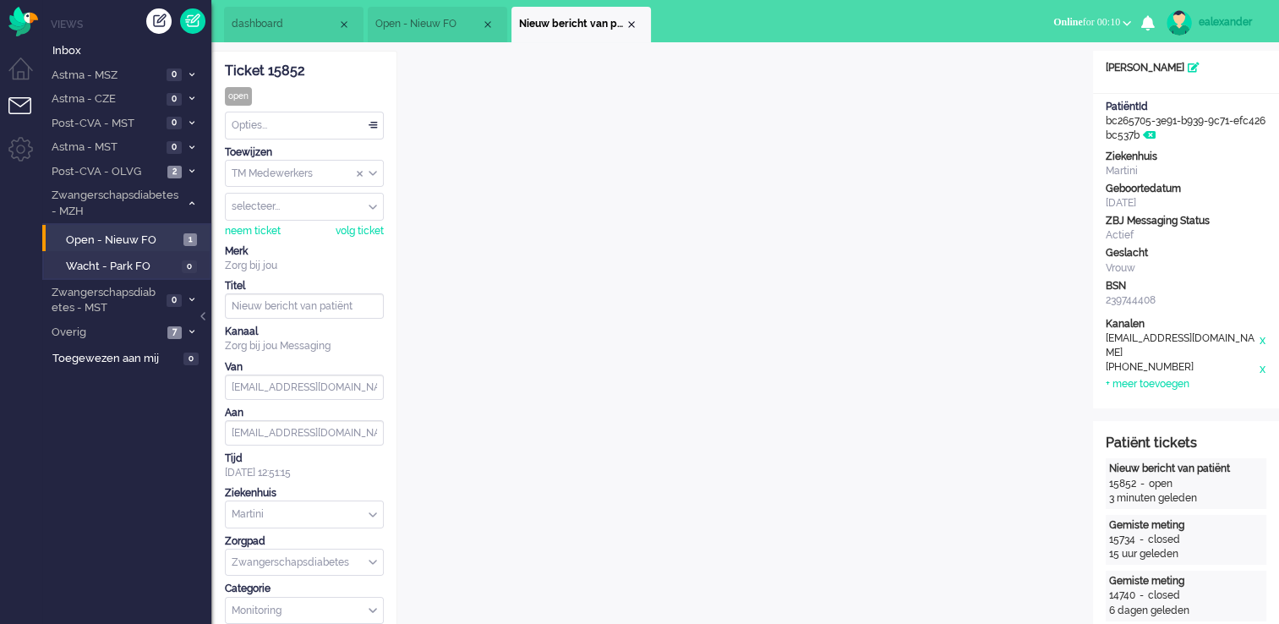
click at [369, 178] on span "Assign Group" at bounding box center [363, 173] width 13 height 12
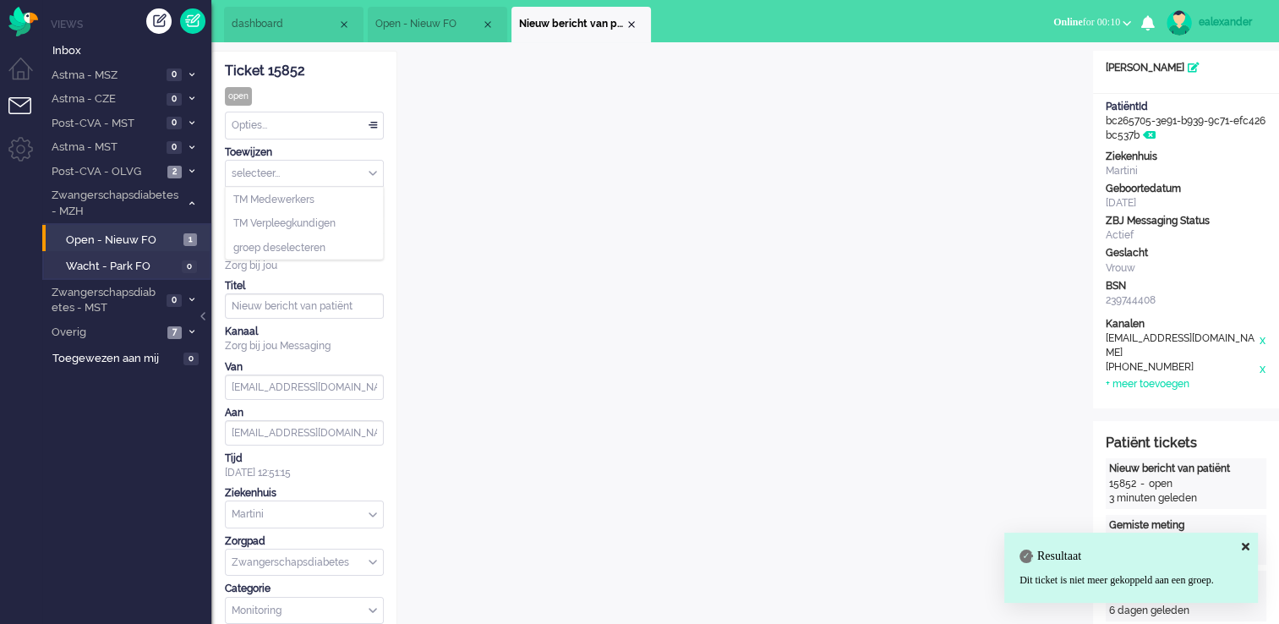
click at [375, 177] on div "selecteer..." at bounding box center [304, 174] width 157 height 26
click at [348, 229] on li "TM Verpleegkundigen" at bounding box center [304, 223] width 157 height 25
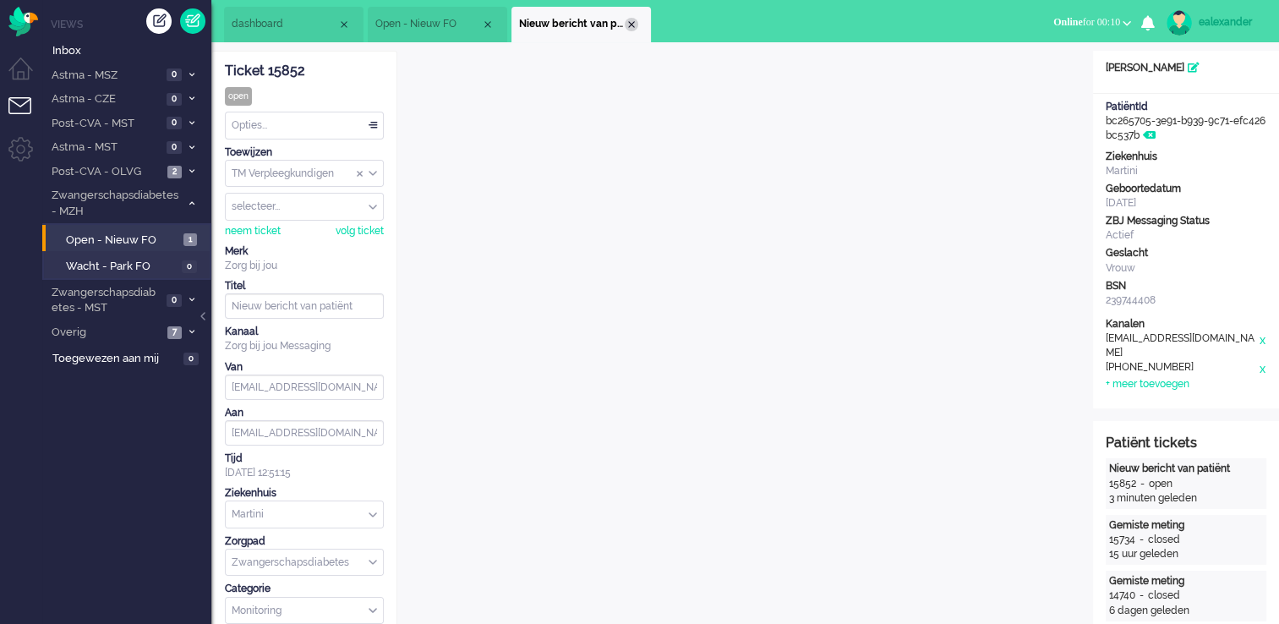
click at [631, 25] on div "Close tab" at bounding box center [632, 25] width 14 height 14
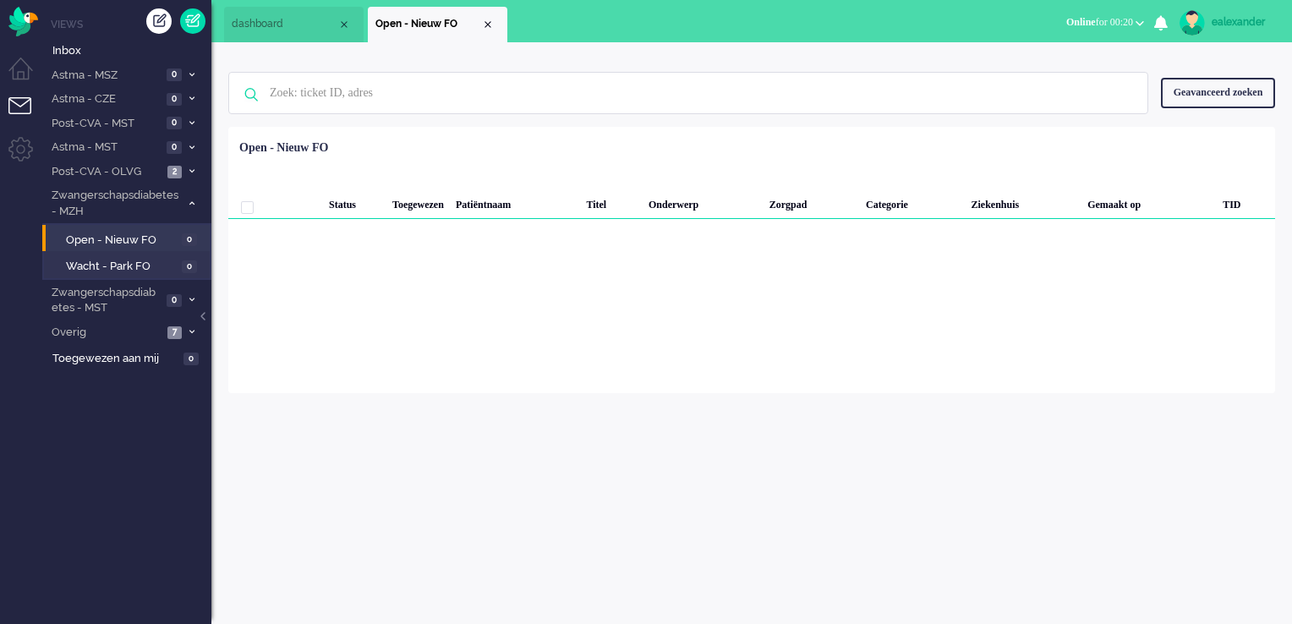
drag, startPoint x: 1112, startPoint y: 23, endPoint x: 1106, endPoint y: 32, distance: 11.5
click at [1062, 23] on span "Online for 00:20" at bounding box center [1099, 22] width 67 height 12
click at [1058, 56] on label "Niet beschikbaar" at bounding box center [1074, 57] width 134 height 14
click at [187, 298] on span at bounding box center [191, 300] width 13 height 9
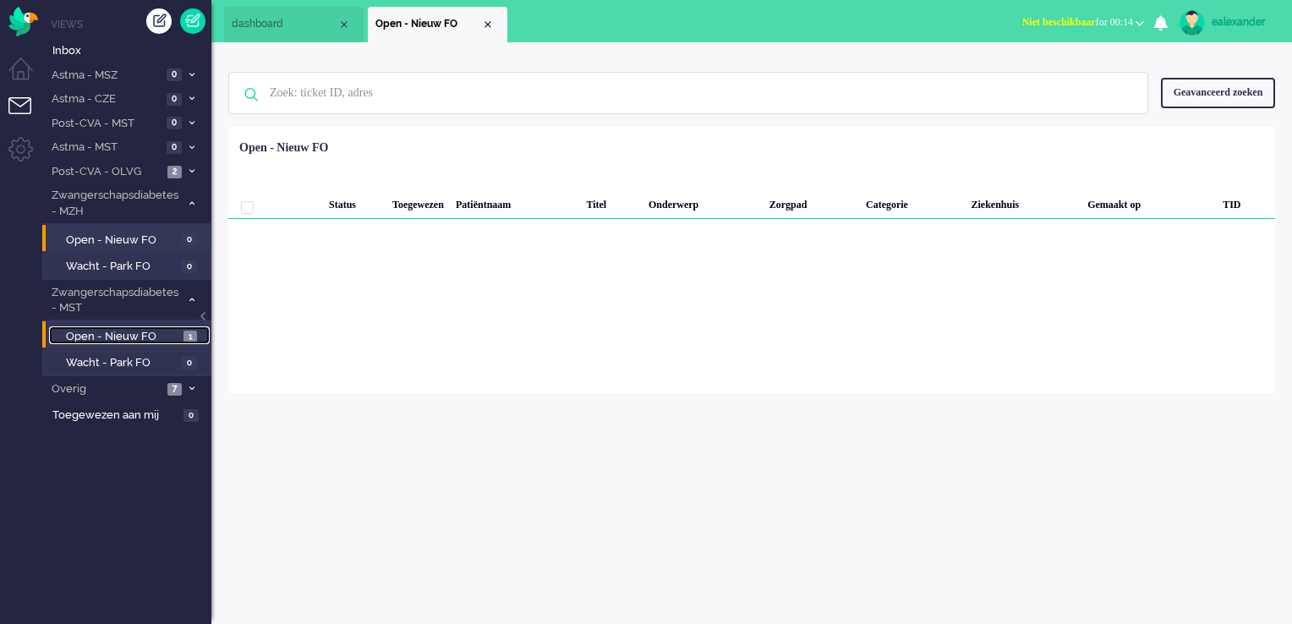
click at [167, 331] on span "Open - Nieuw FO" at bounding box center [122, 337] width 113 height 16
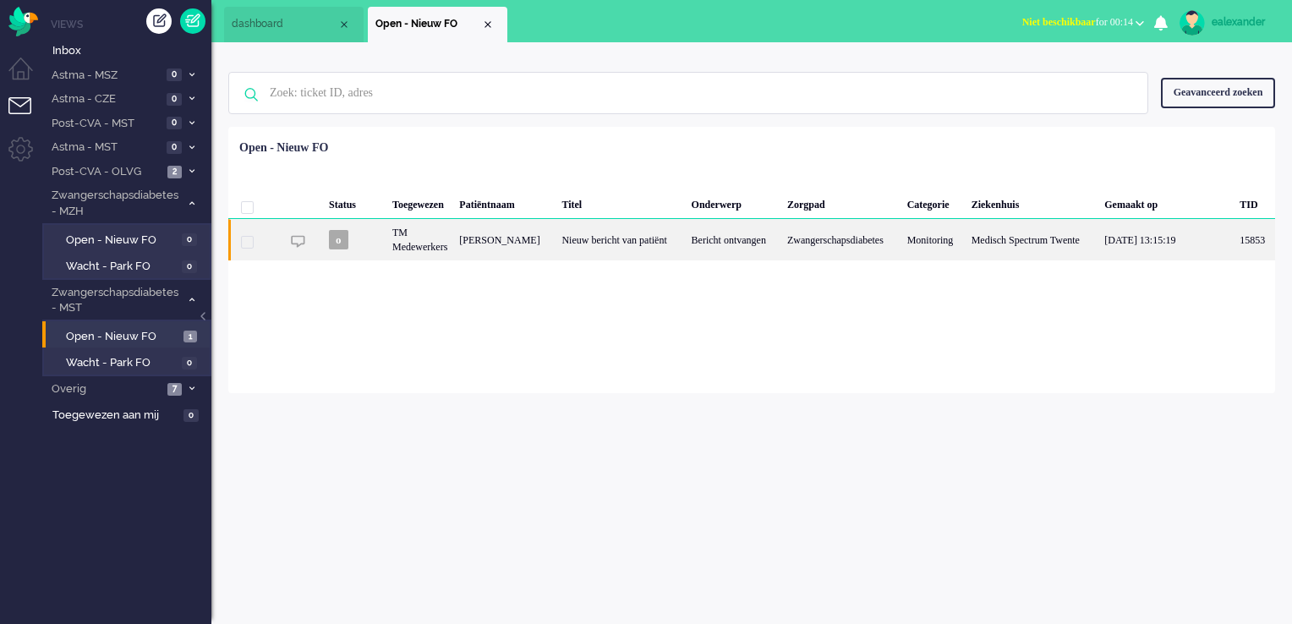
click at [555, 251] on div "[PERSON_NAME]" at bounding box center [504, 239] width 102 height 41
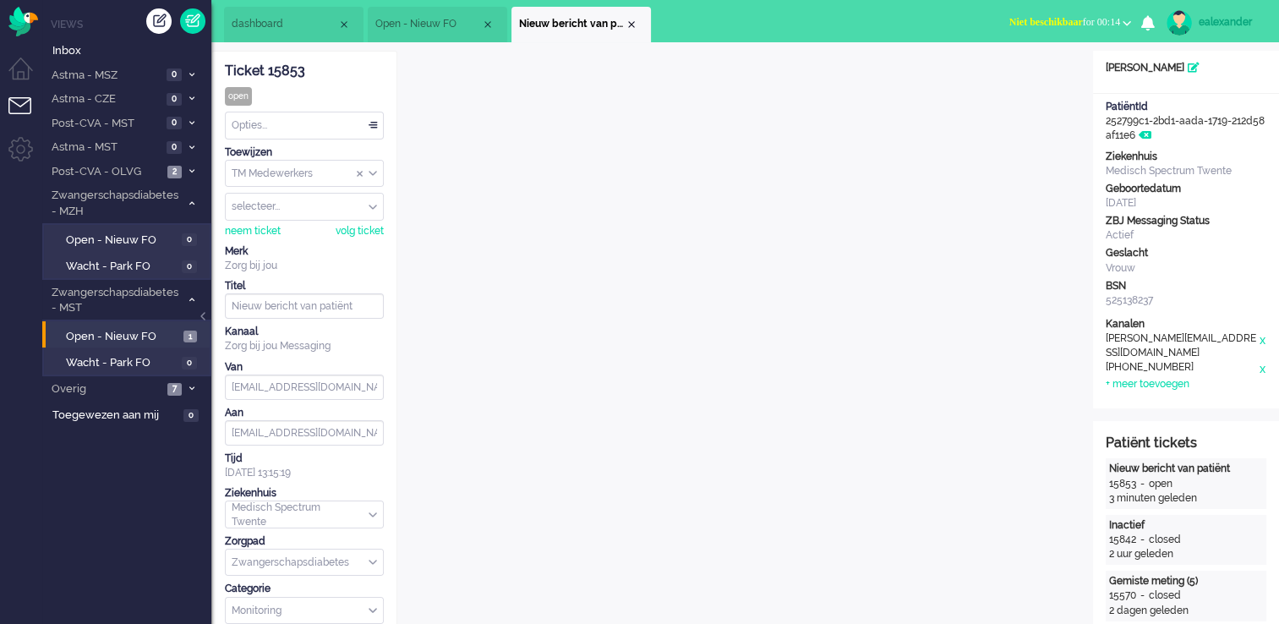
drag, startPoint x: 374, startPoint y: 127, endPoint x: 374, endPoint y: 138, distance: 11.0
click at [374, 128] on div "Opties..." at bounding box center [304, 125] width 157 height 26
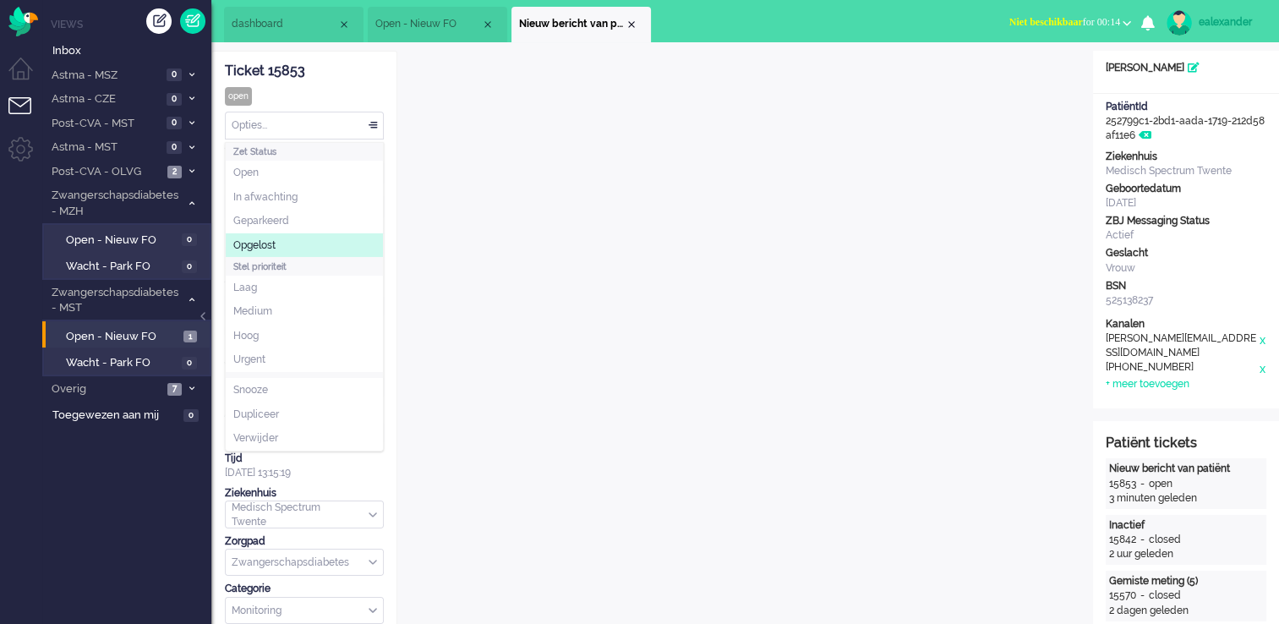
click at [345, 239] on li "Opgelost" at bounding box center [304, 245] width 157 height 25
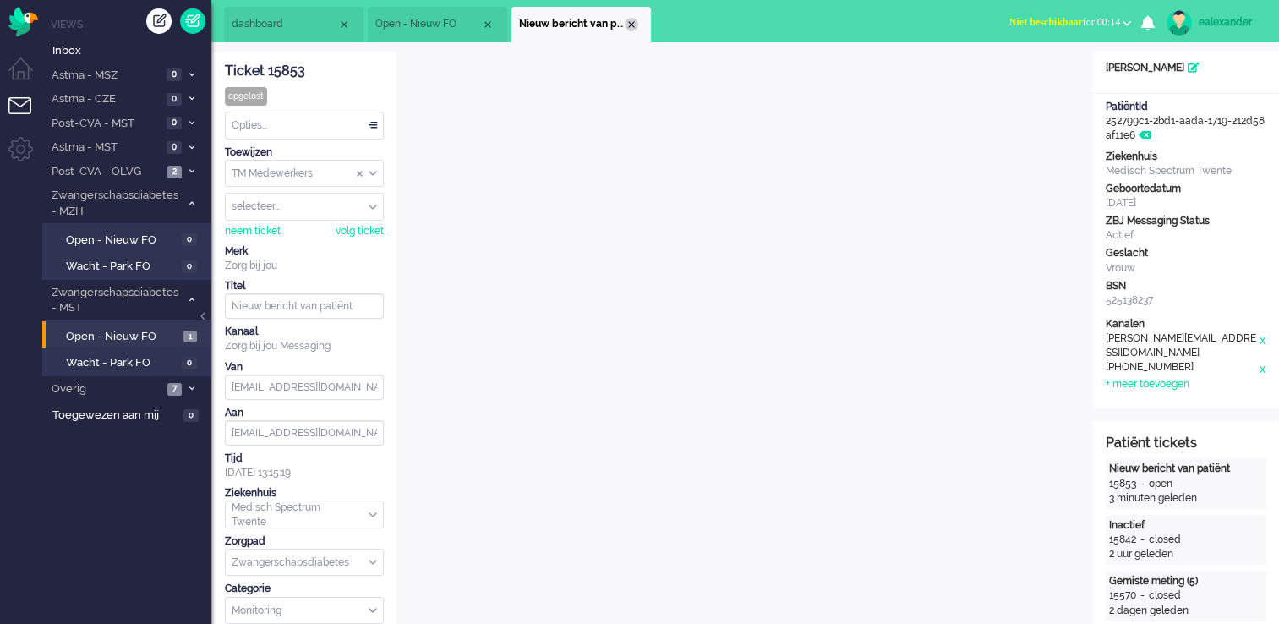
click at [633, 26] on div "Close tab" at bounding box center [632, 25] width 14 height 14
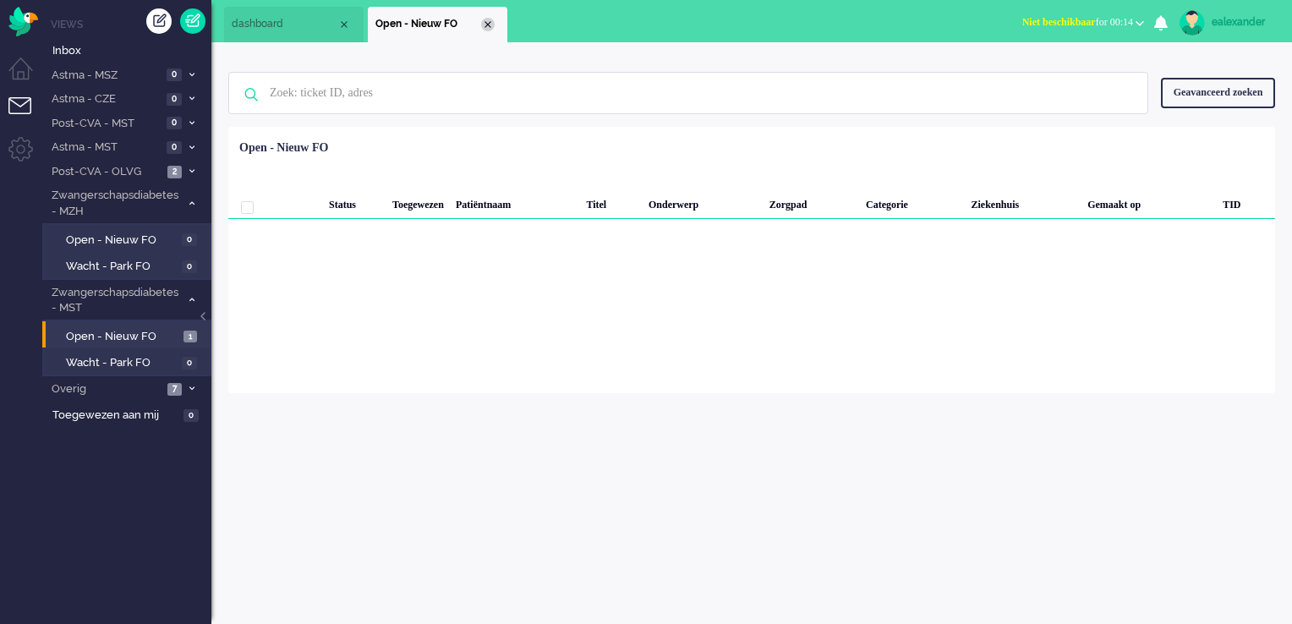
click at [483, 30] on div "Close tab" at bounding box center [488, 25] width 14 height 14
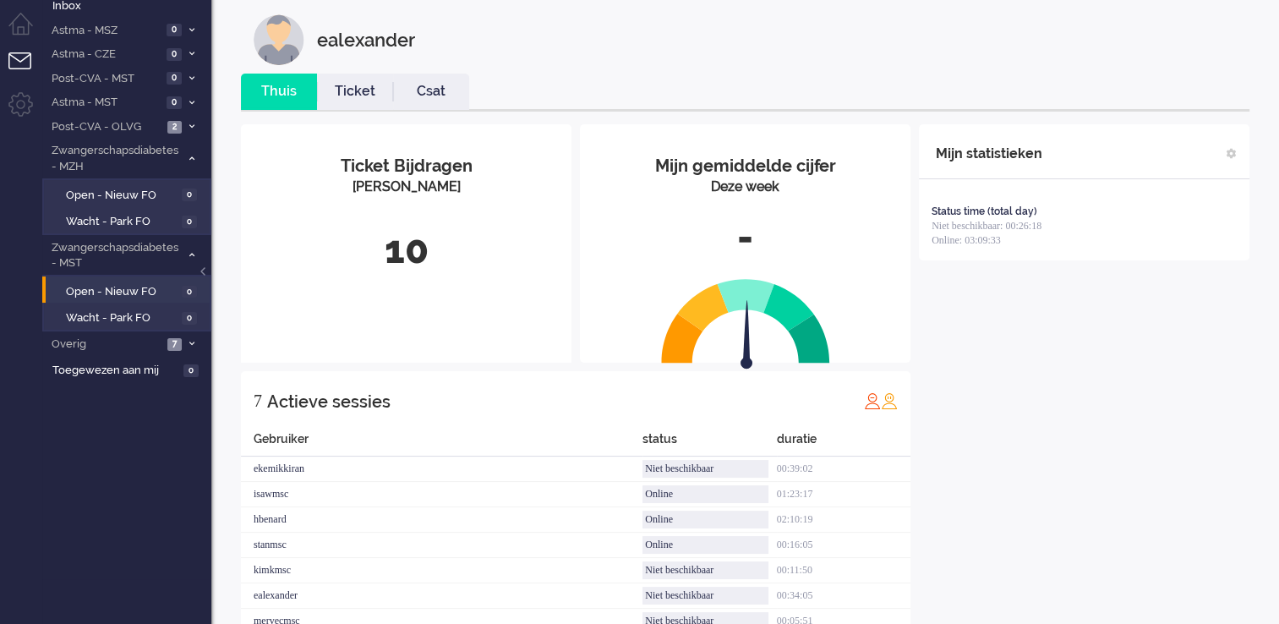
scroll to position [15, 0]
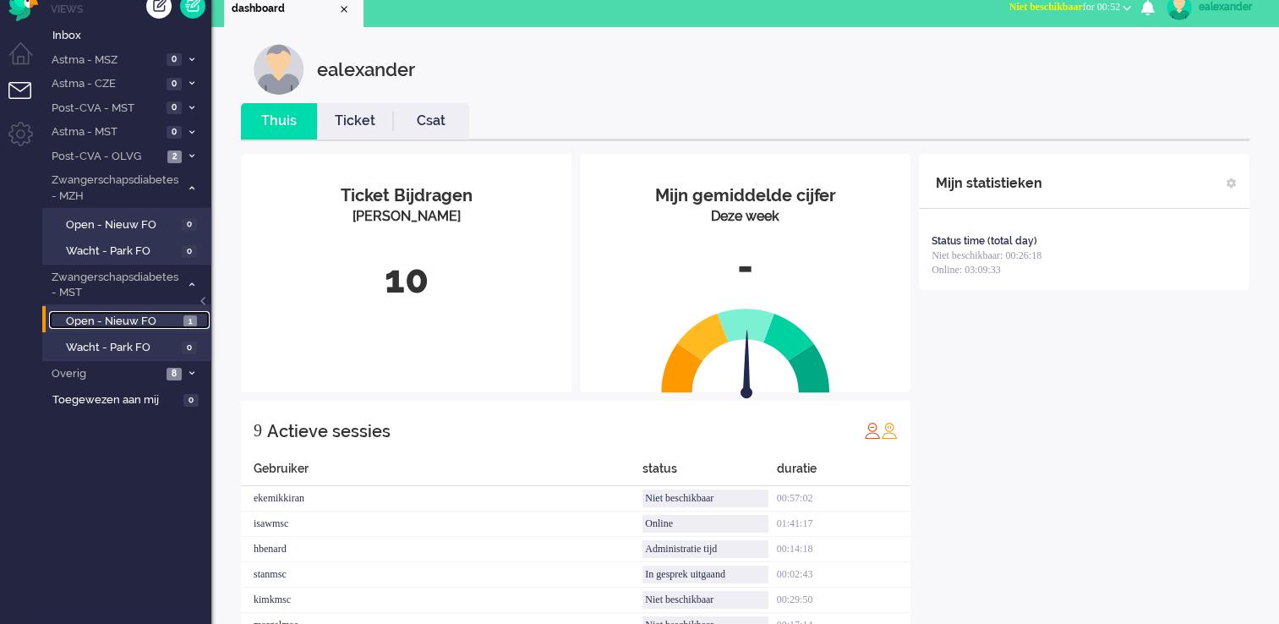
click at [141, 314] on span "Open - Nieuw FO" at bounding box center [122, 322] width 113 height 16
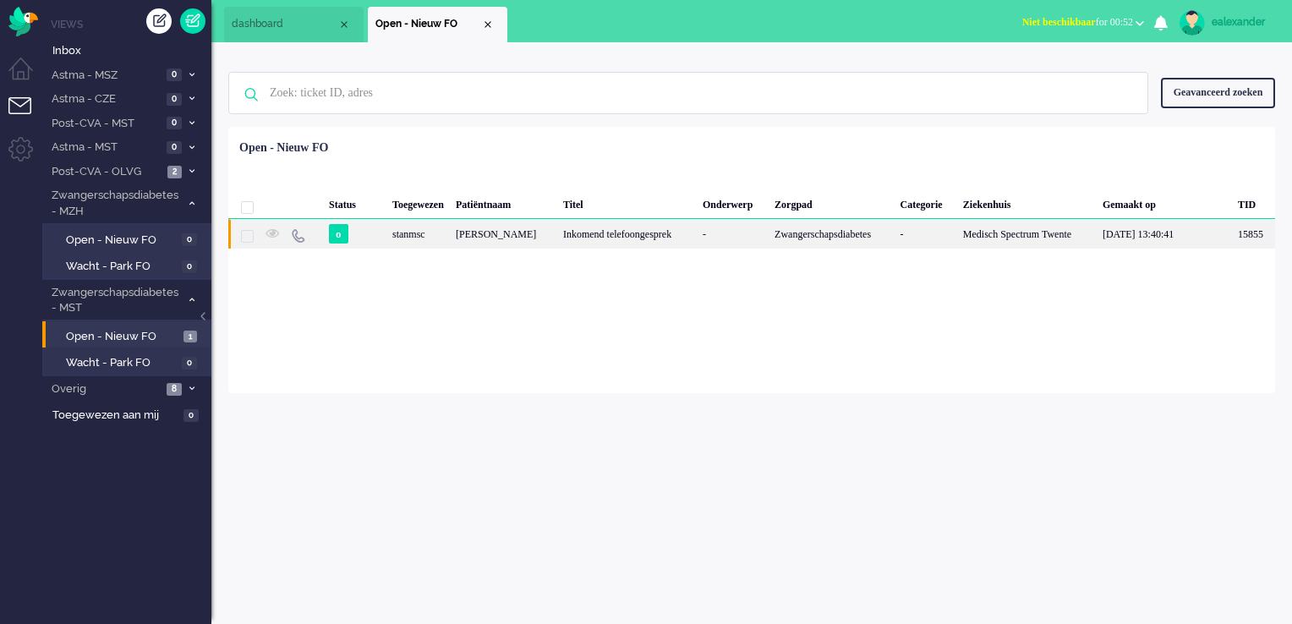
click at [487, 238] on div "Anouk Nijman" at bounding box center [503, 234] width 107 height 30
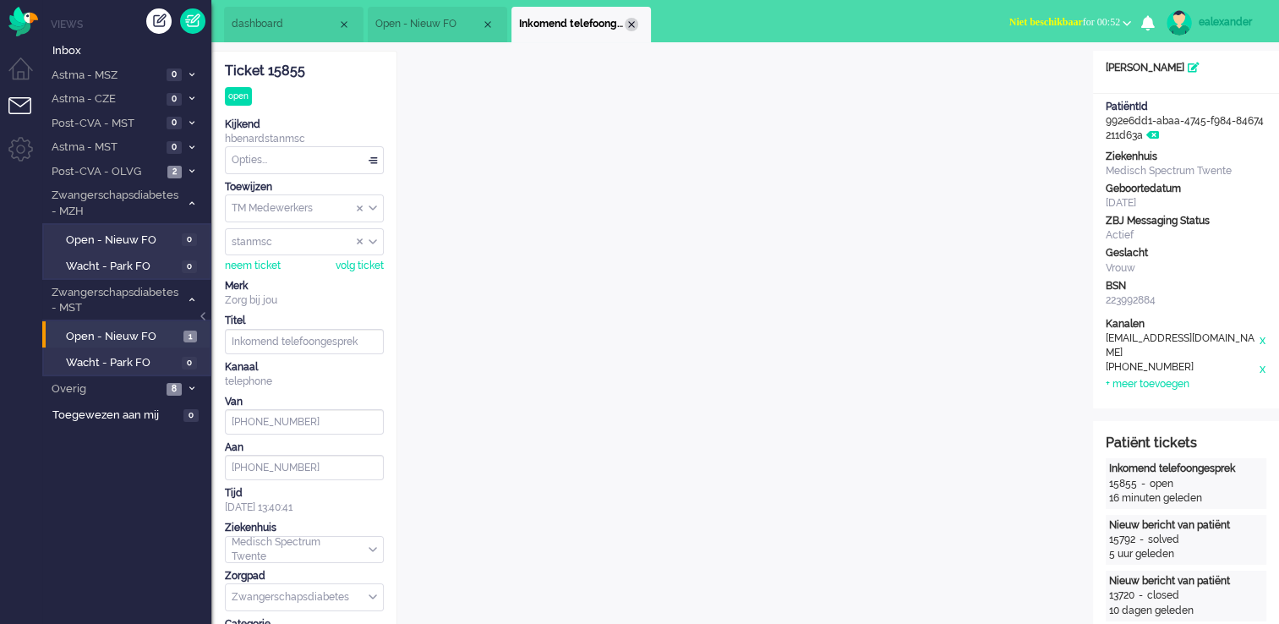
click at [630, 23] on div "Close tab" at bounding box center [632, 25] width 14 height 14
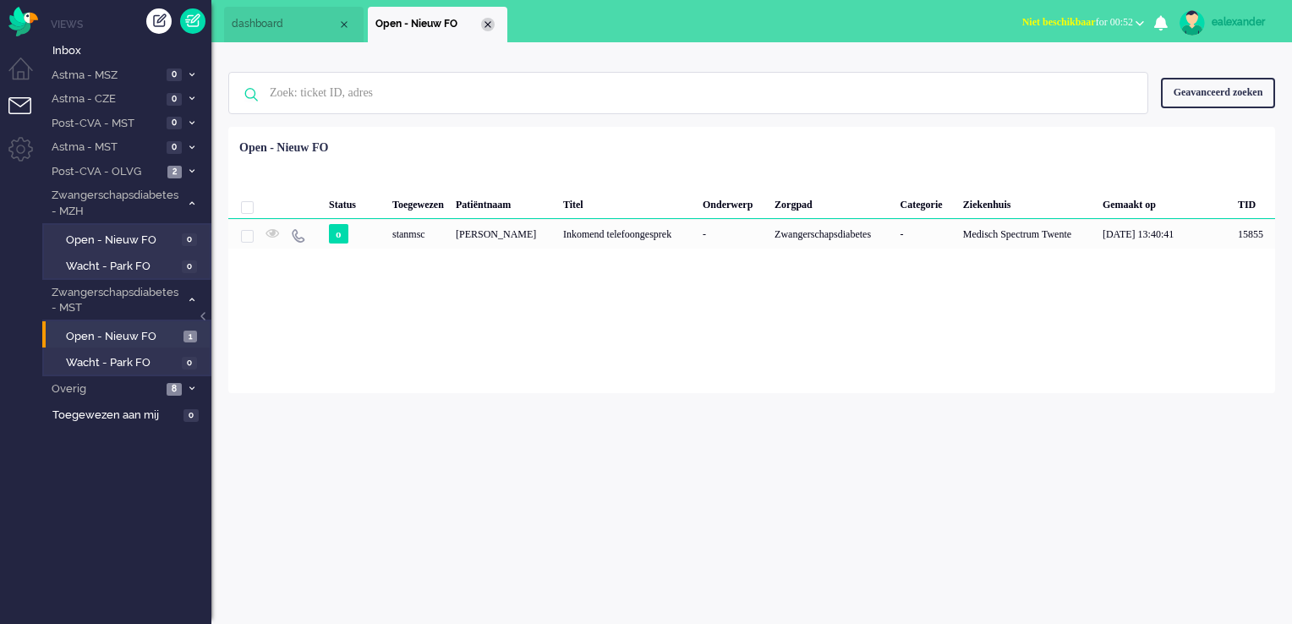
click at [491, 26] on div "Close tab" at bounding box center [488, 25] width 14 height 14
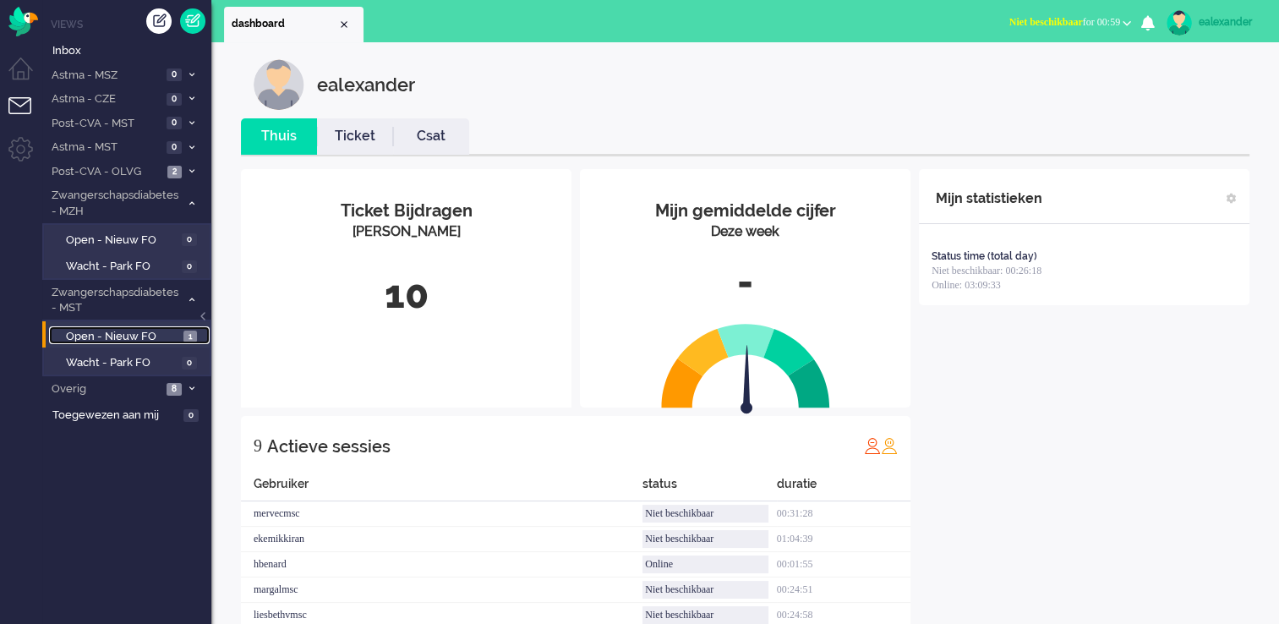
click at [152, 338] on span "Open - Nieuw FO" at bounding box center [122, 337] width 113 height 16
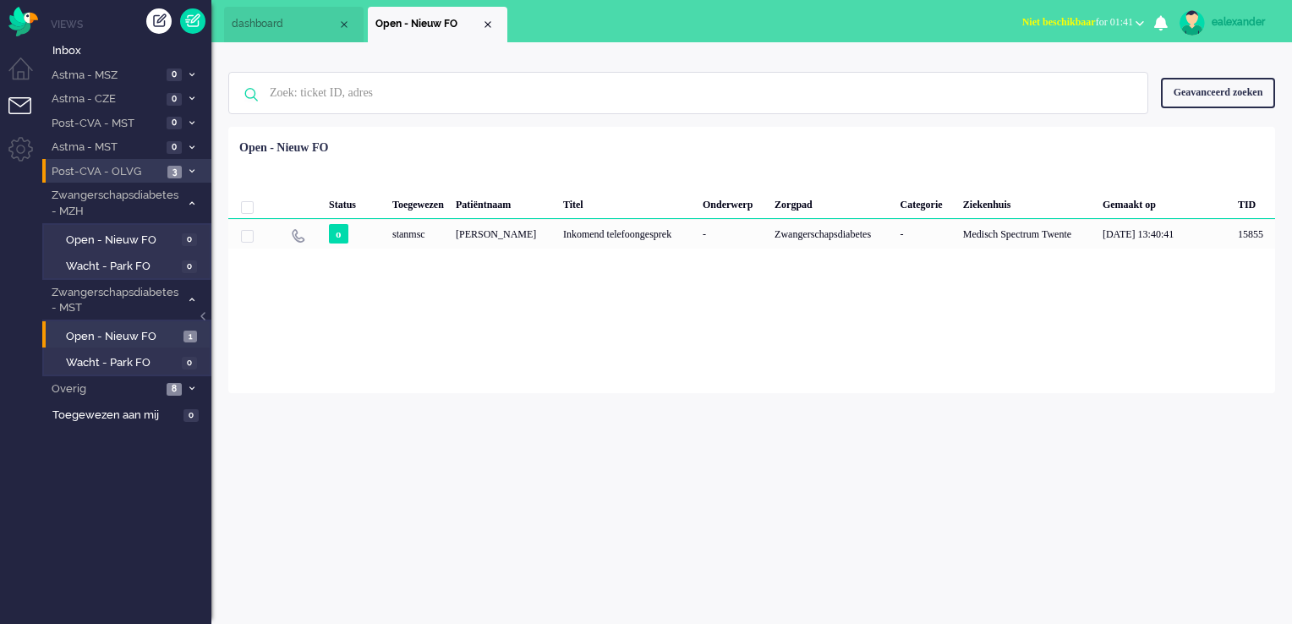
click at [193, 171] on icon at bounding box center [191, 171] width 5 height 6
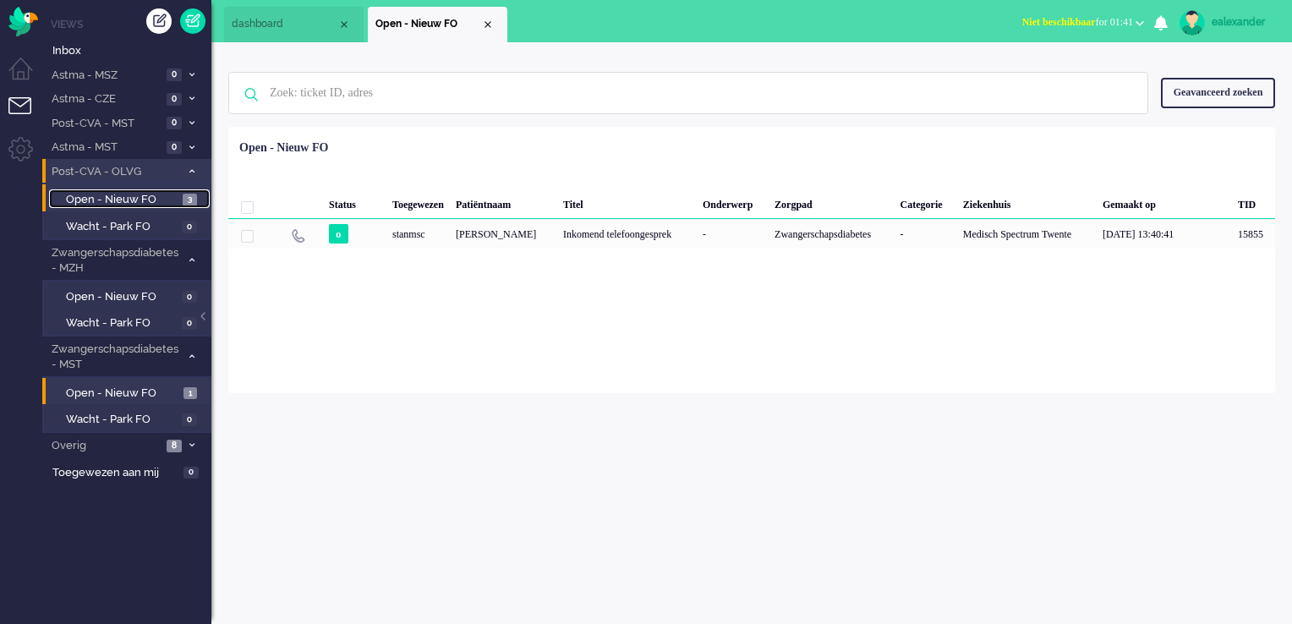
click at [188, 192] on link "Open - Nieuw FO 3" at bounding box center [129, 198] width 161 height 19
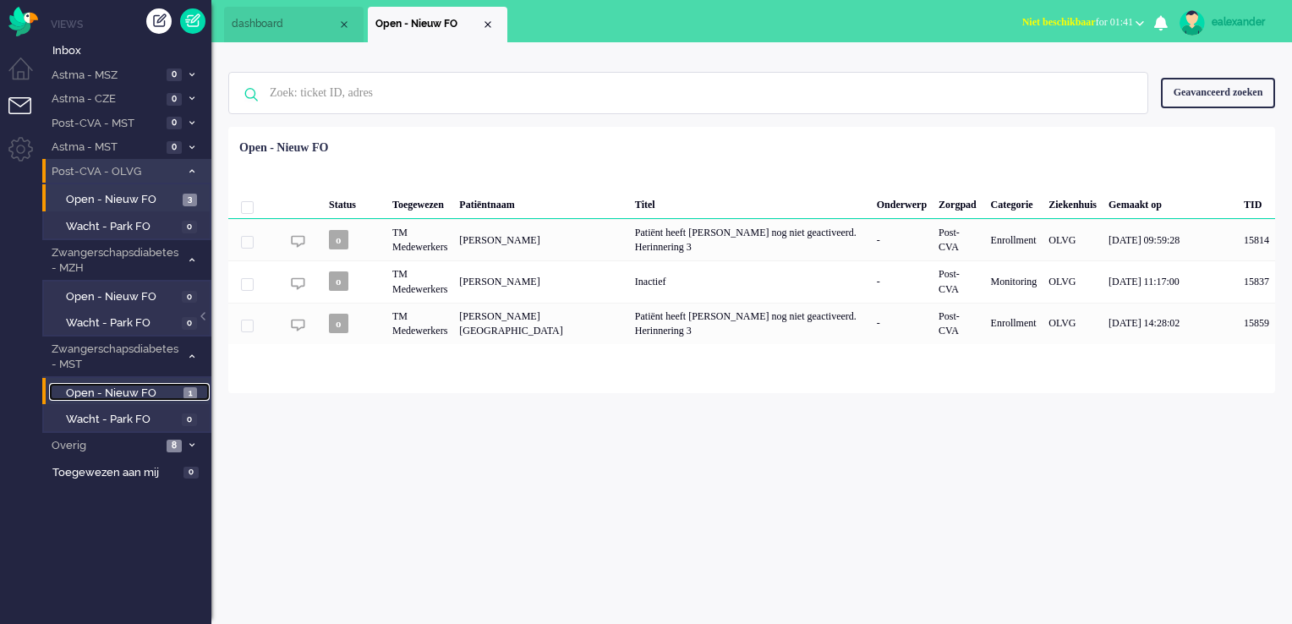
click at [156, 393] on span "Open - Nieuw FO" at bounding box center [122, 393] width 113 height 16
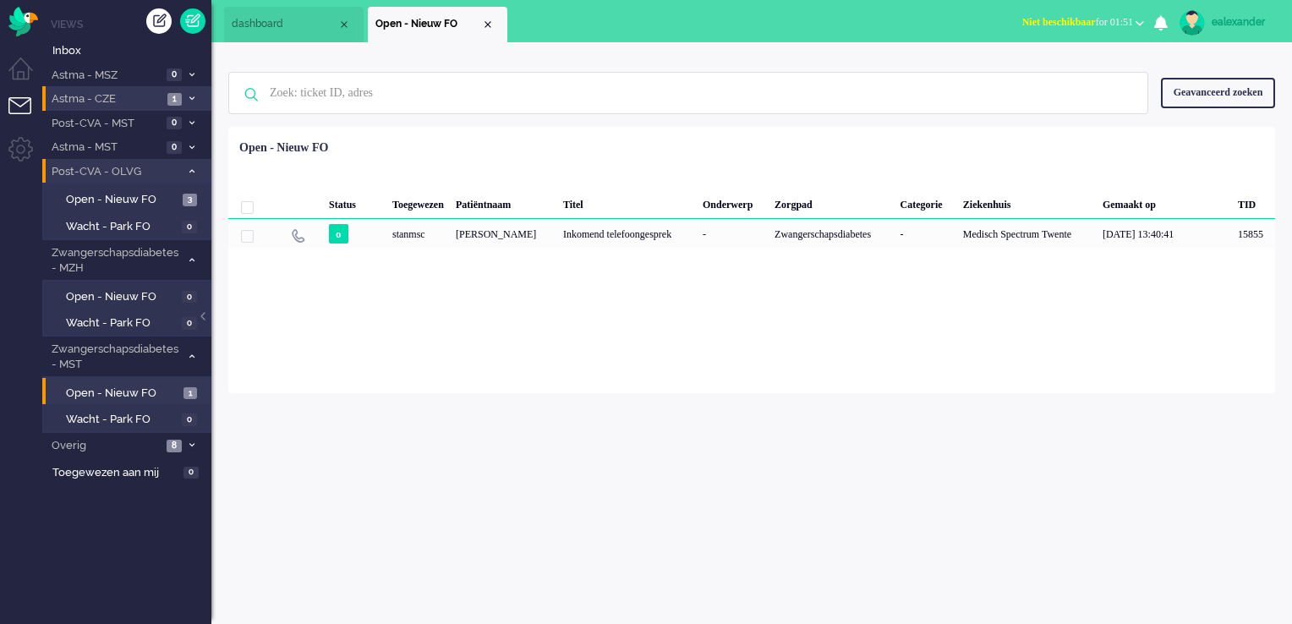
click at [178, 101] on span "1" at bounding box center [174, 99] width 14 height 13
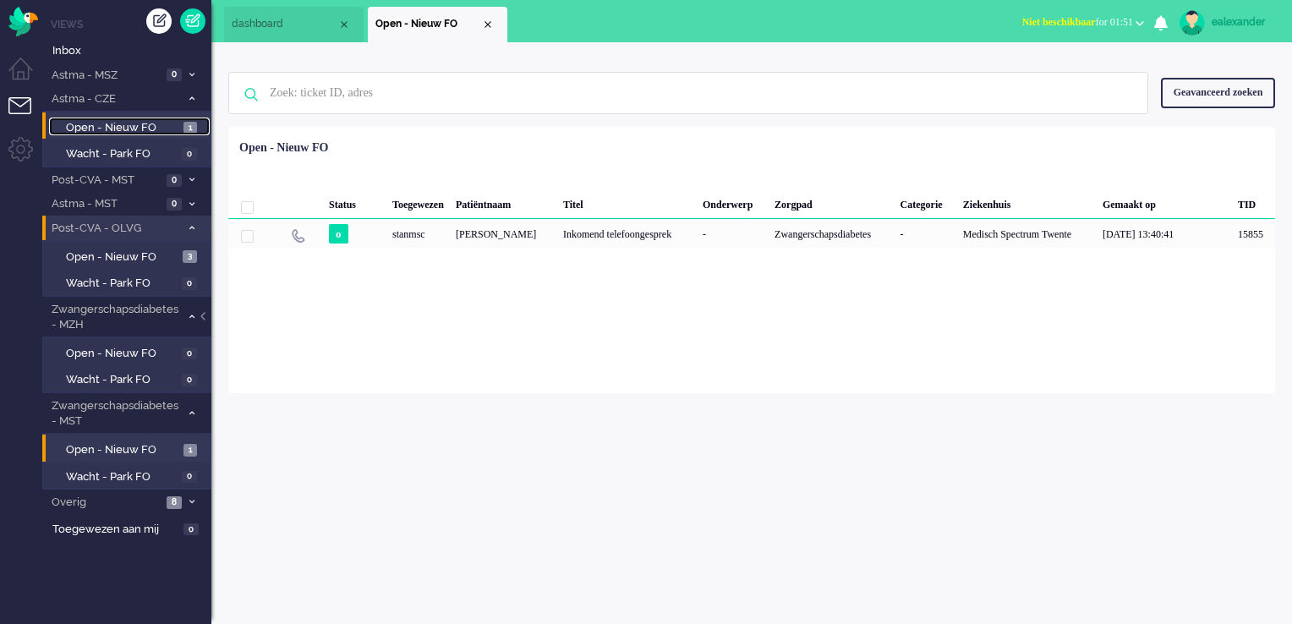
click at [177, 124] on span "Open - Nieuw FO" at bounding box center [122, 128] width 113 height 16
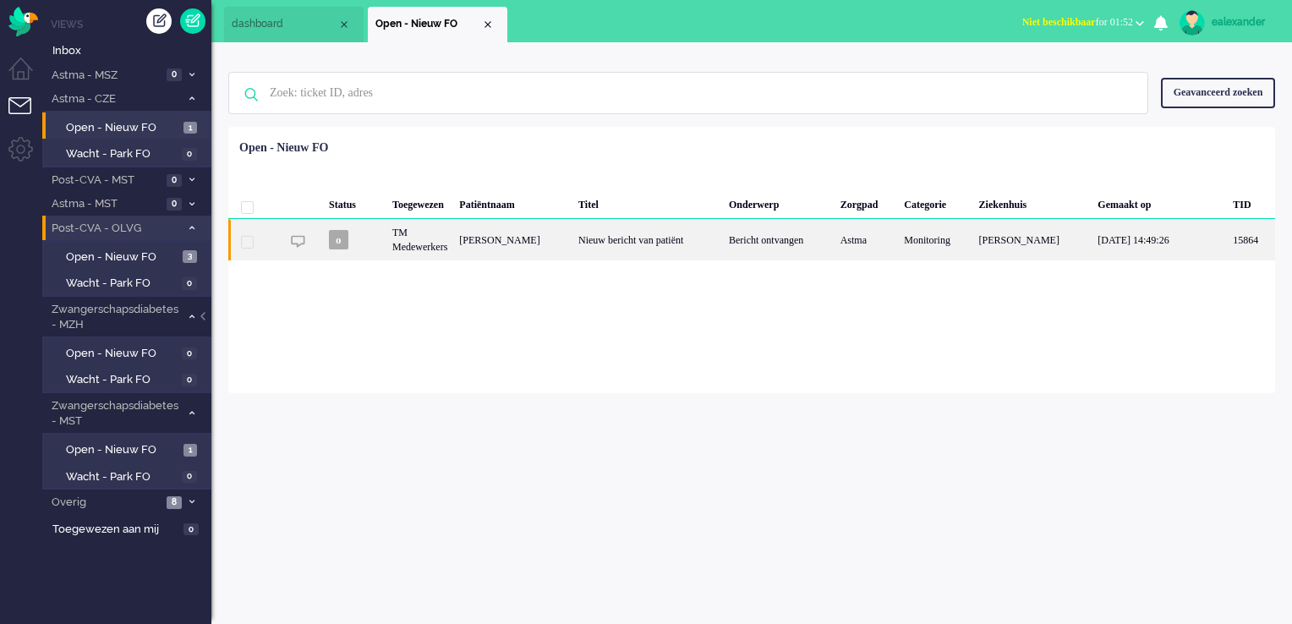
click at [723, 234] on div "Nieuw bericht van patiënt" at bounding box center [647, 239] width 150 height 41
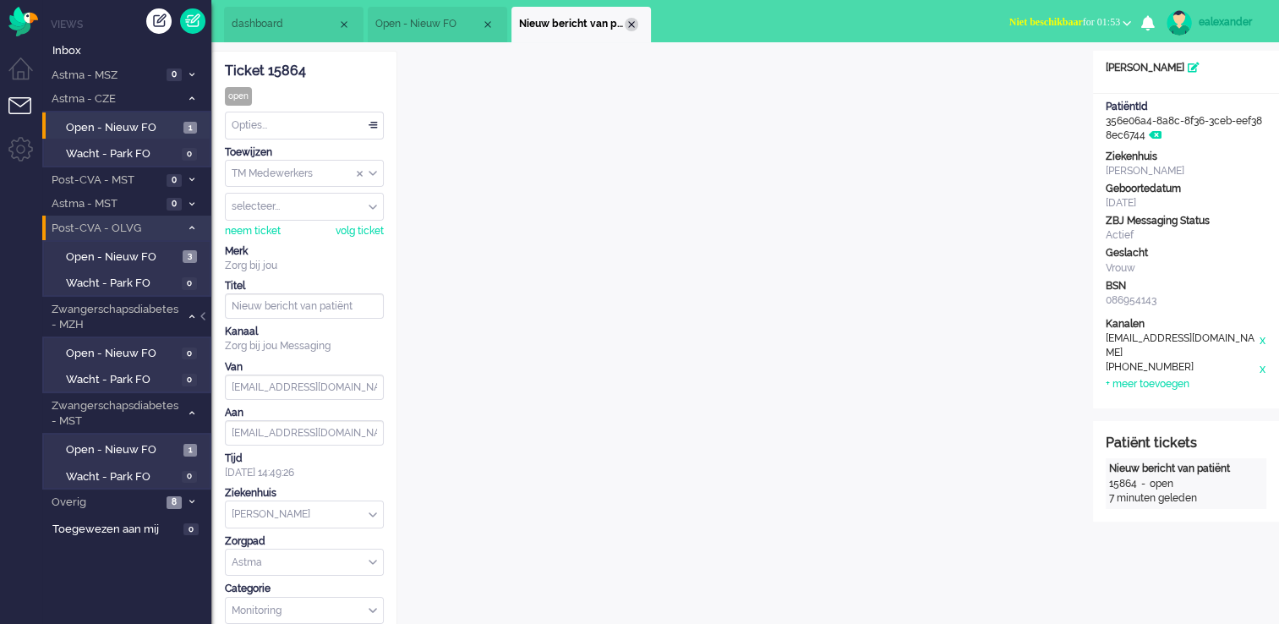
click at [631, 23] on div "Close tab" at bounding box center [632, 25] width 14 height 14
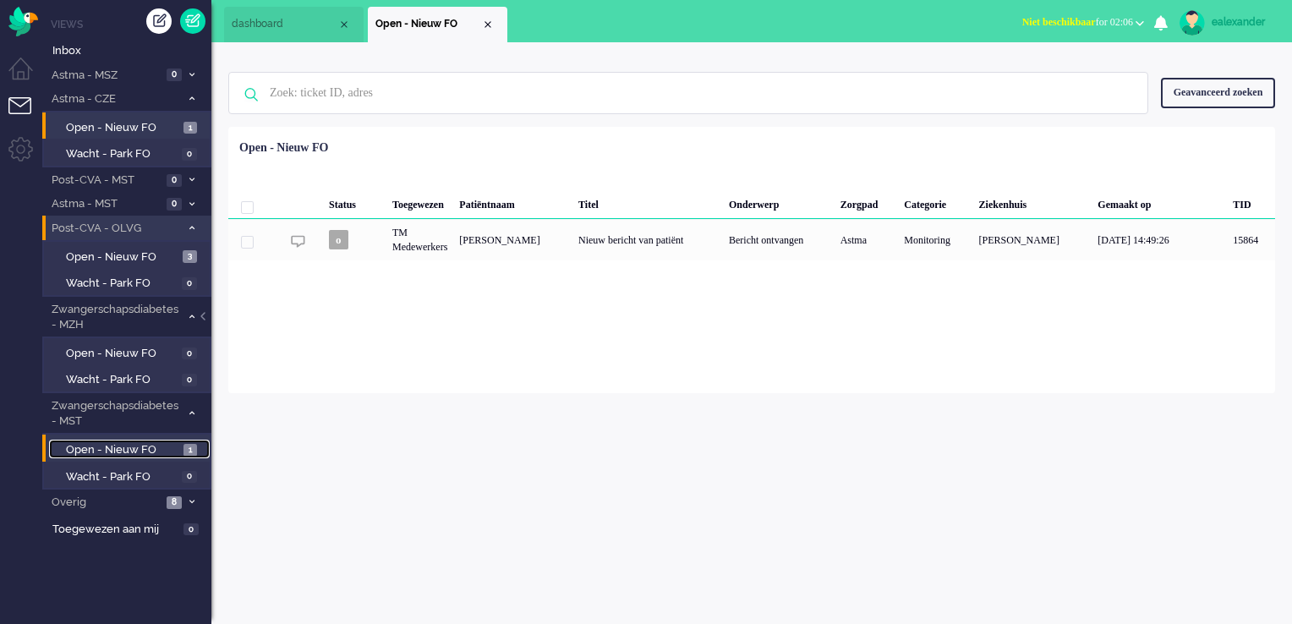
click at [179, 452] on link "Open - Nieuw FO 1" at bounding box center [129, 449] width 161 height 19
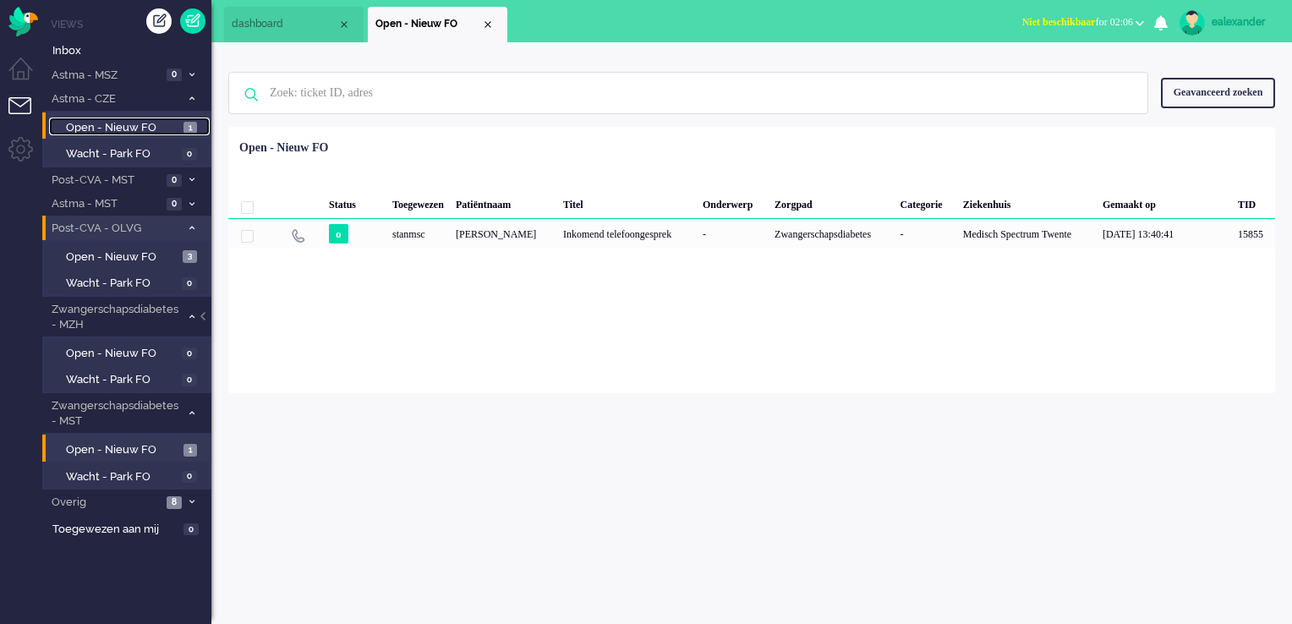
click at [158, 134] on span "Open - Nieuw FO" at bounding box center [122, 128] width 113 height 16
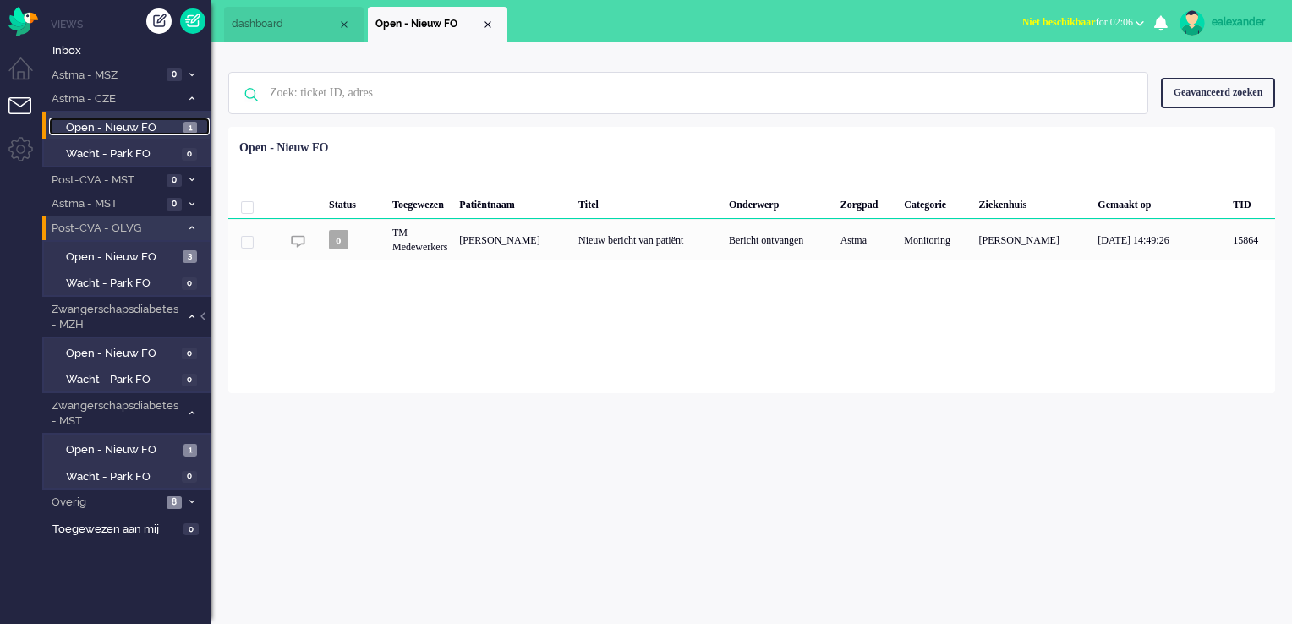
drag, startPoint x: 489, startPoint y: 24, endPoint x: 483, endPoint y: 43, distance: 20.1
click at [487, 25] on div "Close tab" at bounding box center [488, 25] width 14 height 14
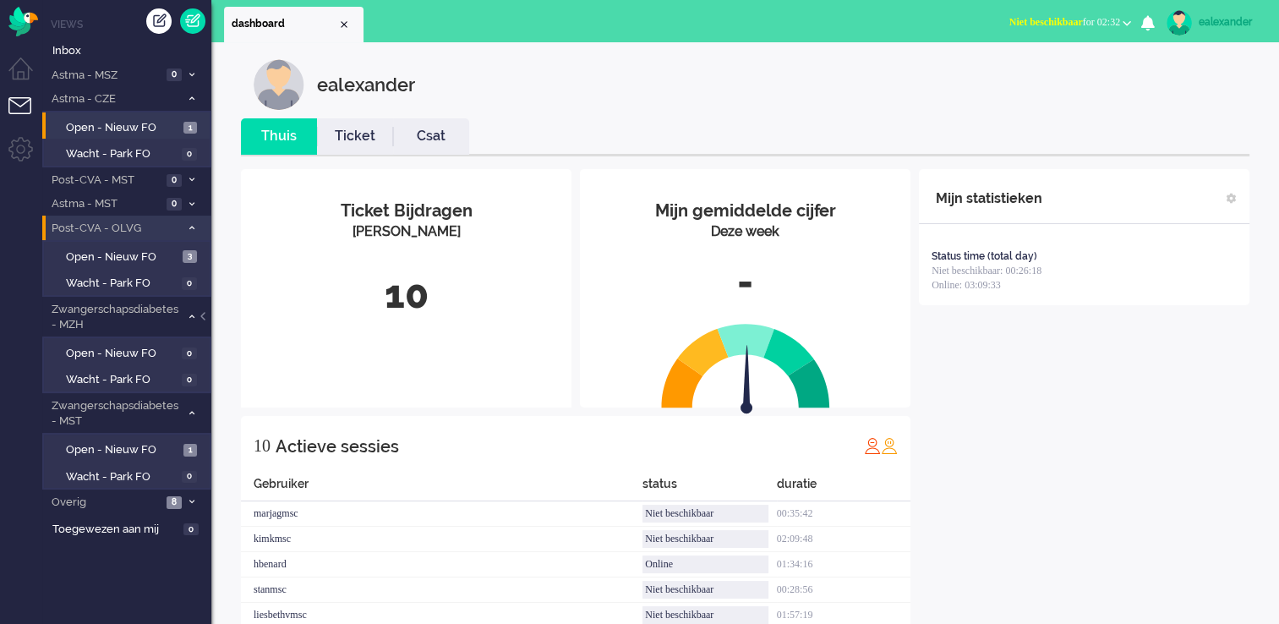
click at [1049, 29] on button "Niet beschikbaar for 02:32" at bounding box center [1070, 22] width 142 height 25
click at [1047, 75] on label "Online" at bounding box center [1061, 75] width 134 height 14
click at [185, 130] on span "1" at bounding box center [190, 128] width 14 height 13
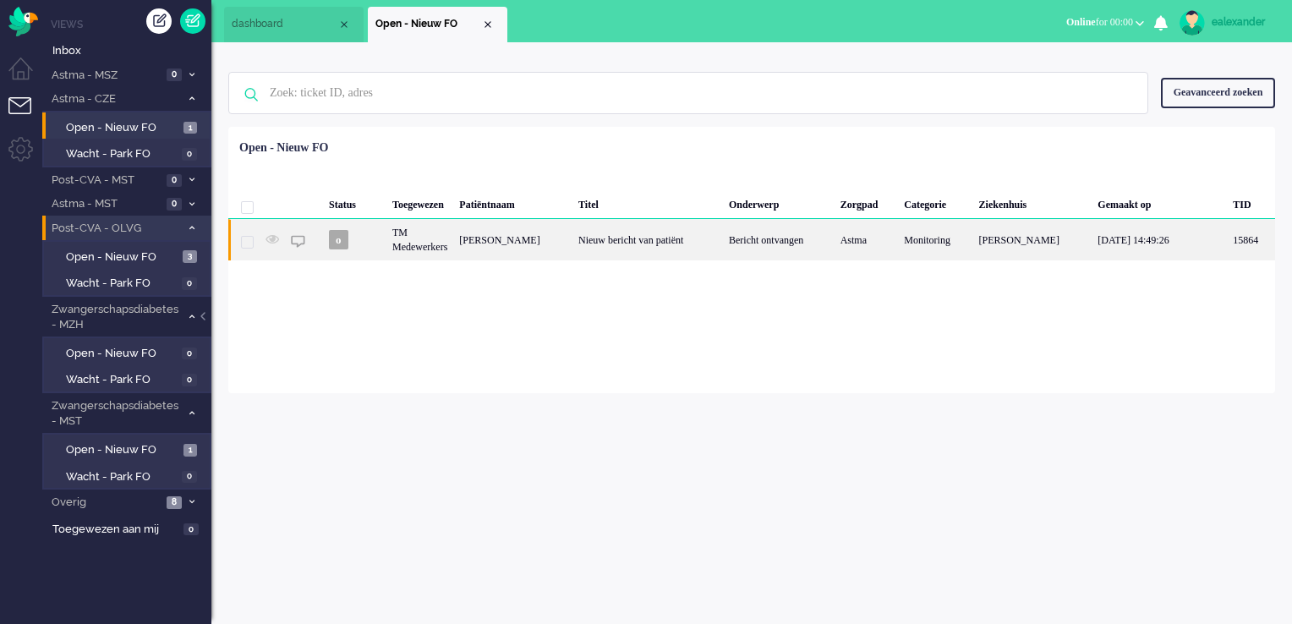
click at [693, 246] on div "Nieuw bericht van patiënt" at bounding box center [647, 239] width 150 height 41
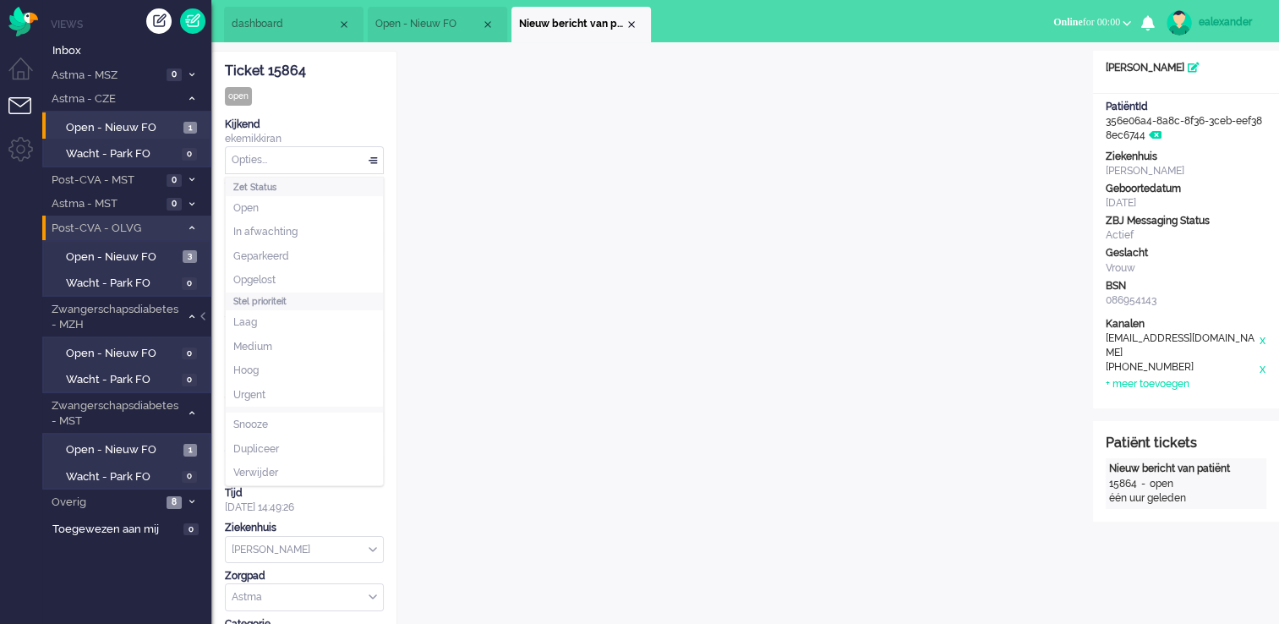
click at [379, 161] on div "Opties..." at bounding box center [304, 160] width 157 height 26
click at [344, 276] on li "Opgelost" at bounding box center [304, 280] width 157 height 25
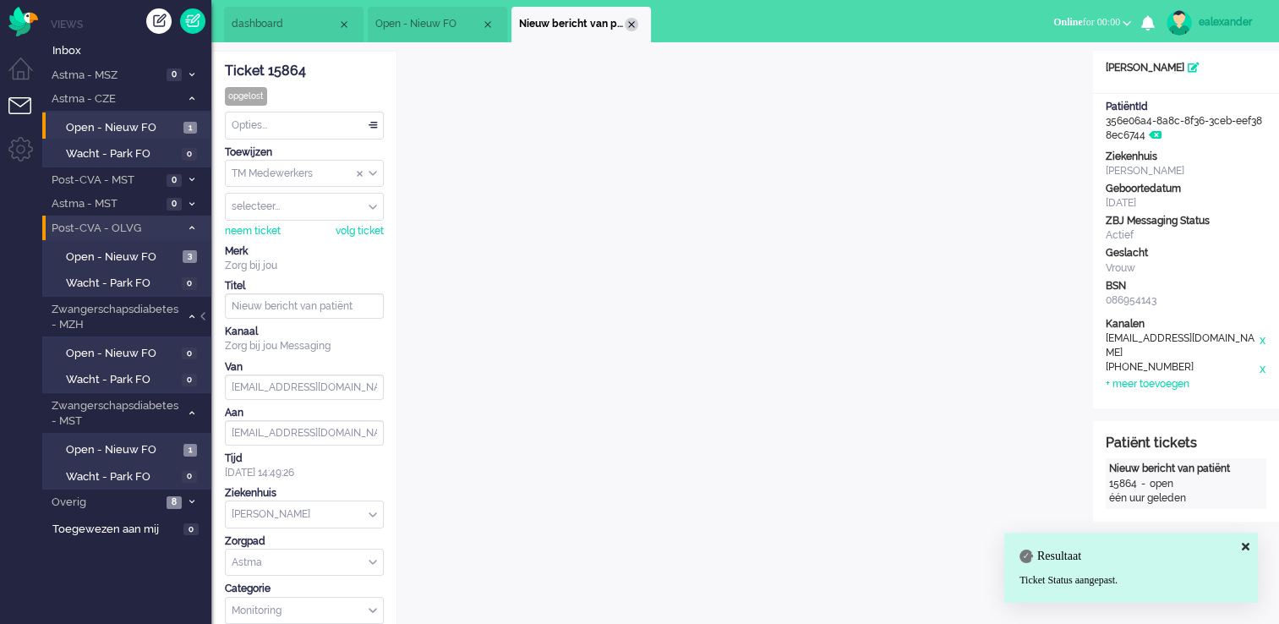
click at [634, 23] on div "Close tab" at bounding box center [632, 25] width 14 height 14
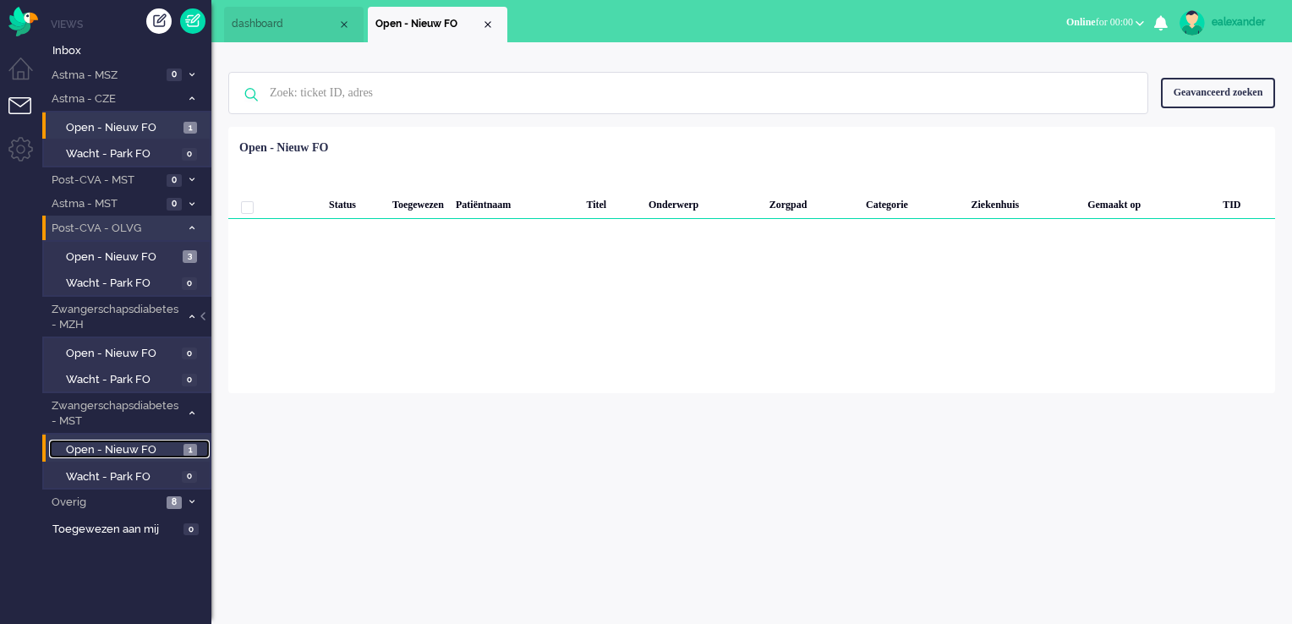
click at [148, 442] on span "Open - Nieuw FO" at bounding box center [122, 450] width 113 height 16
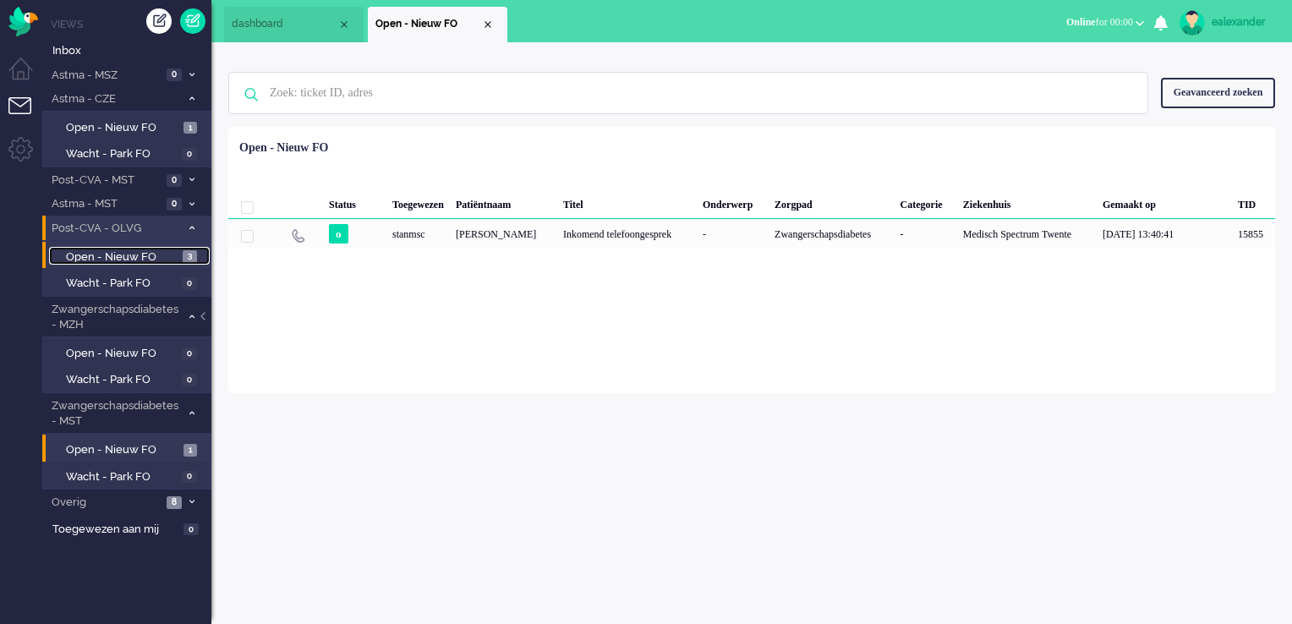
click at [153, 255] on span "Open - Nieuw FO" at bounding box center [122, 257] width 112 height 16
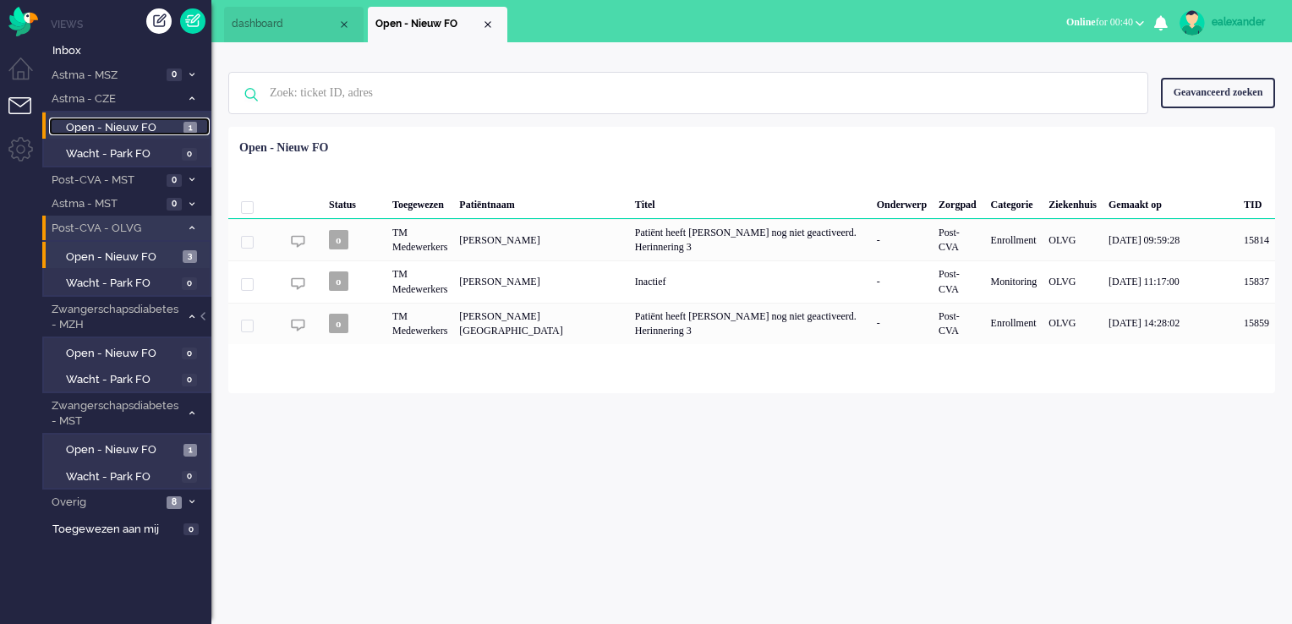
click at [174, 123] on span "Open - Nieuw FO" at bounding box center [122, 128] width 113 height 16
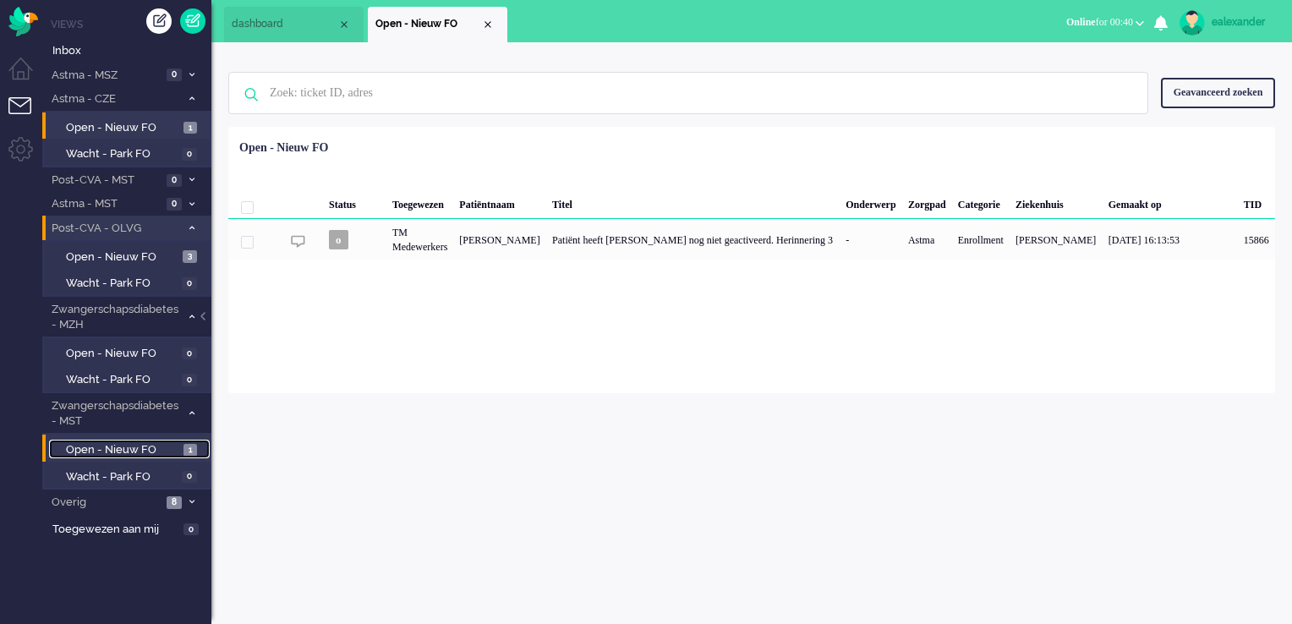
click at [172, 445] on span "Open - Nieuw FO" at bounding box center [122, 450] width 113 height 16
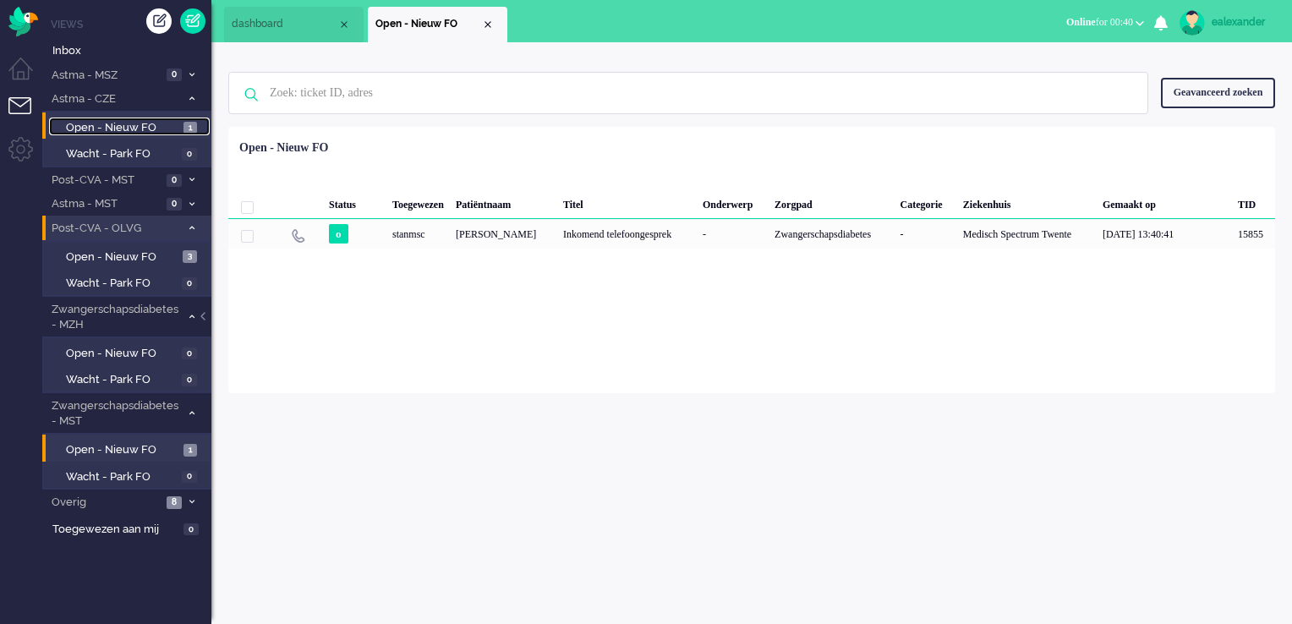
click at [166, 124] on span "Open - Nieuw FO" at bounding box center [122, 128] width 113 height 16
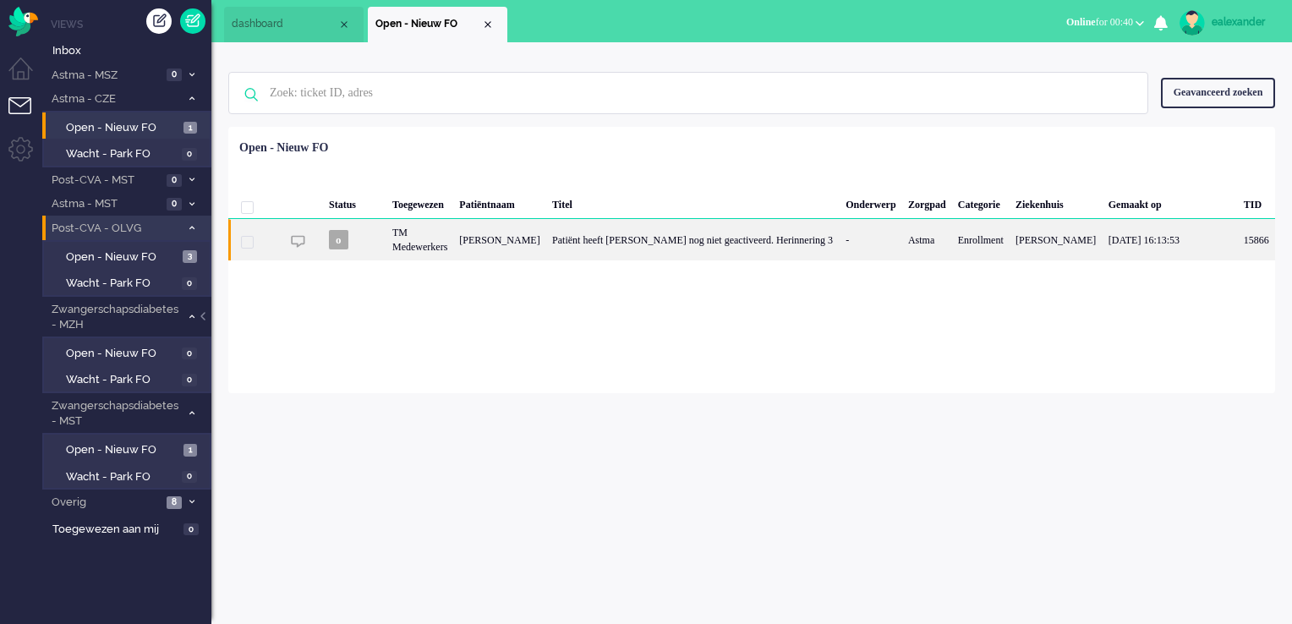
click at [776, 245] on div "Patiënt heeft [PERSON_NAME] nog niet geactiveerd. Herinnering 3" at bounding box center [692, 239] width 293 height 41
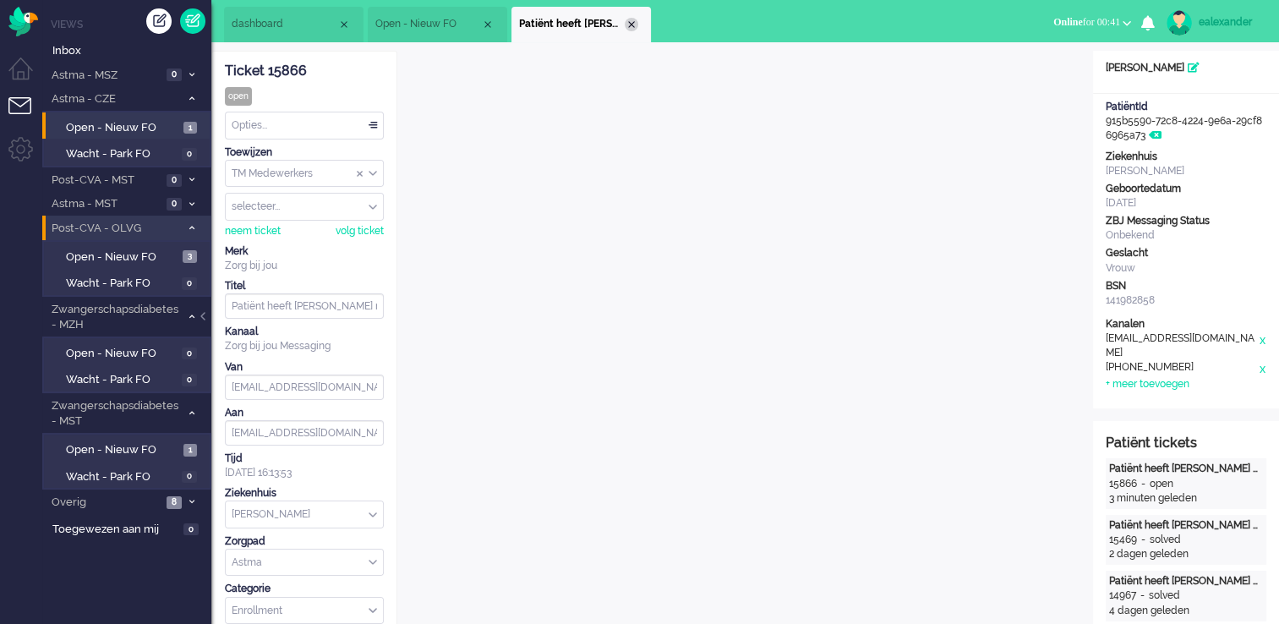
click at [637, 26] on div "Close tab" at bounding box center [632, 25] width 14 height 14
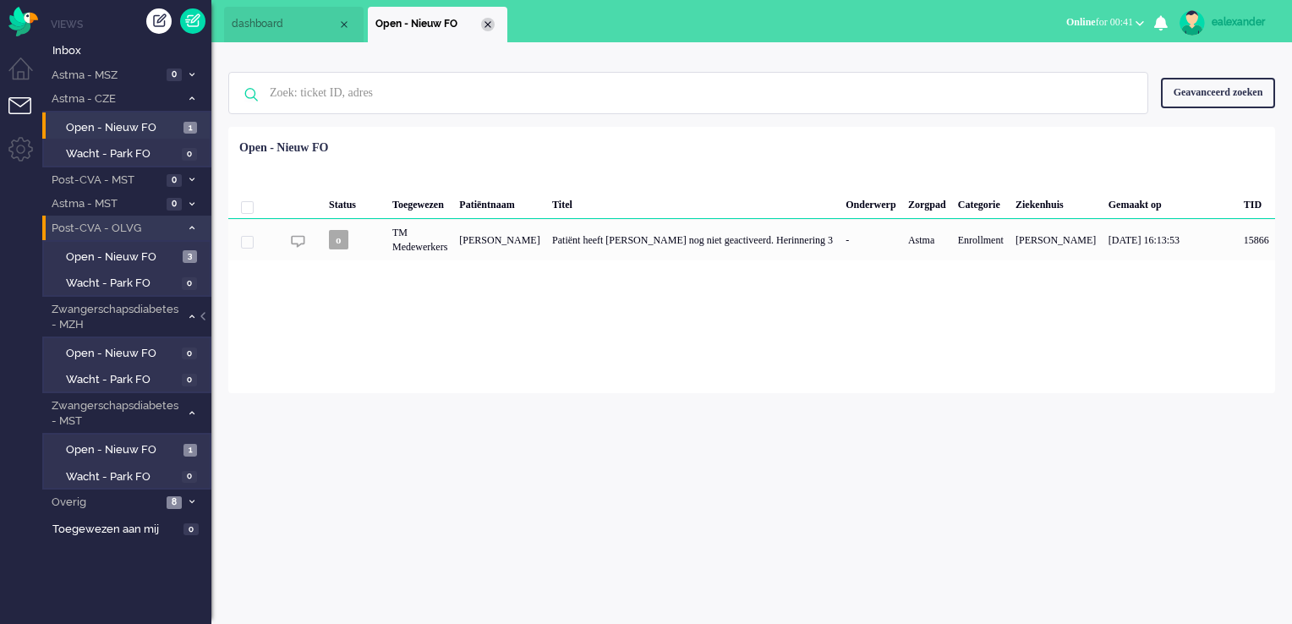
click at [489, 25] on div "Close tab" at bounding box center [488, 25] width 14 height 14
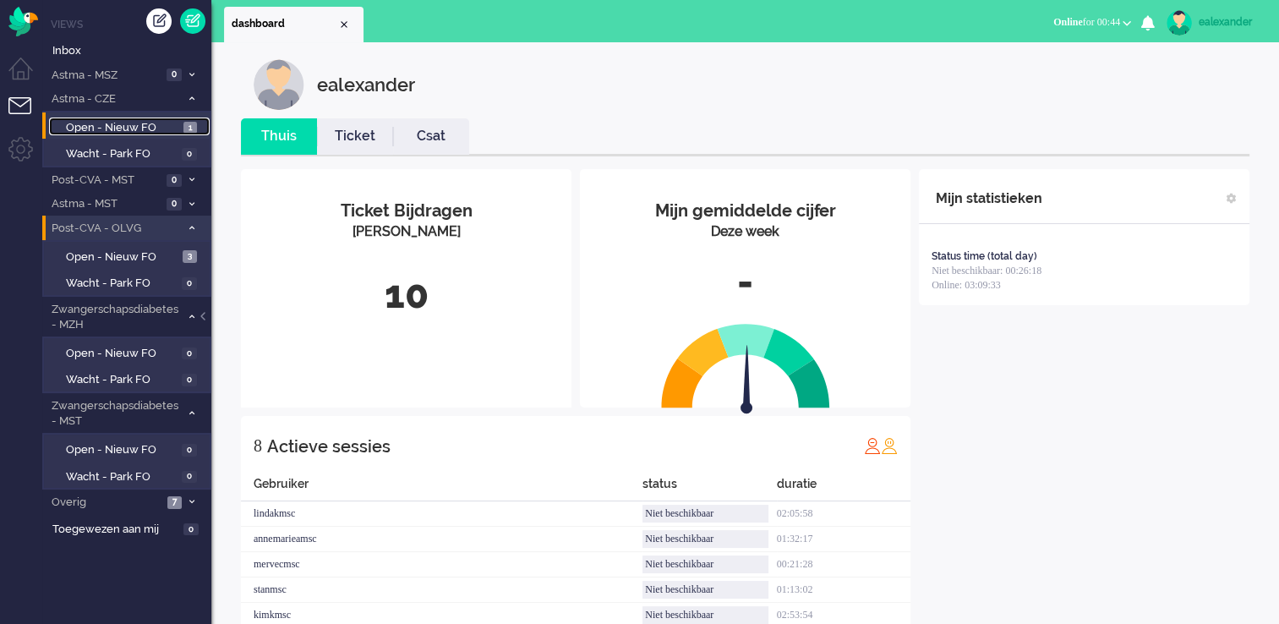
click at [160, 133] on span "Open - Nieuw FO" at bounding box center [122, 128] width 113 height 16
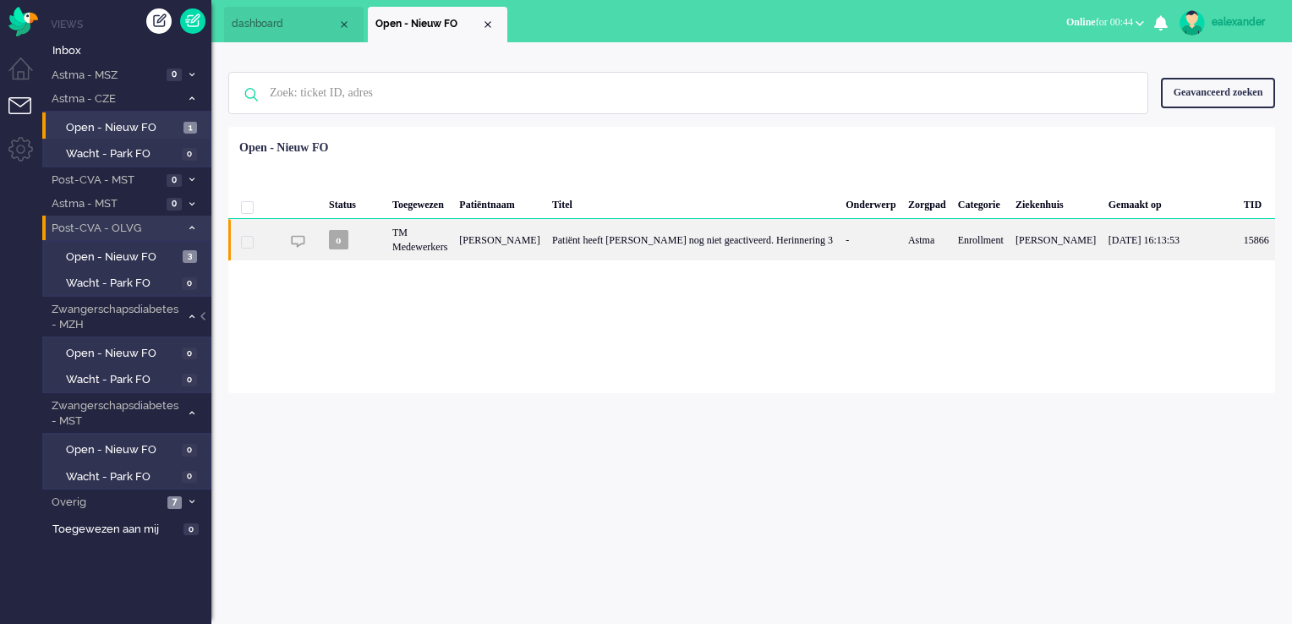
click at [779, 255] on div "Patiënt heeft [PERSON_NAME] nog niet geactiveerd. Herinnering 3" at bounding box center [692, 239] width 293 height 41
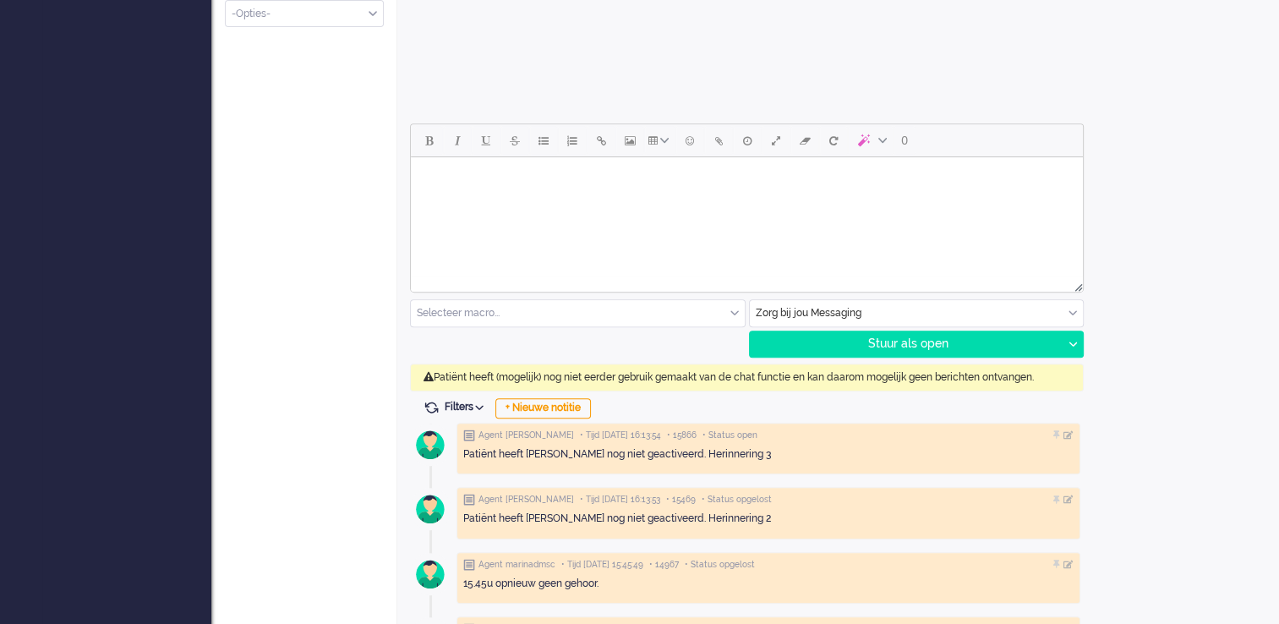
scroll to position [845, 0]
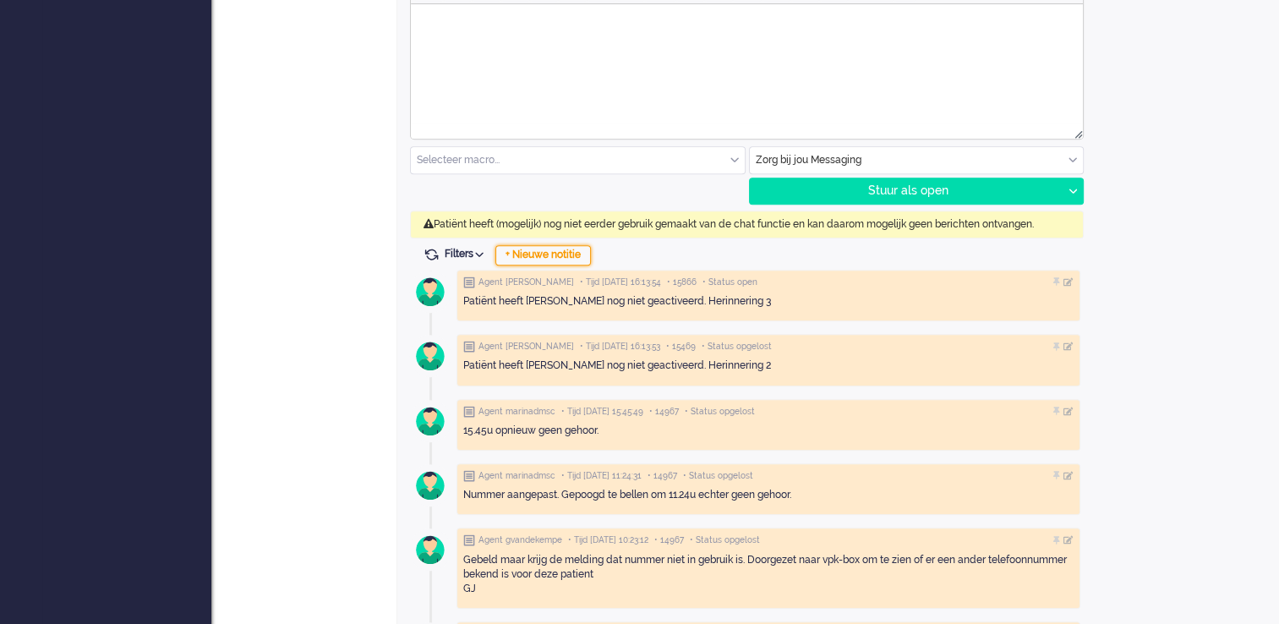
click at [531, 249] on div "+ Nieuwe notitie" at bounding box center [543, 255] width 96 height 20
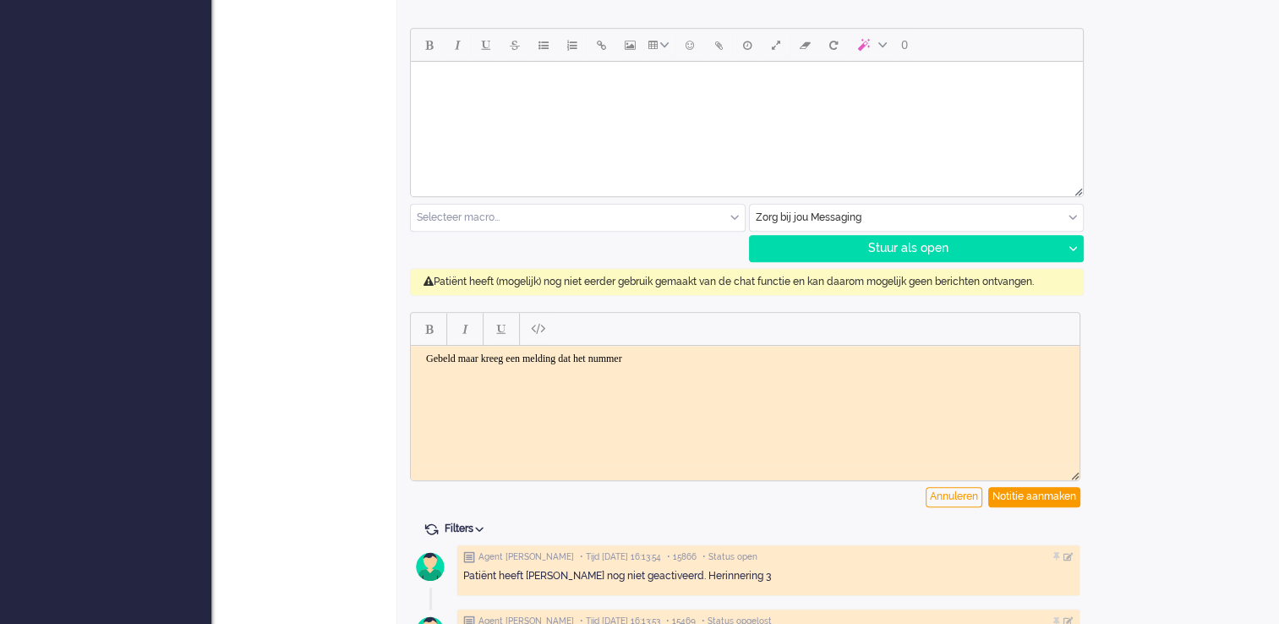
scroll to position [761, 0]
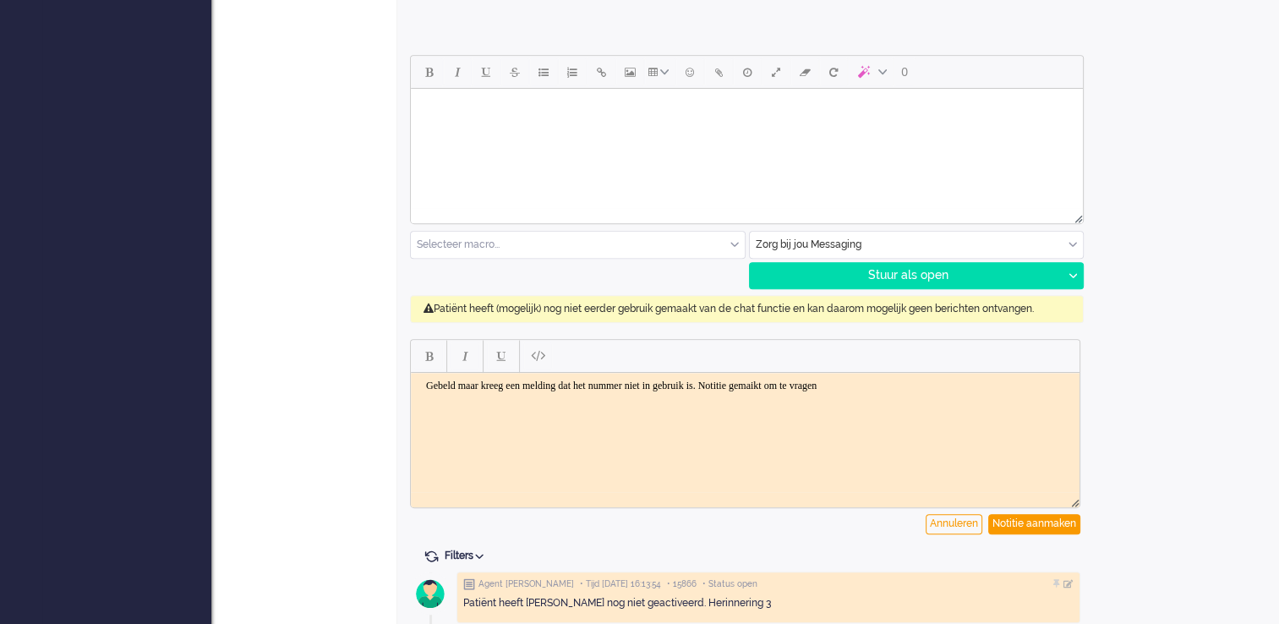
click at [840, 384] on body "Gebeld maar kreeg een melding dat het nummer niet in gebruik is. Notitie gemaik…" at bounding box center [745, 385] width 655 height 13
click at [970, 379] on body "Gebeld maar kreeg een melding dat het nummer niet in gebruik is. Notitie gemaak…" at bounding box center [745, 385] width 655 height 13
click at [1033, 501] on div "Notitie aanmaken" at bounding box center [1034, 524] width 92 height 20
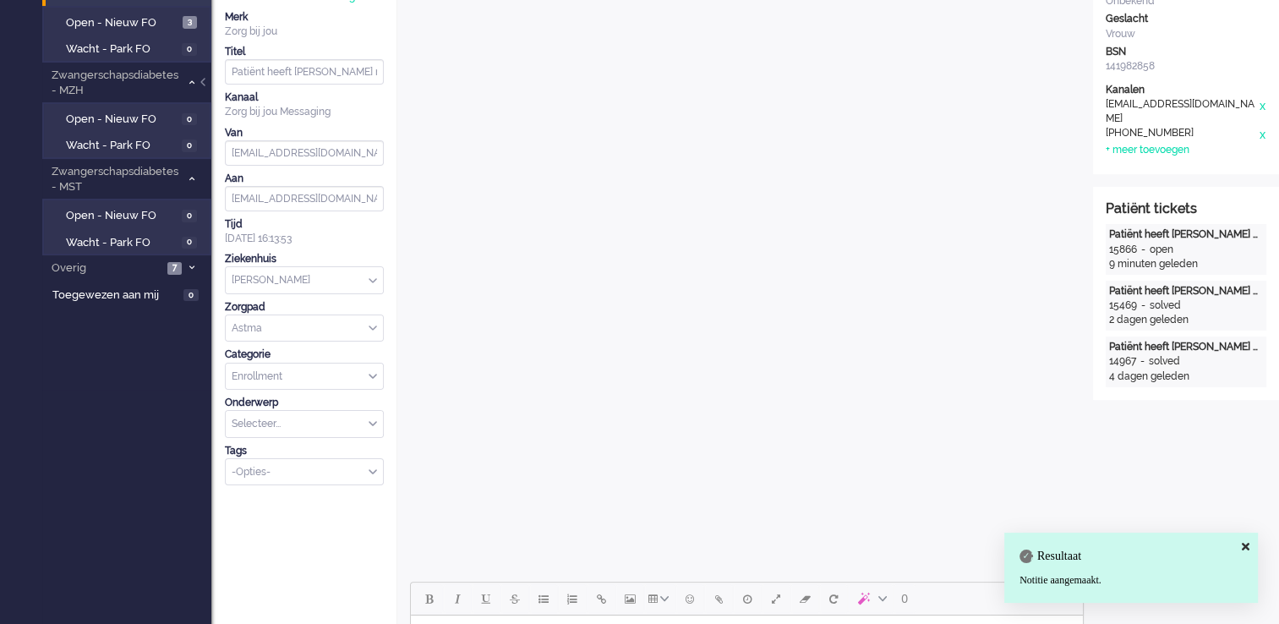
scroll to position [0, 0]
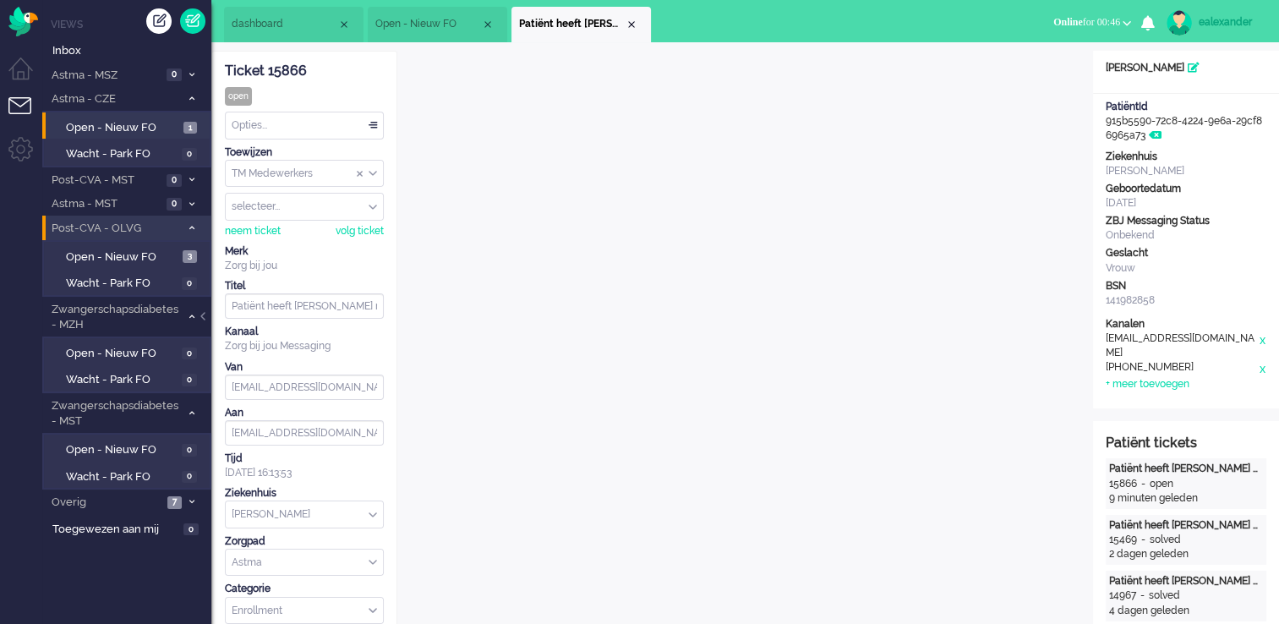
drag, startPoint x: 311, startPoint y: 66, endPoint x: 228, endPoint y: 69, distance: 82.9
click at [228, 69] on div "Ticket 15866" at bounding box center [304, 71] width 159 height 19
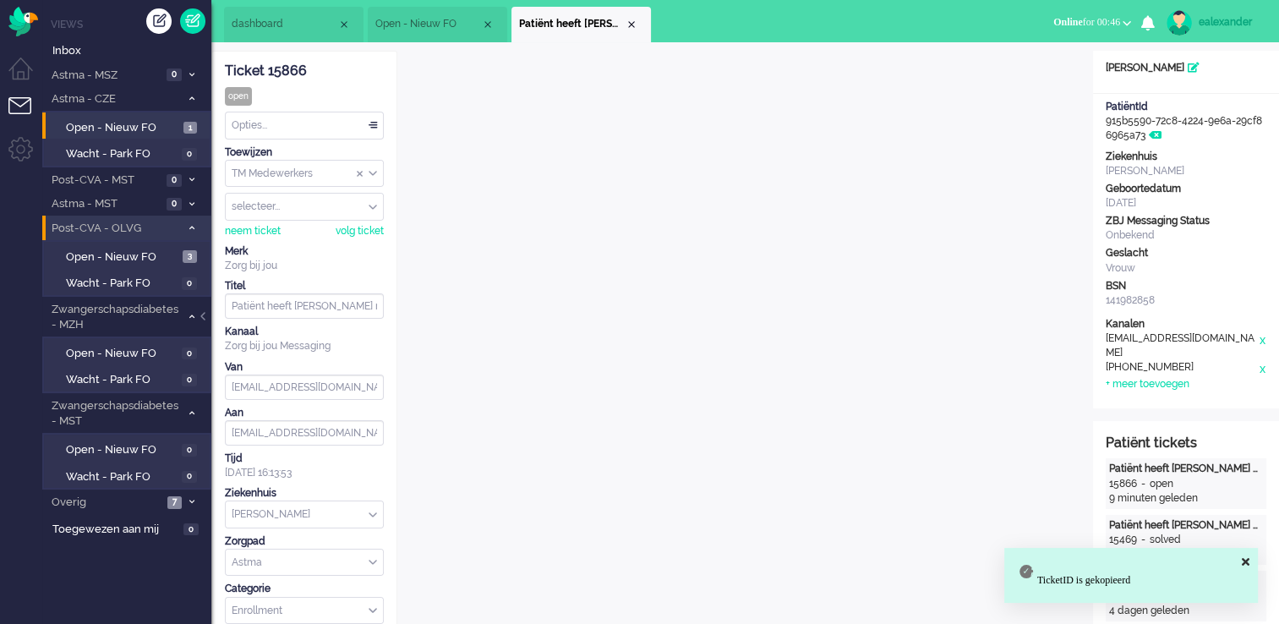
copy div "Ticket 15866"
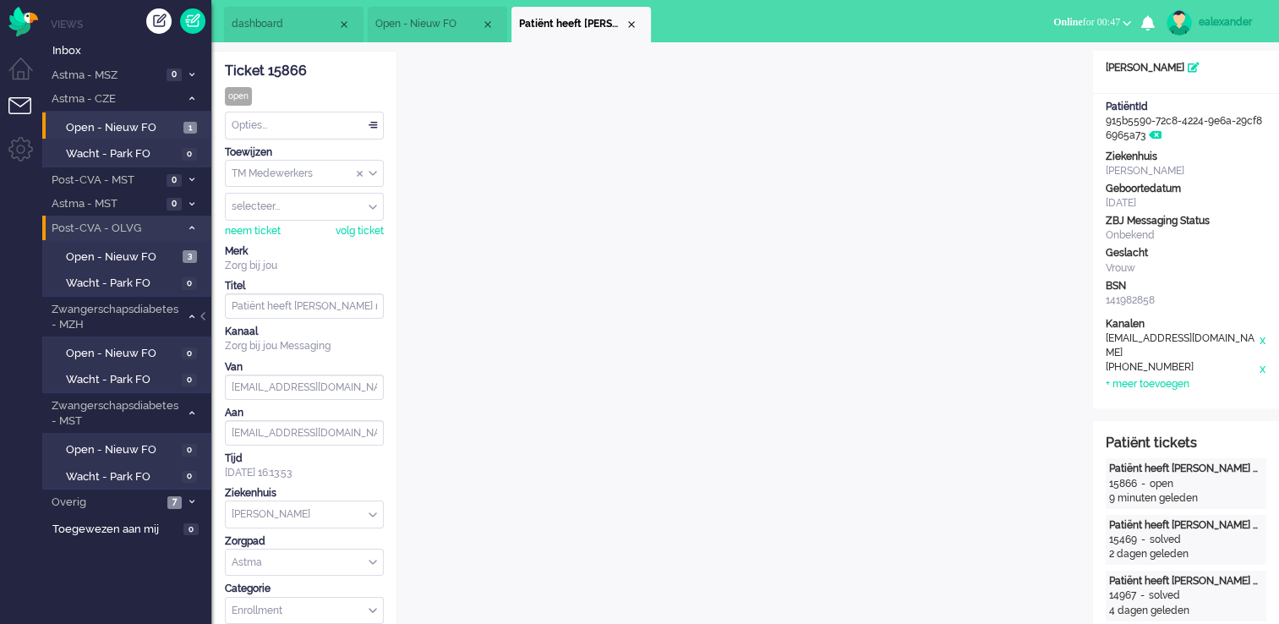
click at [369, 129] on div "Opties..." at bounding box center [304, 125] width 157 height 26
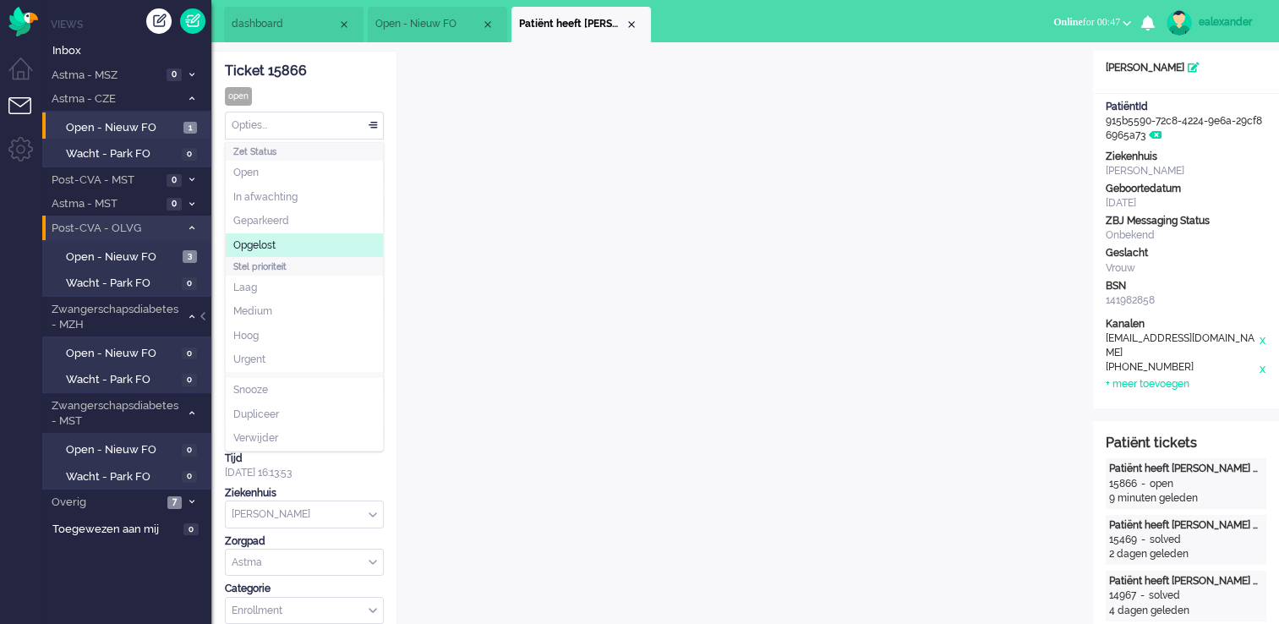
click at [282, 242] on li "Opgelost" at bounding box center [304, 245] width 157 height 25
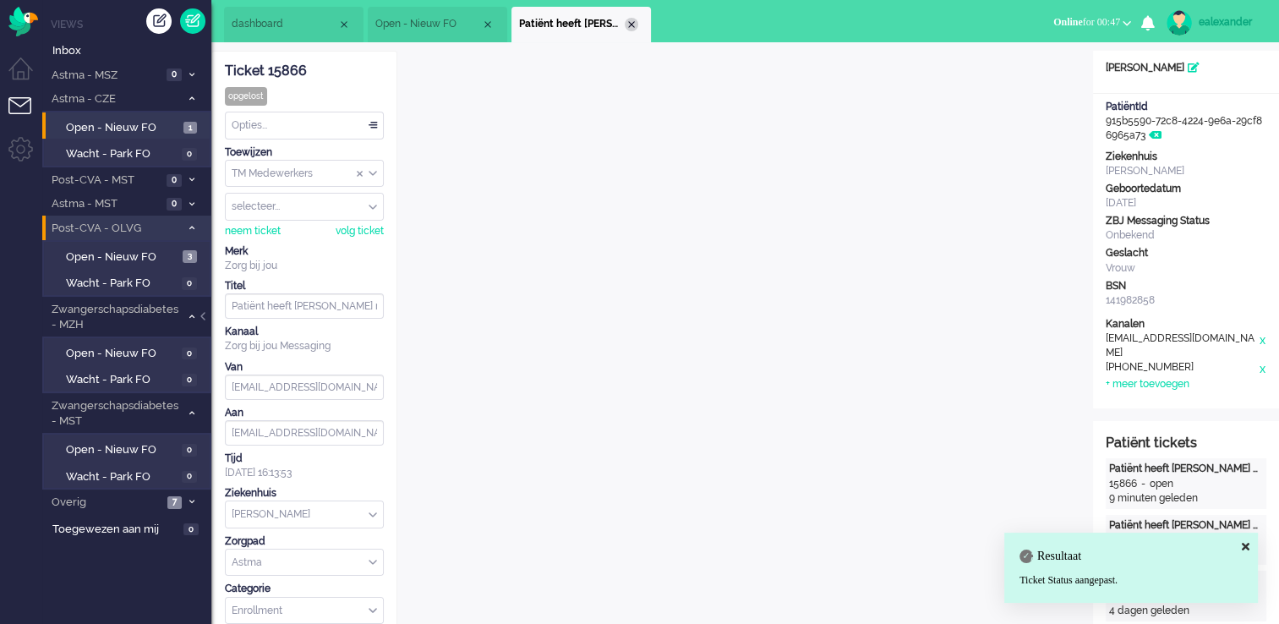
click at [631, 24] on div "Close tab" at bounding box center [632, 25] width 14 height 14
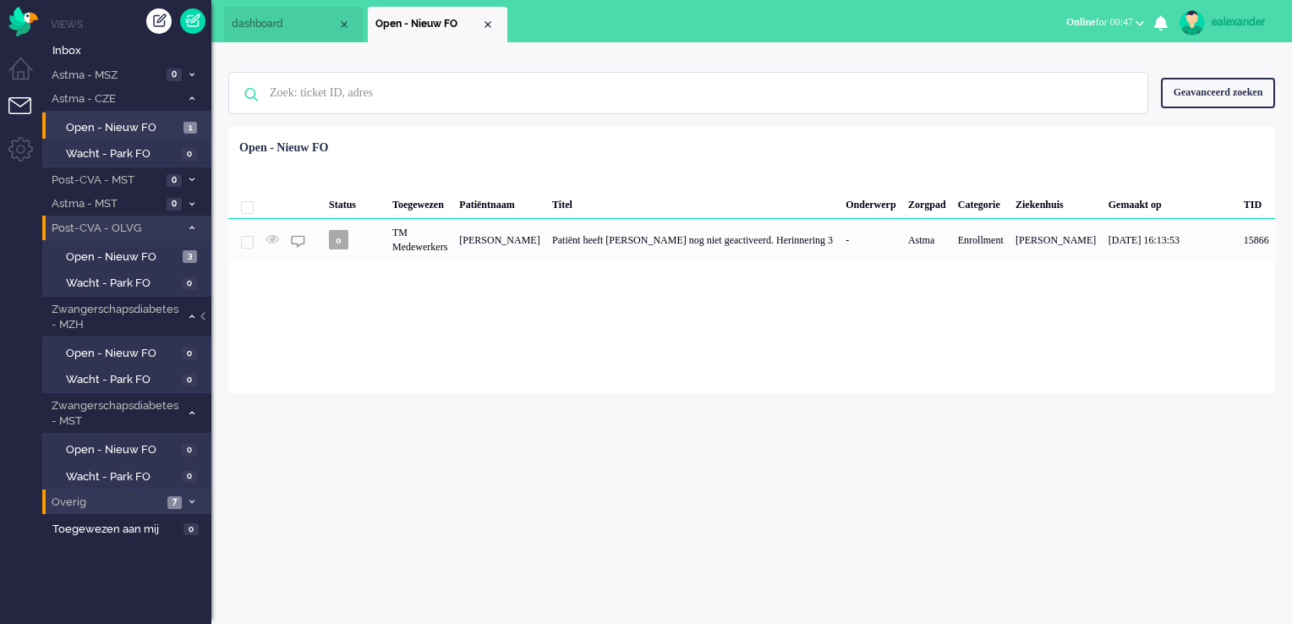
click at [172, 496] on span "7" at bounding box center [174, 502] width 14 height 13
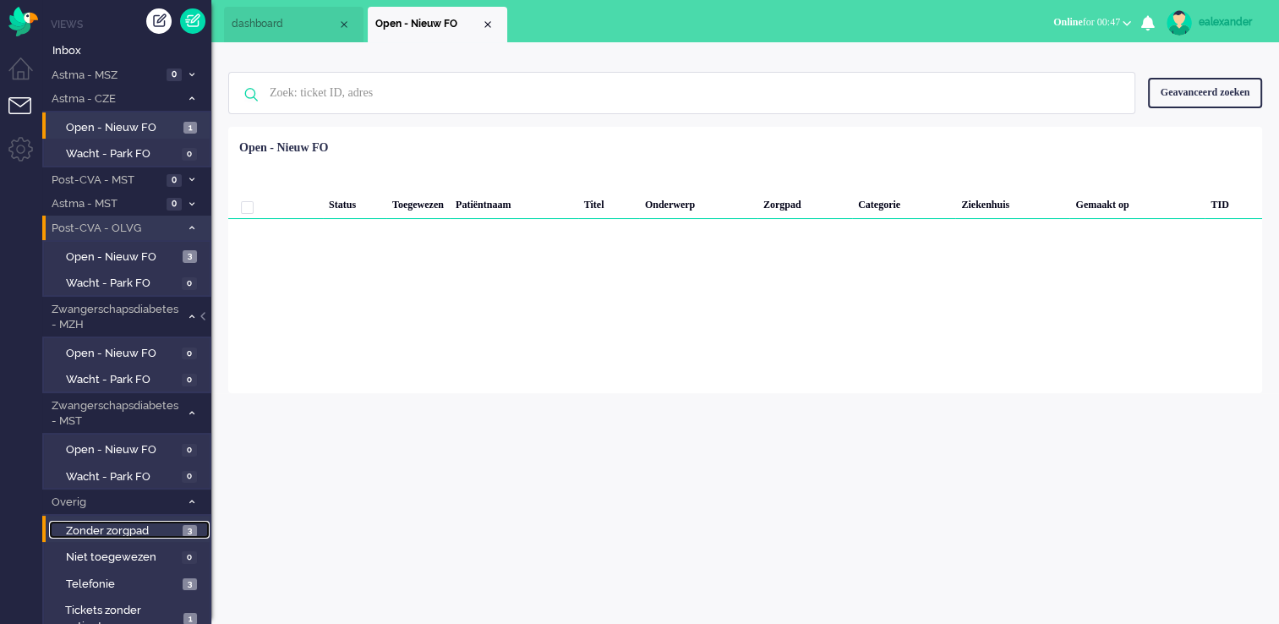
click at [180, 501] on link "Zonder zorgpad 3" at bounding box center [129, 530] width 161 height 19
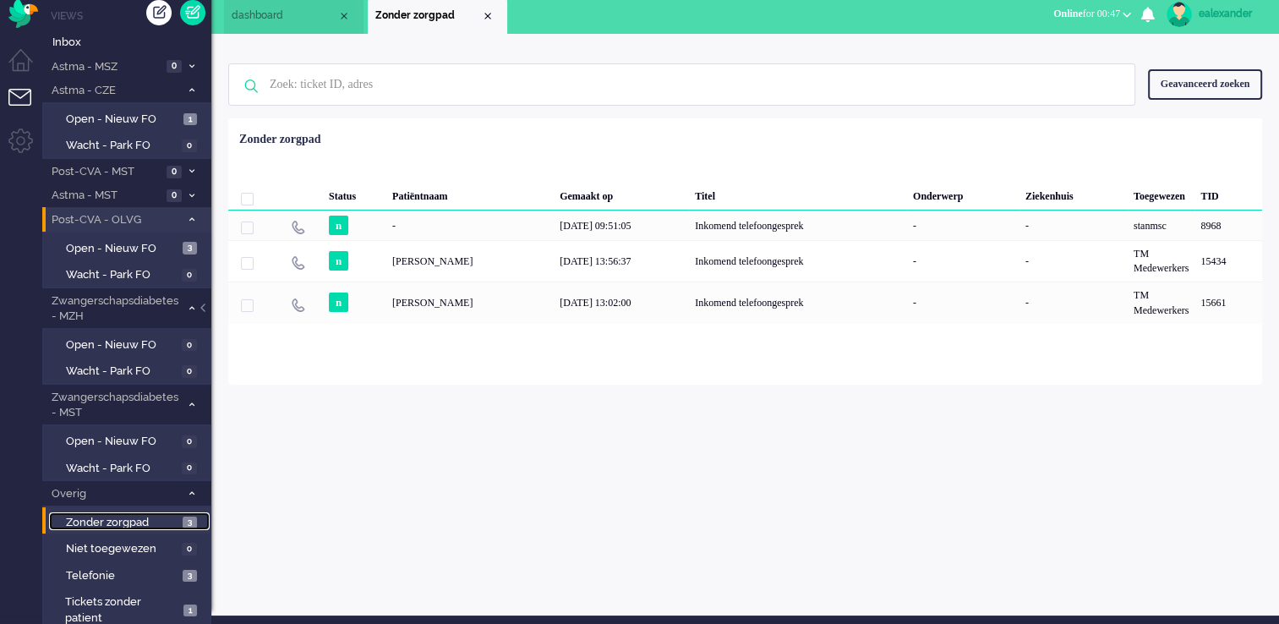
scroll to position [38, 0]
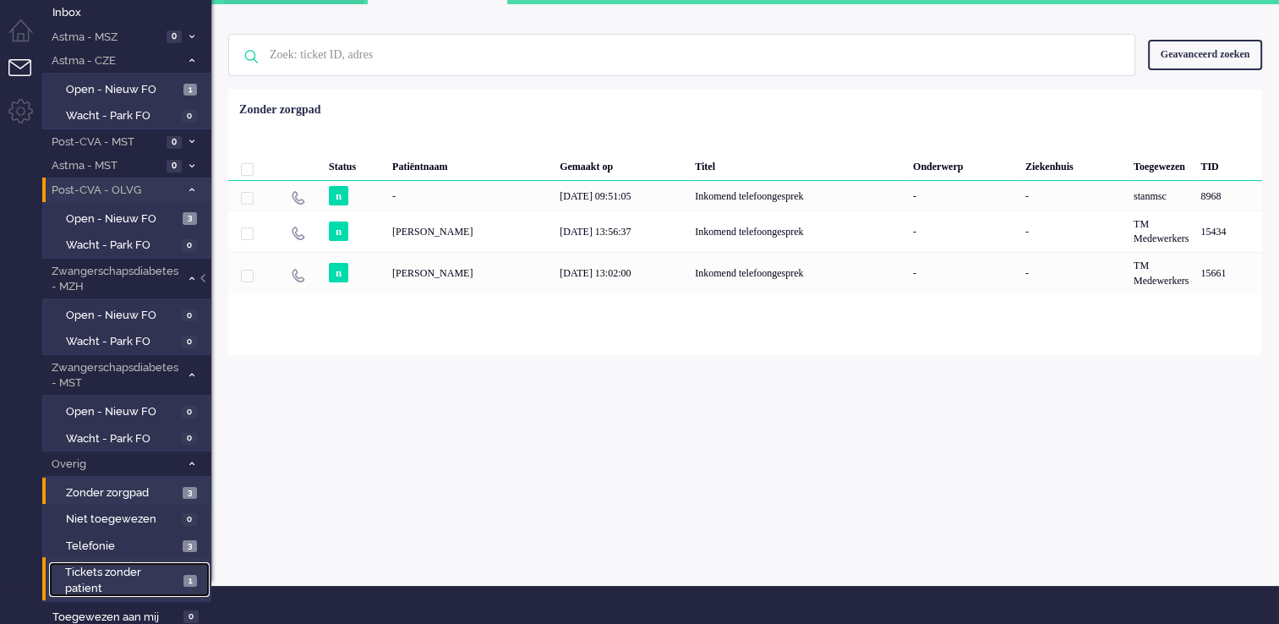
click at [195, 501] on span "1" at bounding box center [190, 581] width 14 height 13
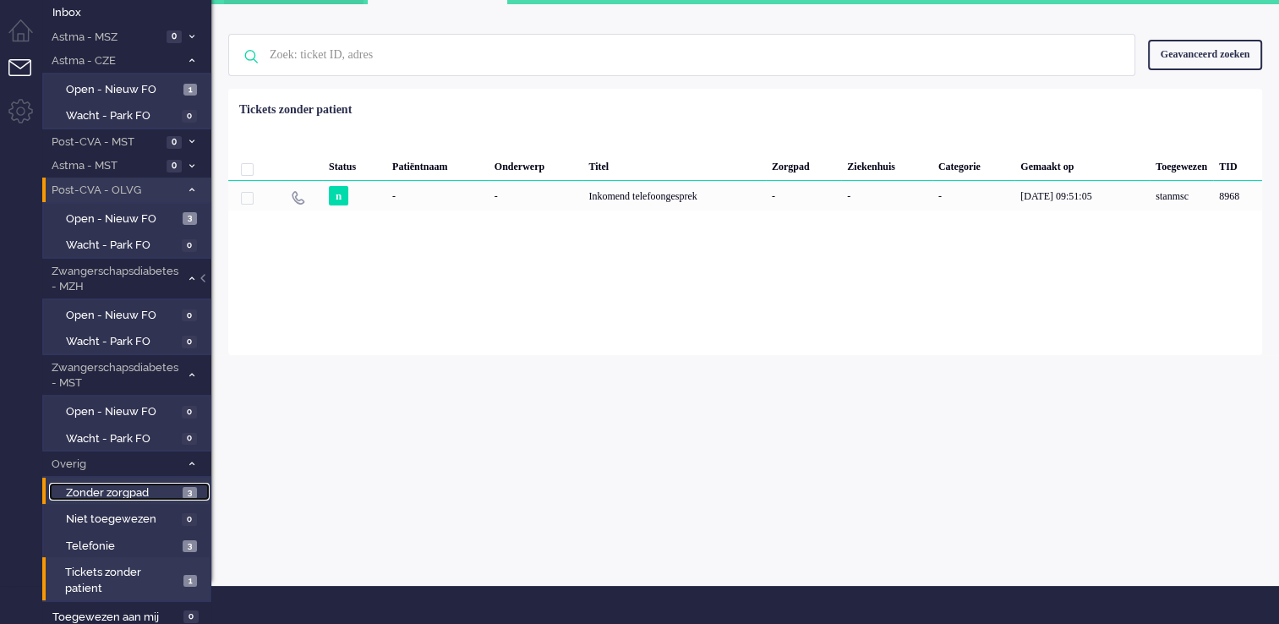
click at [199, 484] on link "Zonder zorgpad 3" at bounding box center [129, 492] width 161 height 19
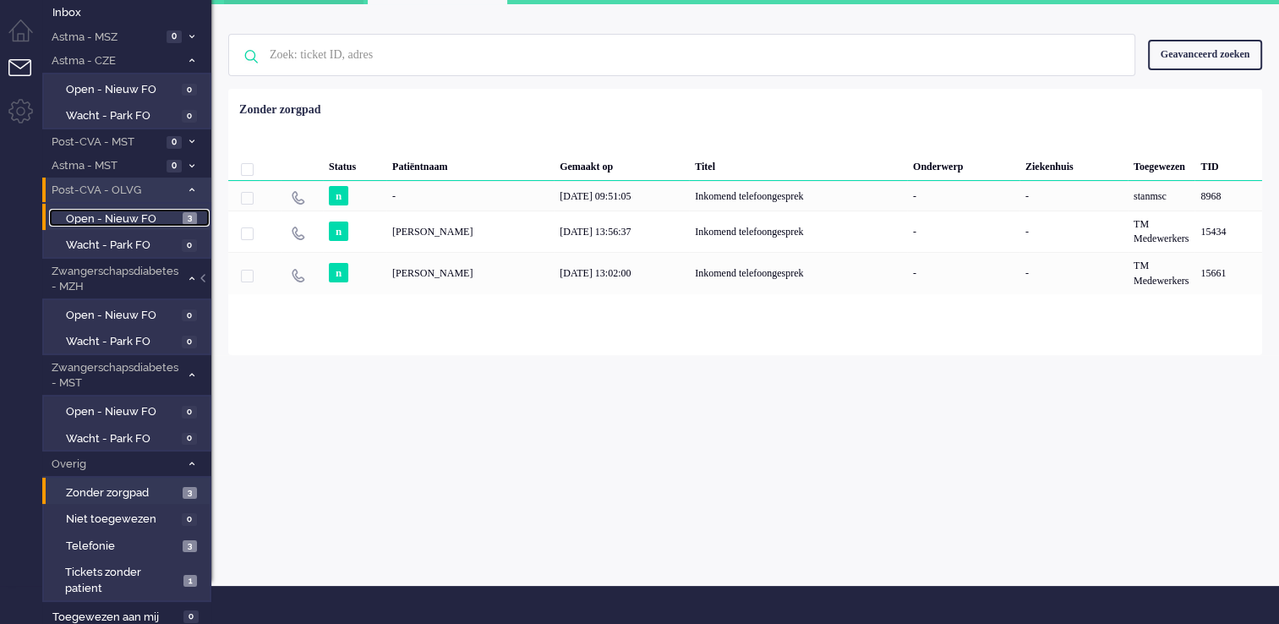
click at [108, 220] on span "Open - Nieuw FO" at bounding box center [122, 219] width 112 height 16
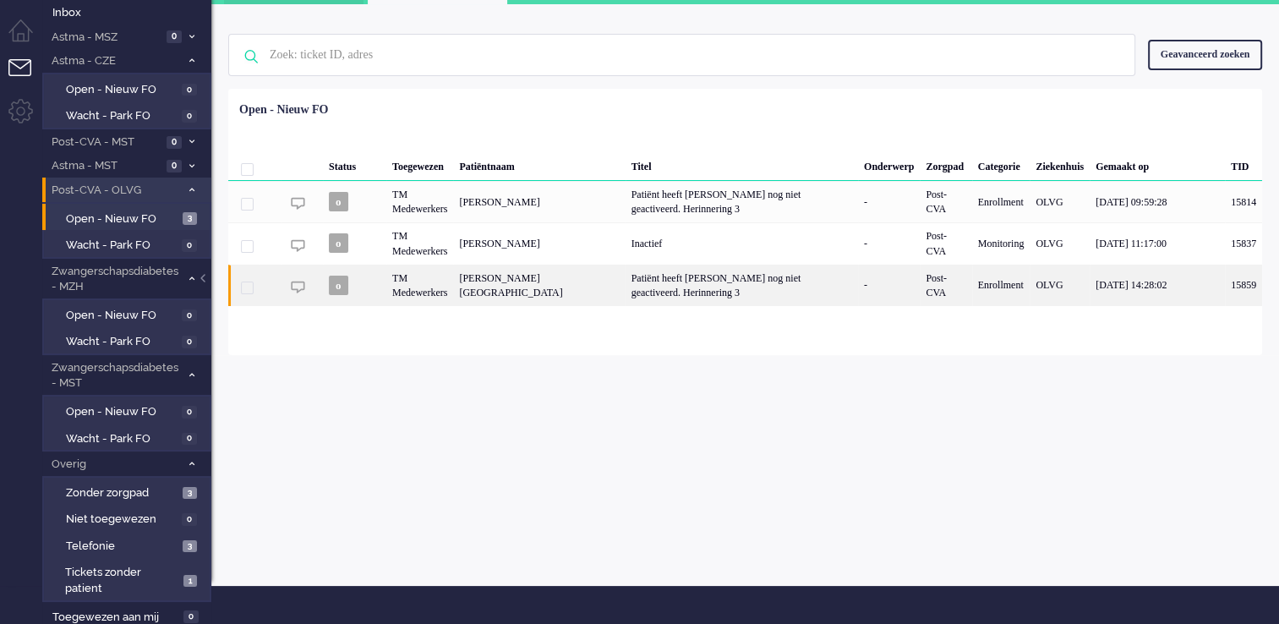
click at [735, 277] on div "Patiënt heeft [PERSON_NAME] nog niet geactiveerd. Herinnering 3" at bounding box center [742, 285] width 232 height 41
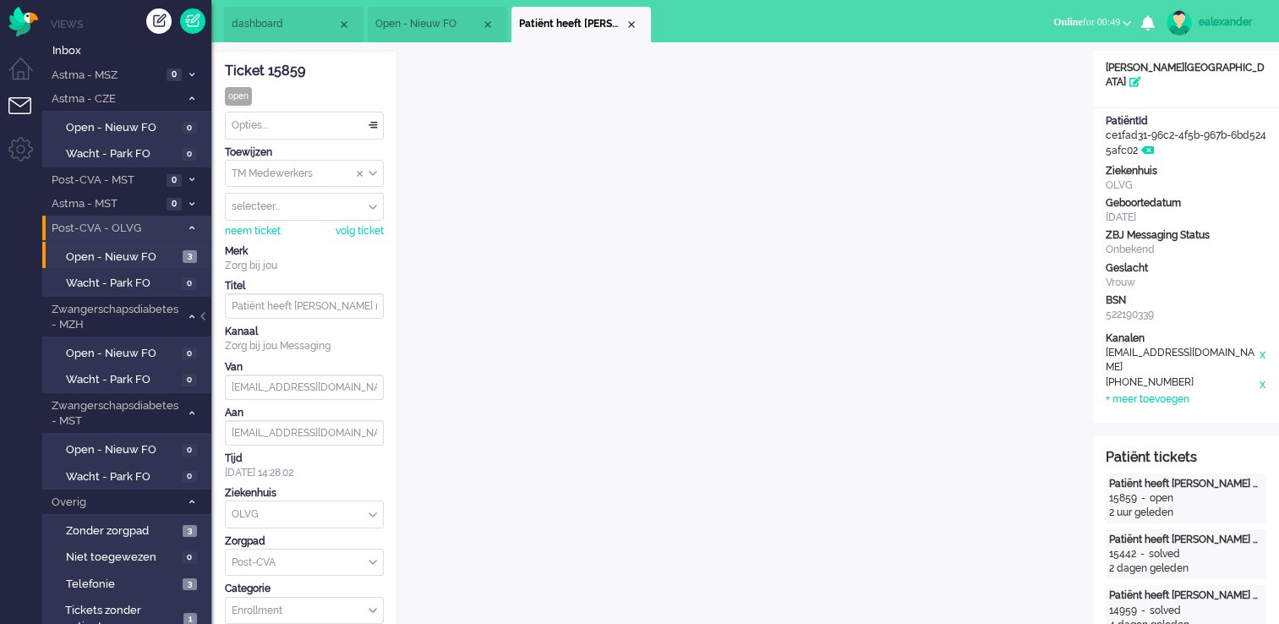
scroll to position [51, 0]
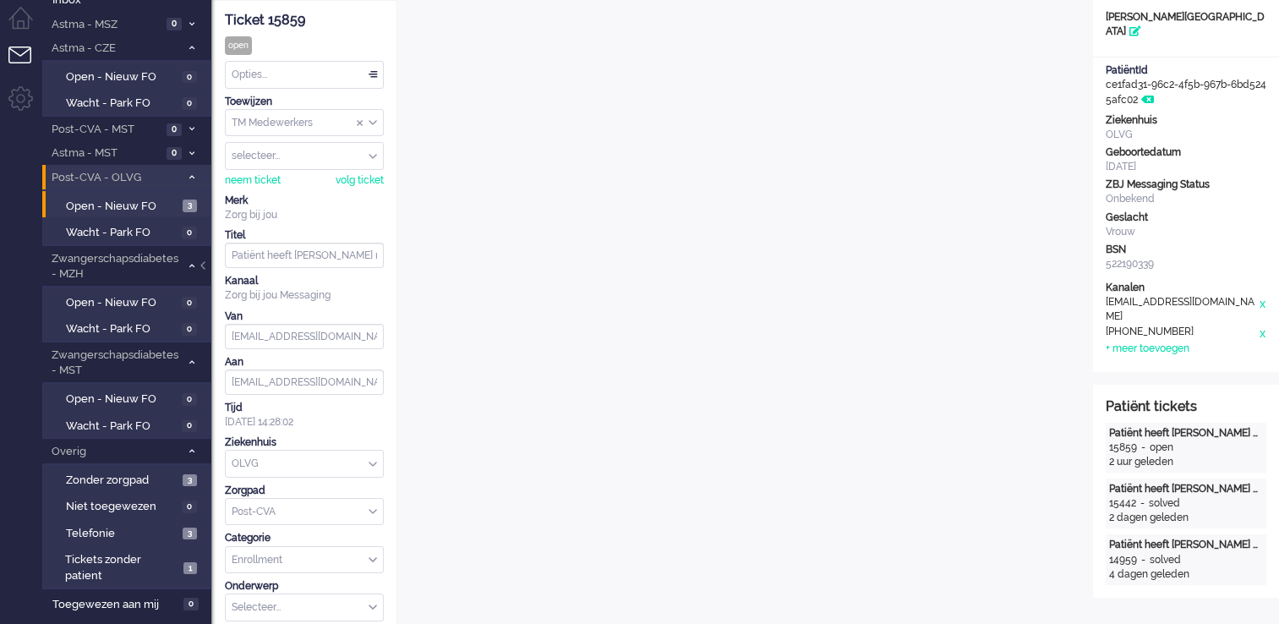
click at [355, 67] on div "Opties..." at bounding box center [304, 75] width 157 height 26
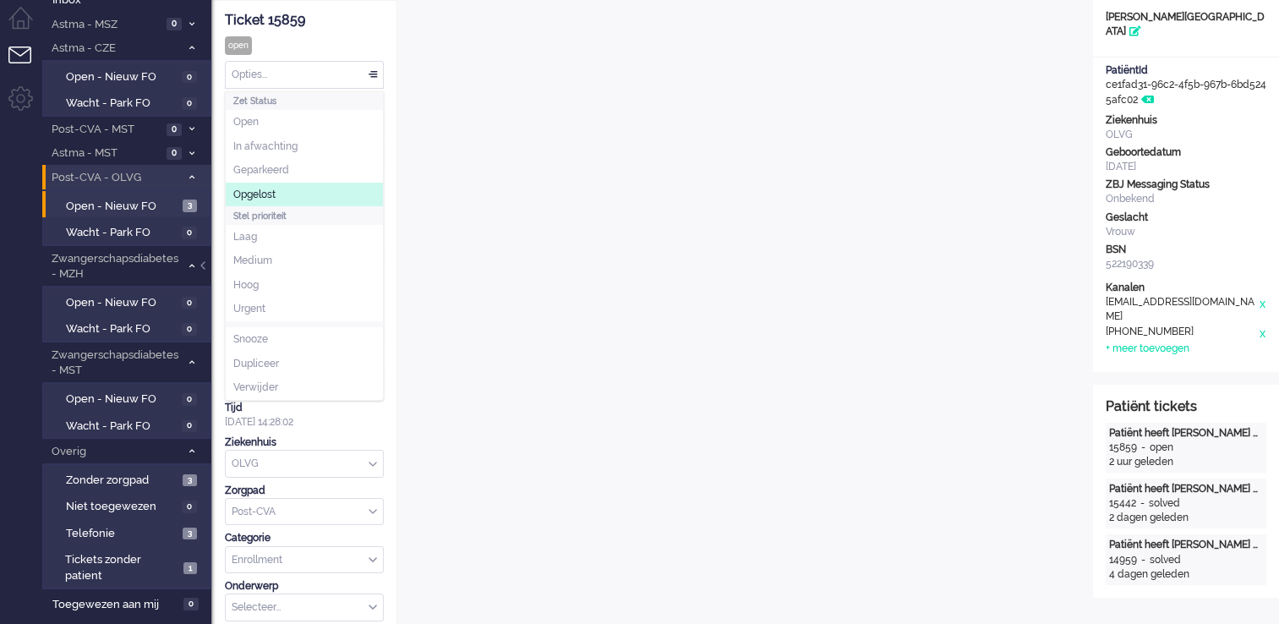
click at [320, 191] on li "Opgelost" at bounding box center [304, 195] width 157 height 25
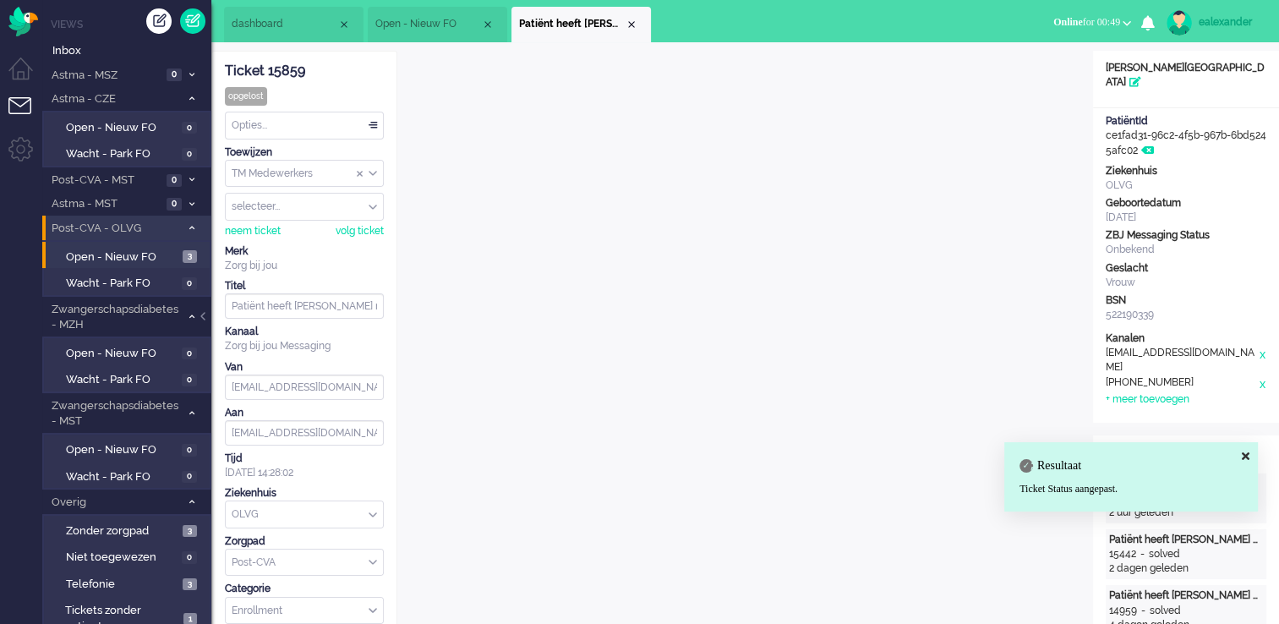
scroll to position [0, 0]
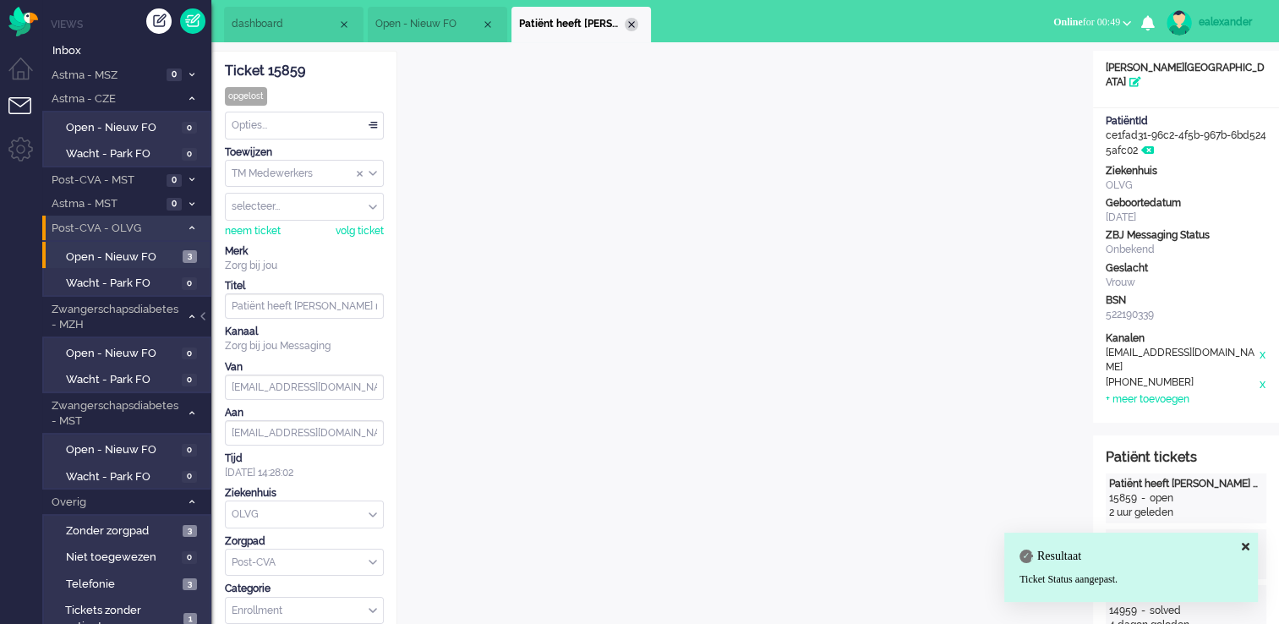
click at [629, 22] on div "Close tab" at bounding box center [632, 25] width 14 height 14
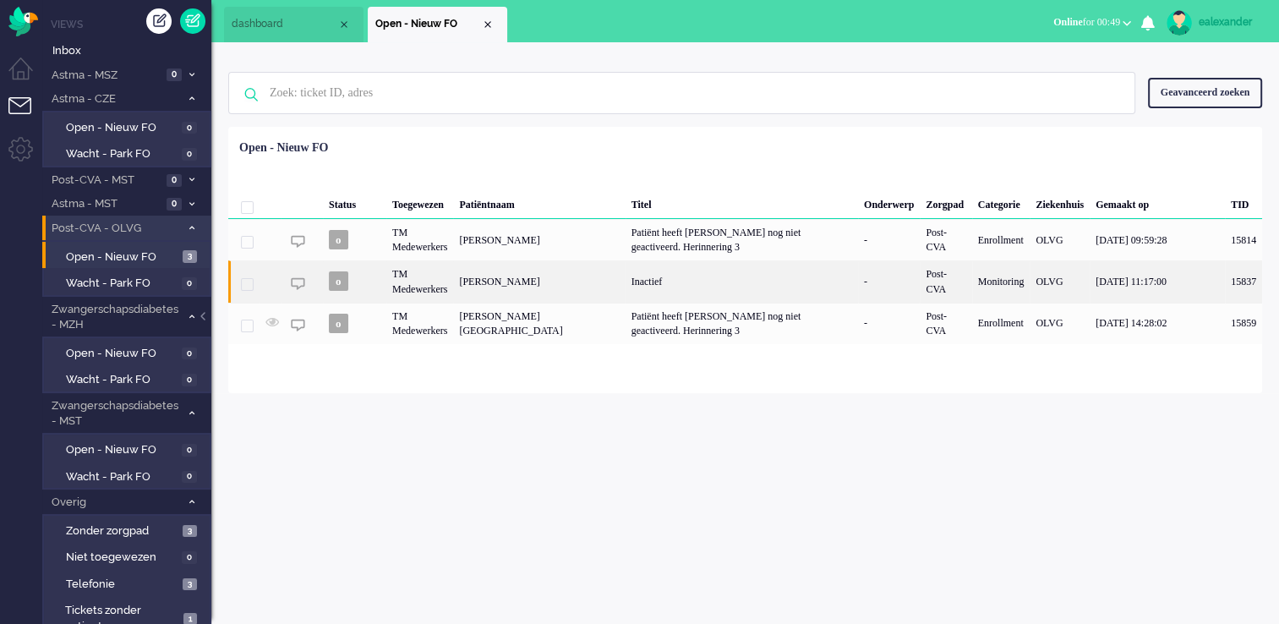
click at [686, 286] on div "Inactief" at bounding box center [742, 280] width 232 height 41
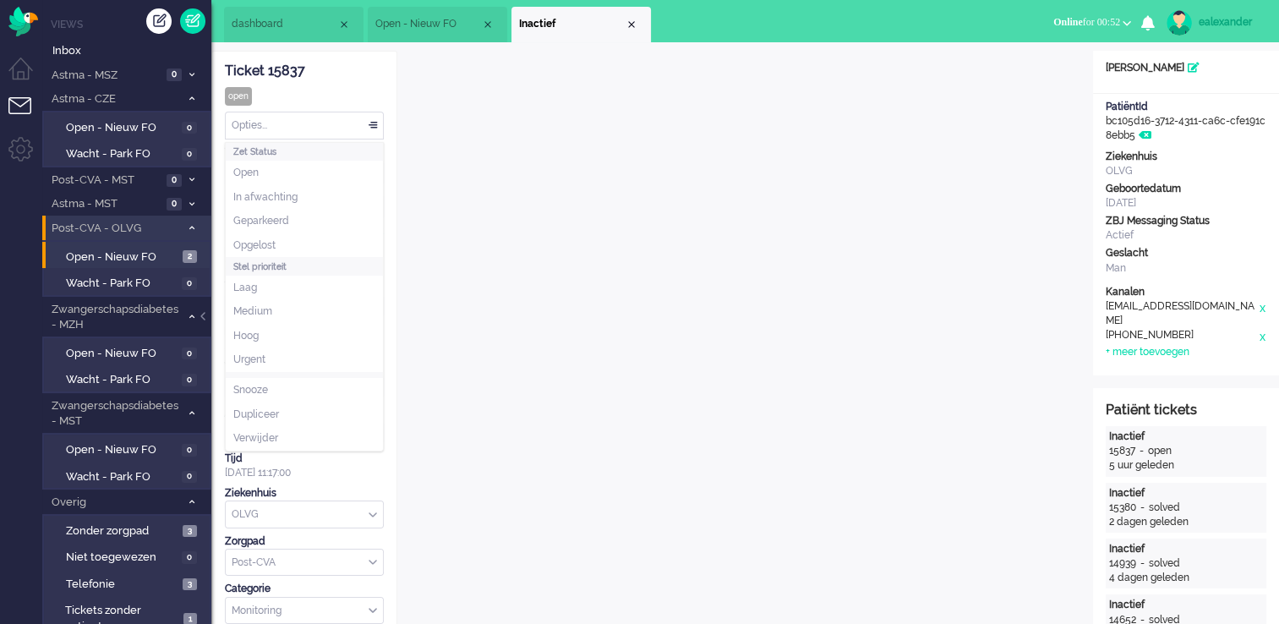
click at [370, 127] on div "Opties..." at bounding box center [304, 125] width 157 height 26
click at [315, 236] on li "Opgelost" at bounding box center [304, 245] width 157 height 25
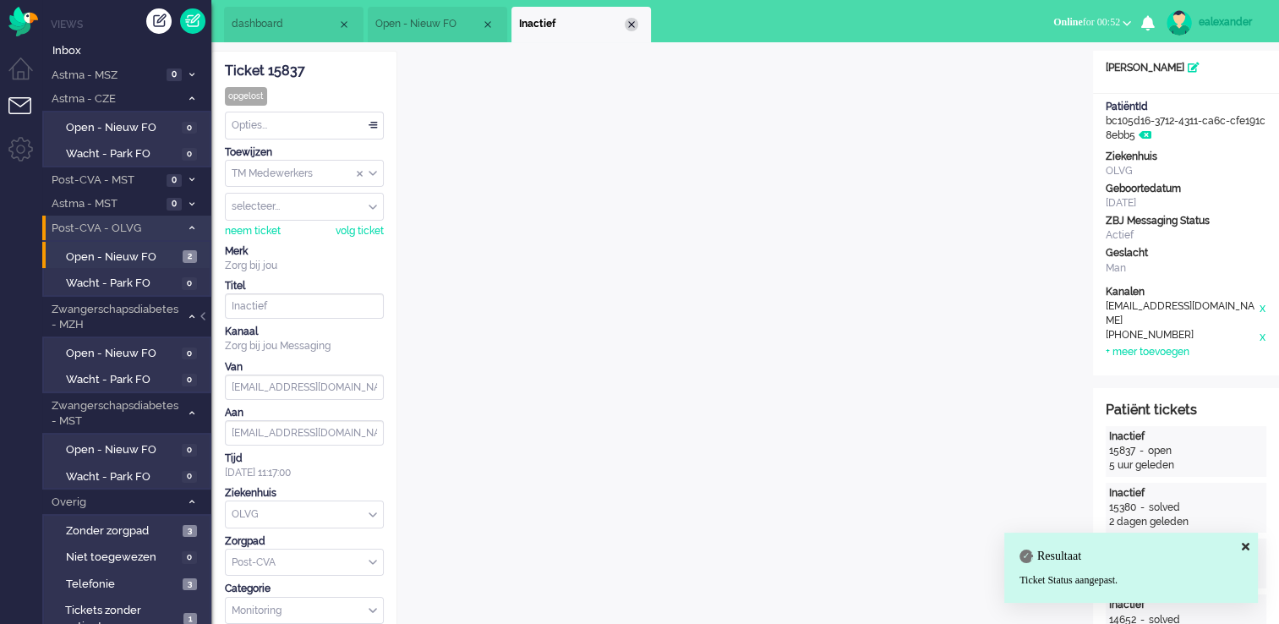
click at [629, 21] on div "Close tab" at bounding box center [632, 25] width 14 height 14
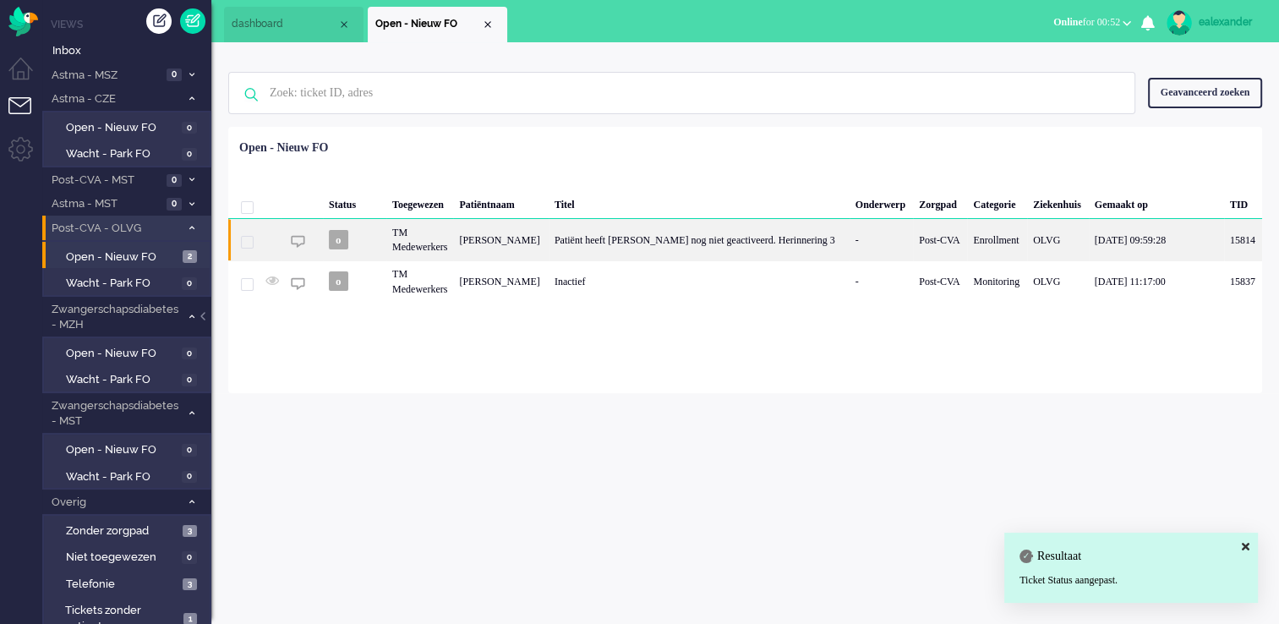
click at [691, 249] on div "Patiënt heeft [PERSON_NAME] nog niet geactiveerd. Herinnering 3" at bounding box center [699, 239] width 301 height 41
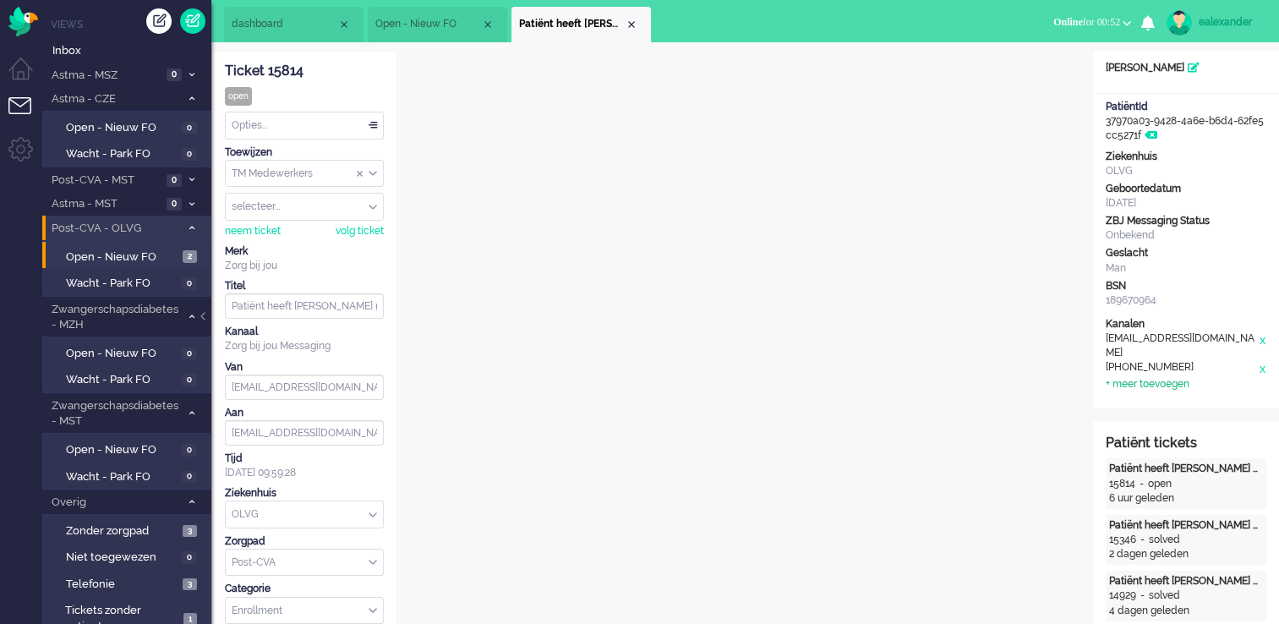
scroll to position [51, 0]
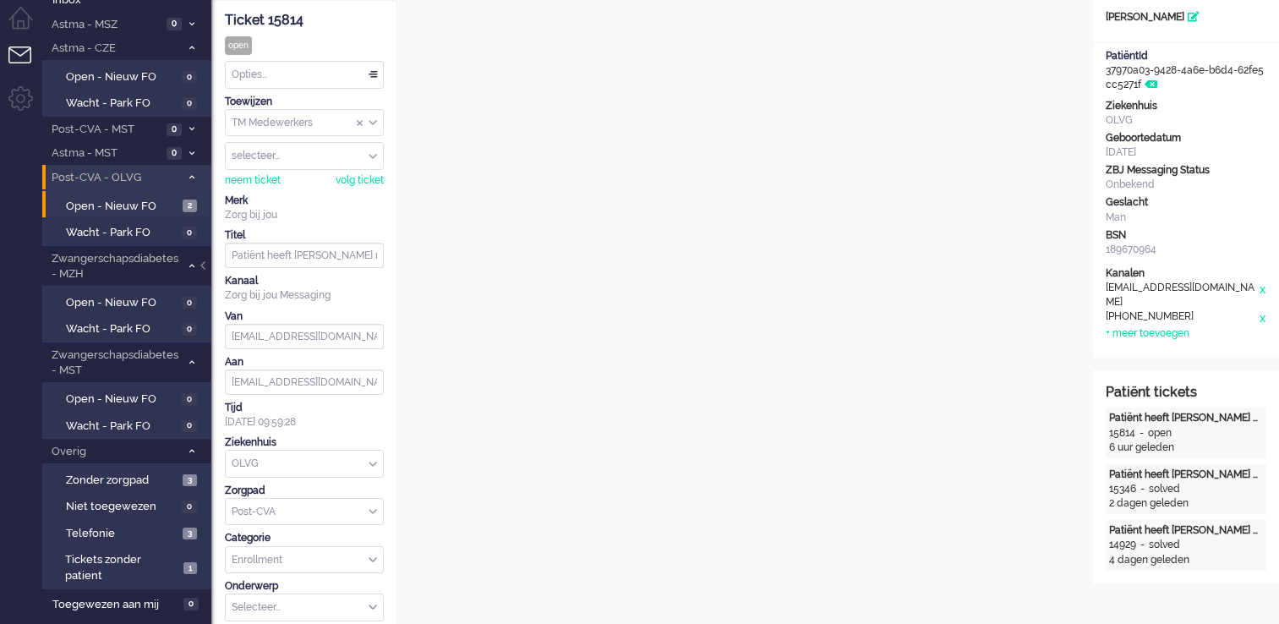
click at [368, 74] on div "Opties..." at bounding box center [304, 75] width 157 height 26
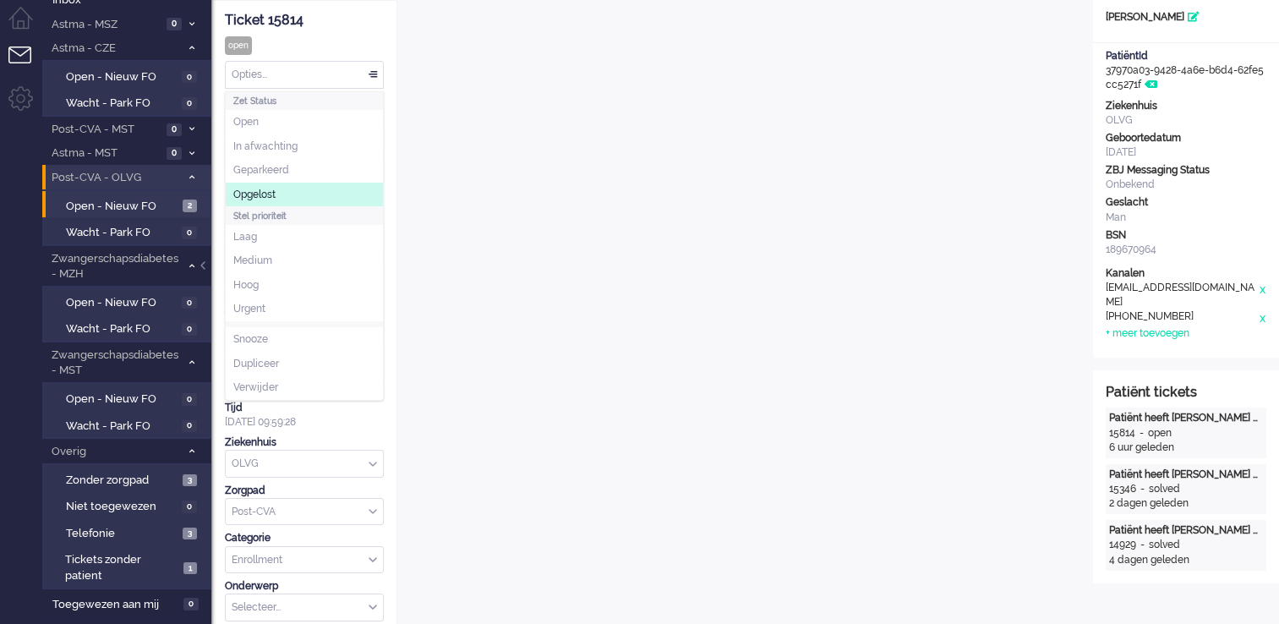
click at [320, 198] on li "Opgelost" at bounding box center [304, 195] width 157 height 25
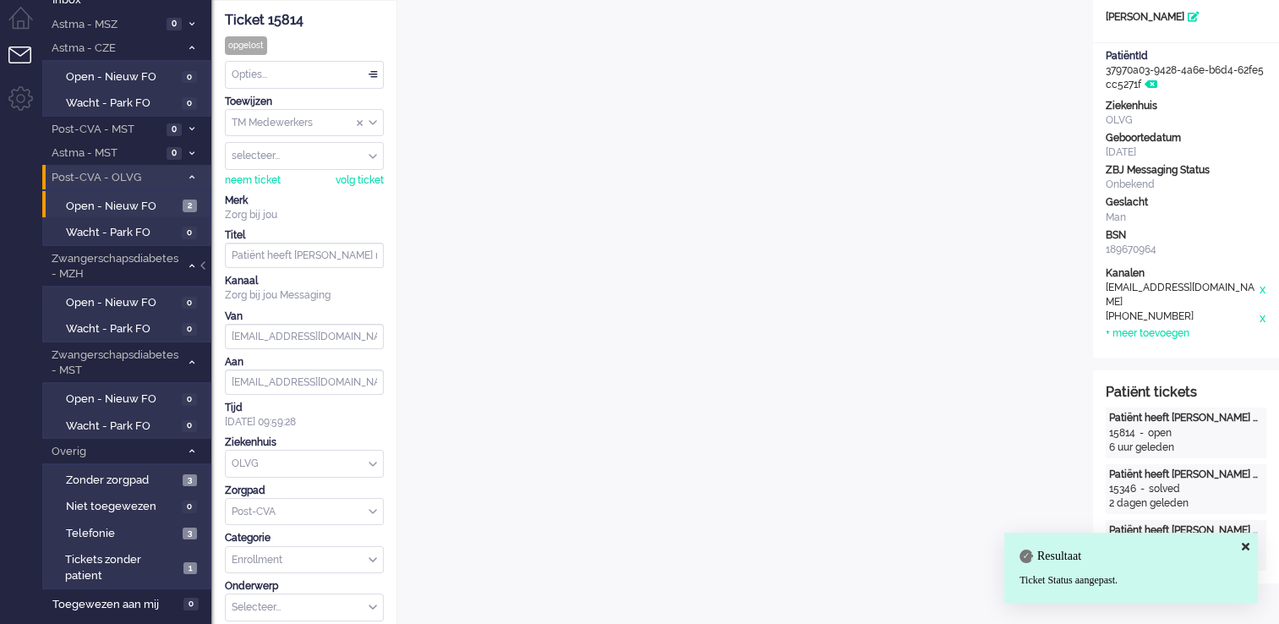
scroll to position [0, 0]
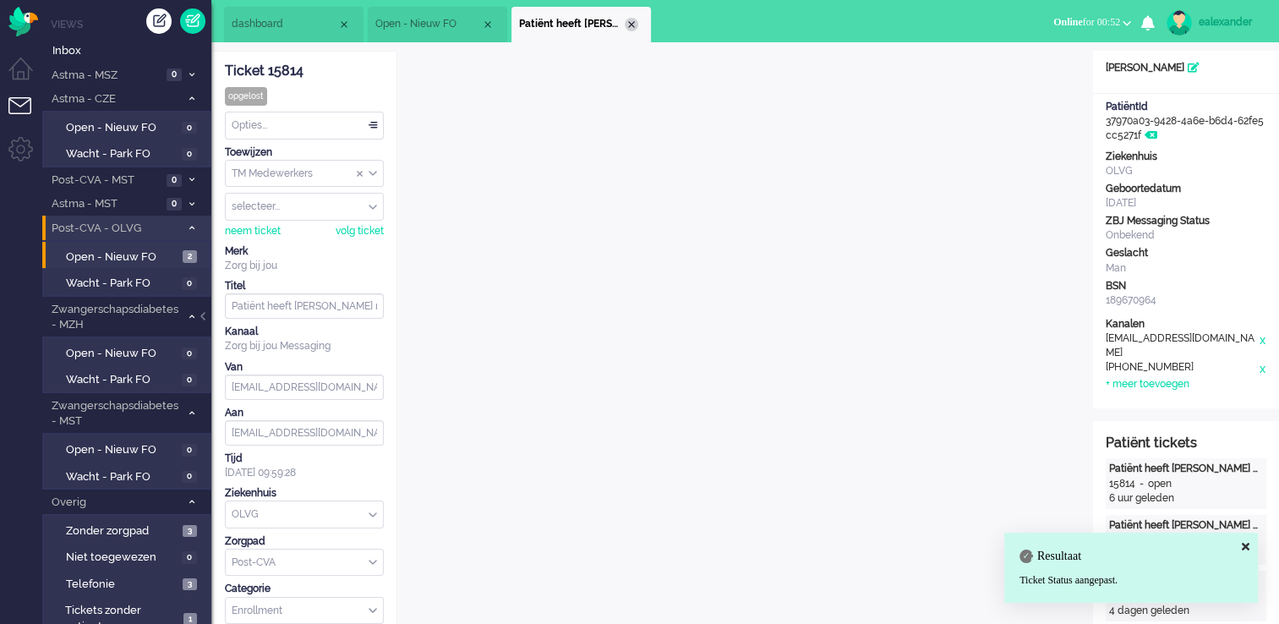
click at [634, 23] on div "Close tab" at bounding box center [632, 25] width 14 height 14
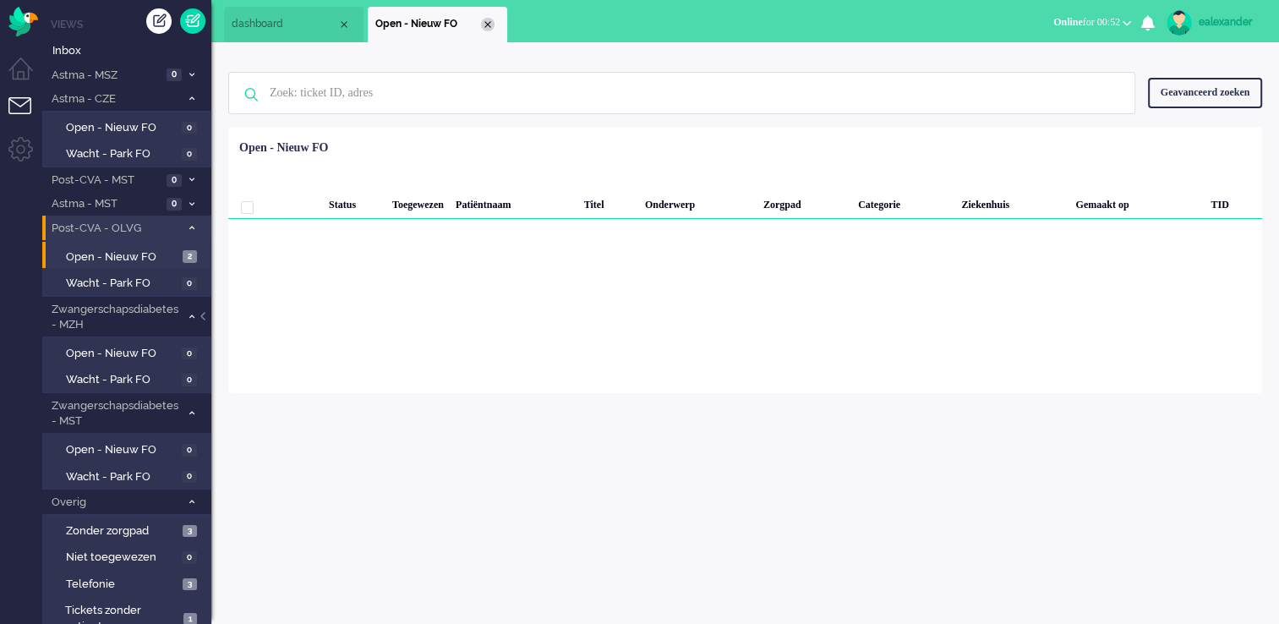
click at [492, 25] on div "Close tab" at bounding box center [488, 25] width 14 height 14
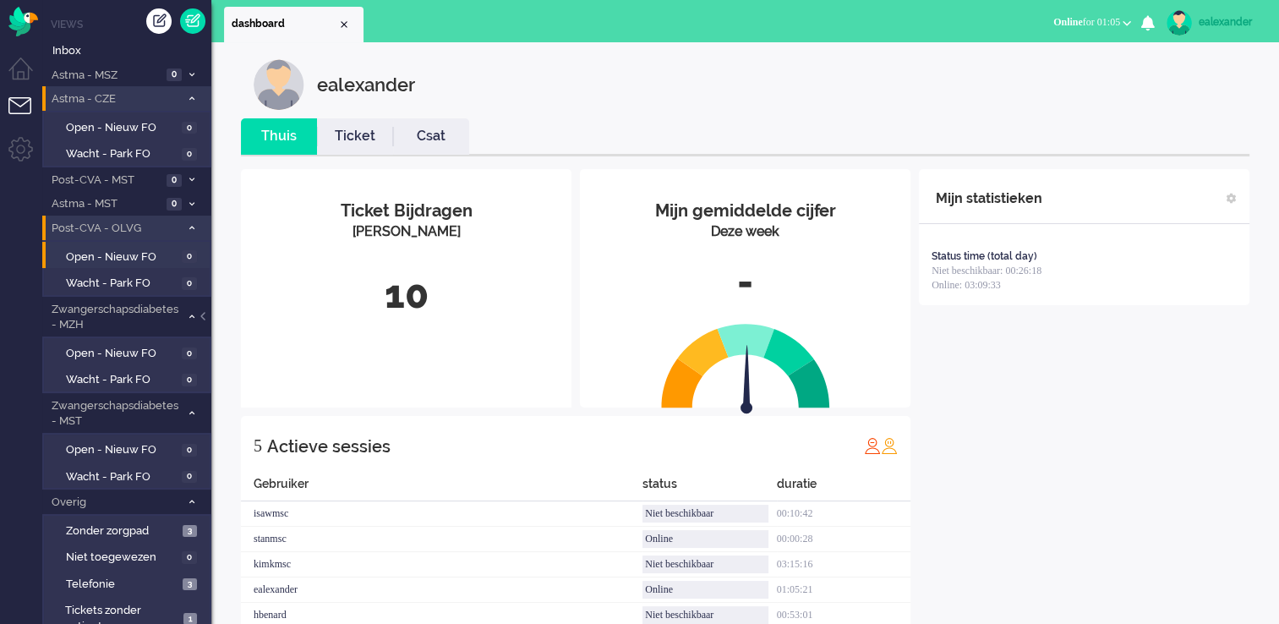
click at [196, 105] on li "Astma - CZE 0" at bounding box center [126, 98] width 169 height 25
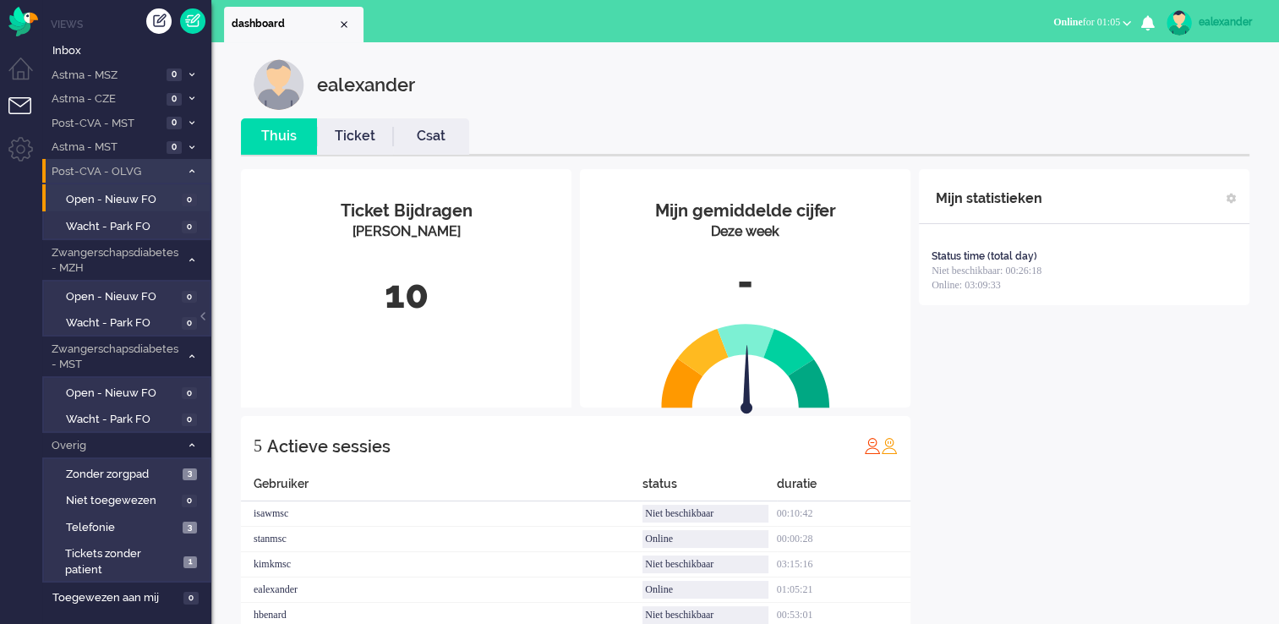
click at [196, 174] on span at bounding box center [191, 171] width 13 height 9
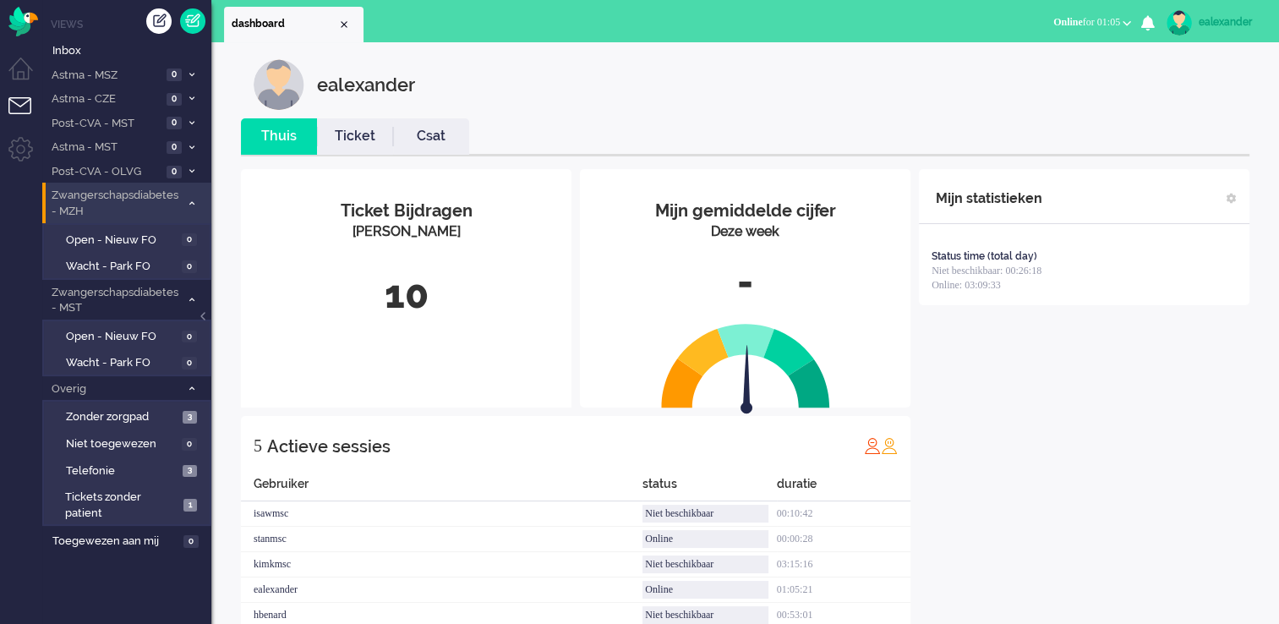
click at [187, 206] on span at bounding box center [191, 203] width 13 height 9
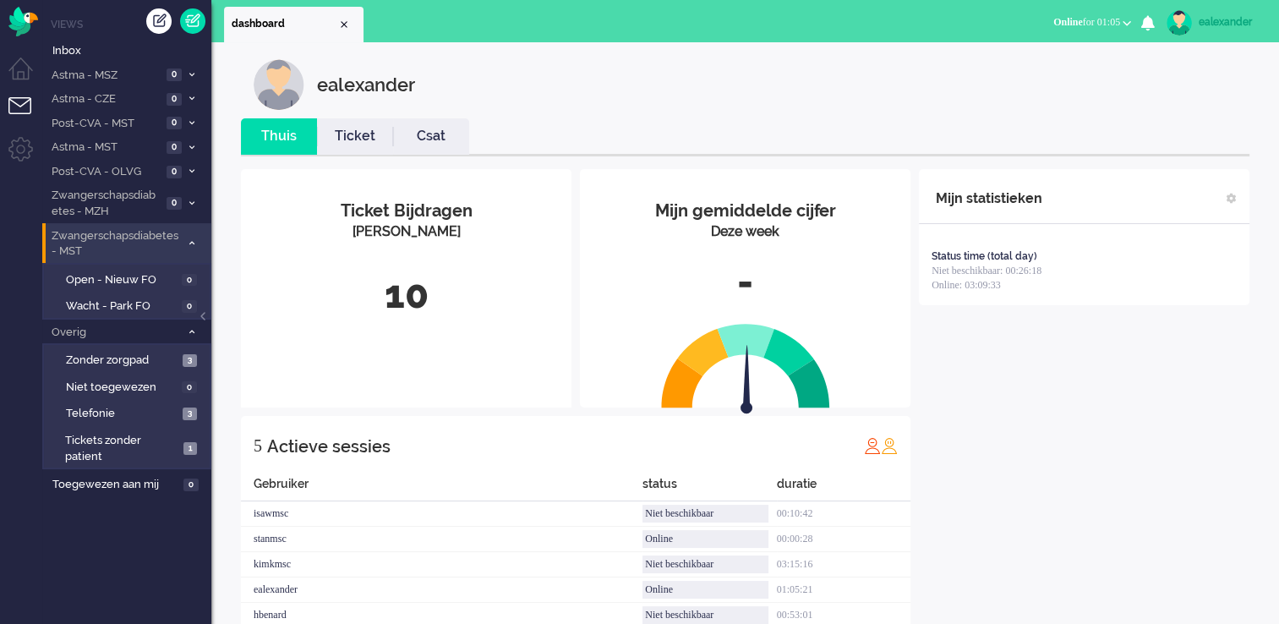
click at [195, 242] on span at bounding box center [191, 243] width 13 height 9
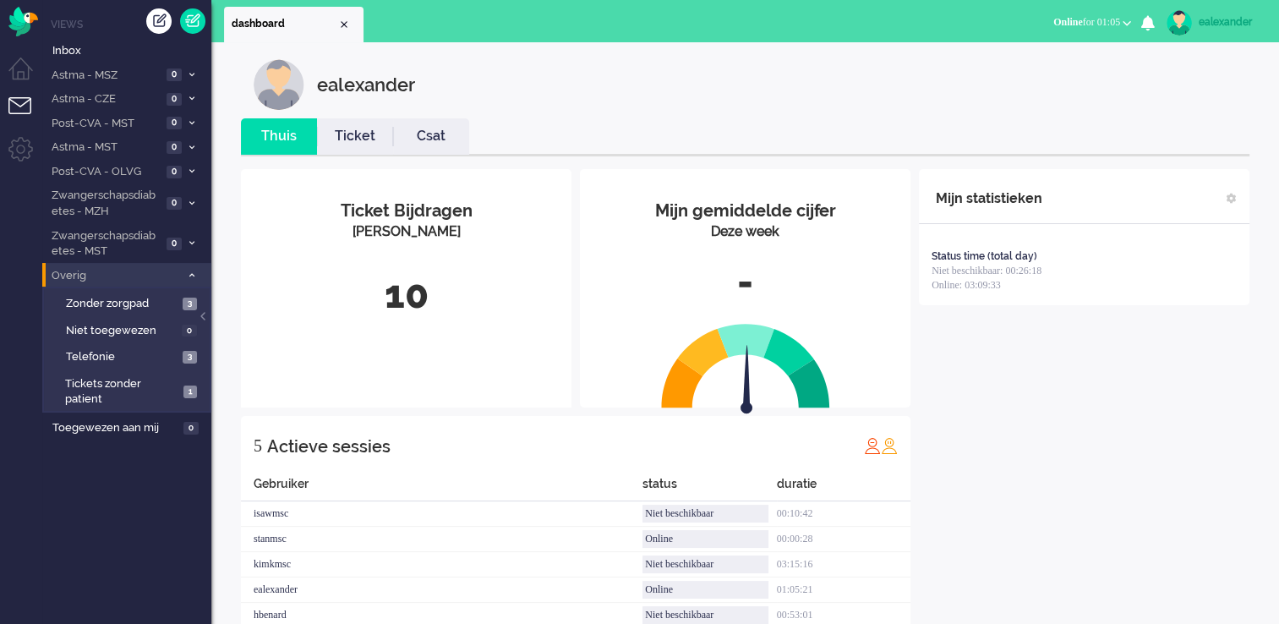
click at [190, 269] on li "Overig 7" at bounding box center [126, 275] width 169 height 25
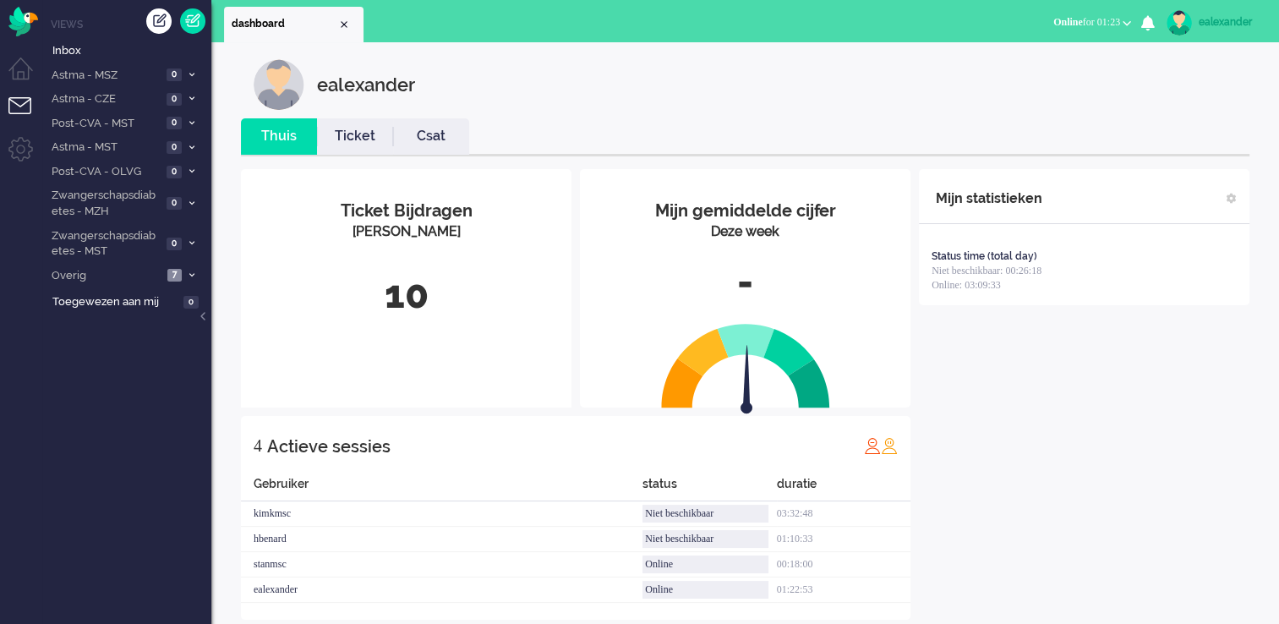
click at [1062, 23] on b "button" at bounding box center [1127, 23] width 8 height 6
click at [1062, 52] on label "Niet beschikbaar" at bounding box center [1061, 57] width 134 height 14
click at [1062, 17] on div "ealexander" at bounding box center [1230, 22] width 63 height 17
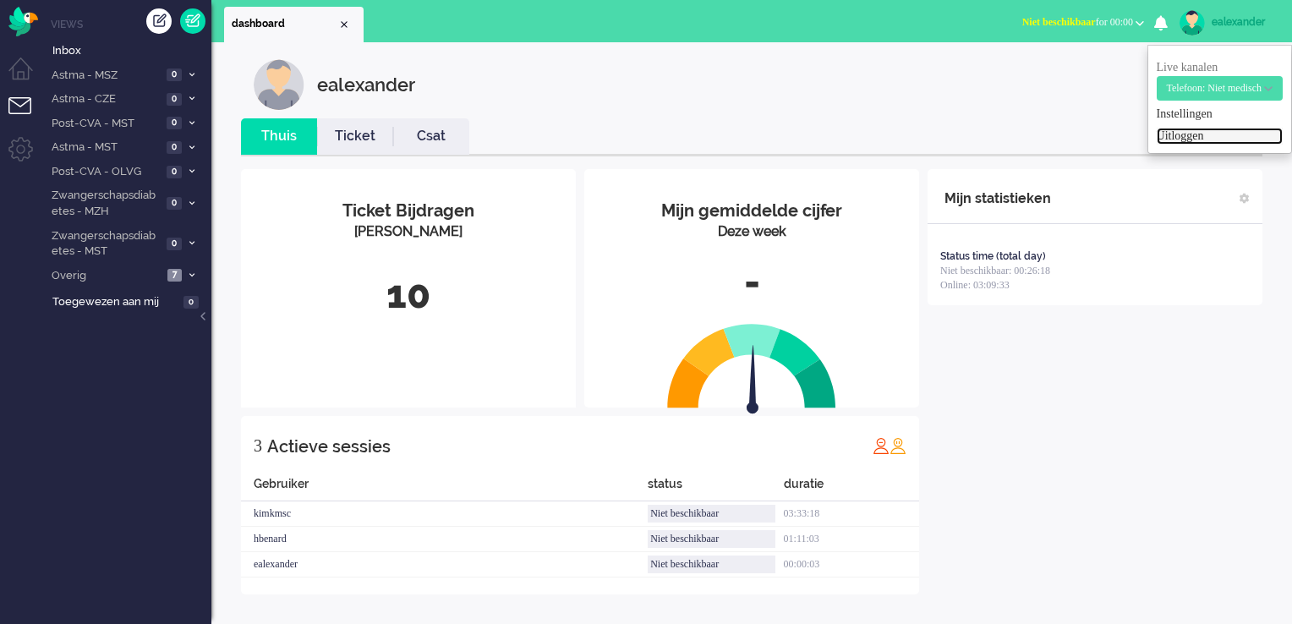
click at [1062, 134] on link "Uitloggen" at bounding box center [1219, 136] width 126 height 17
